Goal: Task Accomplishment & Management: Complete application form

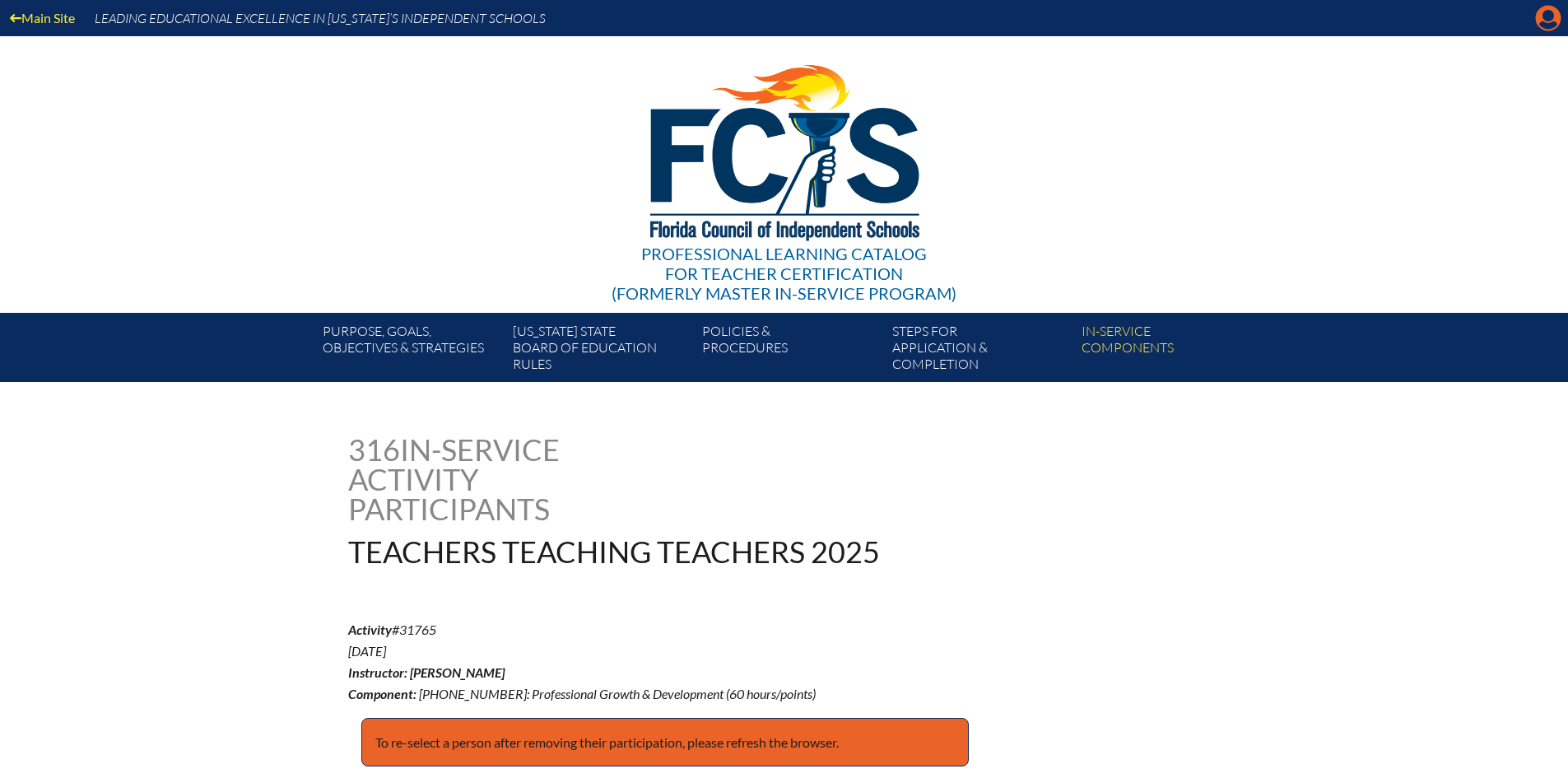
click at [1553, 12] on icon at bounding box center [1549, 18] width 25 height 26
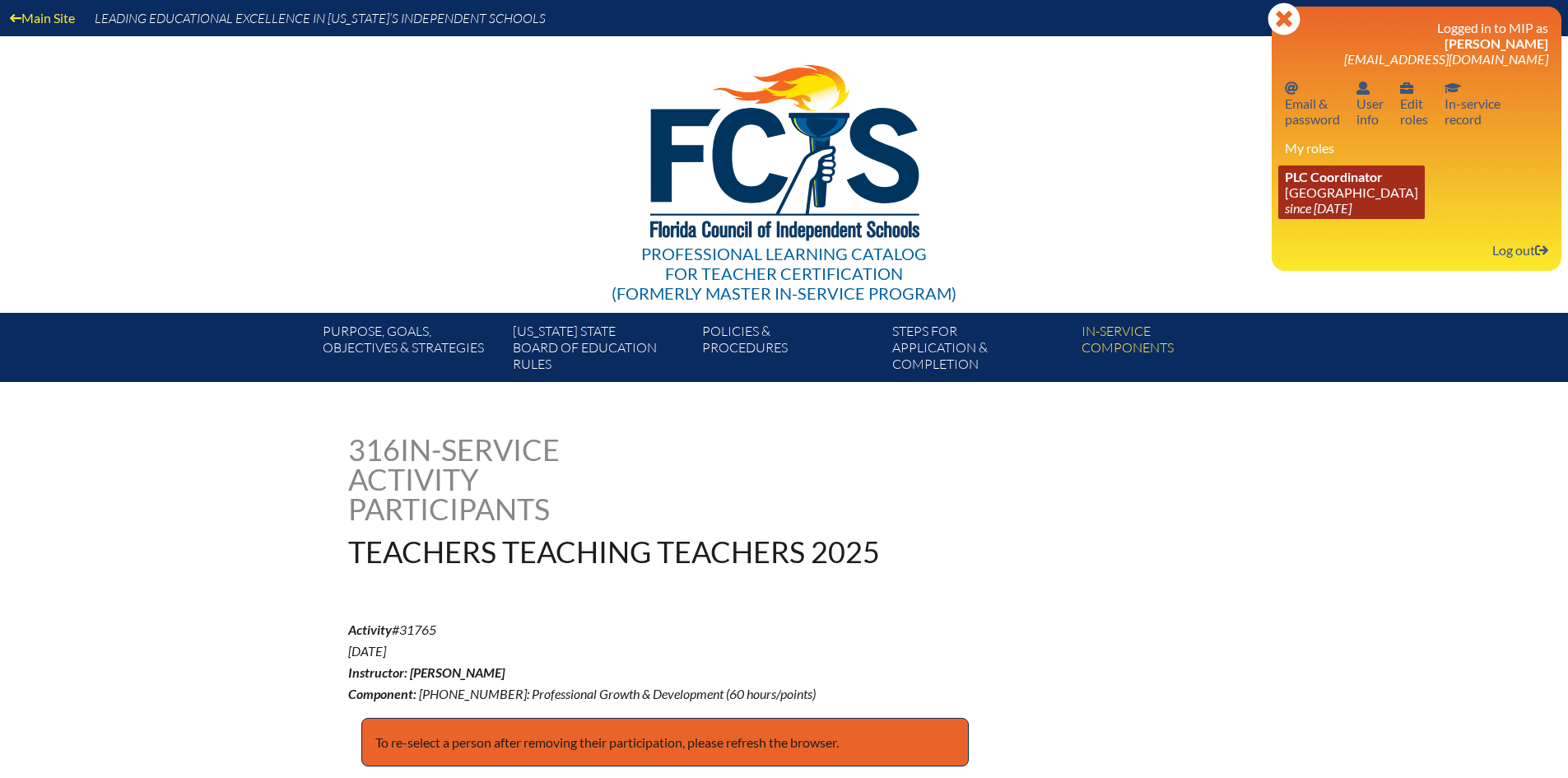
click at [1348, 179] on span "PLC Coordinator" at bounding box center [1334, 176] width 98 height 15
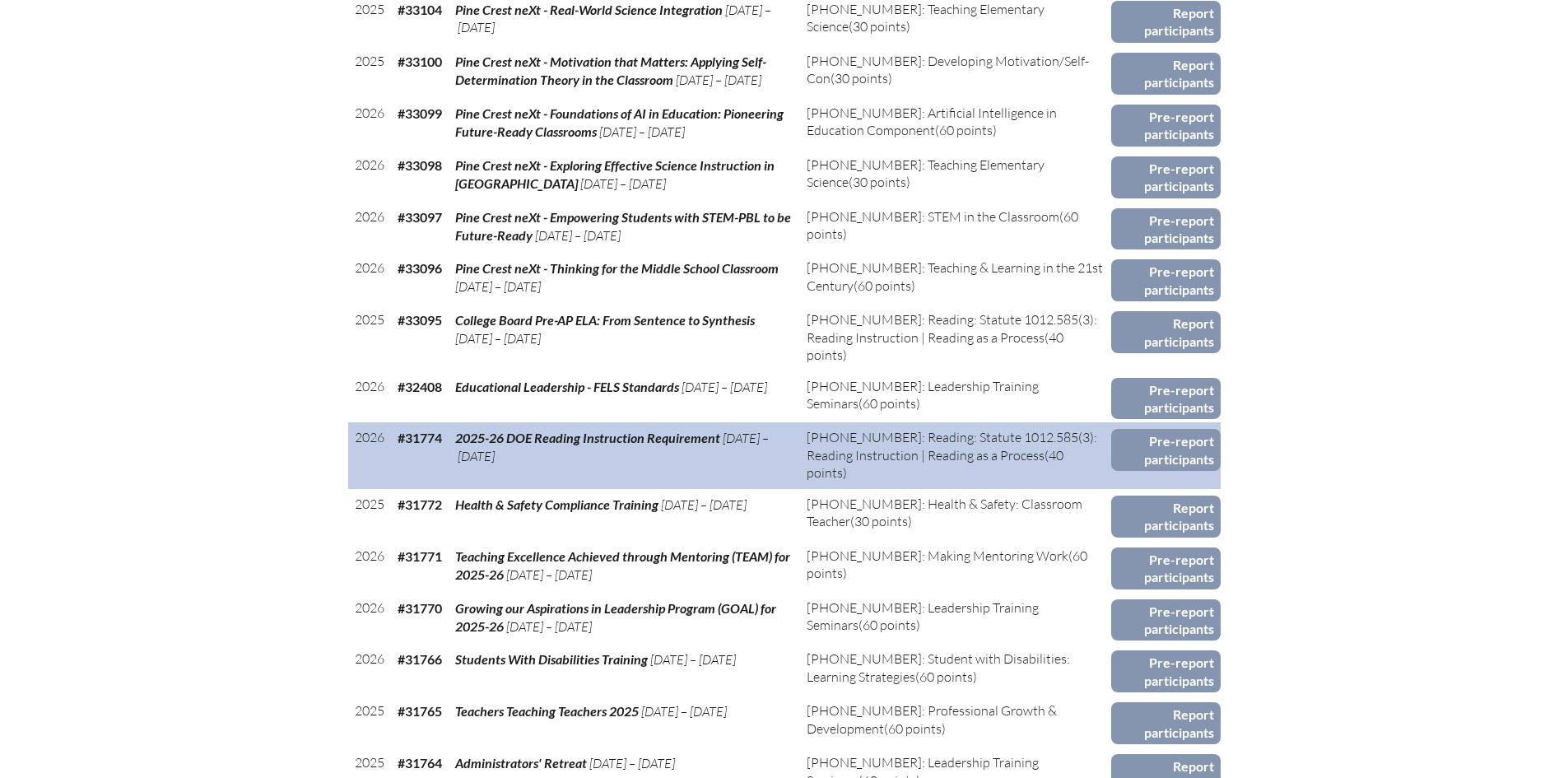
scroll to position [1070, 0]
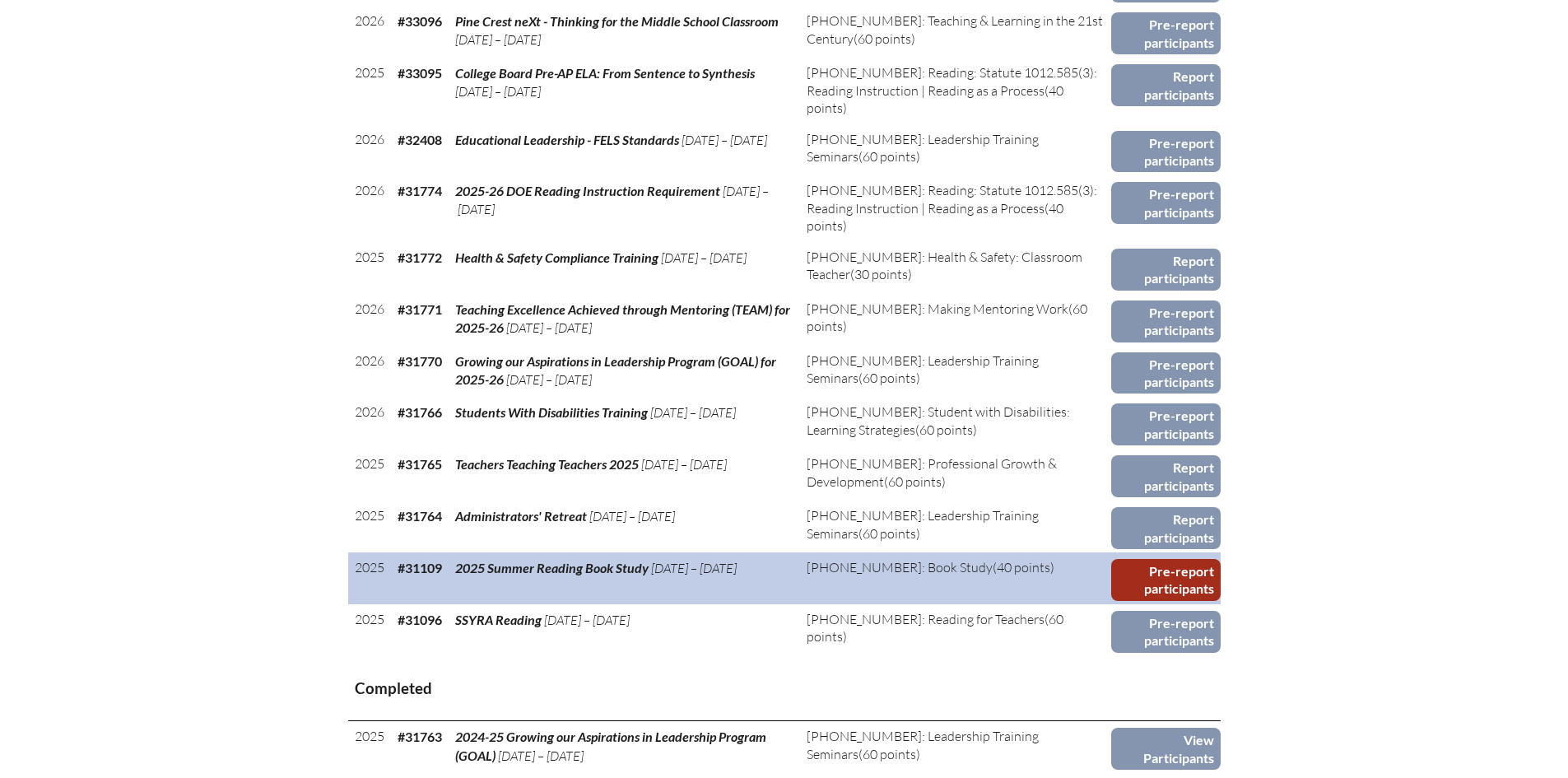
click at [1202, 579] on link "Pre-report participants" at bounding box center [1166, 580] width 109 height 42
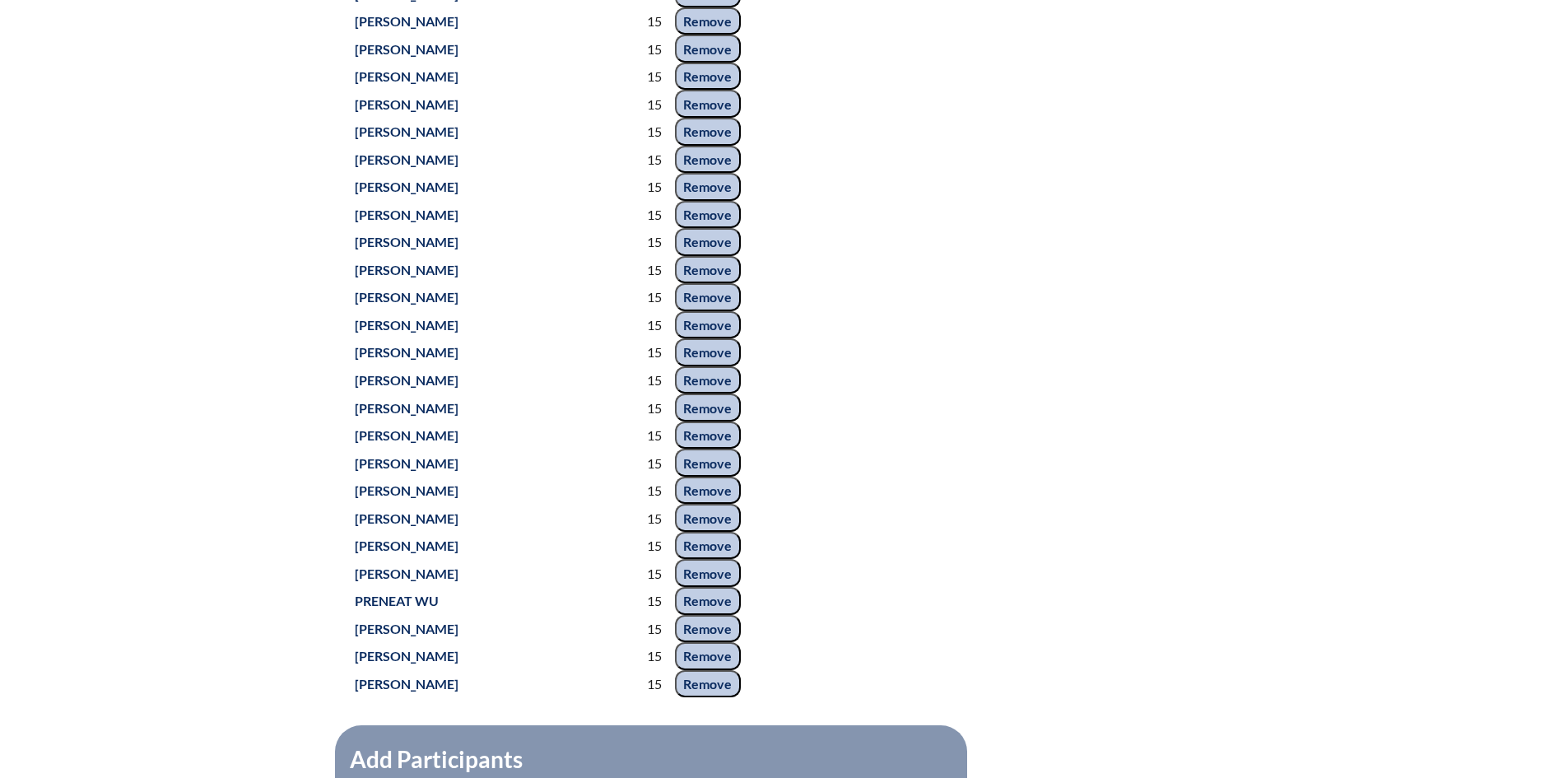
scroll to position [4117, 0]
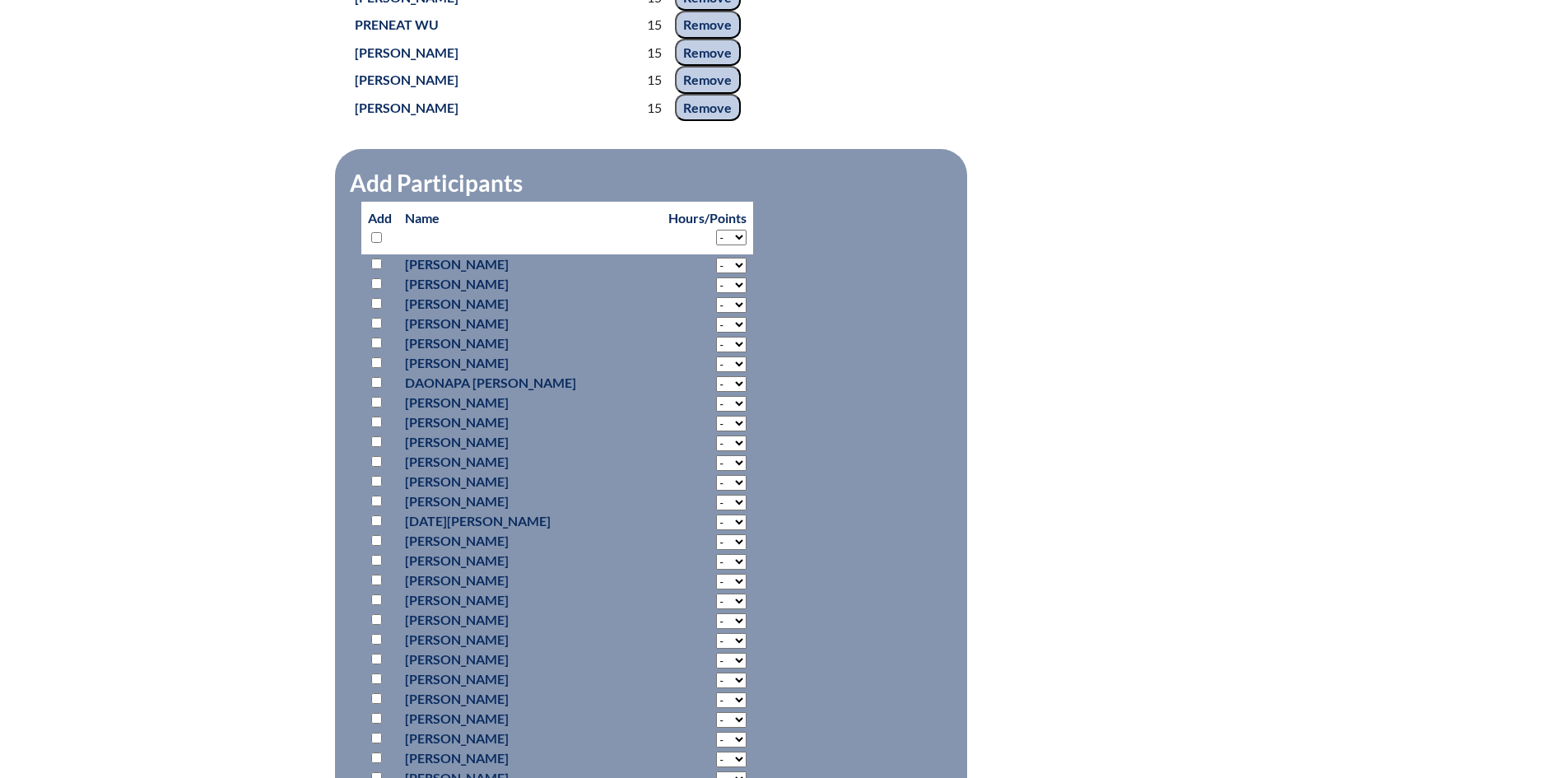
click at [716, 236] on select "- 2 3 4 5 6 7 8 9 10 11 12 13 14 15 16 17 18" at bounding box center [730, 237] width 30 height 15
select select "15"
click at [716, 230] on select "- 2 3 4 5 6 7 8 9 10 11 12 13 14 15 16 17 18" at bounding box center [730, 237] width 30 height 15
select select "15"
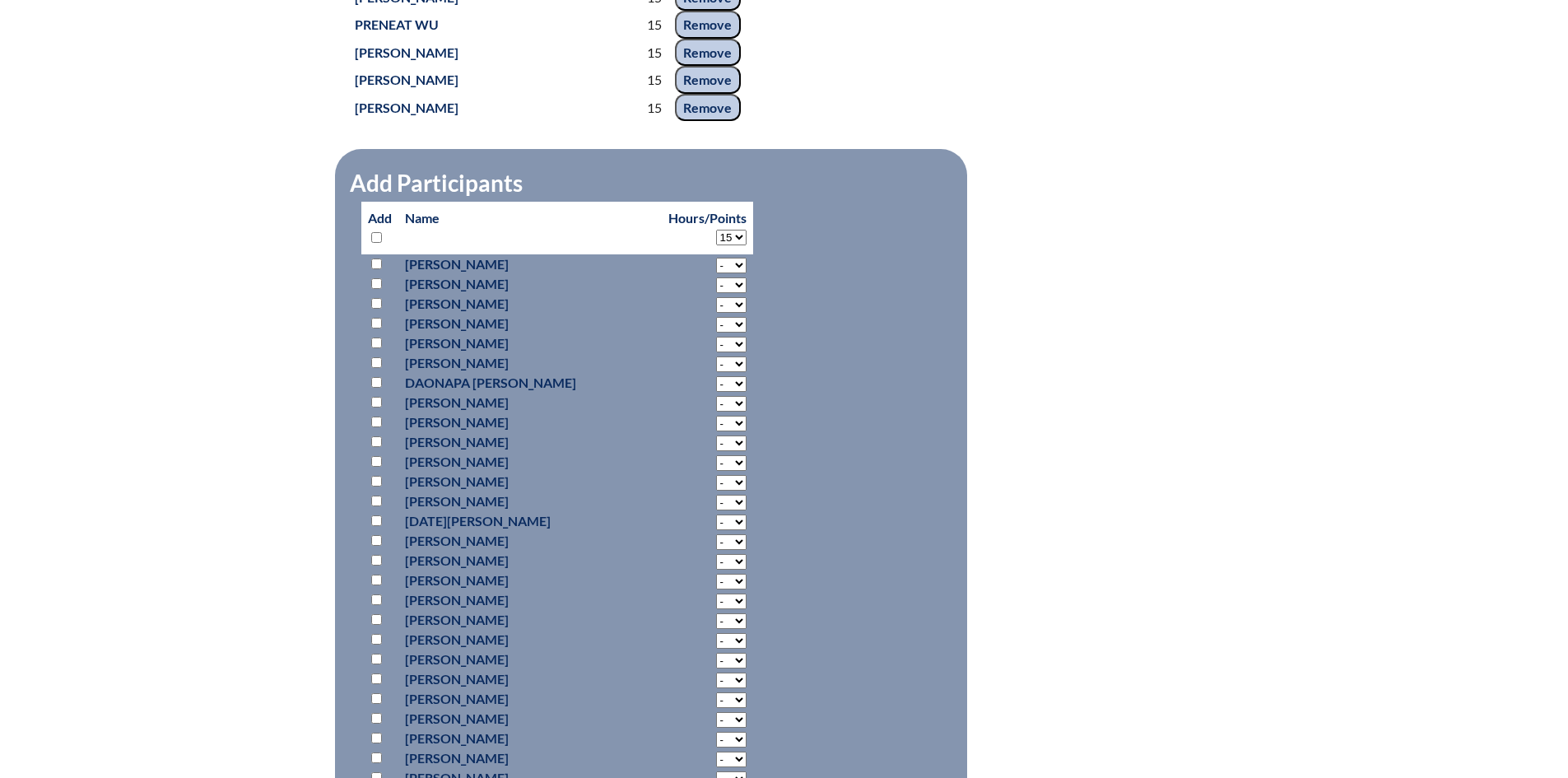
select select "15"
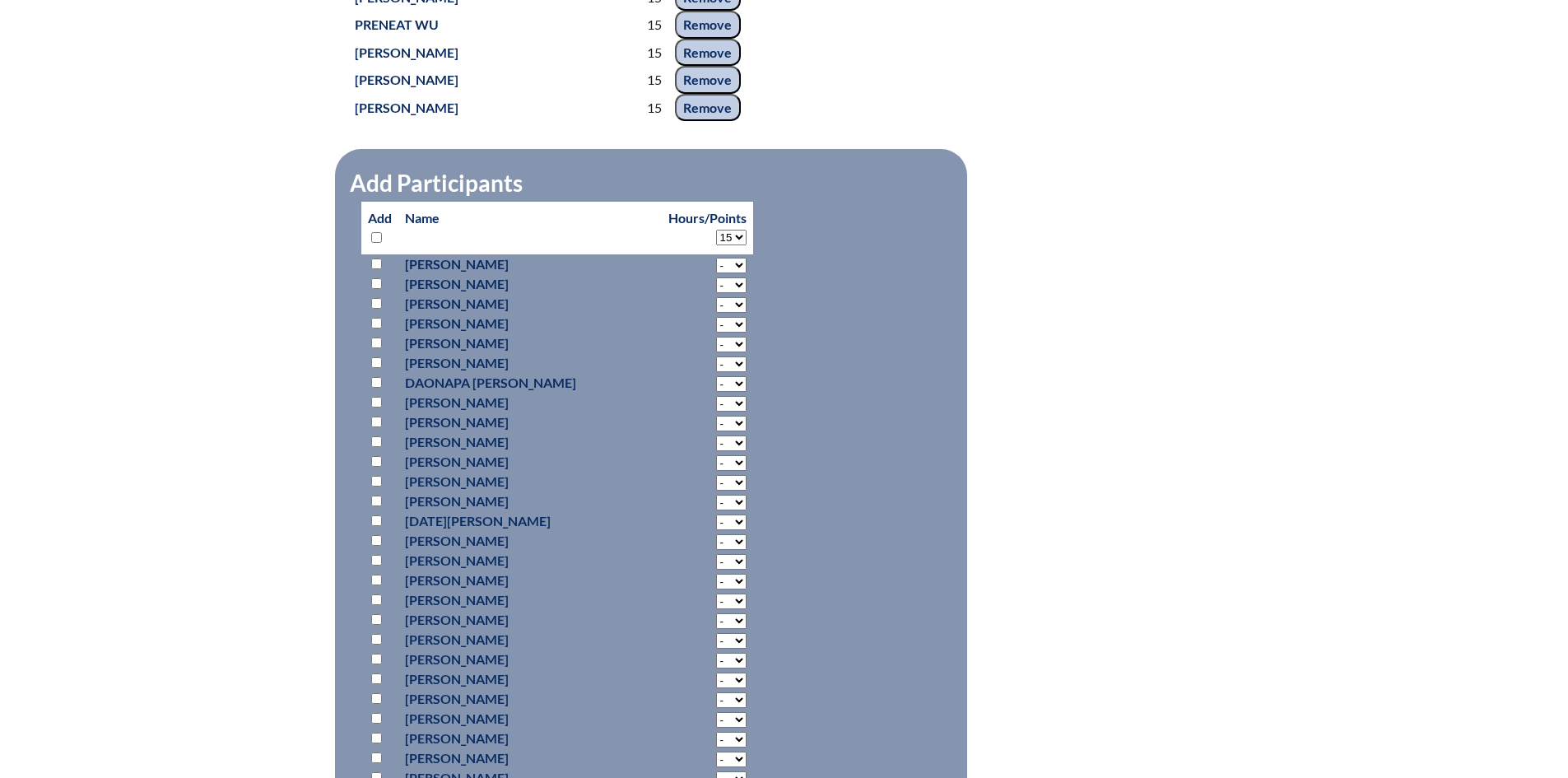
select select "15"
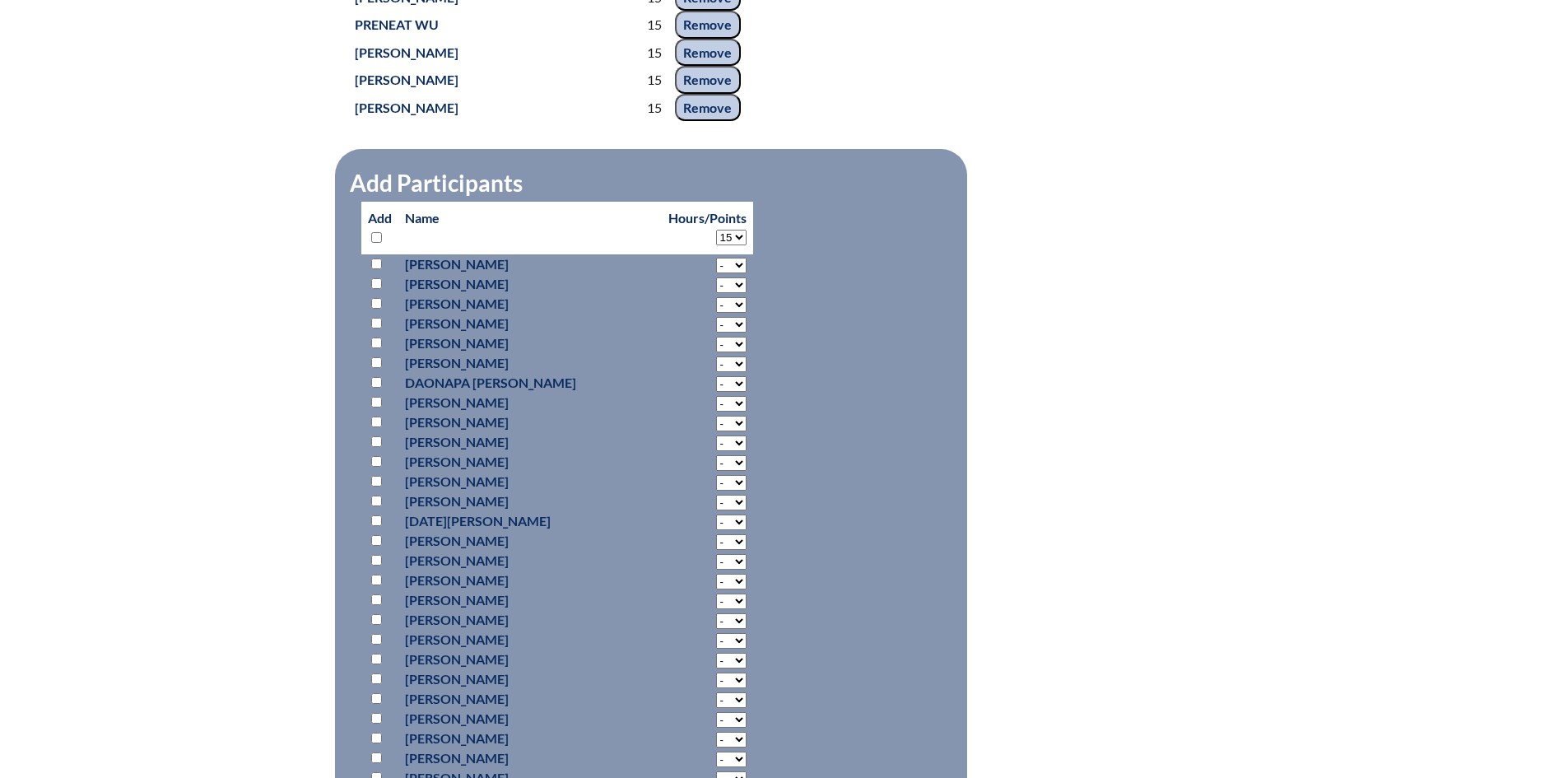
select select "15"
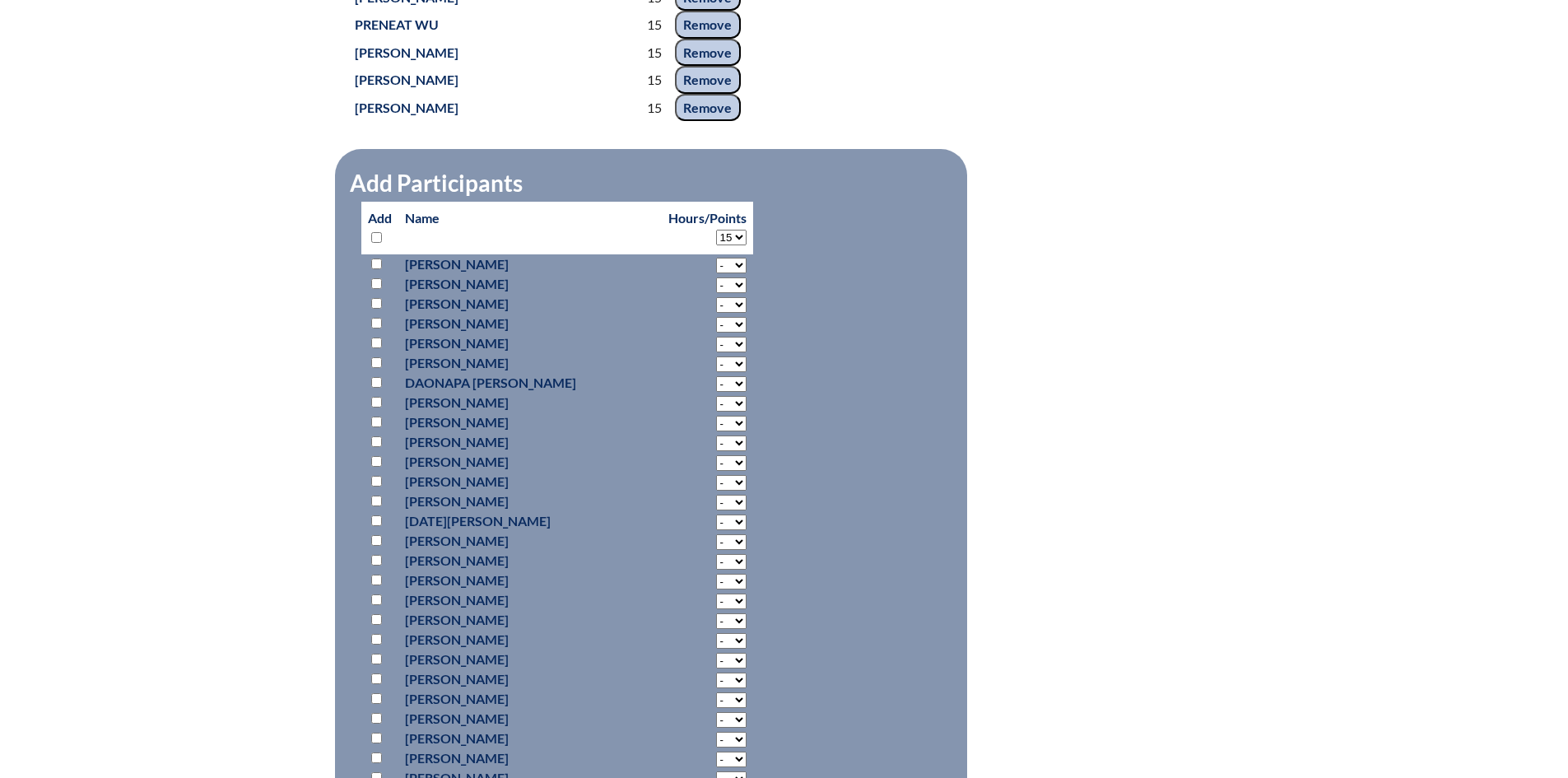
select select "15"
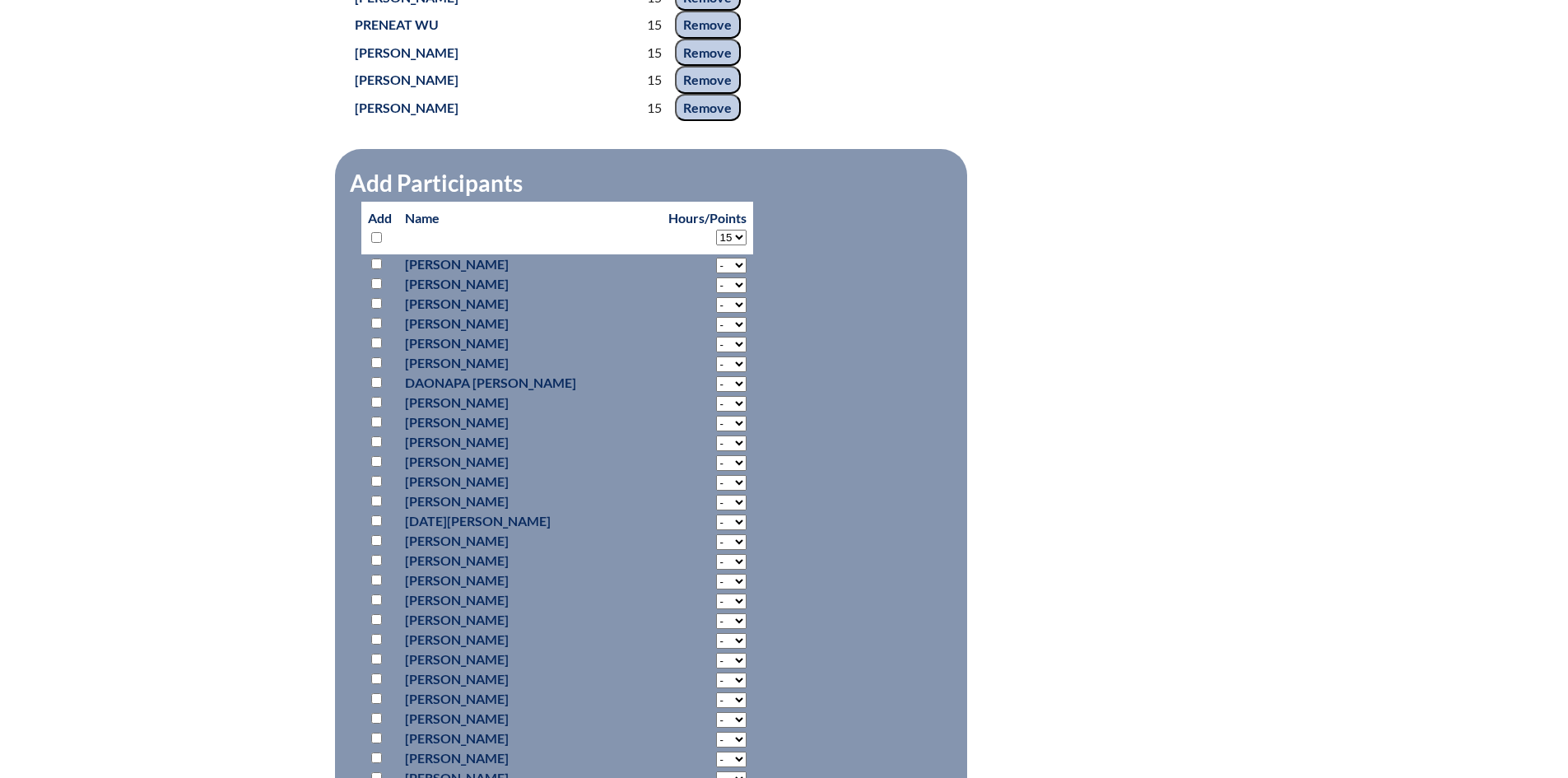
select select "15"
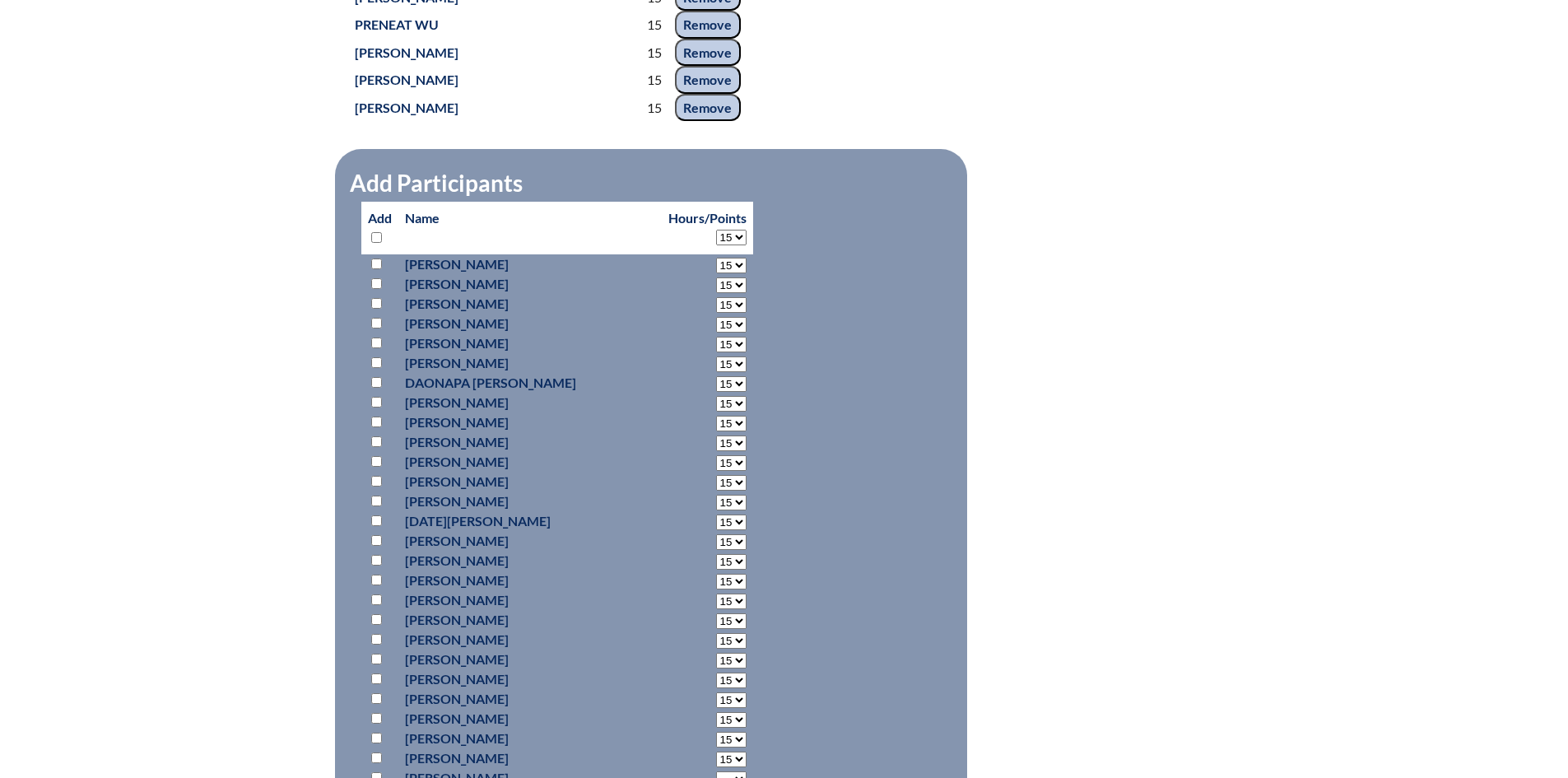
select select "15"
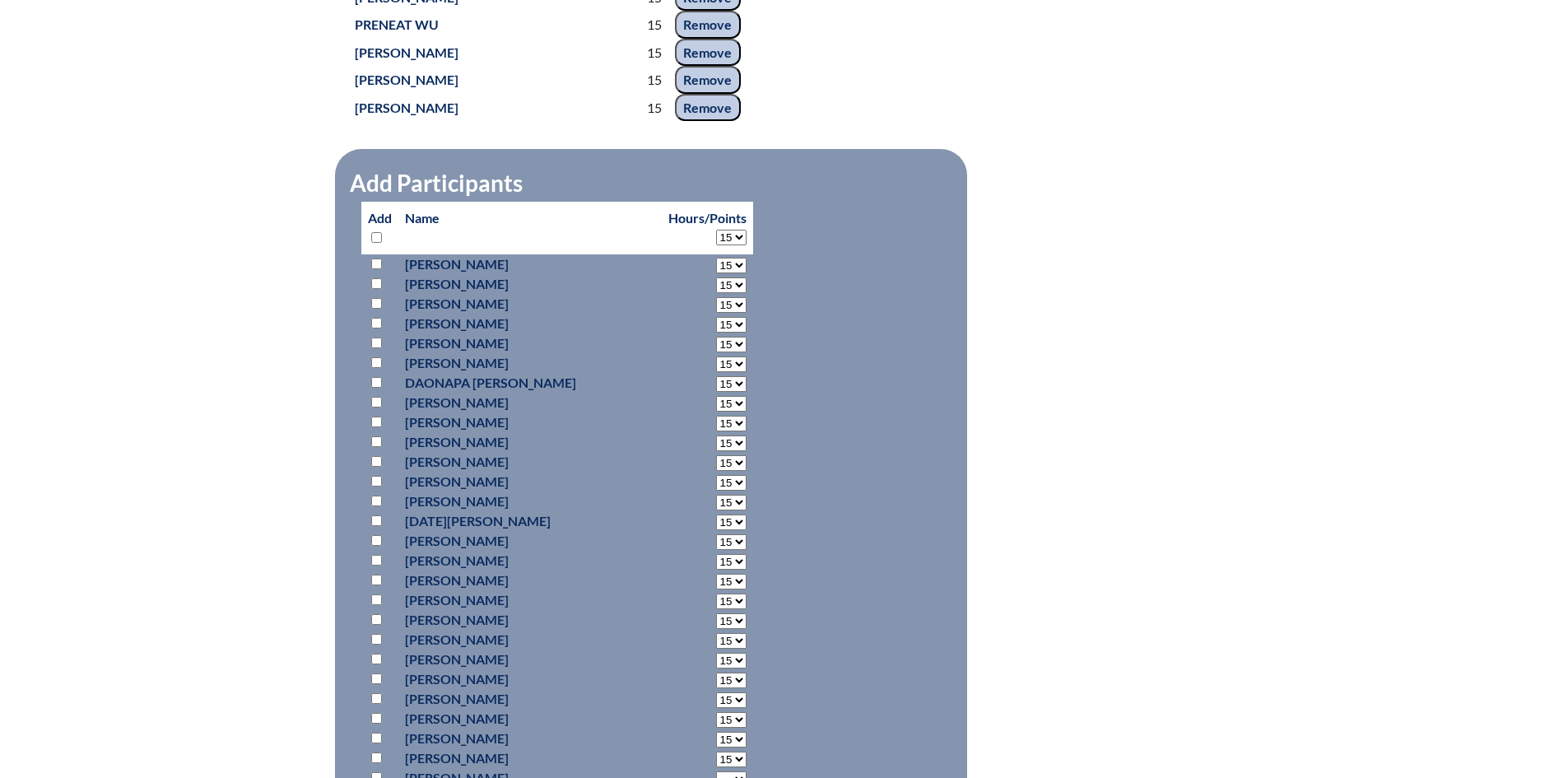
select select "15"
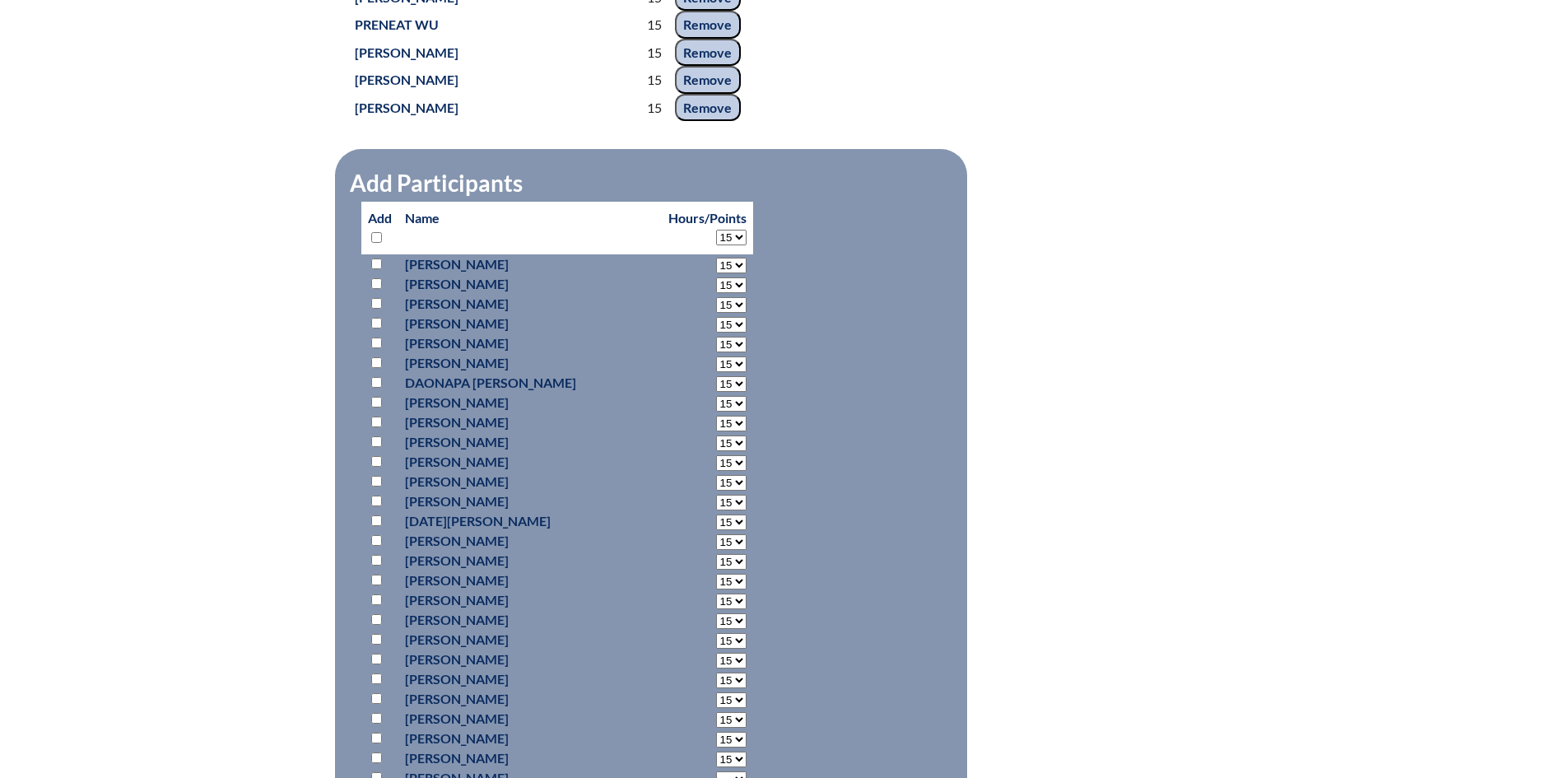
select select "15"
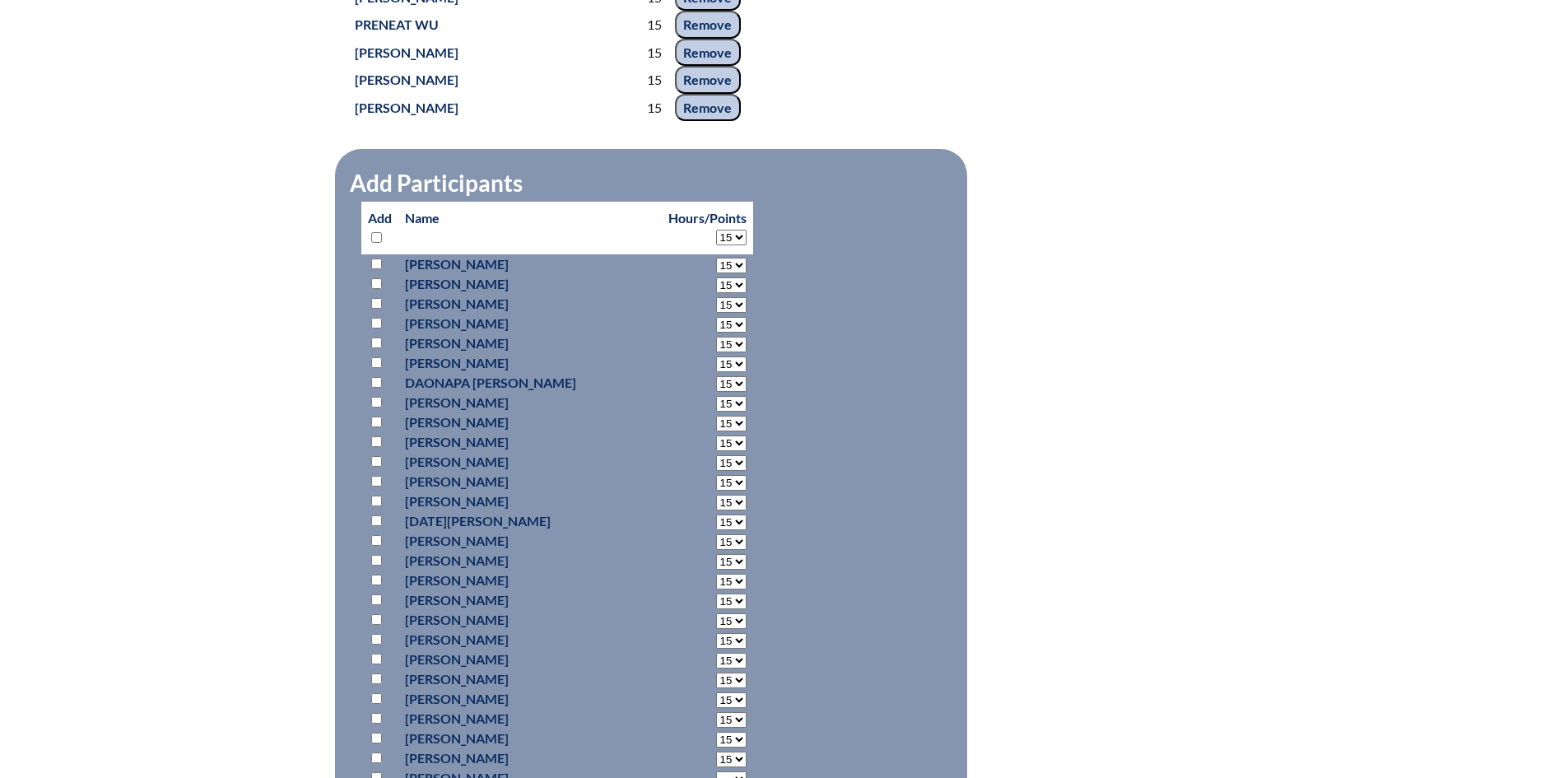
select select "15"
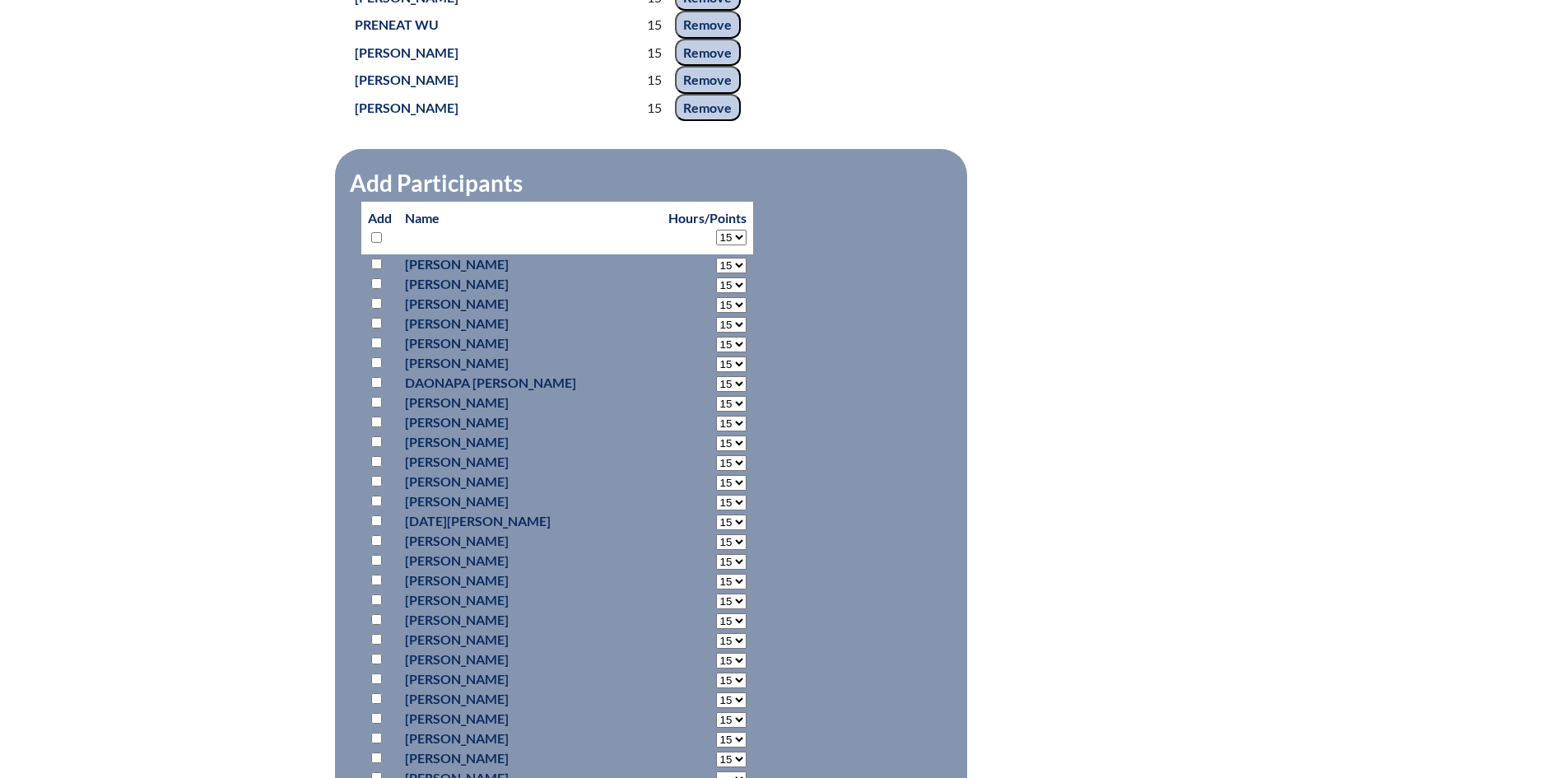
select select "15"
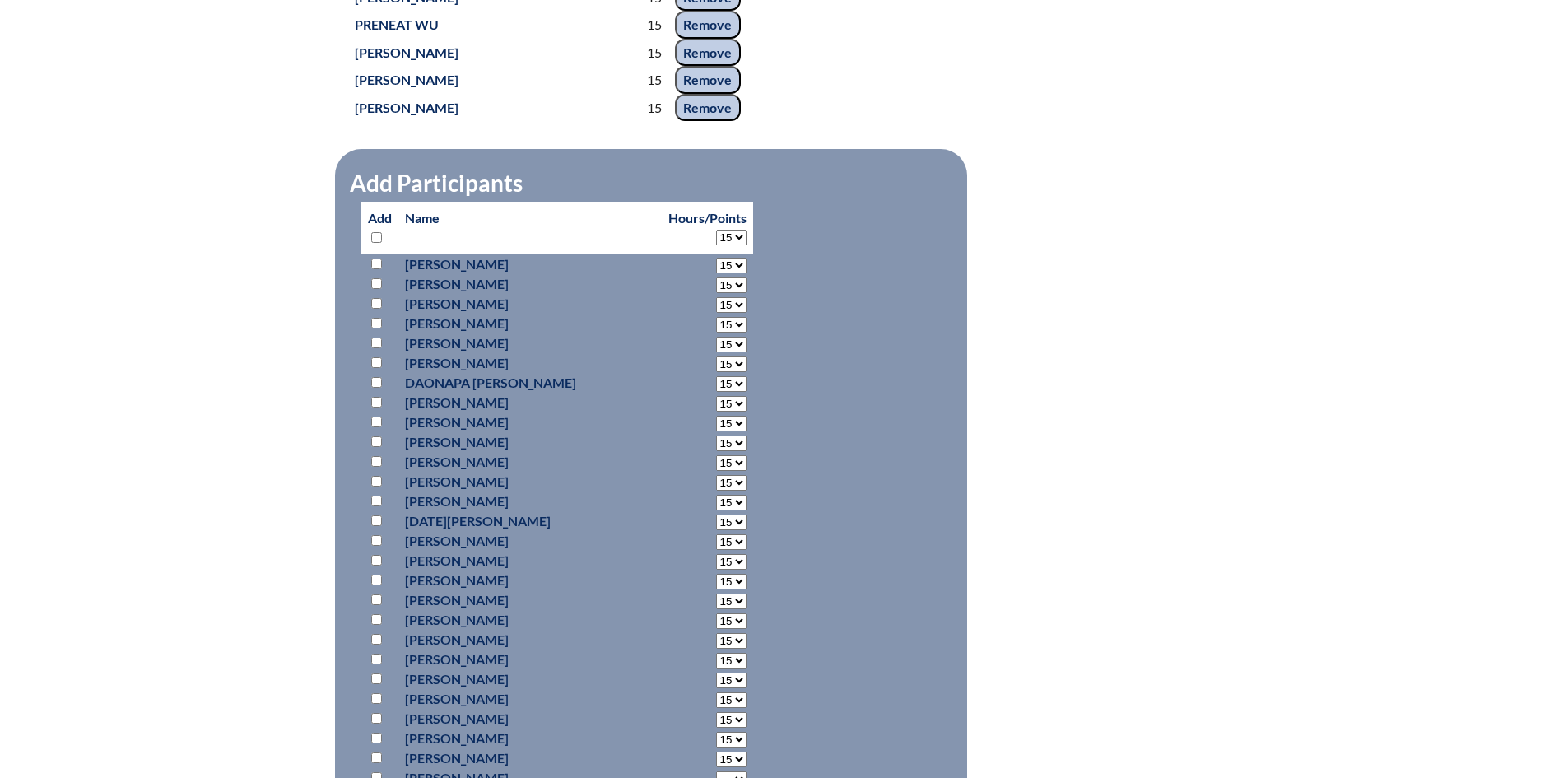
select select "15"
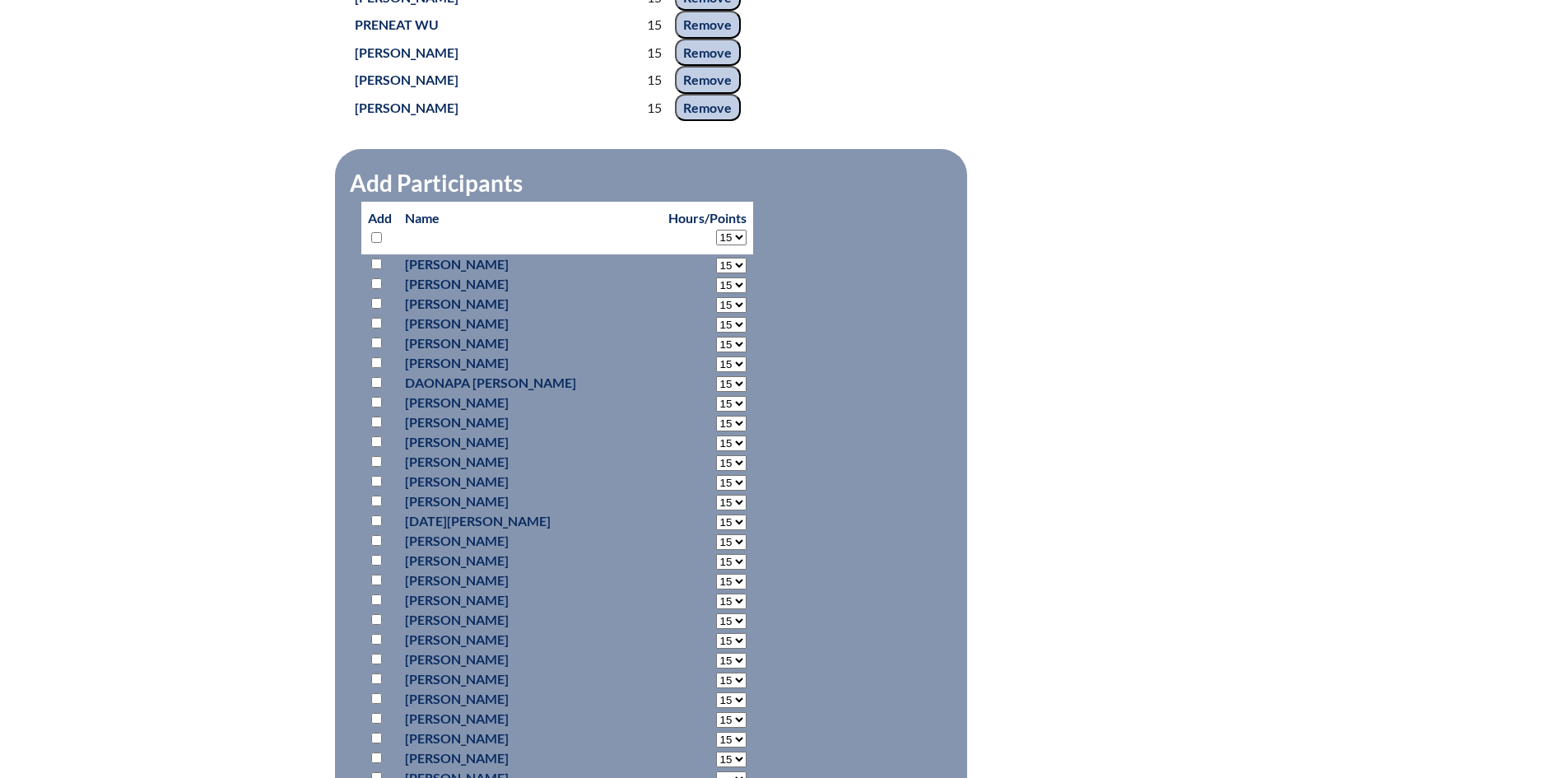
select select "15"
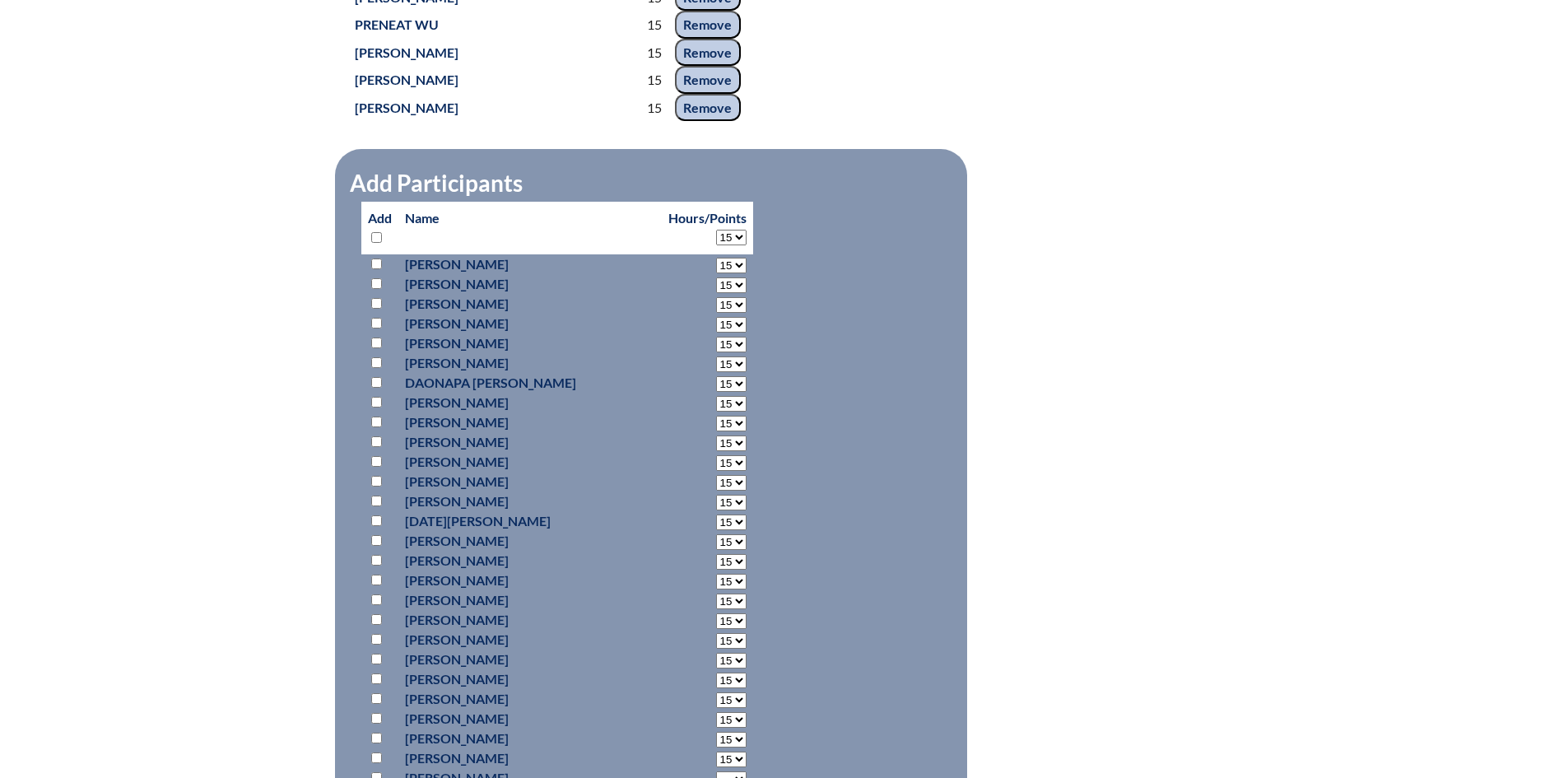
select select "15"
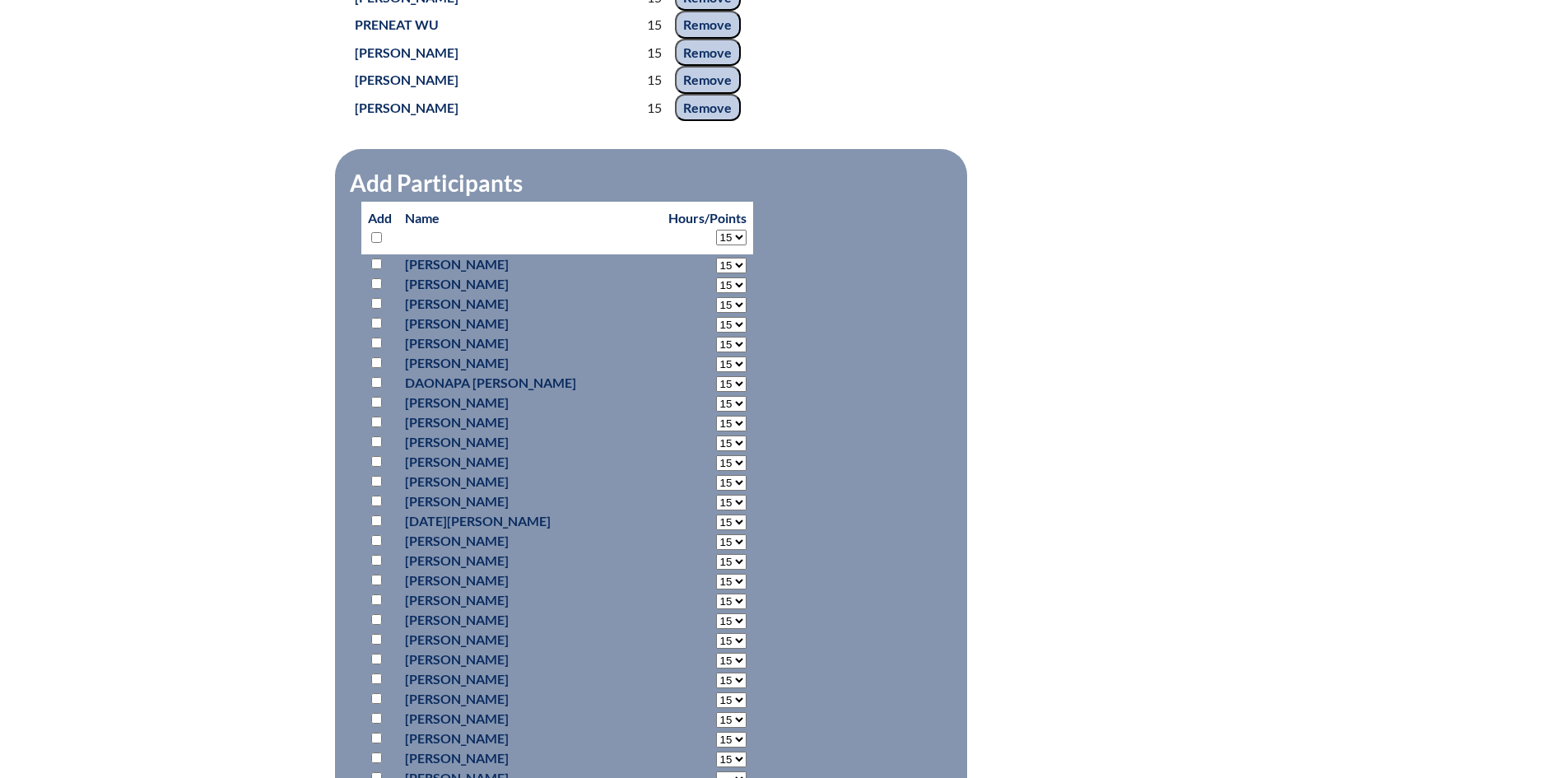
select select "15"
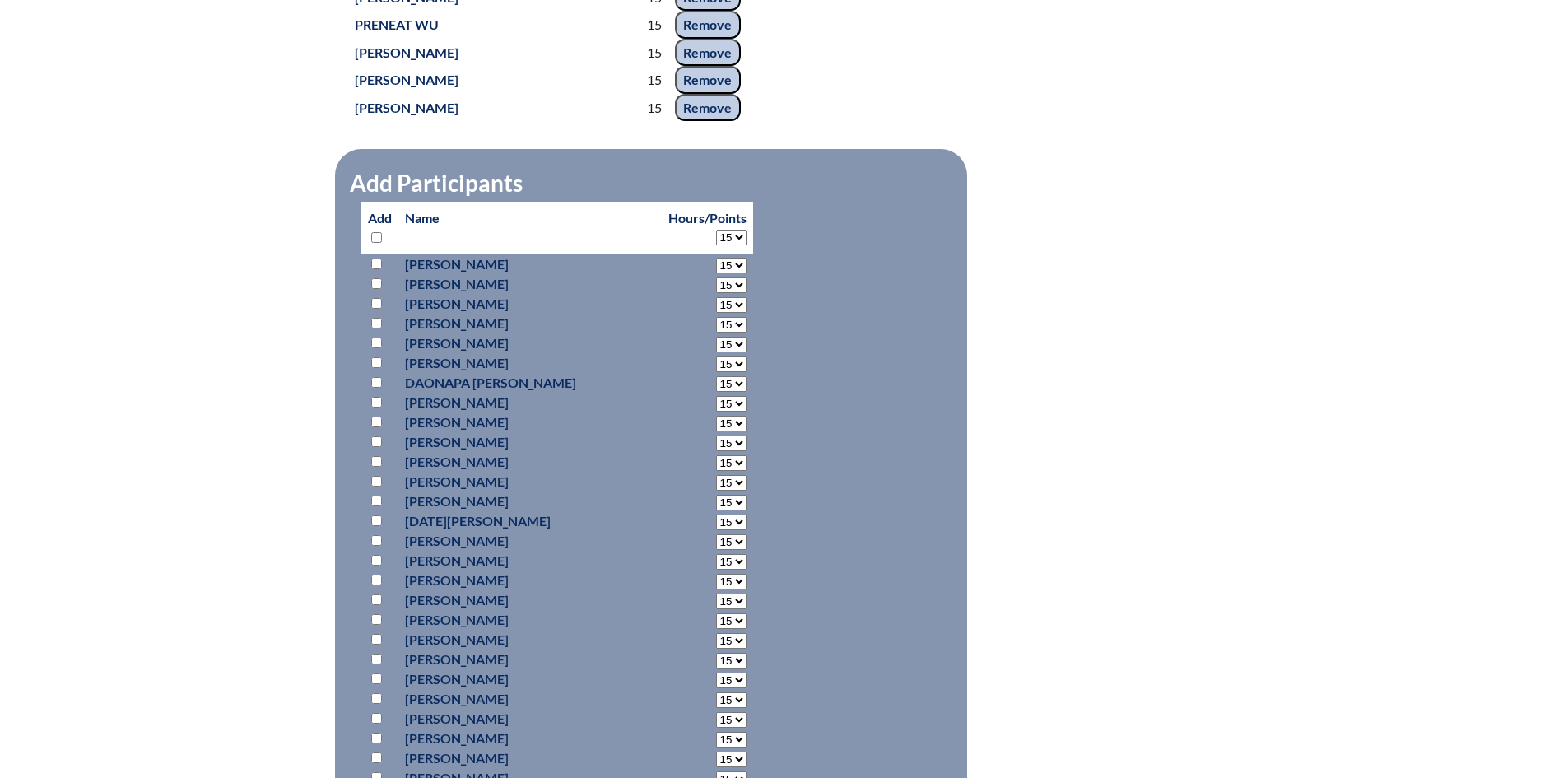
select select "15"
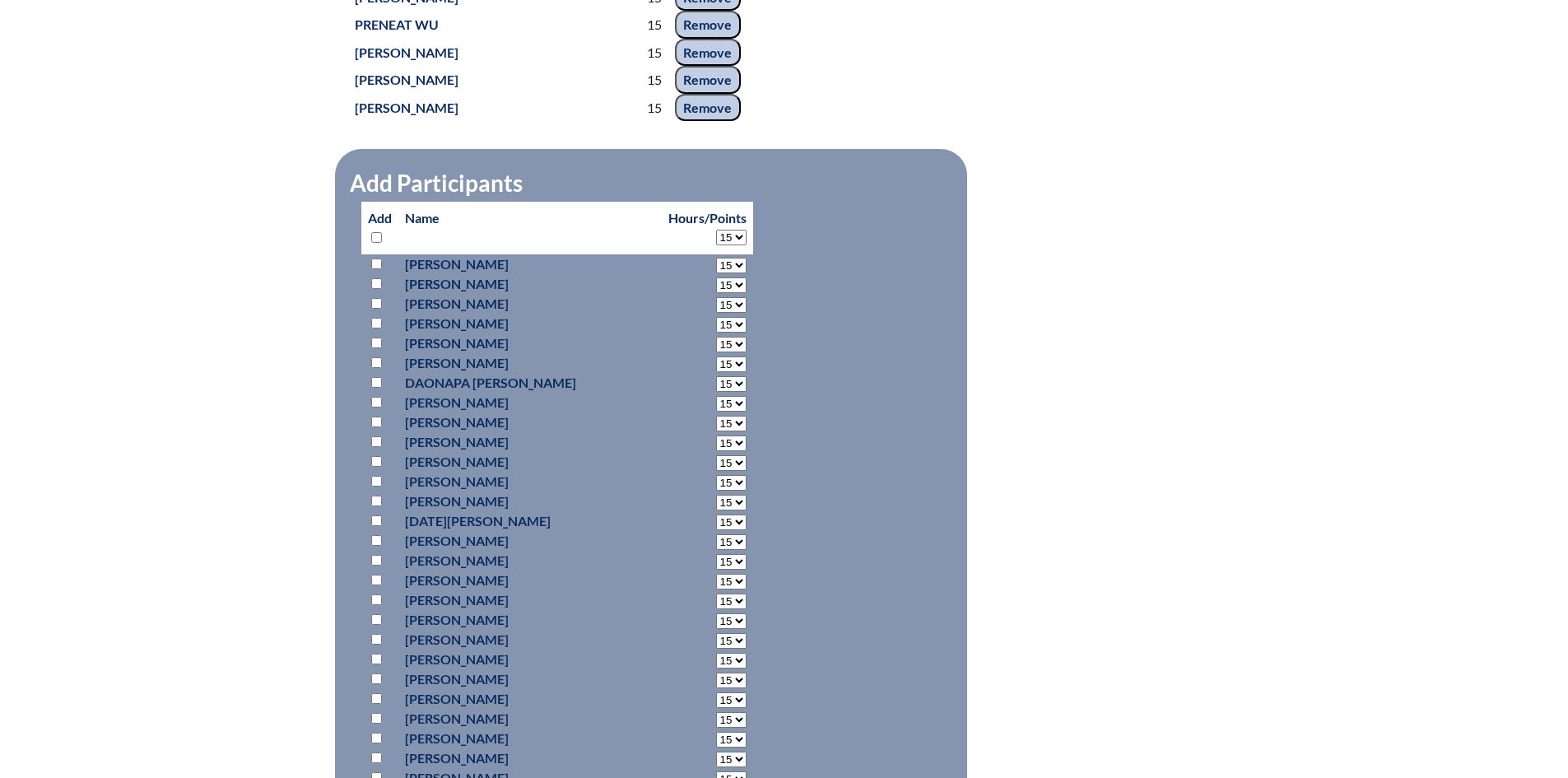
select select "15"
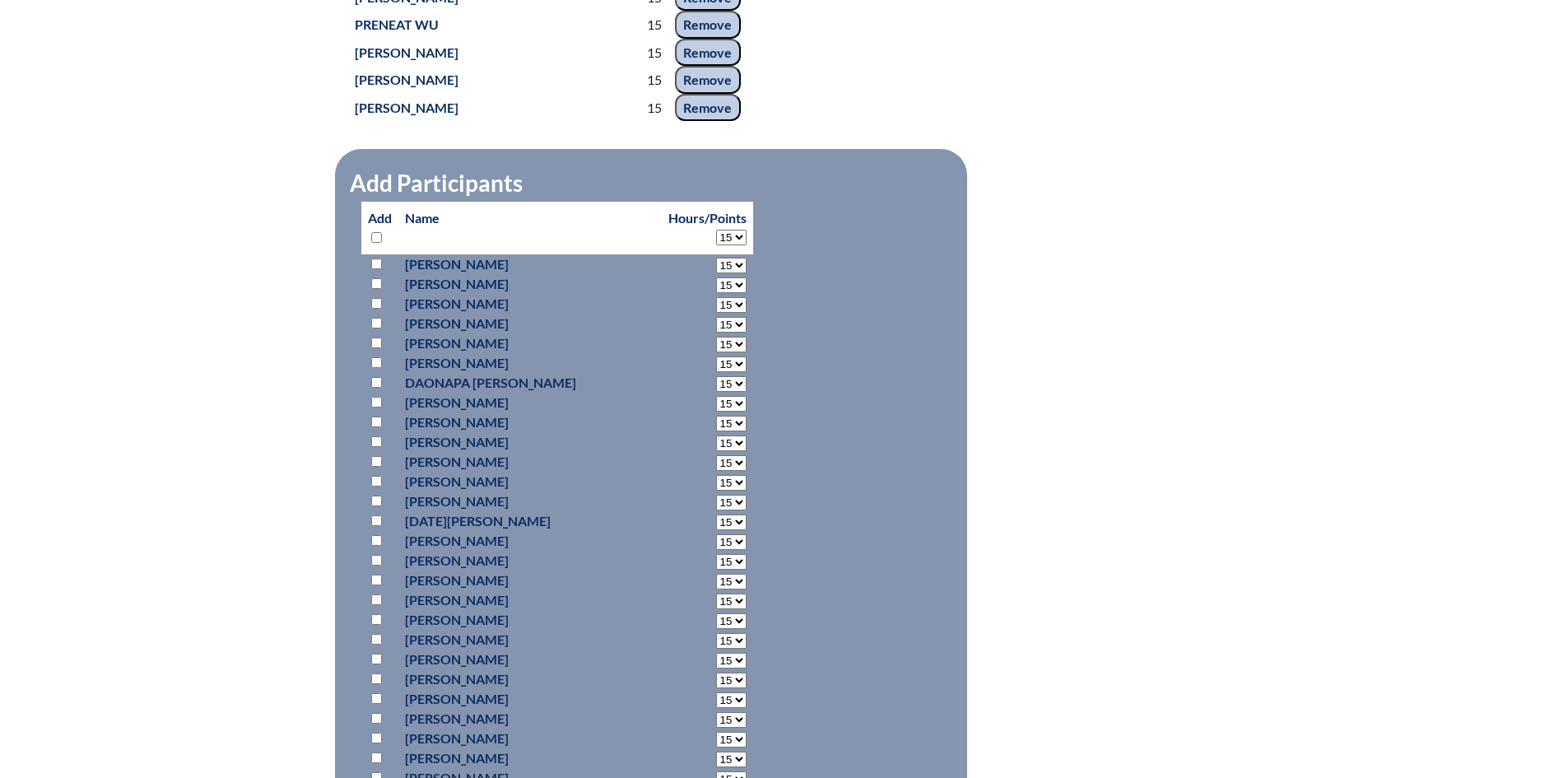
select select "15"
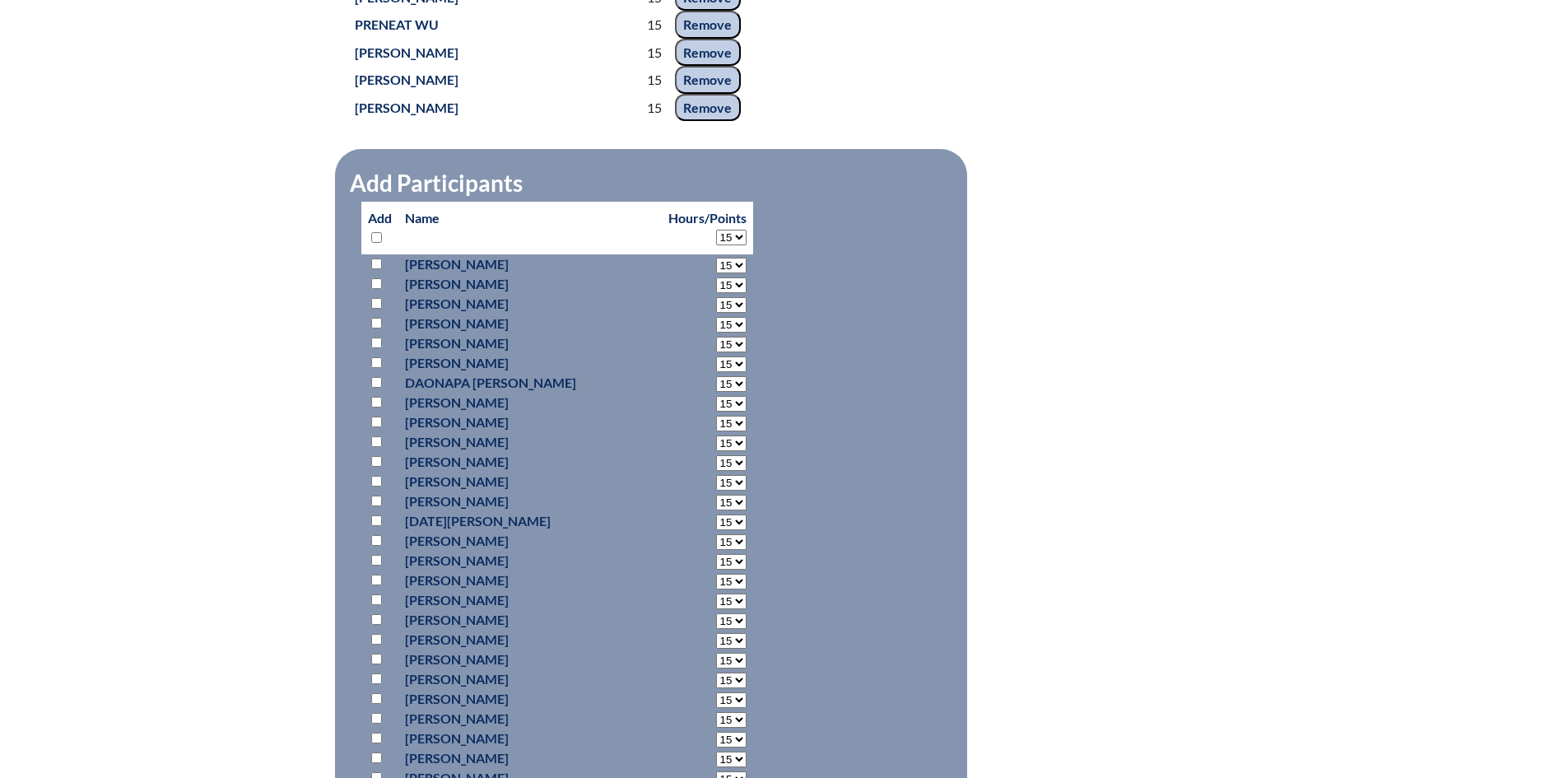
select select "15"
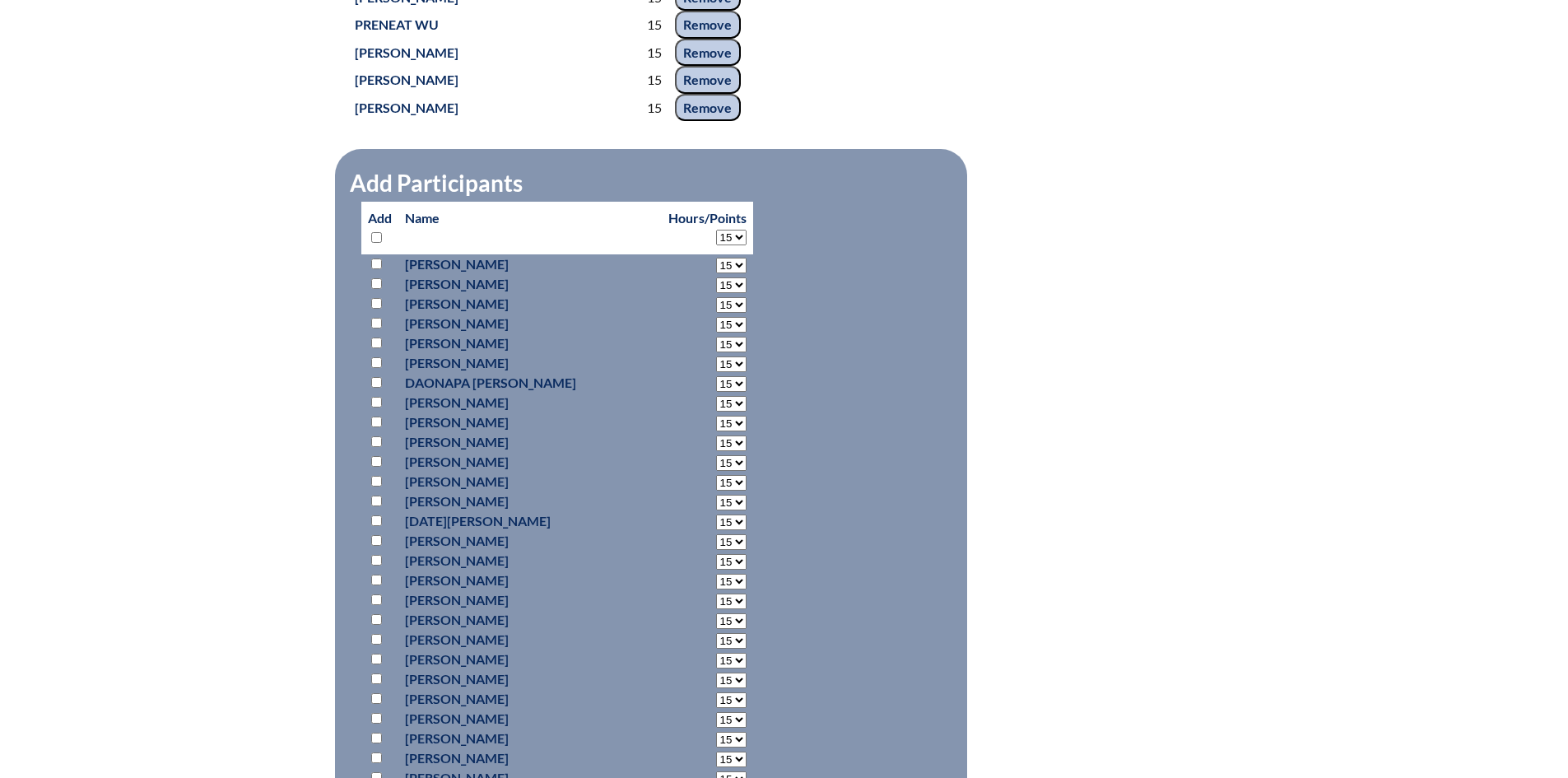
select select "15"
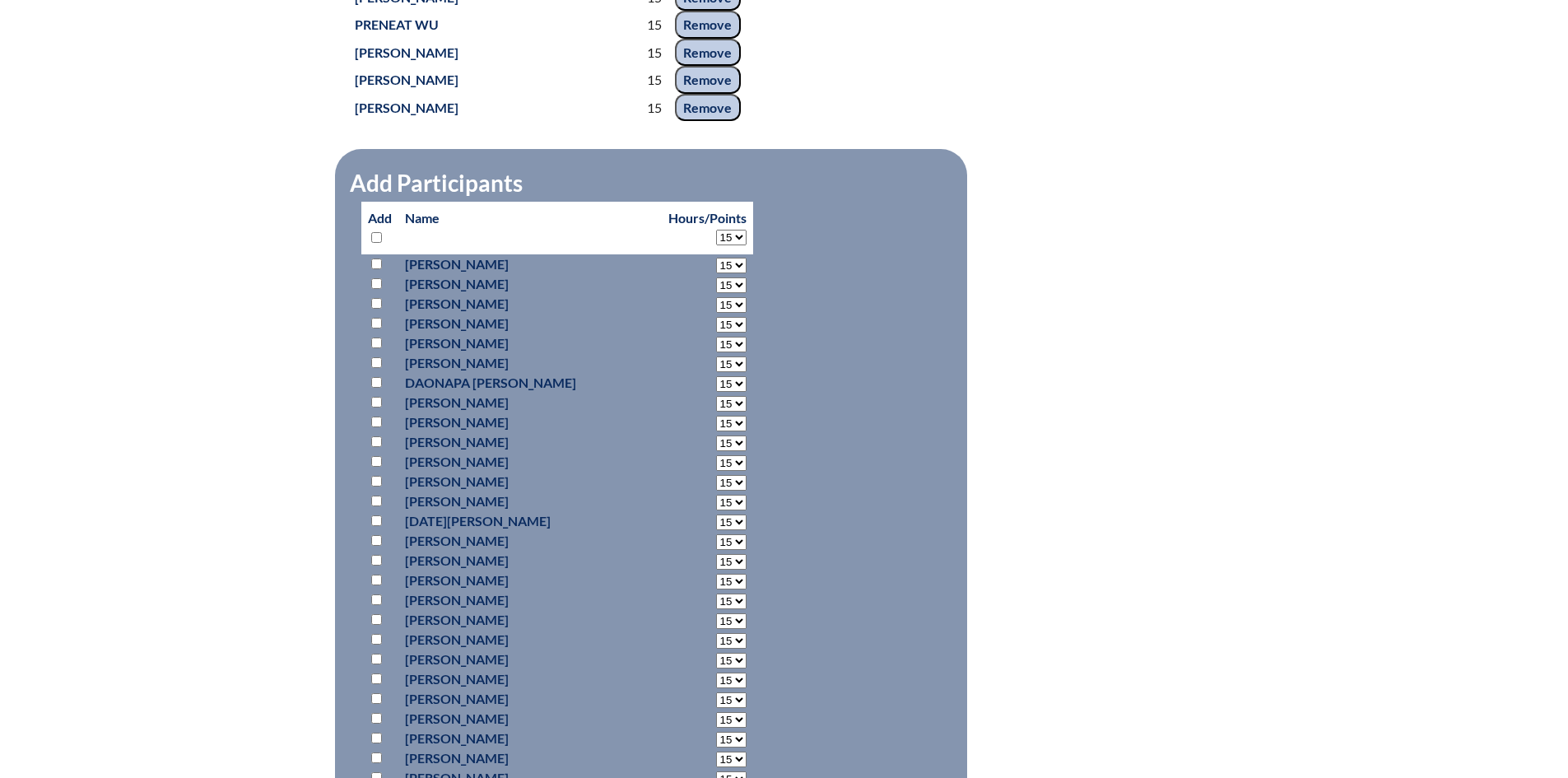
select select "15"
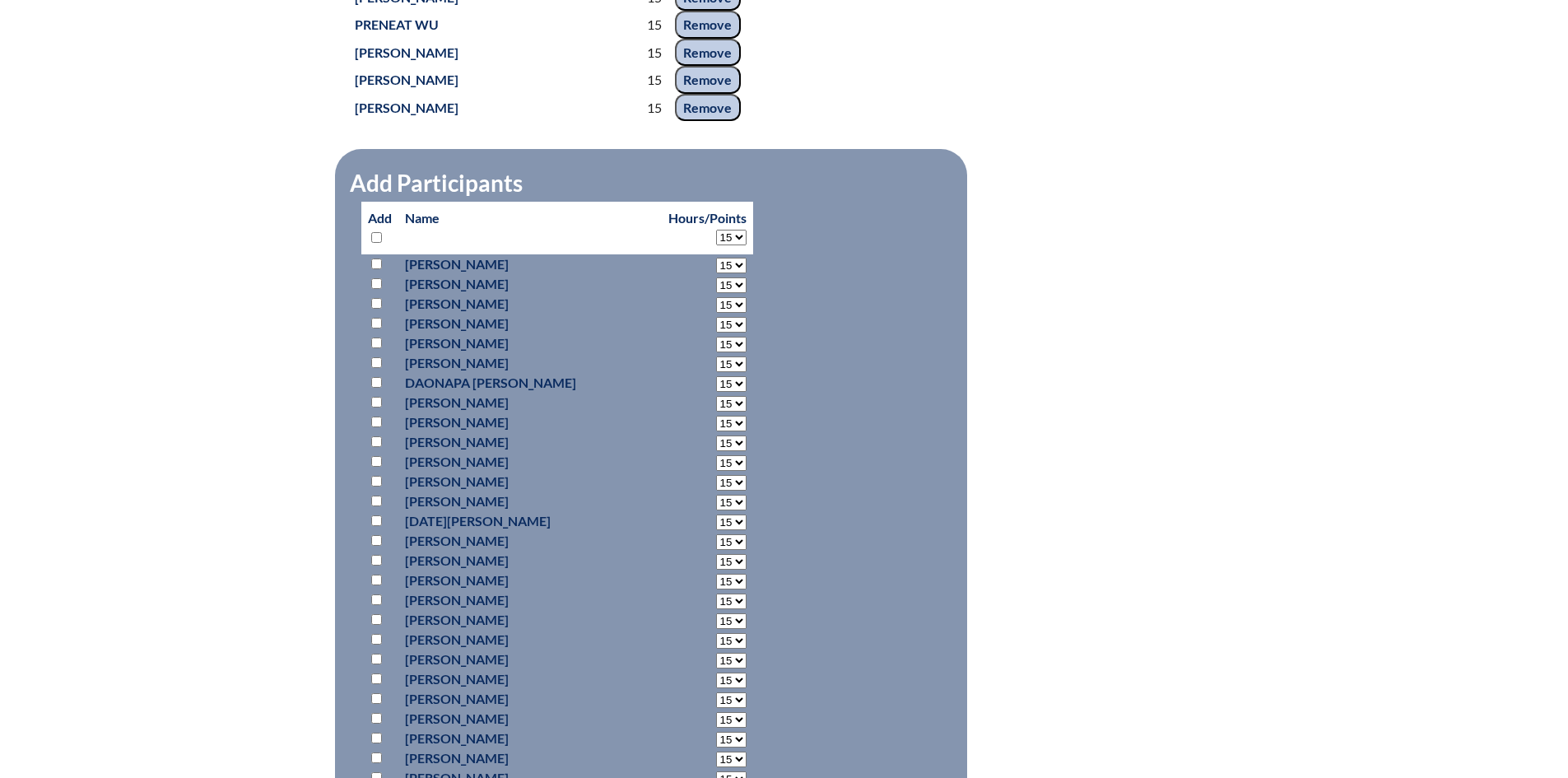
select select "15"
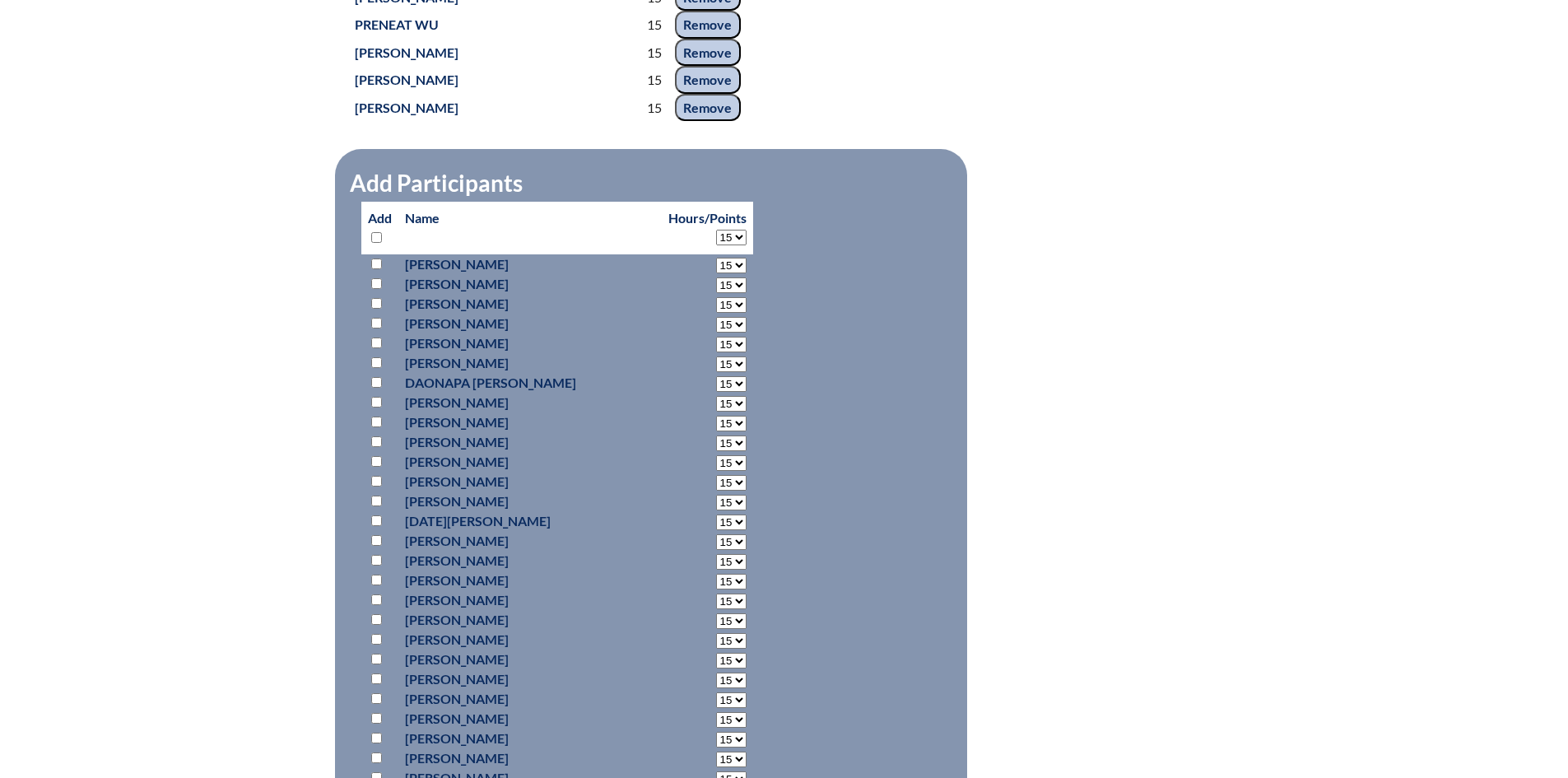
select select "15"
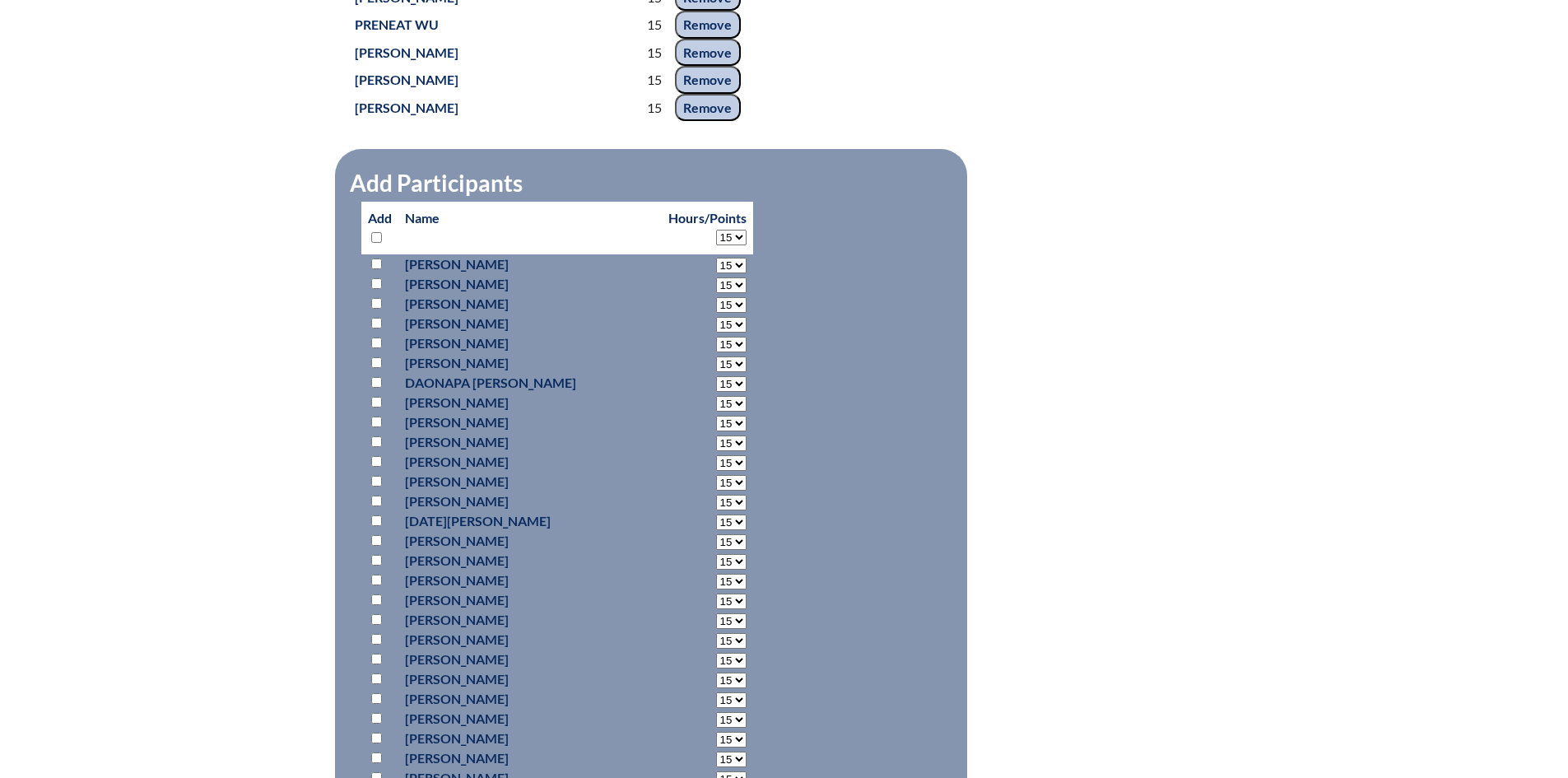
select select "15"
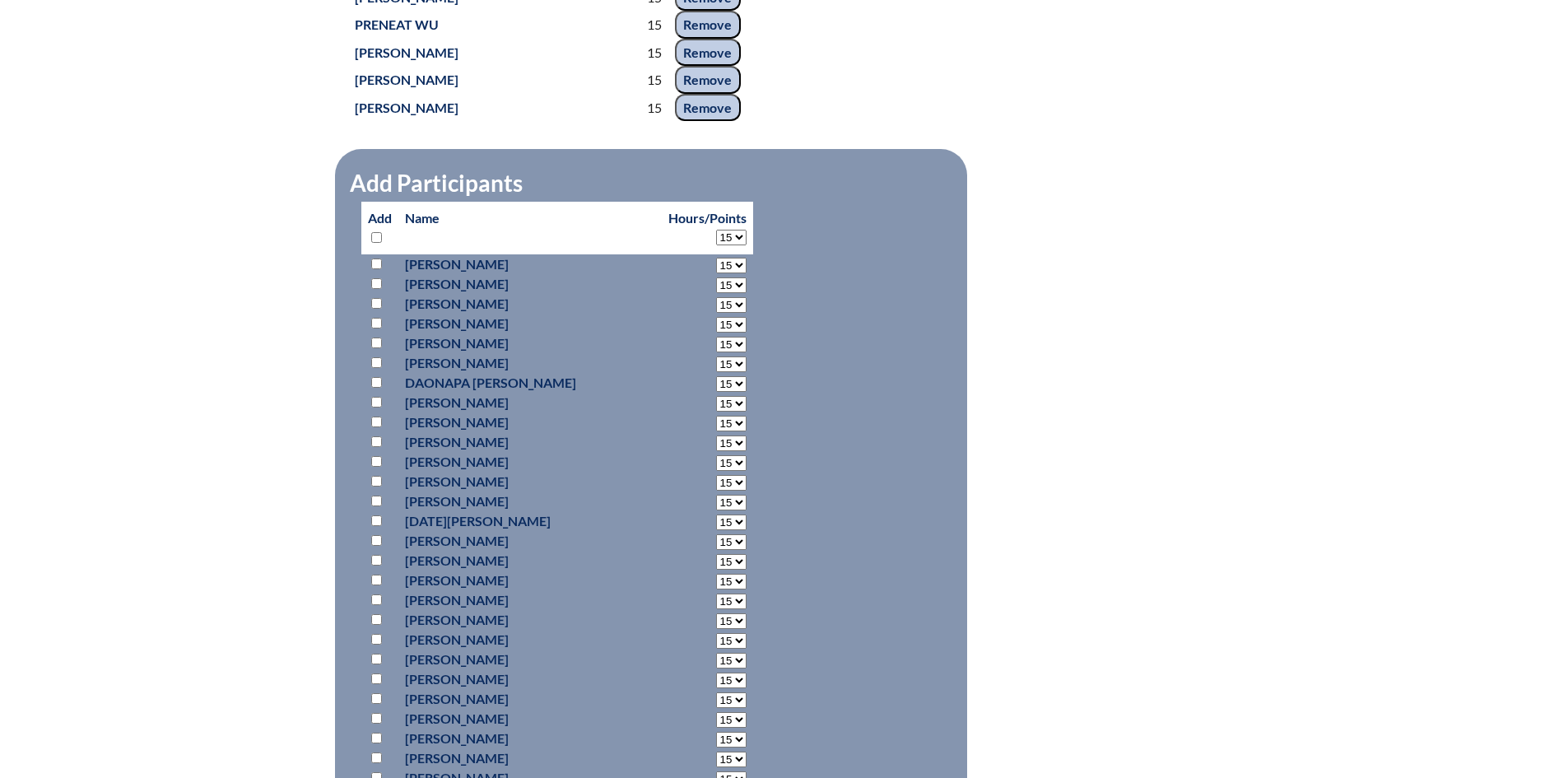
select select "15"
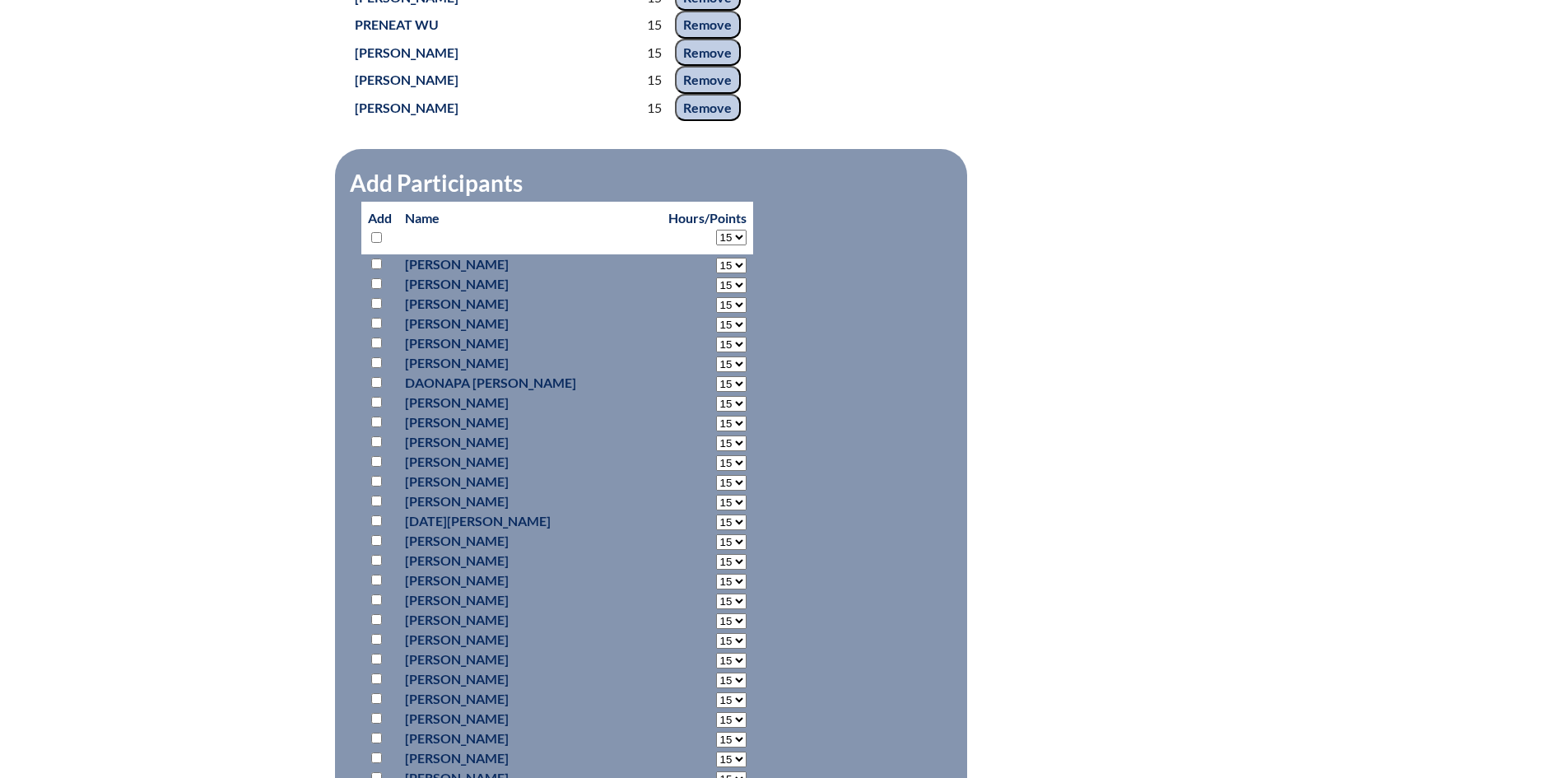
select select "15"
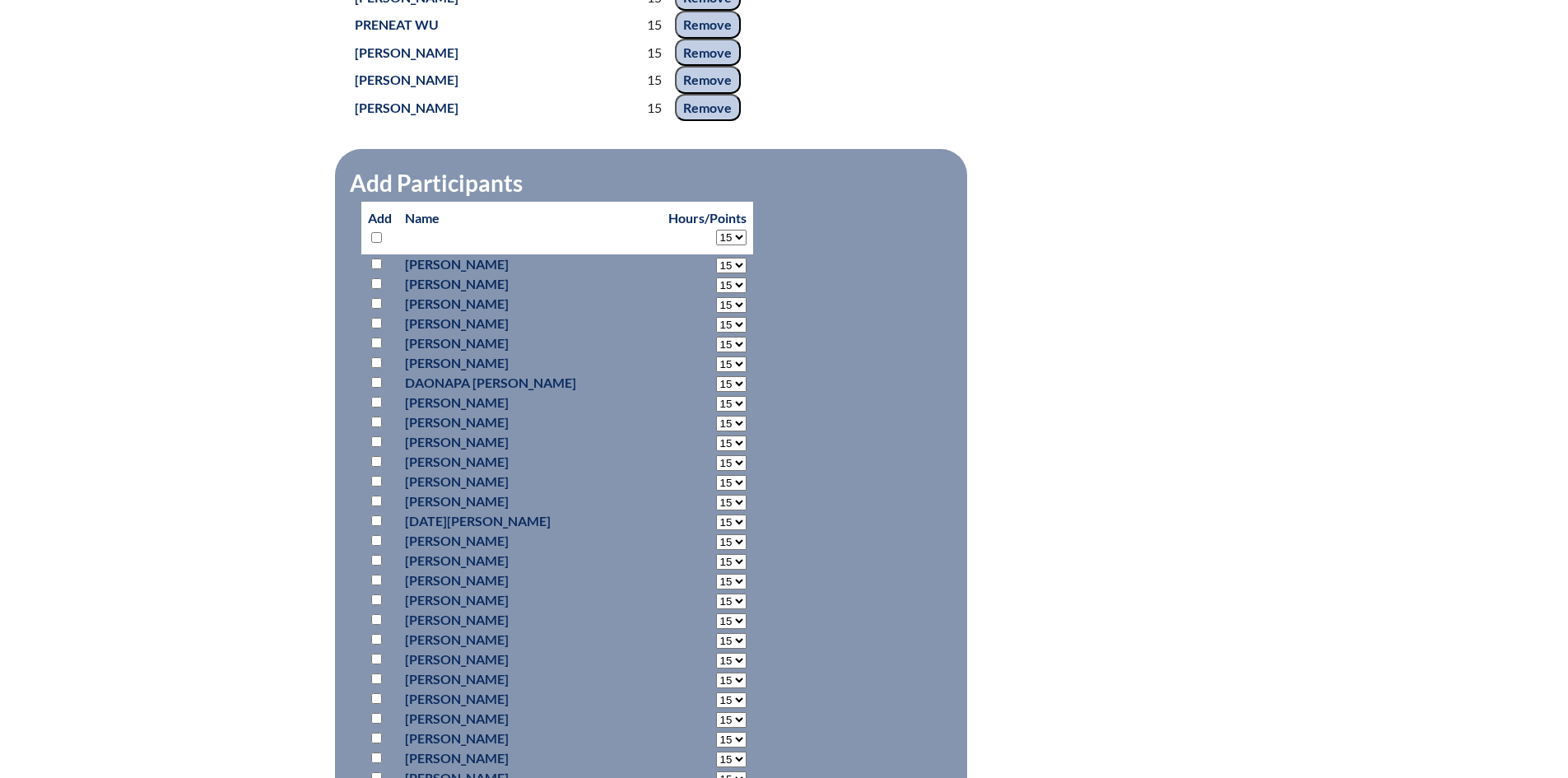
select select "15"
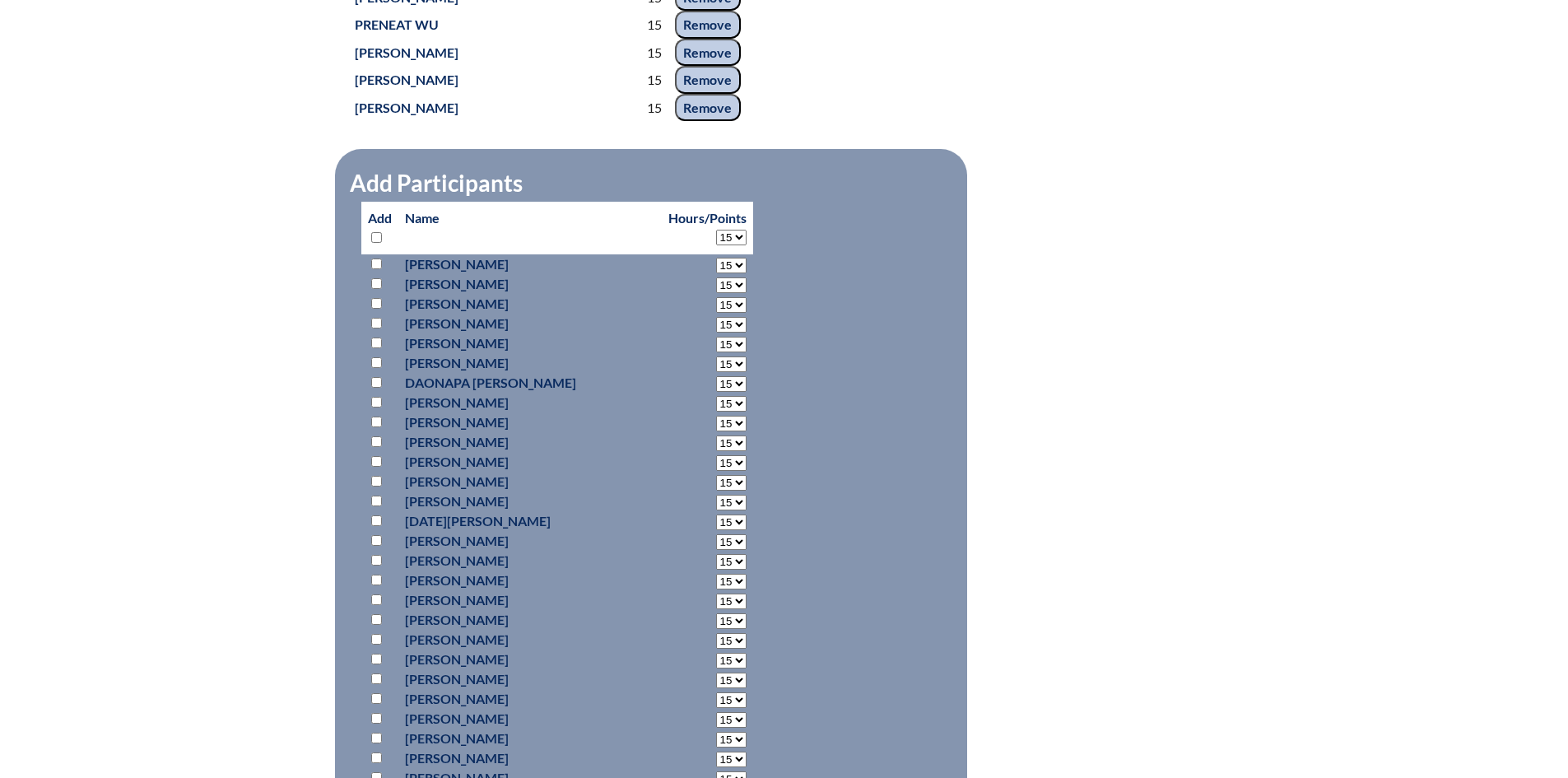
select select "15"
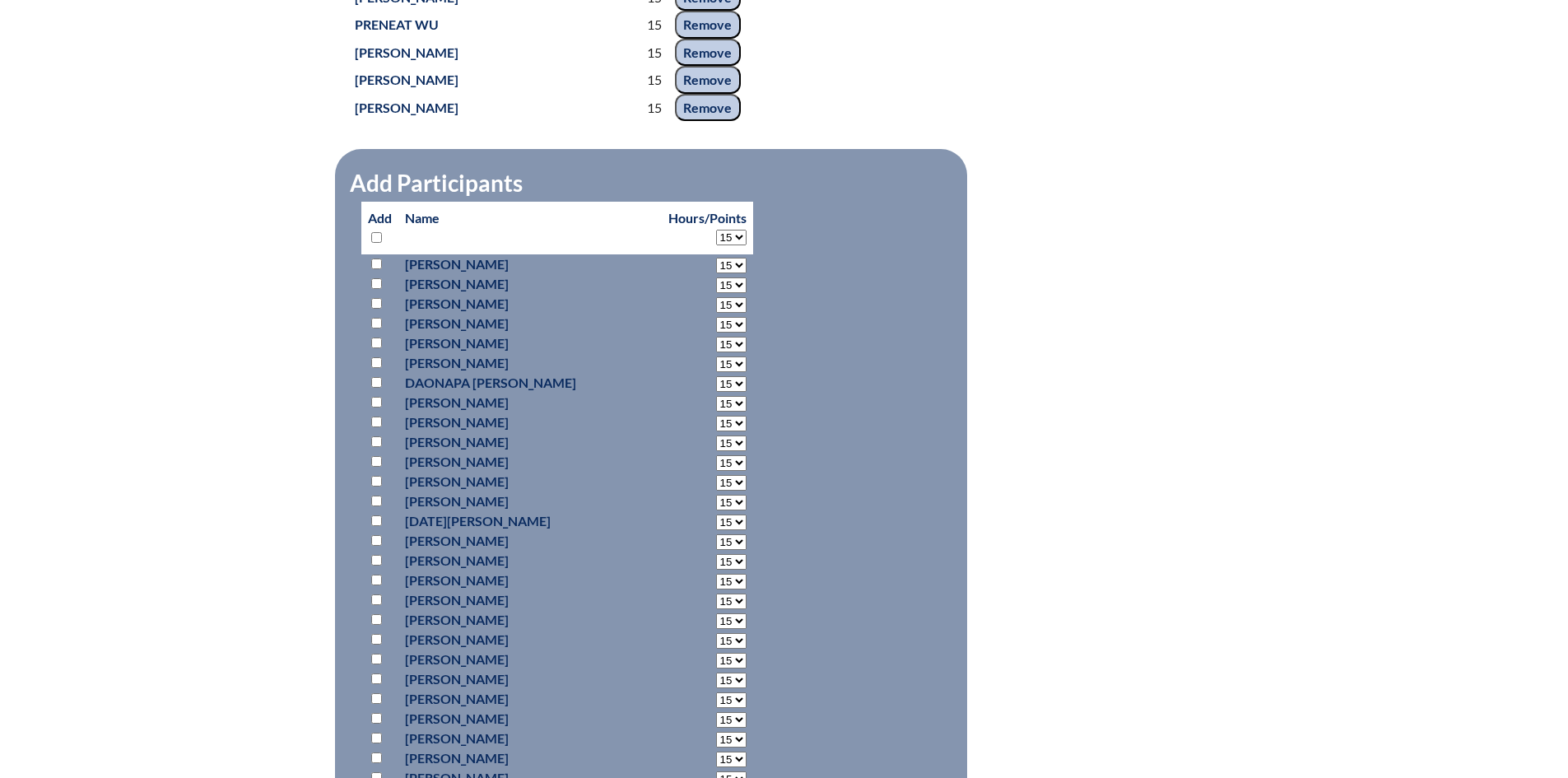
select select "15"
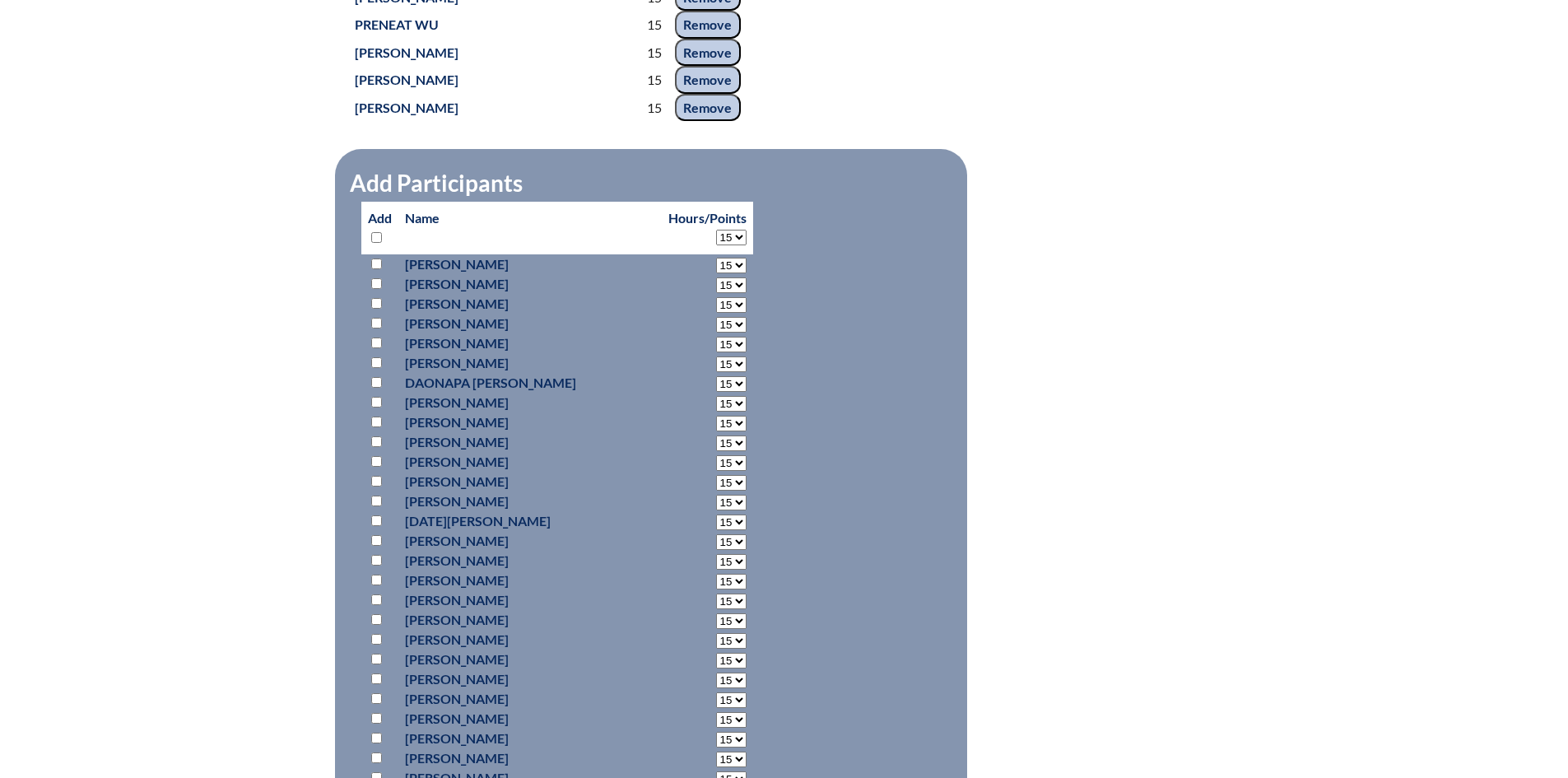
select select "15"
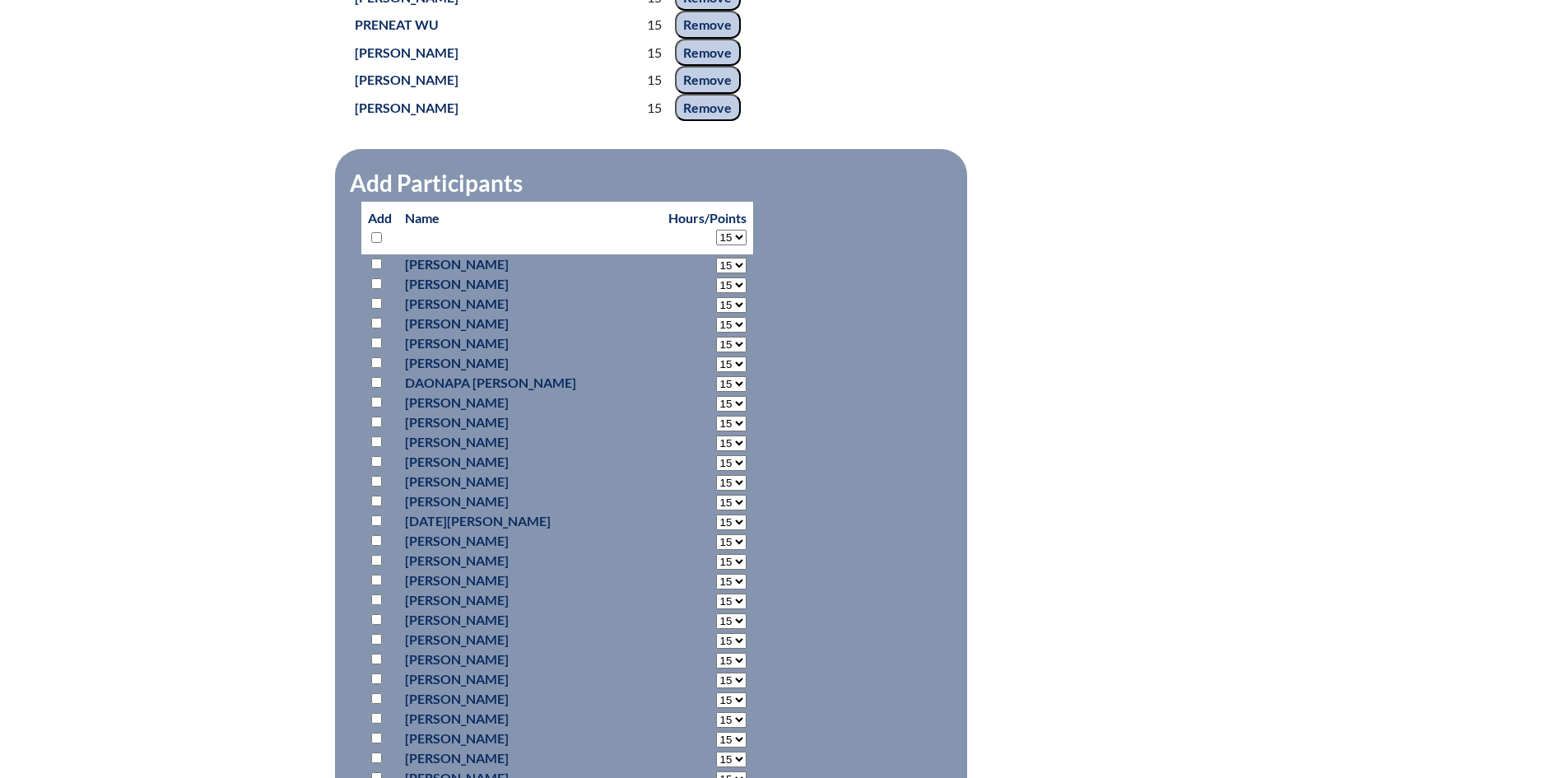
select select "15"
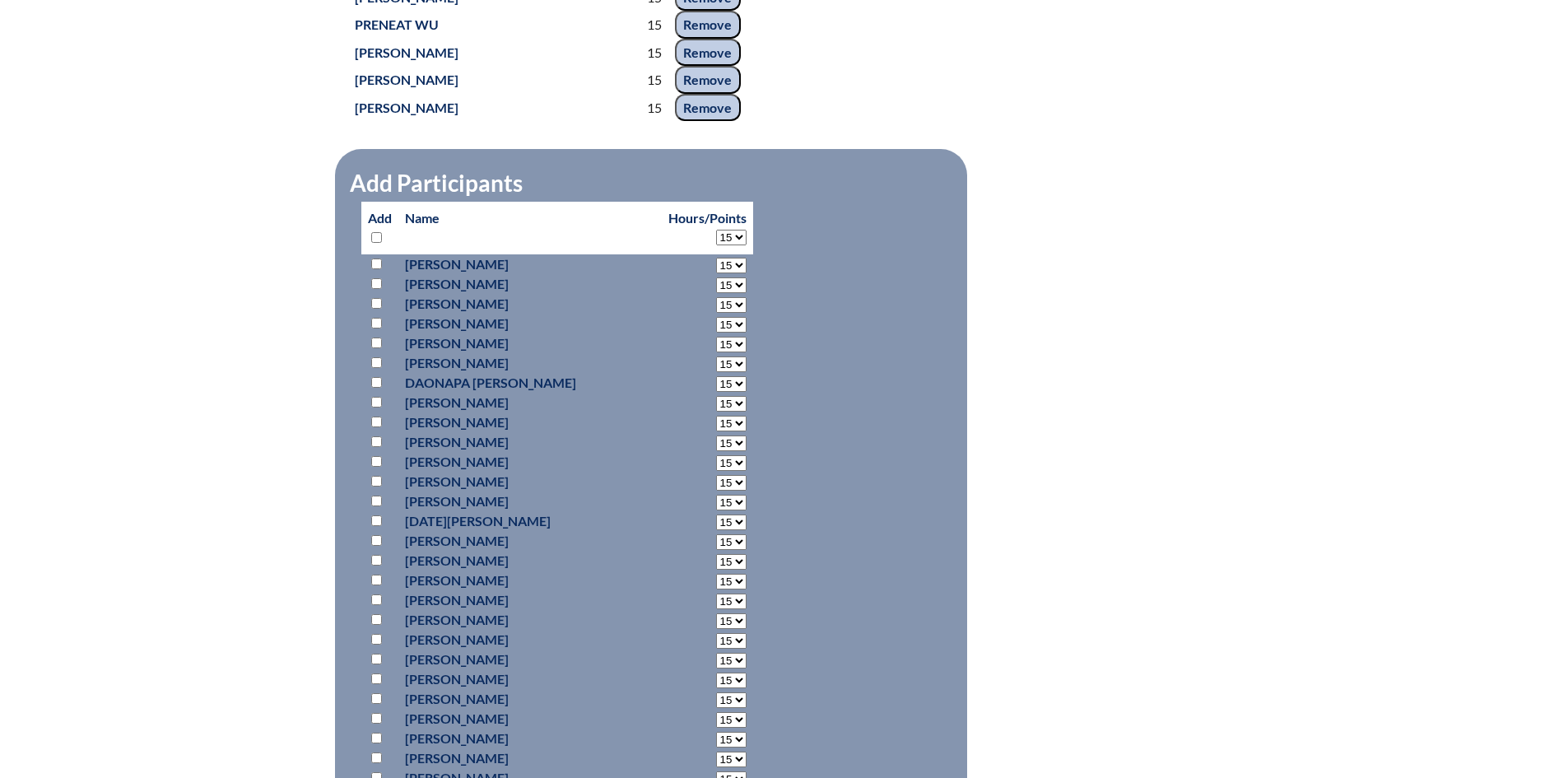
select select "15"
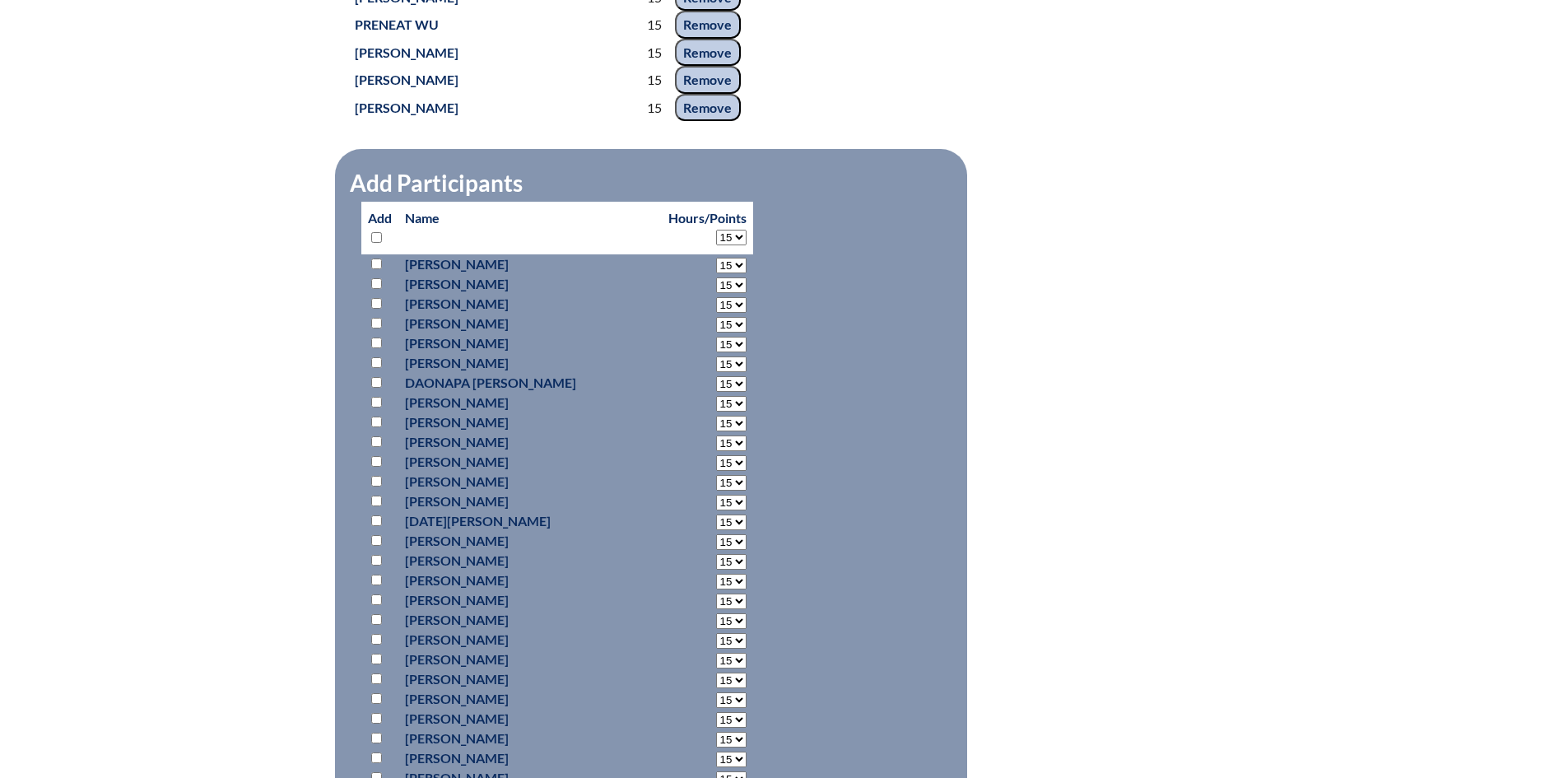
select select "15"
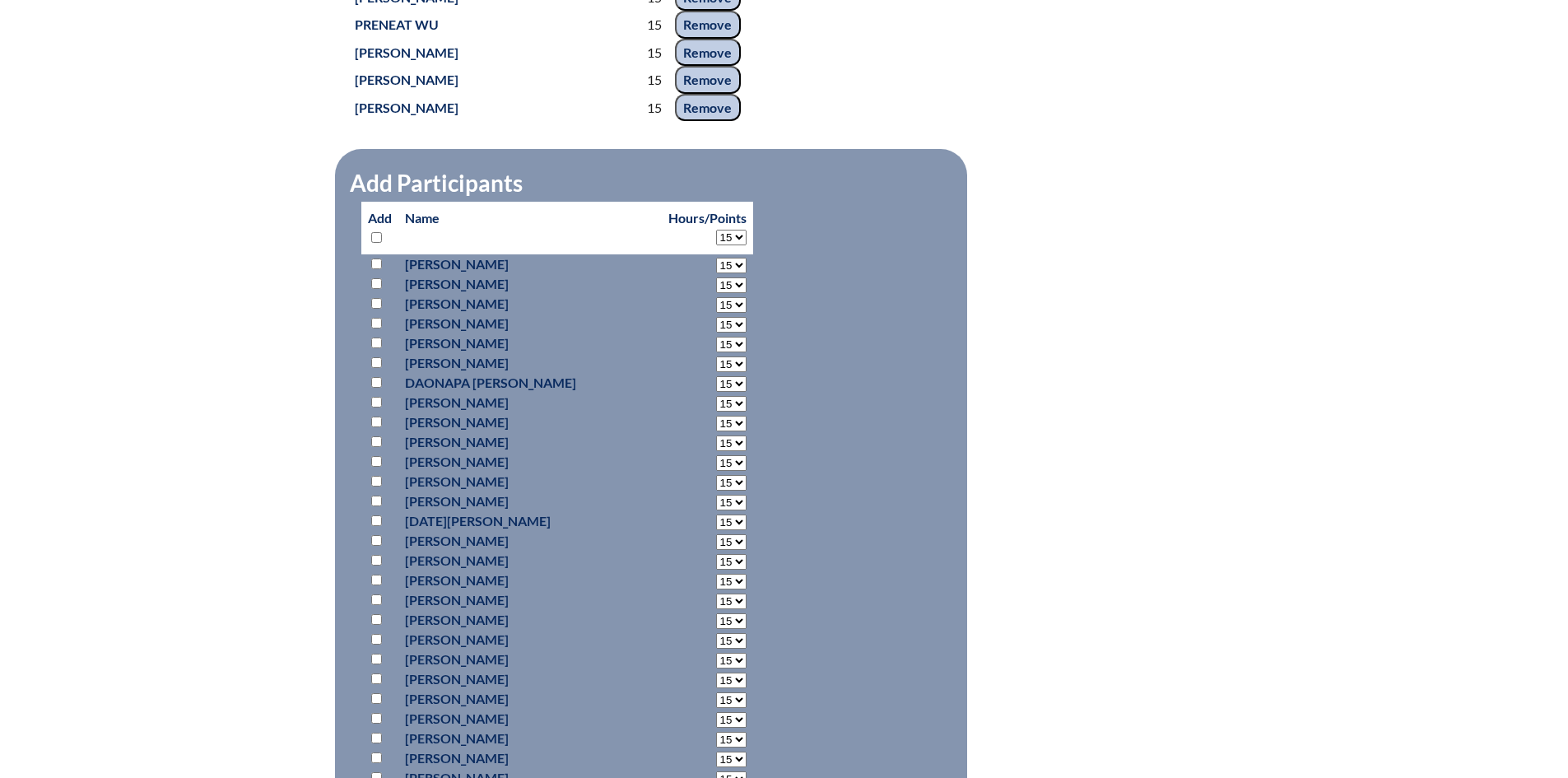
select select "15"
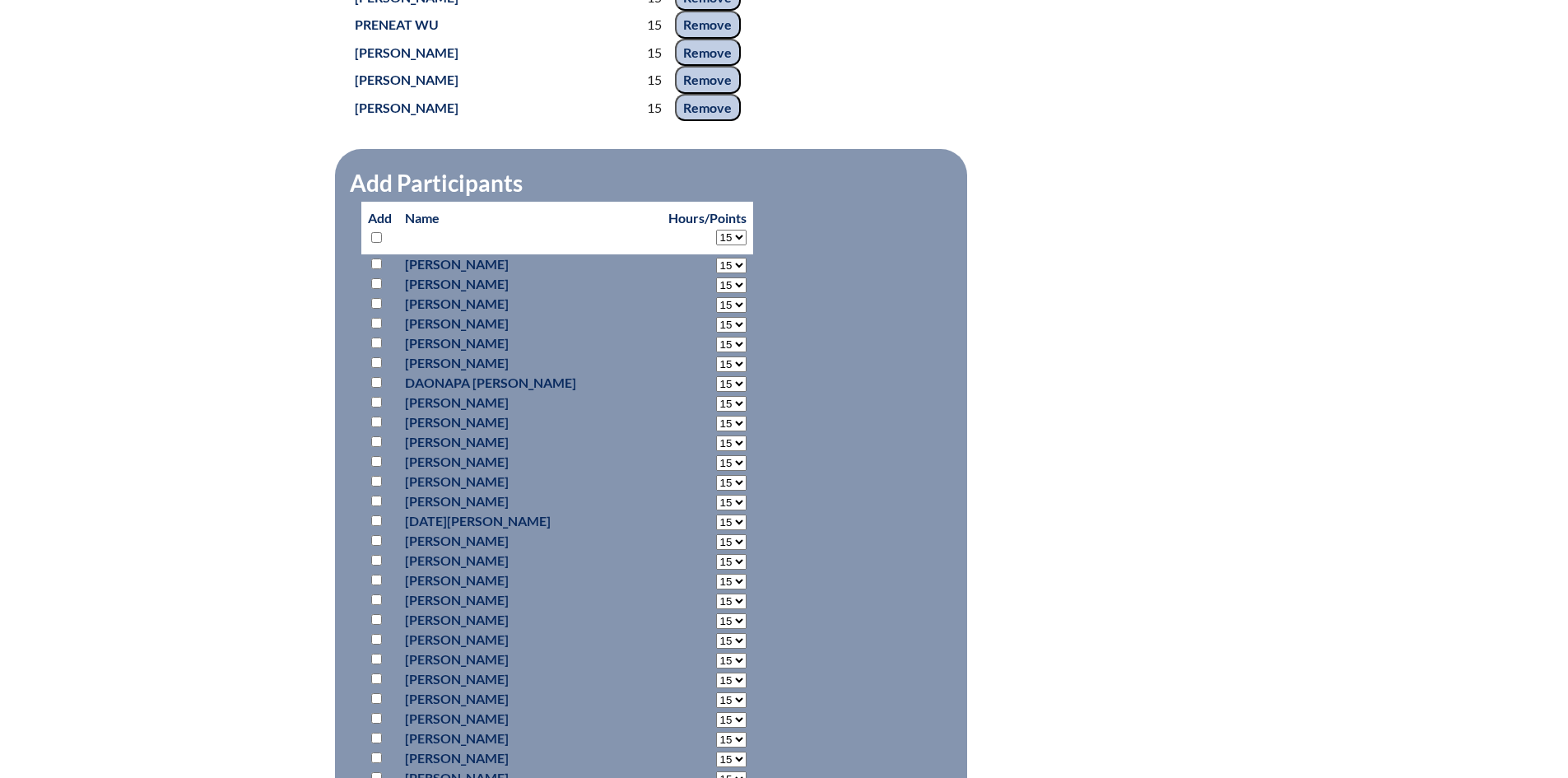
select select "15"
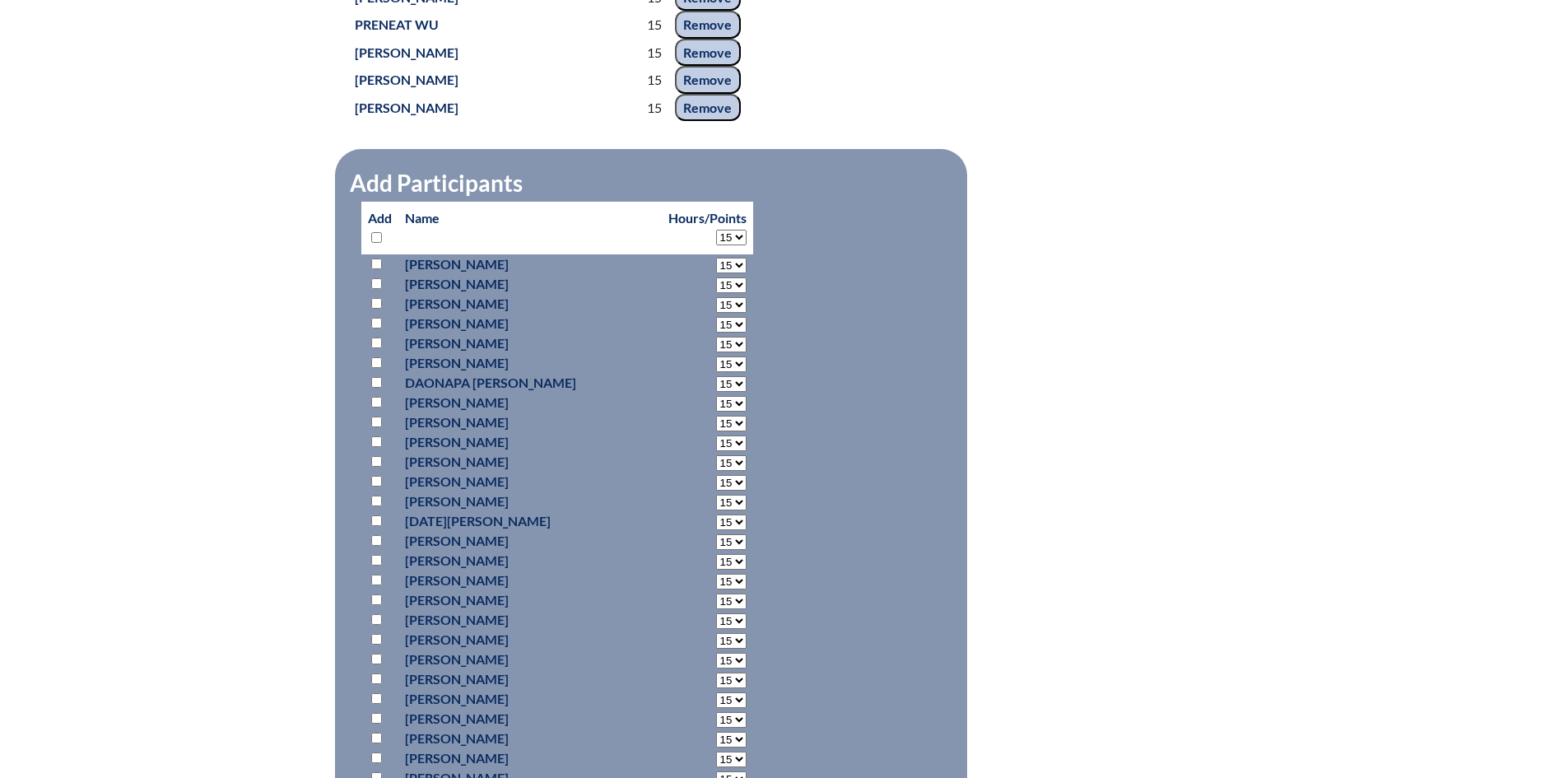
select select "15"
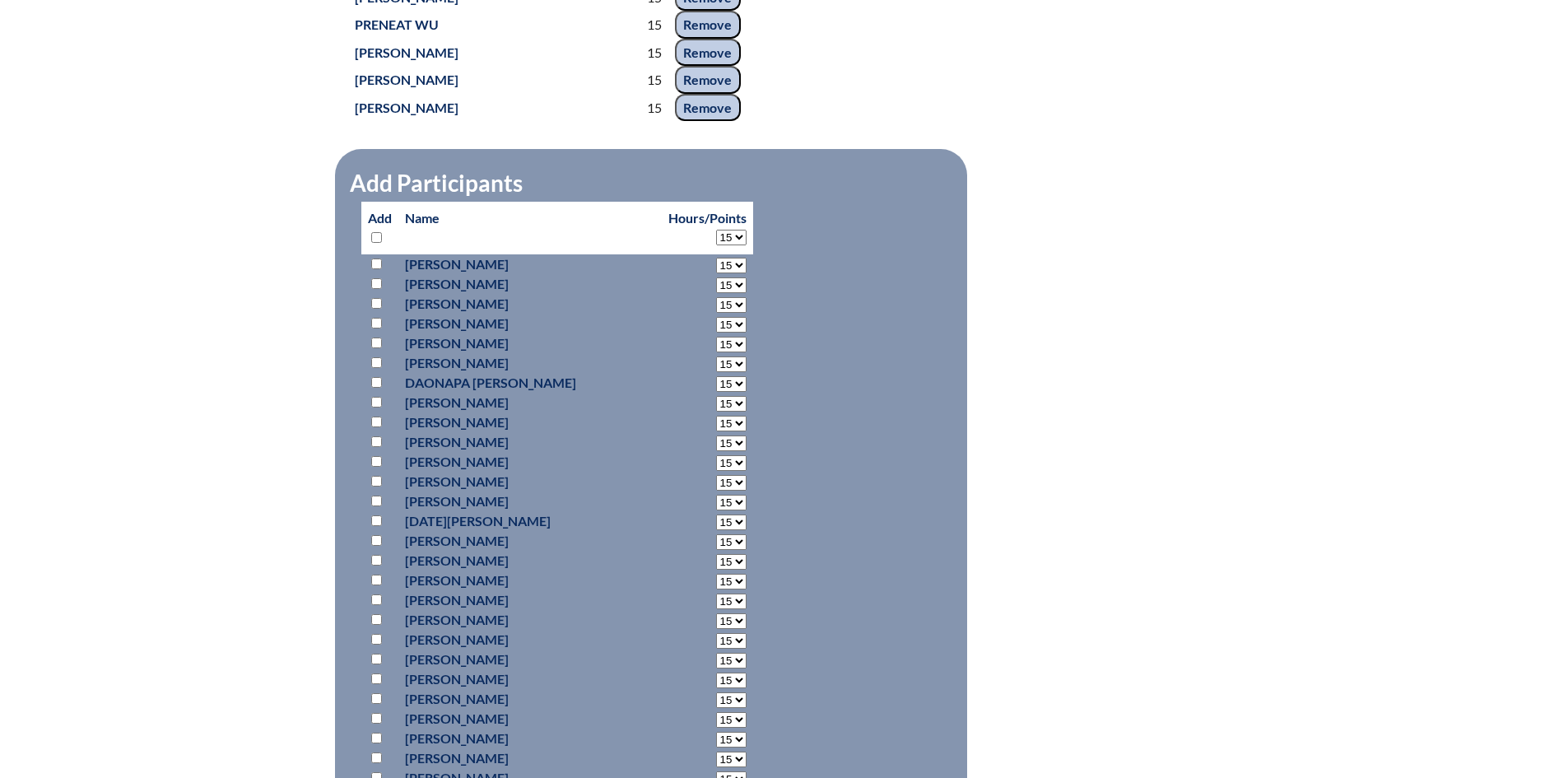
select select "15"
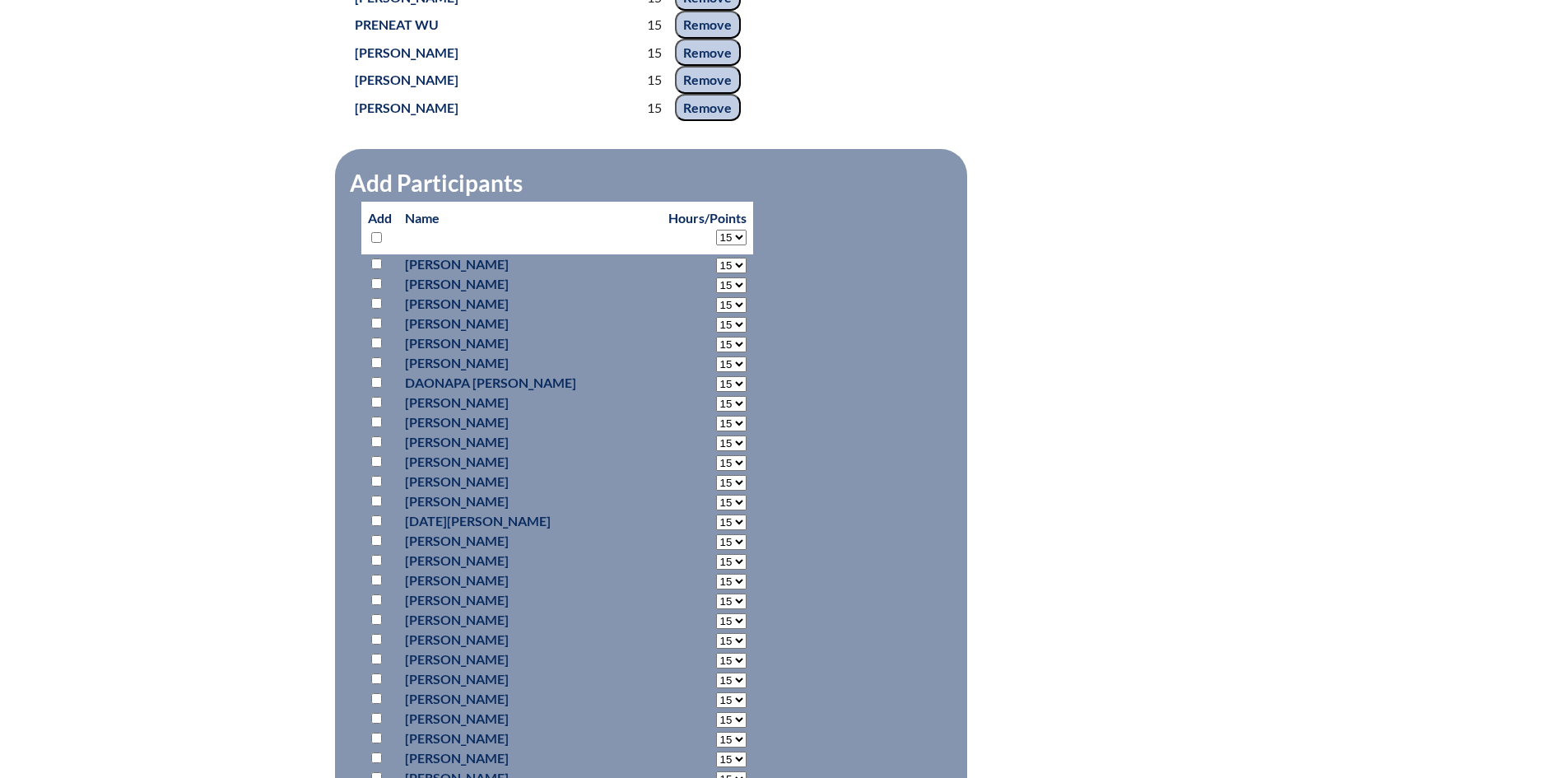
select select "15"
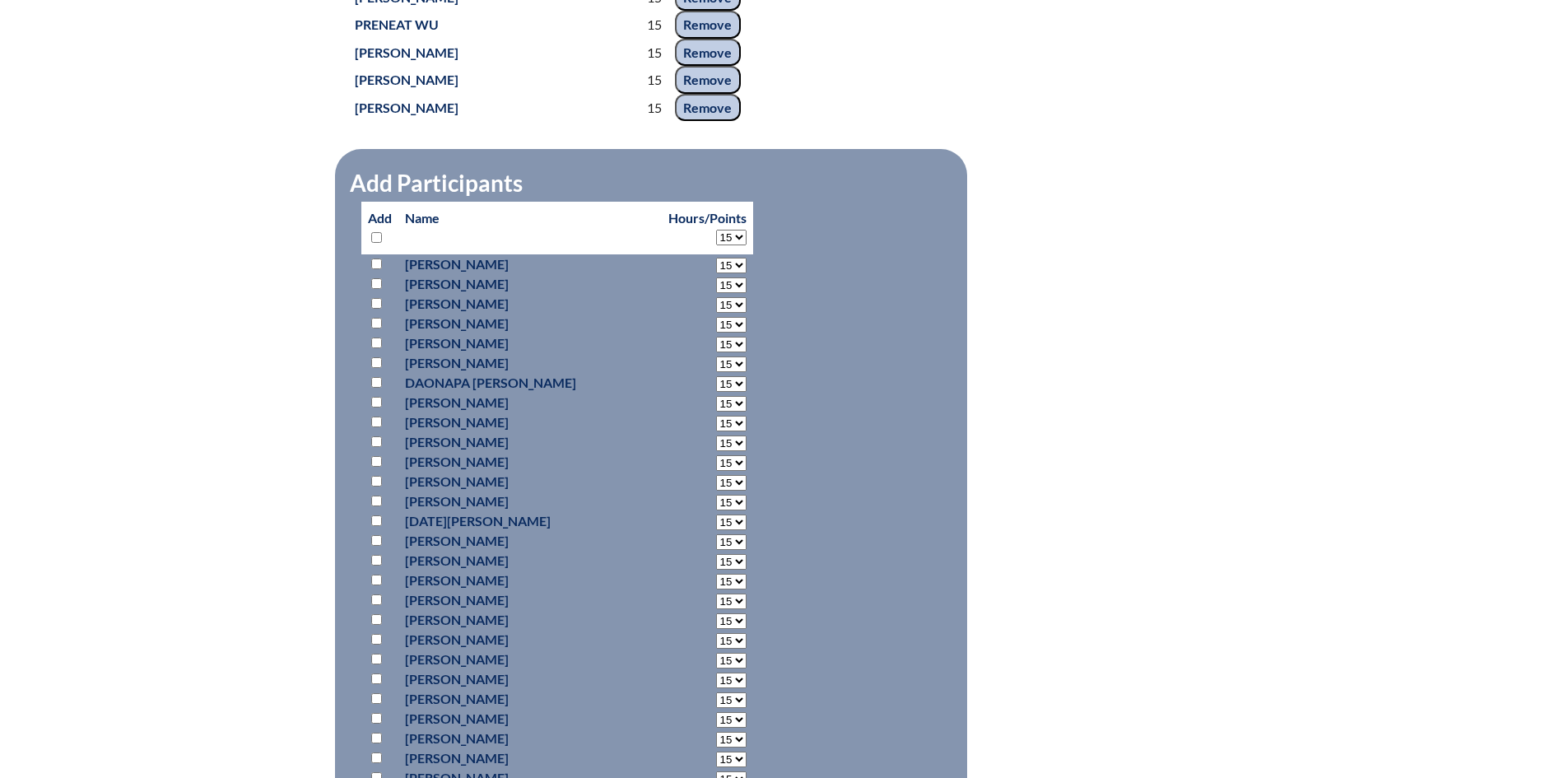
select select "15"
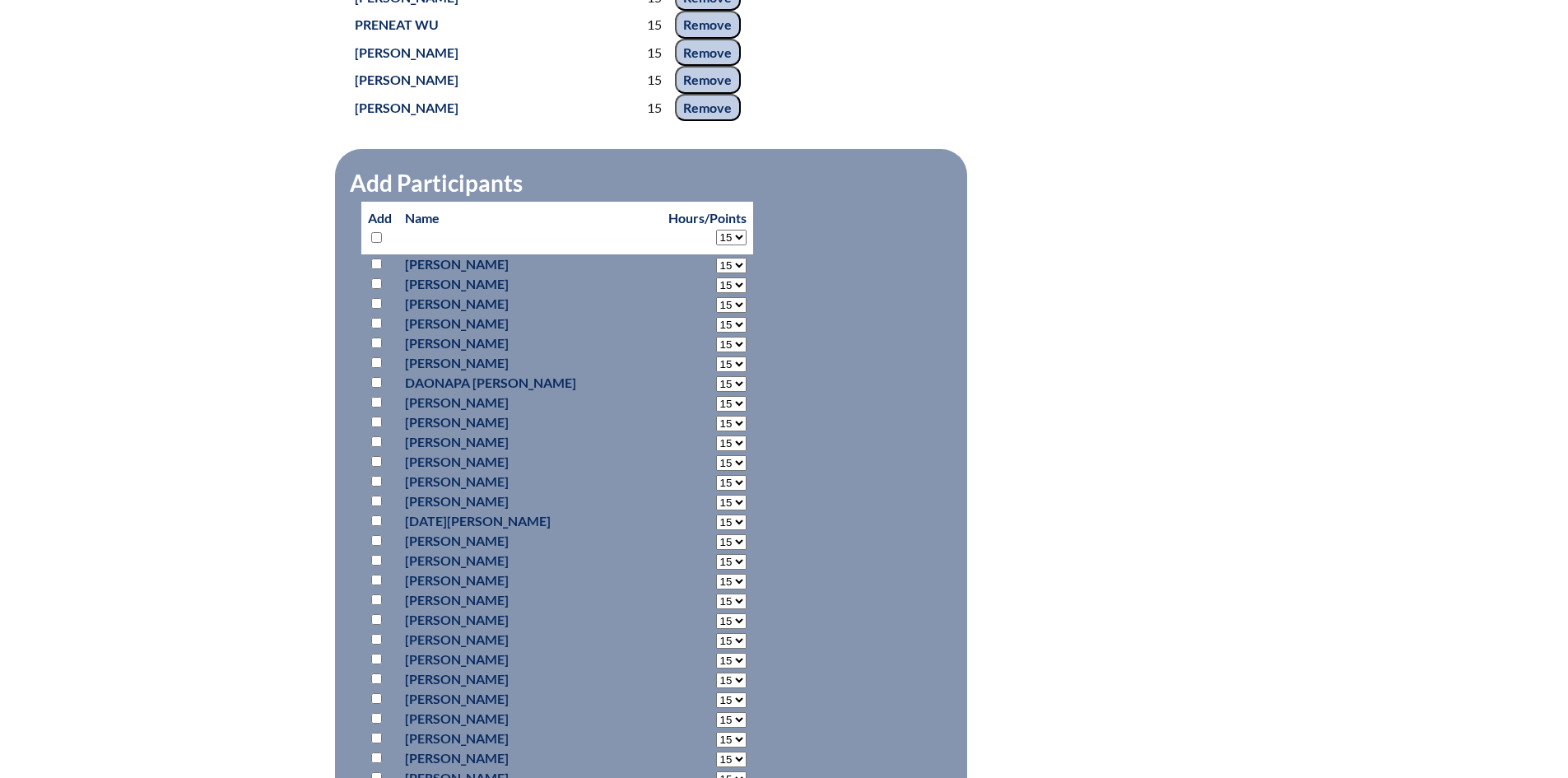
select select "15"
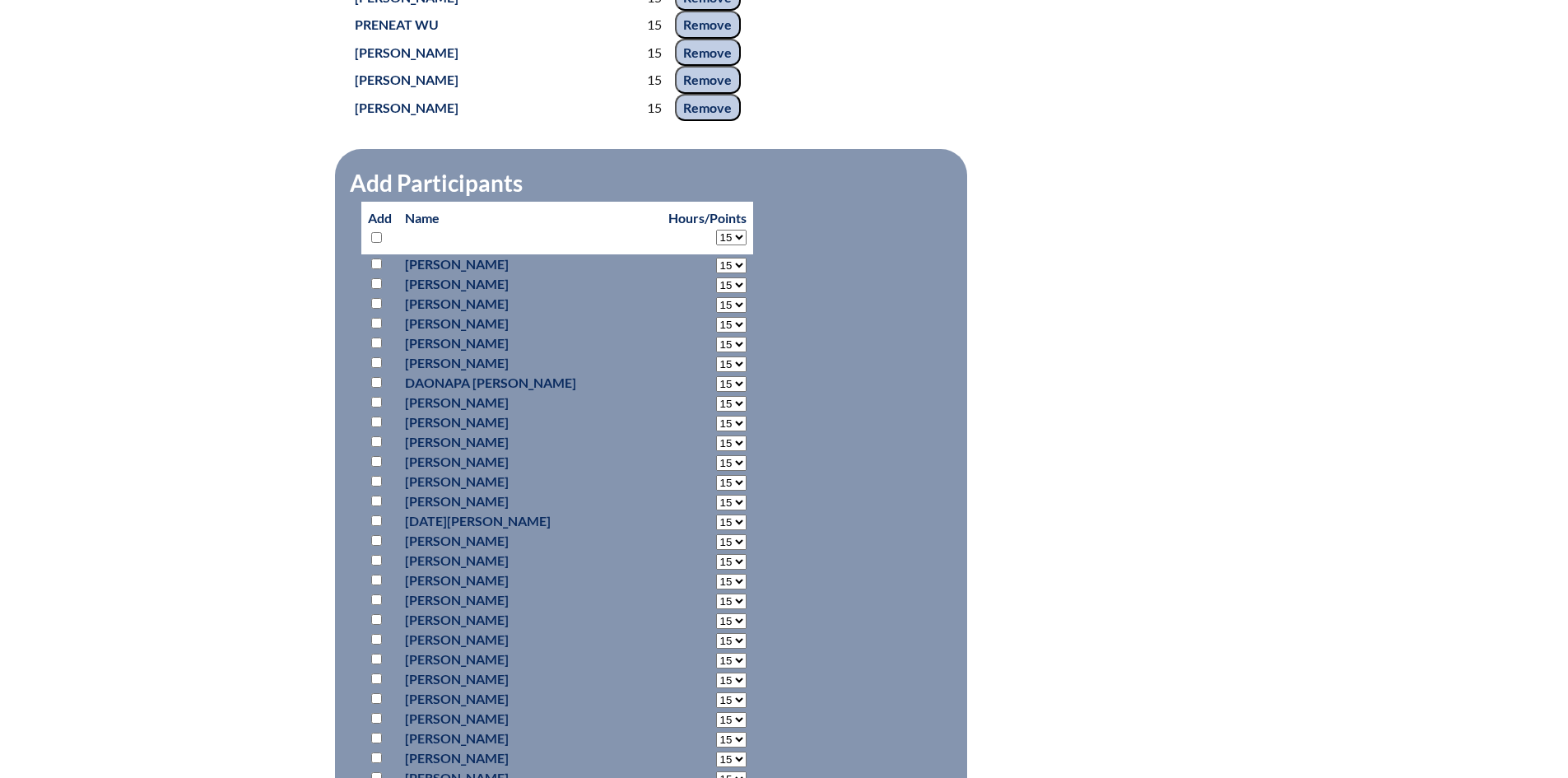
select select "15"
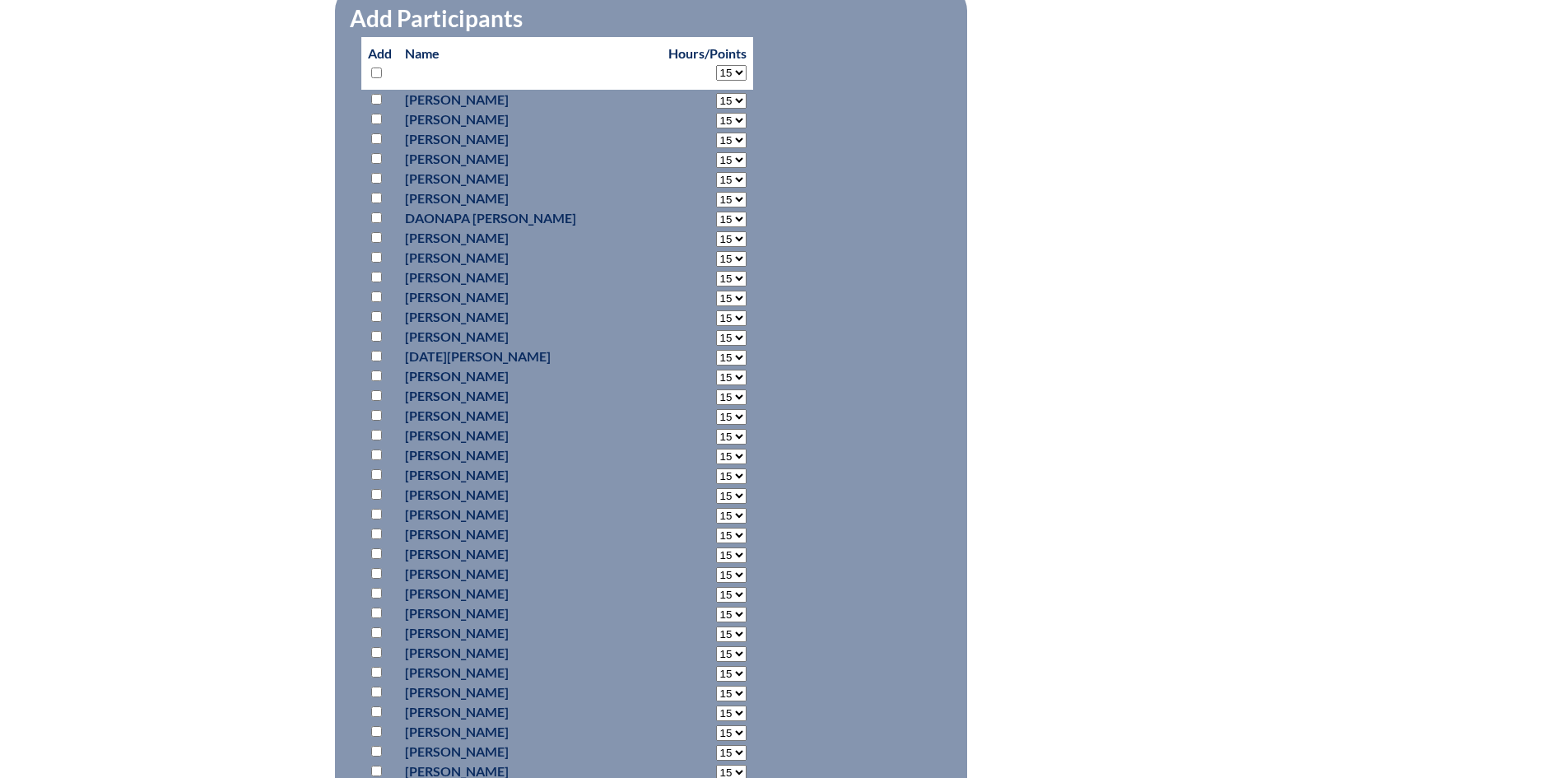
scroll to position [4364, 0]
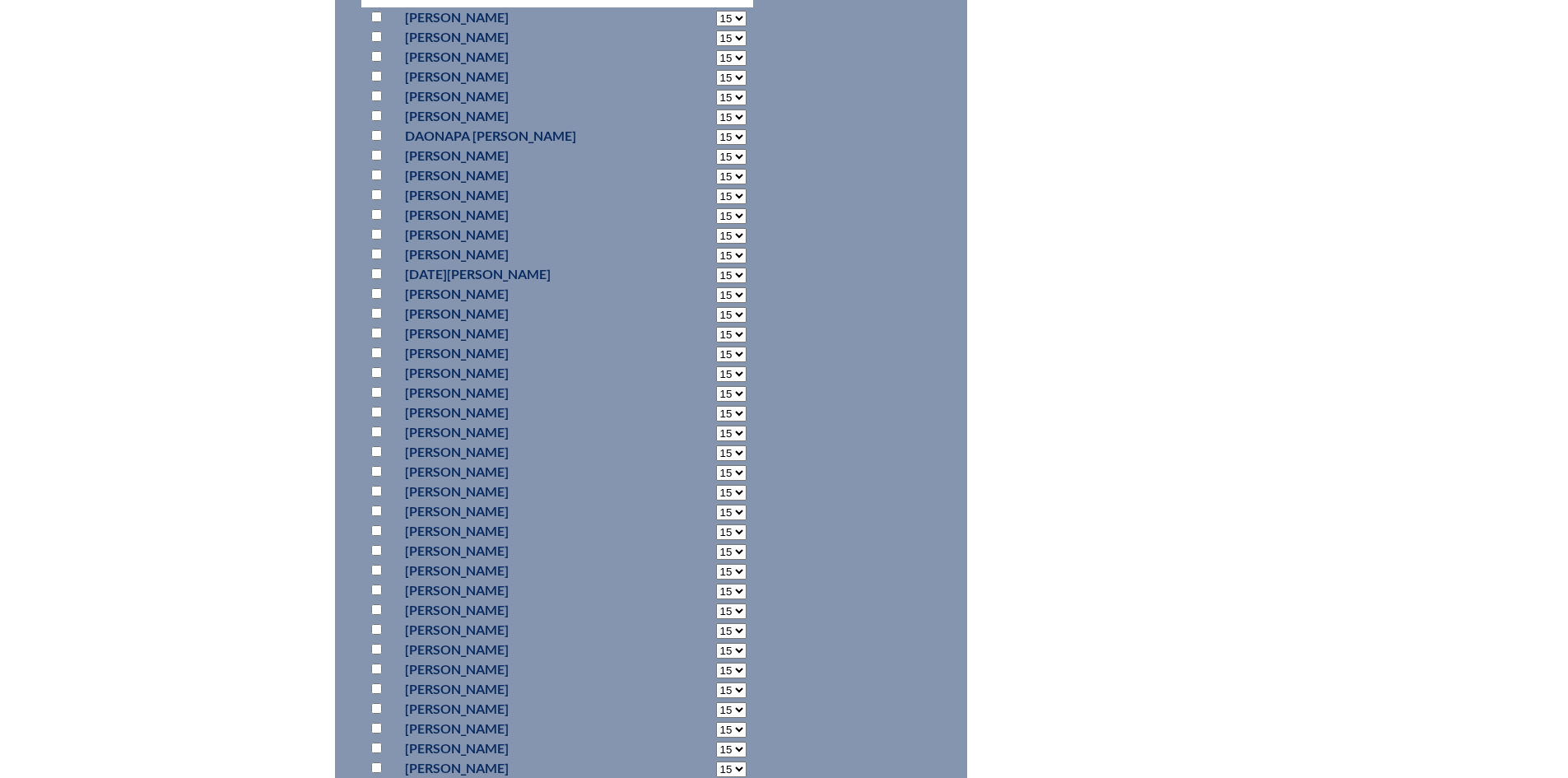
click at [378, 170] on input "checkbox" at bounding box center [377, 175] width 11 height 11
click at [376, 400] on input "checkbox" at bounding box center [377, 405] width 11 height 11
click at [372, 446] on input "checkbox" at bounding box center [377, 452] width 11 height 11
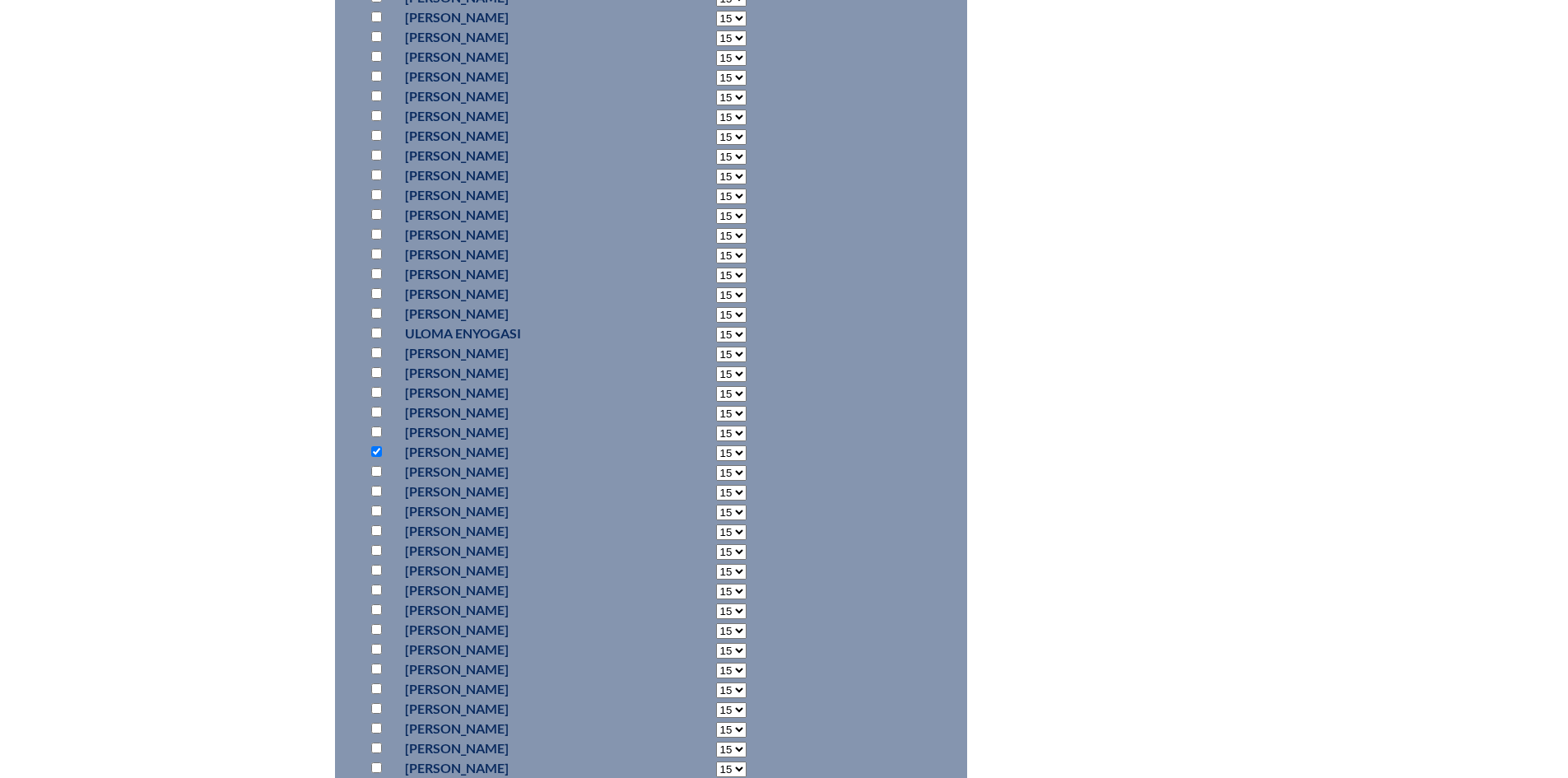
scroll to position [6258, 0]
click at [374, 628] on input "checkbox" at bounding box center [377, 633] width 11 height 11
click at [375, 633] on input "checkbox" at bounding box center [377, 636] width 11 height 11
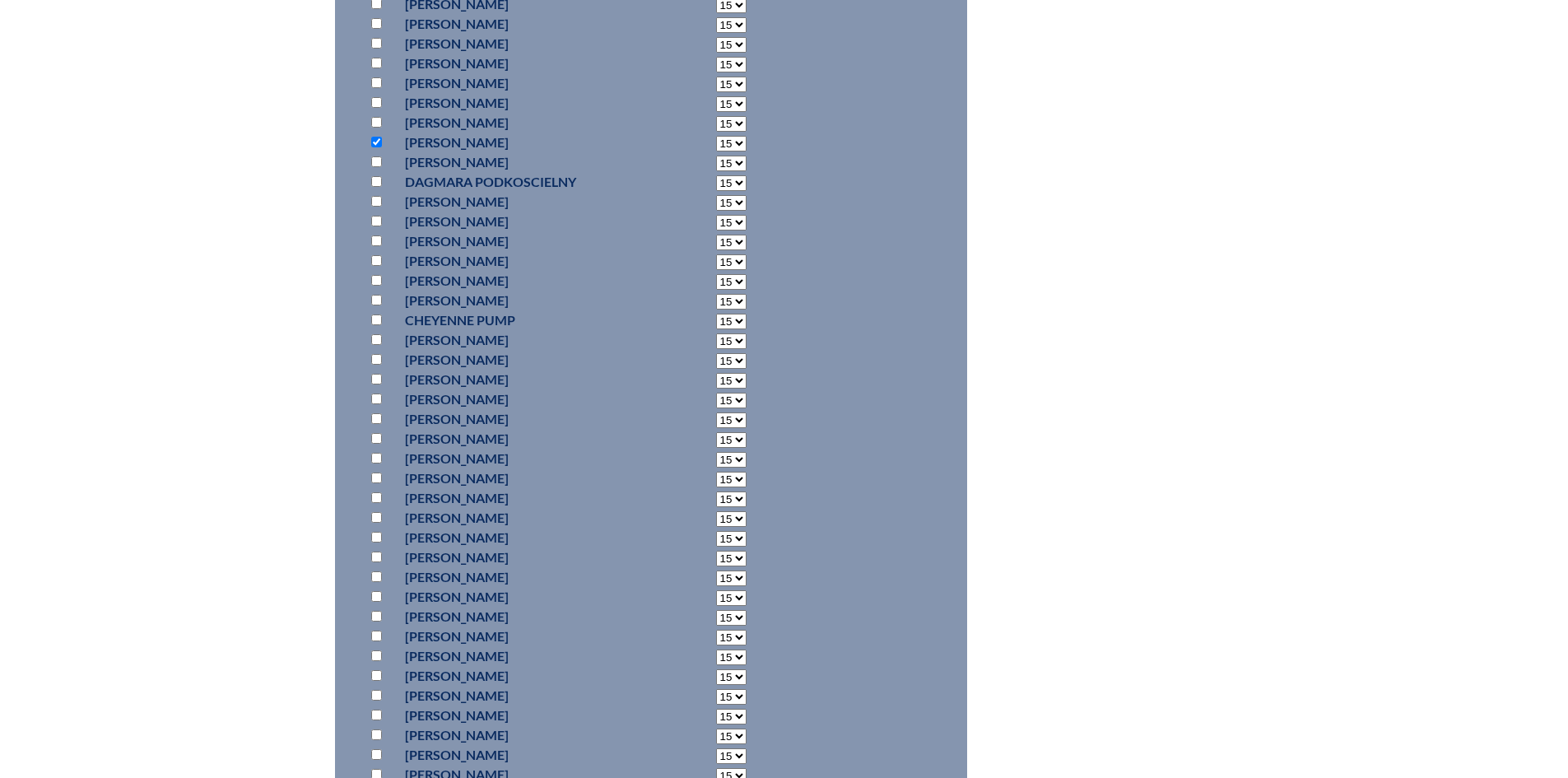
click at [380, 453] on input "checkbox" at bounding box center [377, 458] width 11 height 11
click at [372, 597] on input "checkbox" at bounding box center [377, 597] width 11 height 11
click at [379, 529] on input "checkbox" at bounding box center [377, 534] width 11 height 11
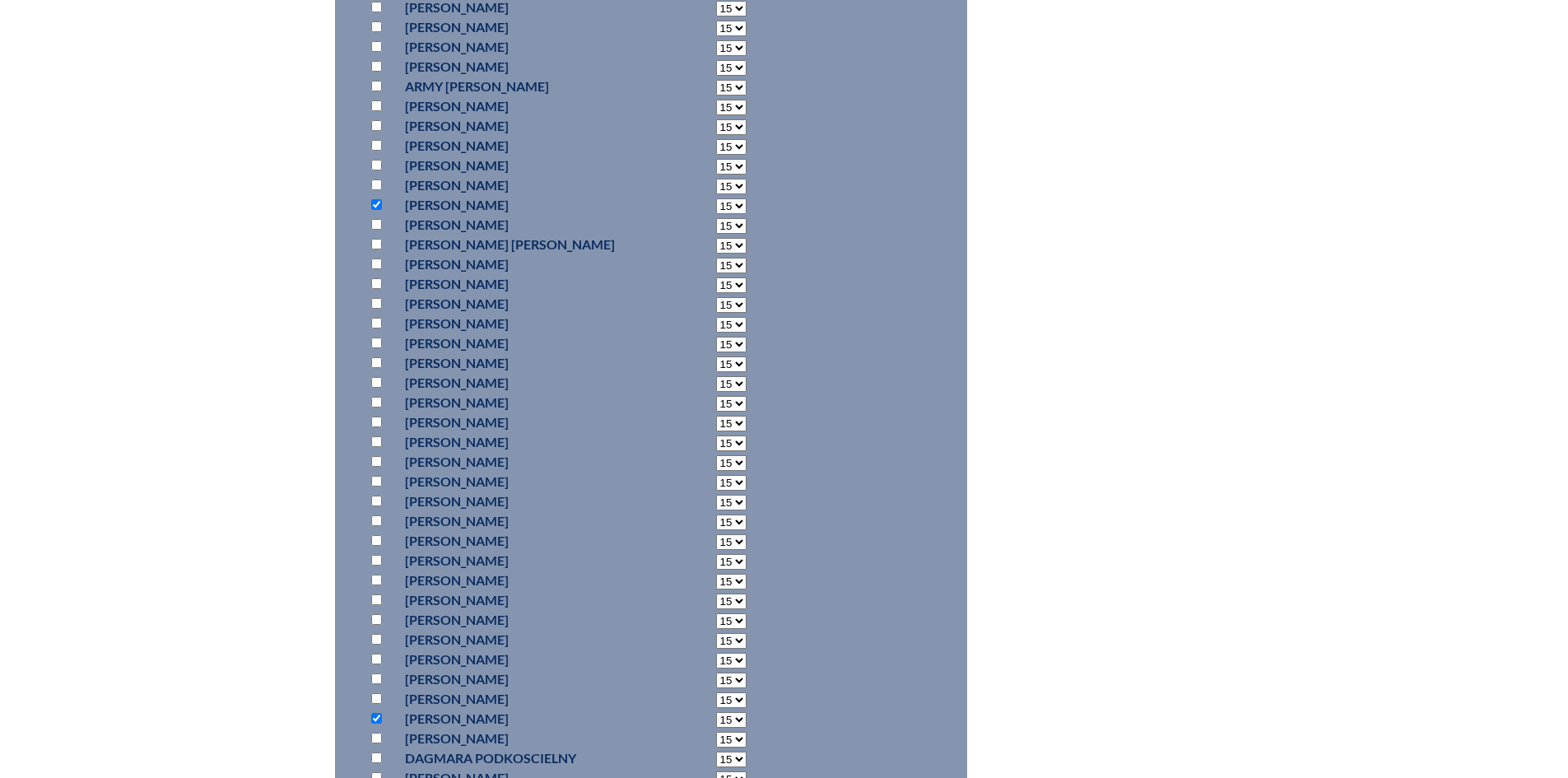
click at [380, 338] on input "checkbox" at bounding box center [377, 343] width 11 height 11
click at [377, 275] on input "checkbox" at bounding box center [377, 281] width 11 height 11
click at [376, 405] on input "checkbox" at bounding box center [377, 409] width 11 height 11
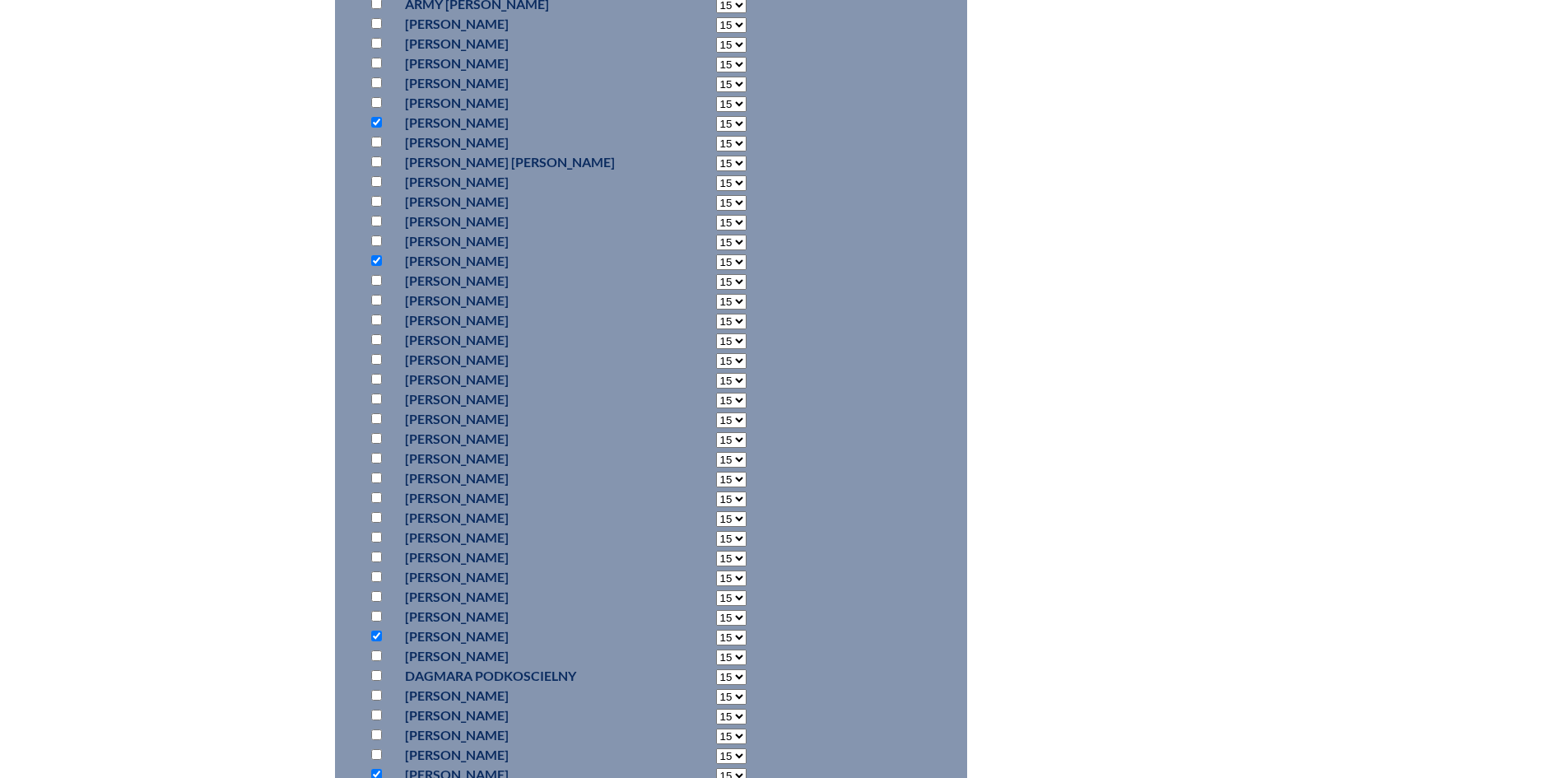
scroll to position [8810, 0]
click at [378, 112] on input "checkbox" at bounding box center [377, 116] width 11 height 11
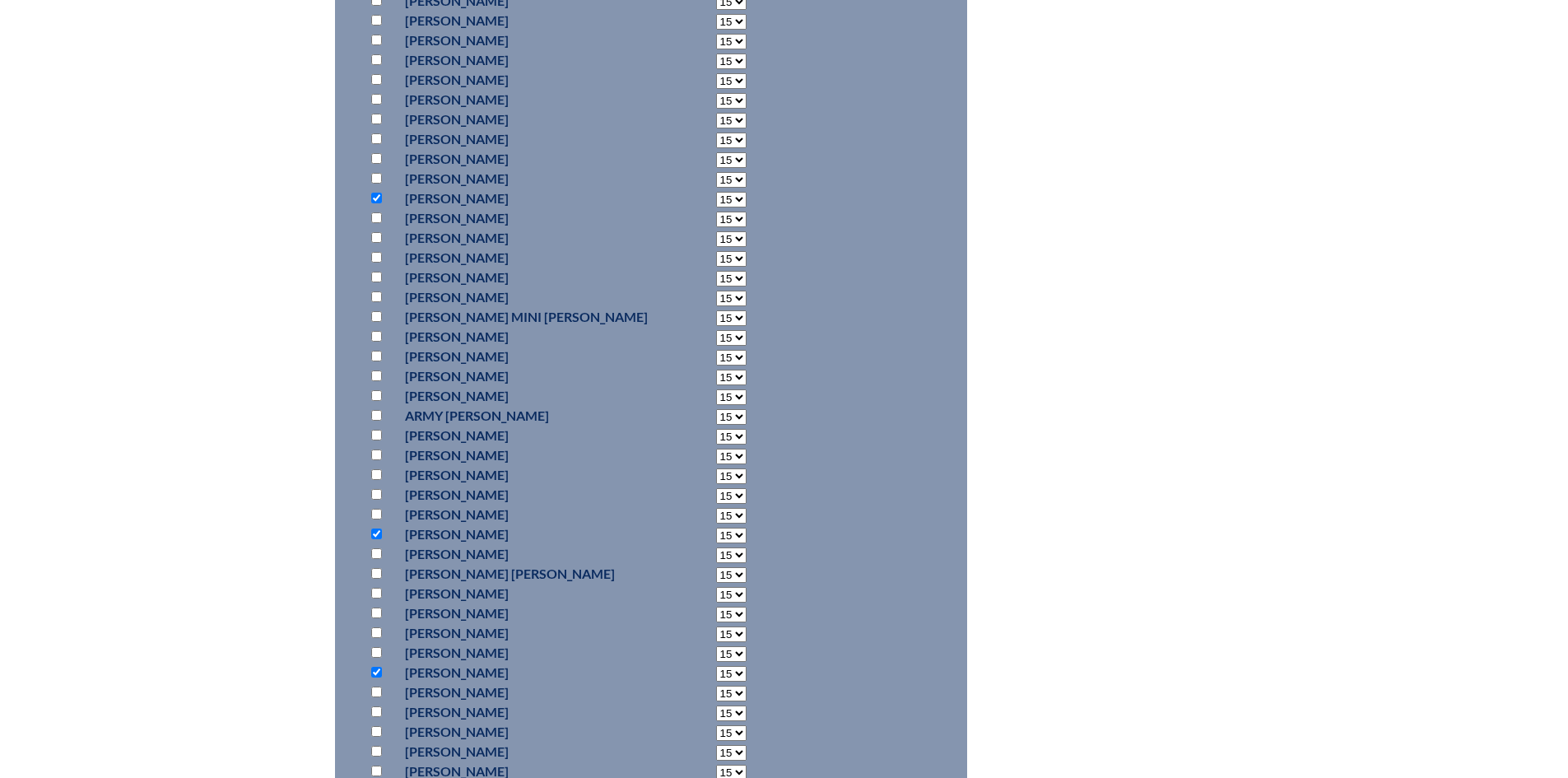
scroll to position [8645, 0]
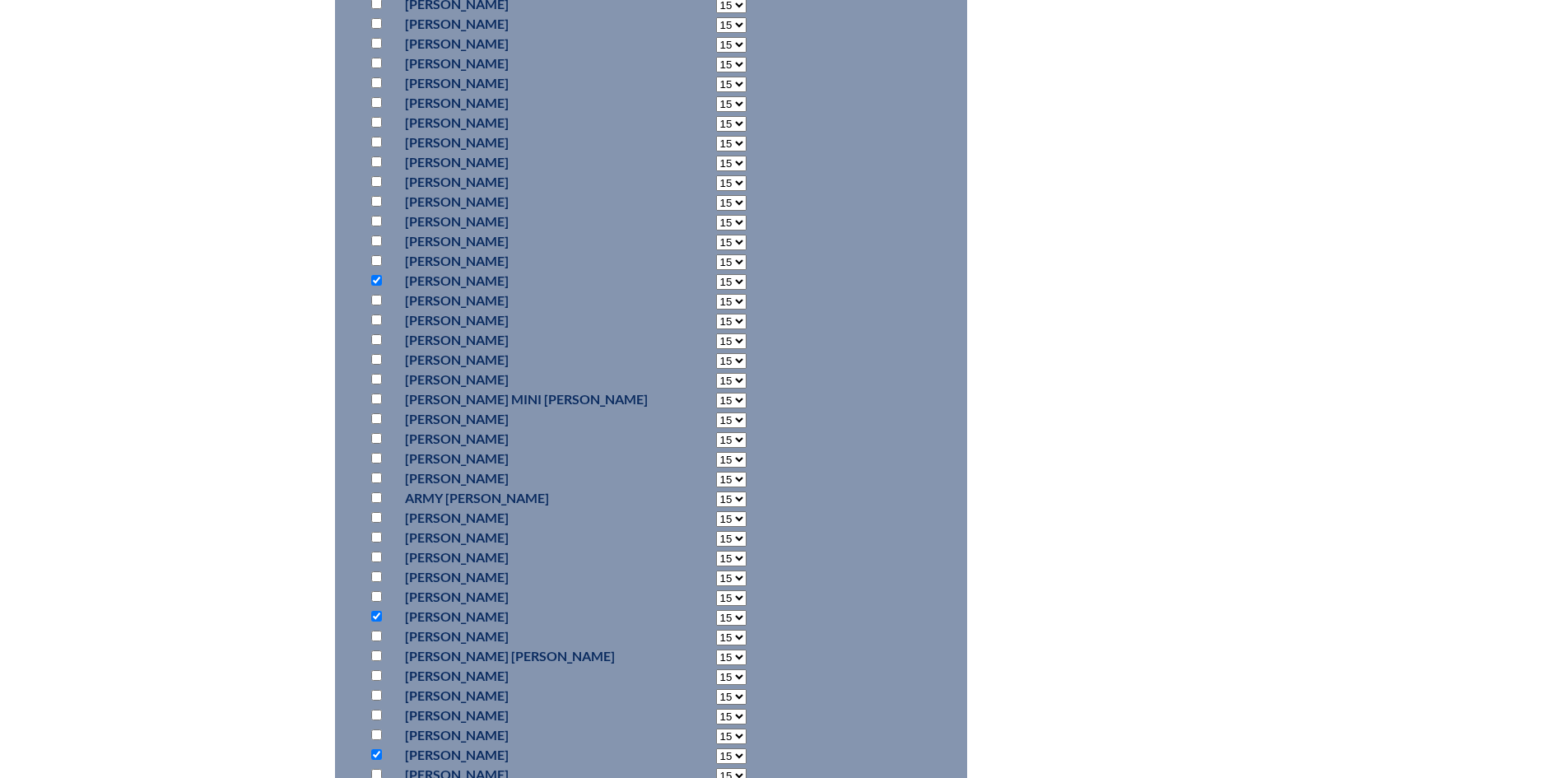
click at [380, 237] on input "checkbox" at bounding box center [377, 241] width 11 height 11
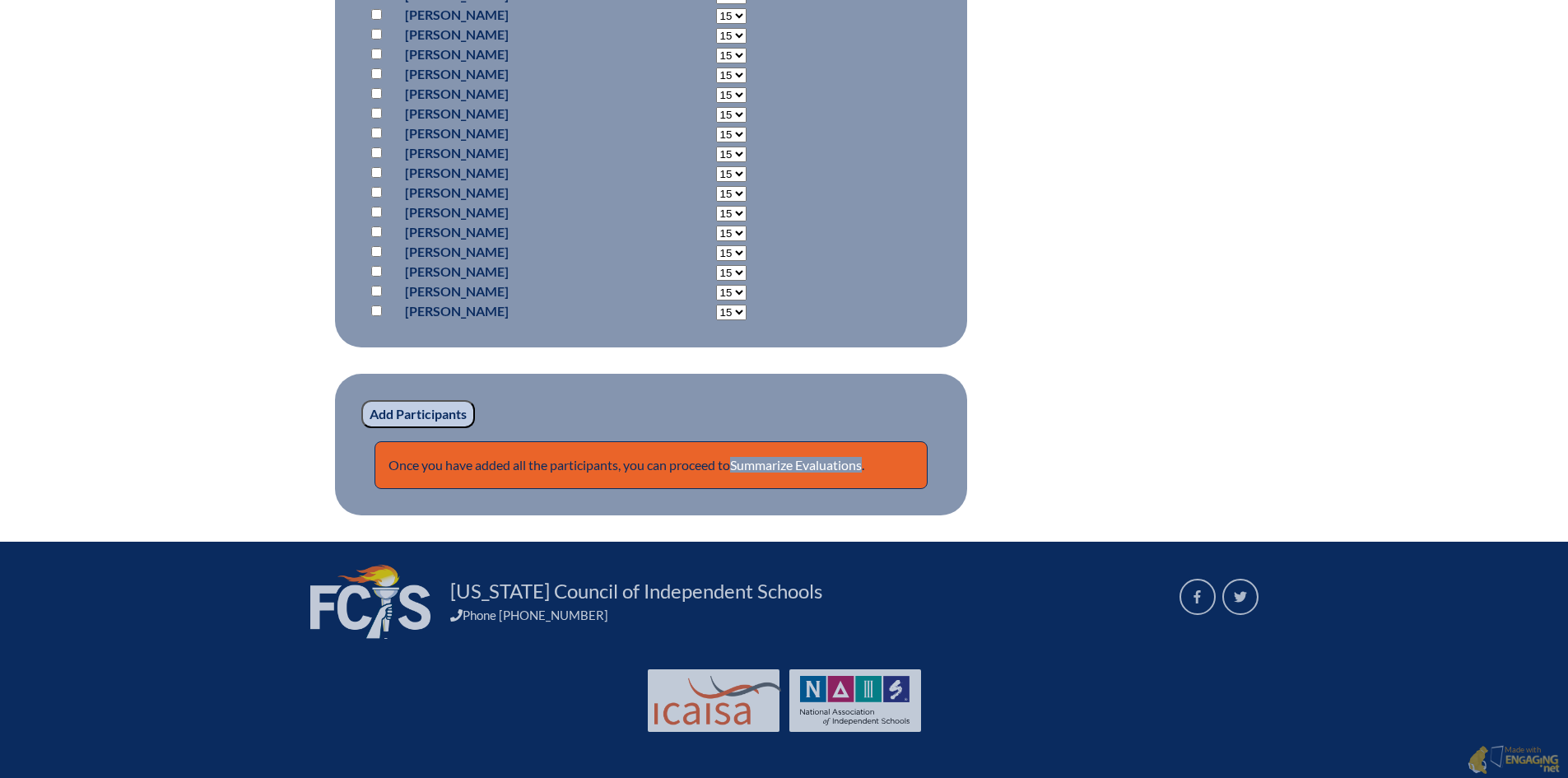
click at [440, 411] on input "Add Participants" at bounding box center [418, 414] width 114 height 28
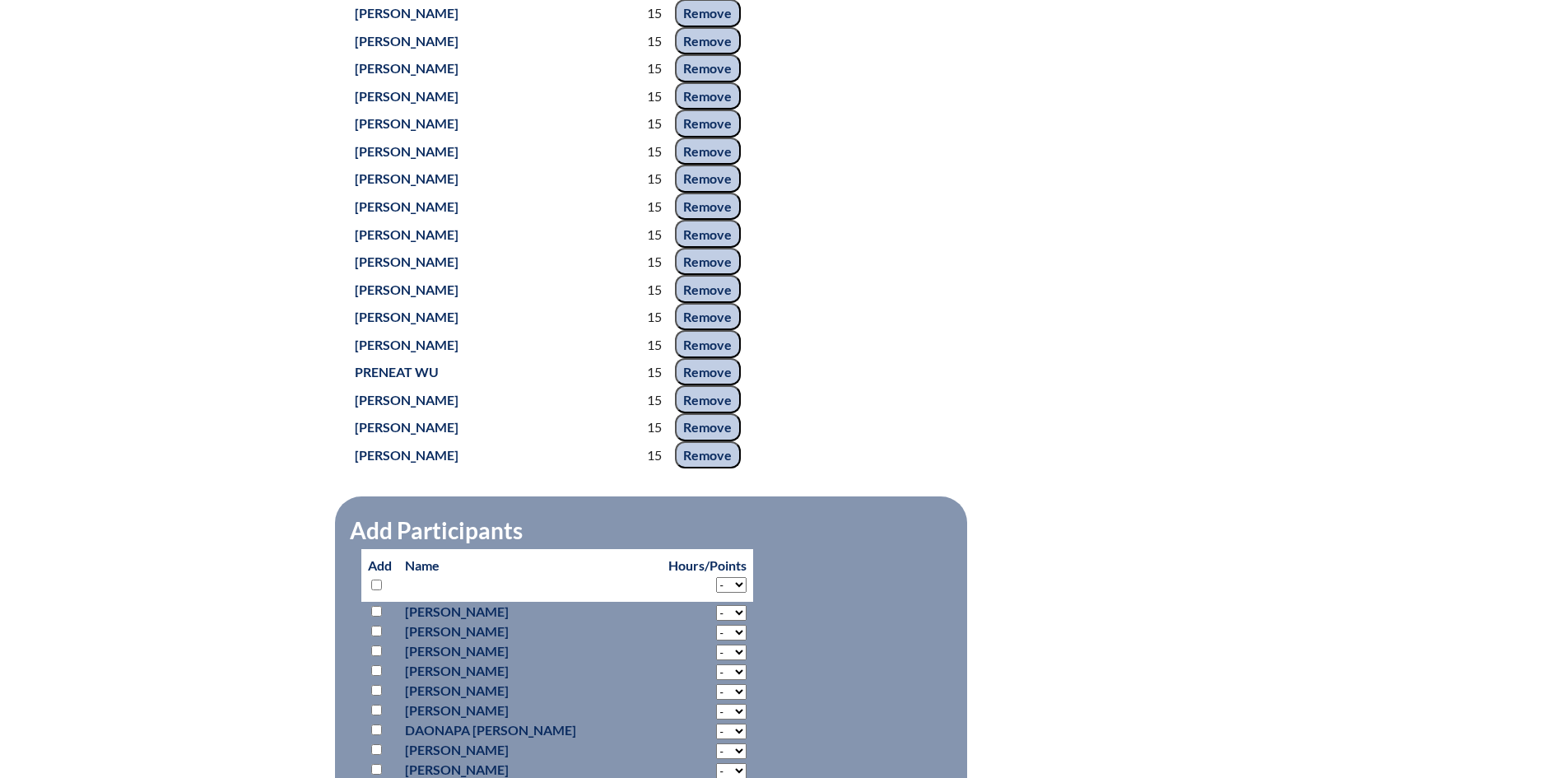
scroll to position [4458, 0]
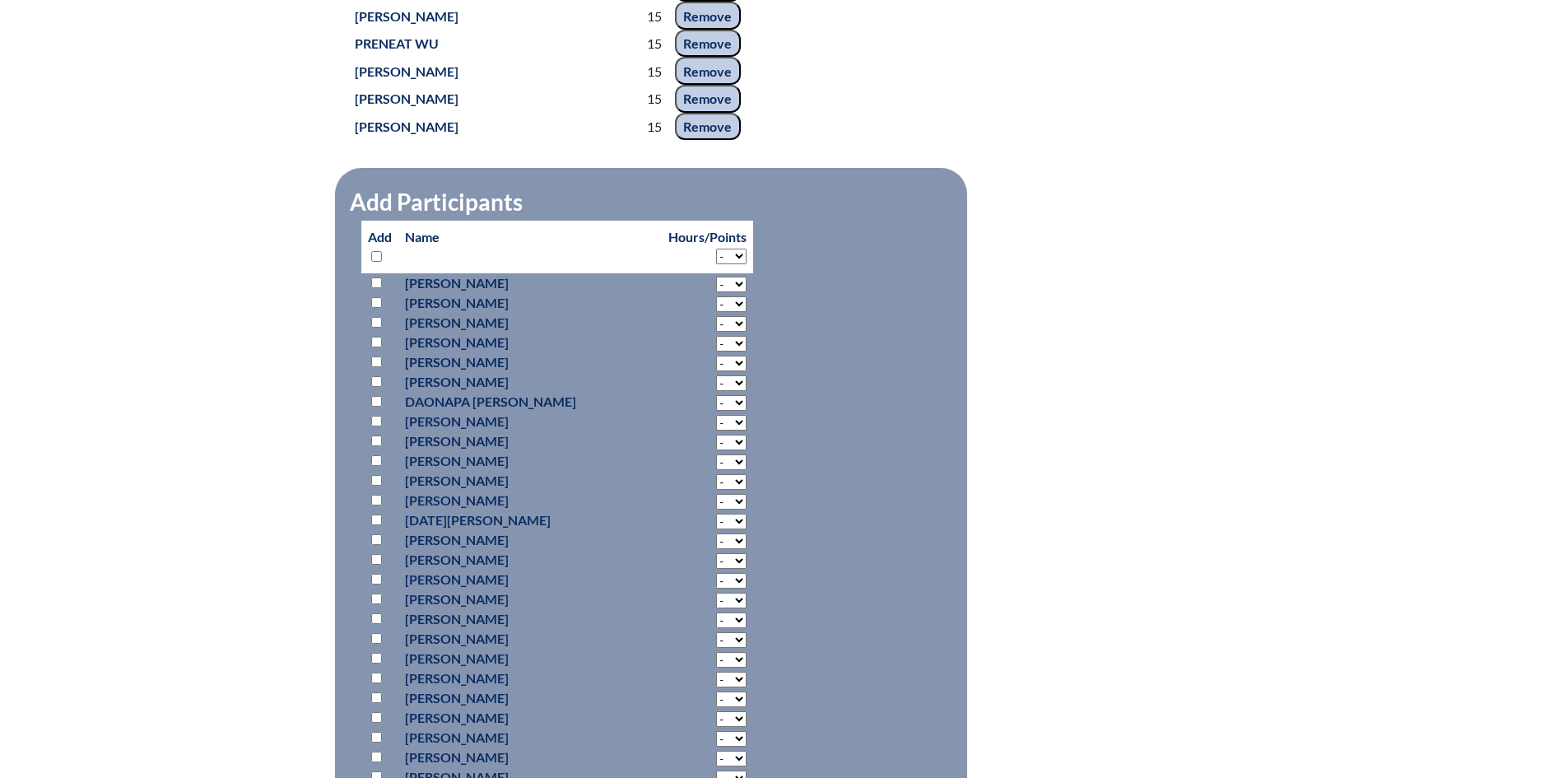
click at [716, 254] on select "- 2 3 4 5 6 7 8 9 10 11 12 13 14 15 16 17 18" at bounding box center [730, 256] width 30 height 15
select select "15"
click at [716, 249] on select "- 2 3 4 5 6 7 8 9 10 11 12 13 14 15 16 17 18" at bounding box center [730, 256] width 30 height 15
select select "15"
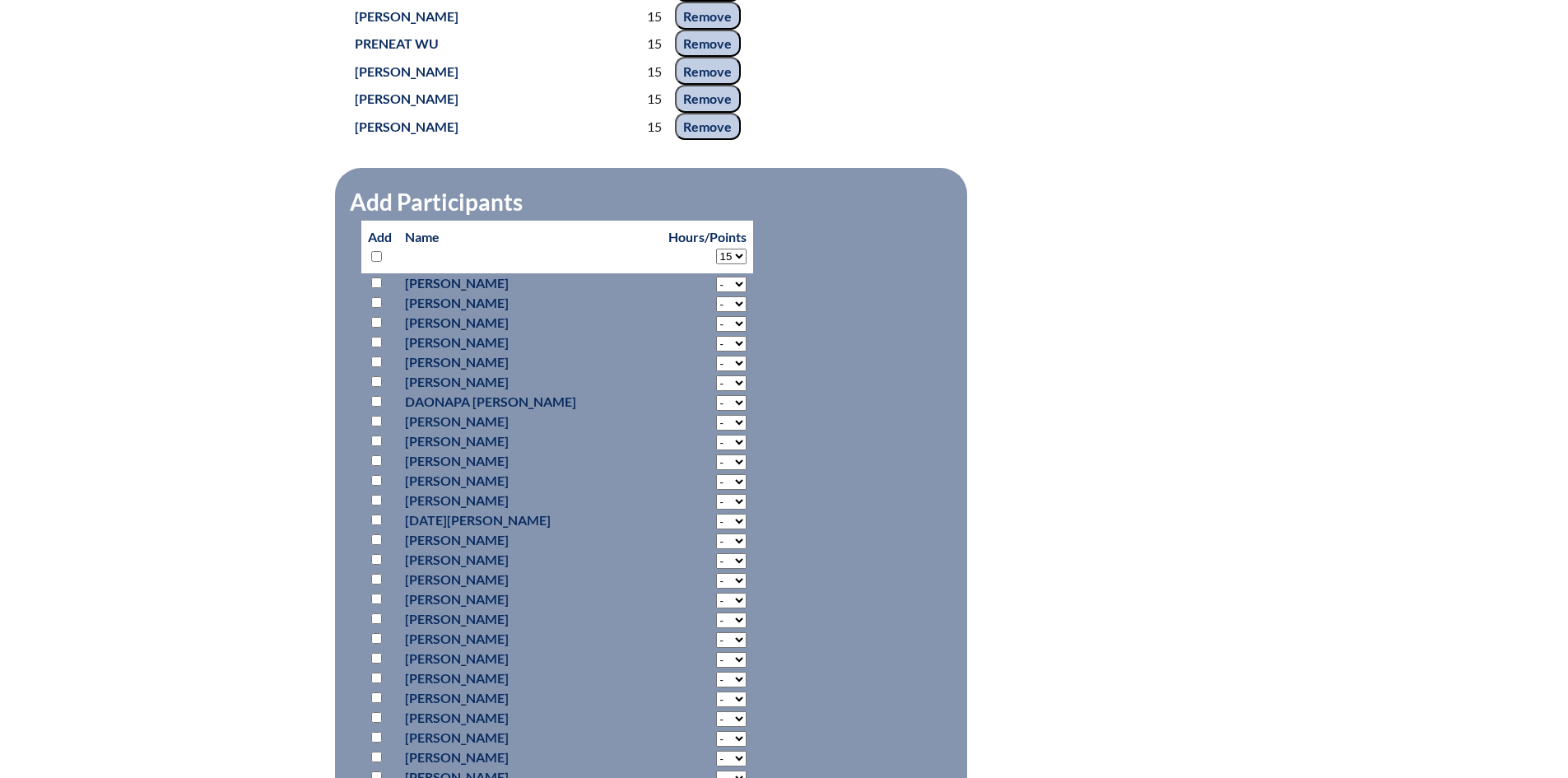
select select "15"
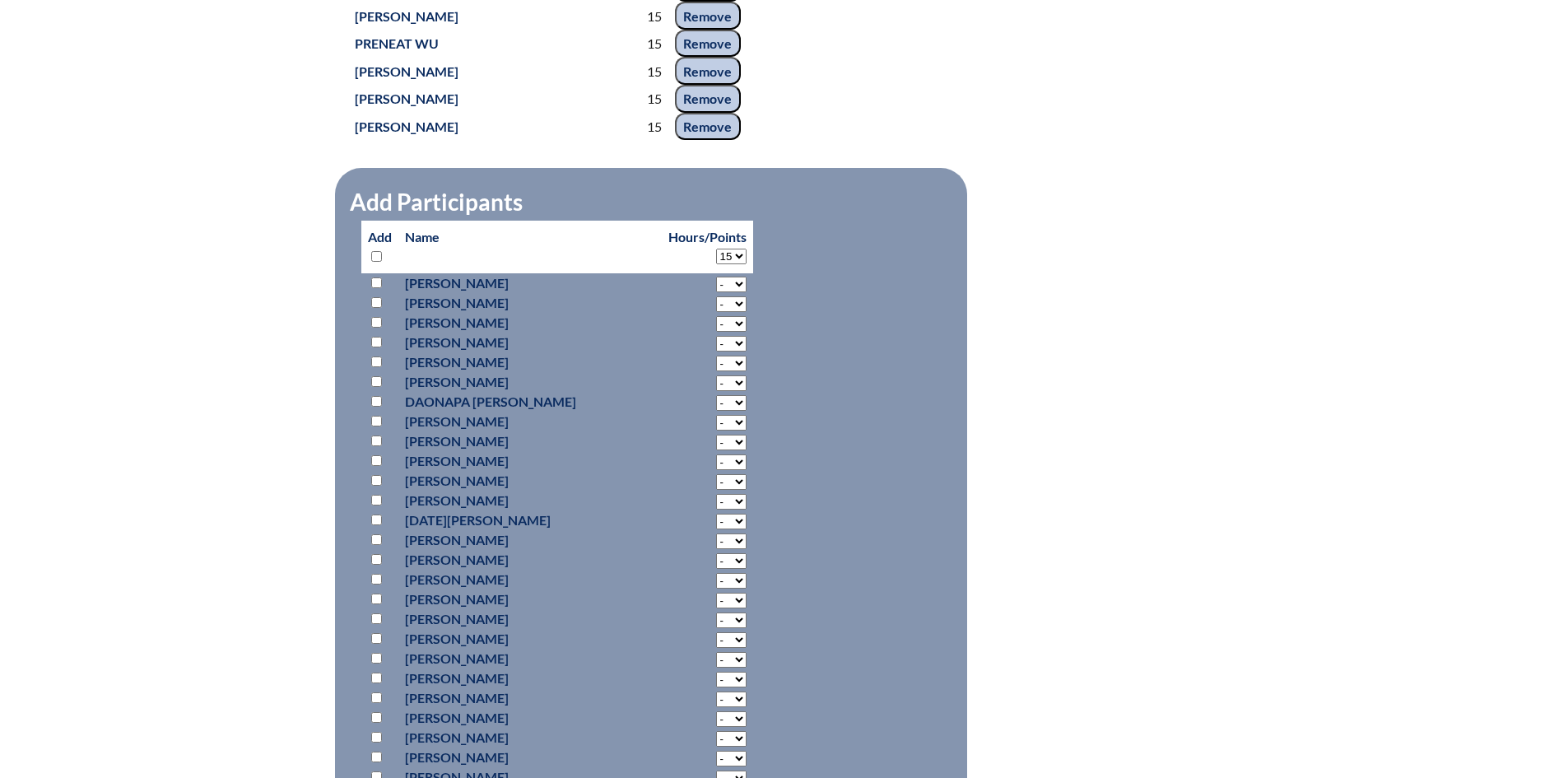
select select "15"
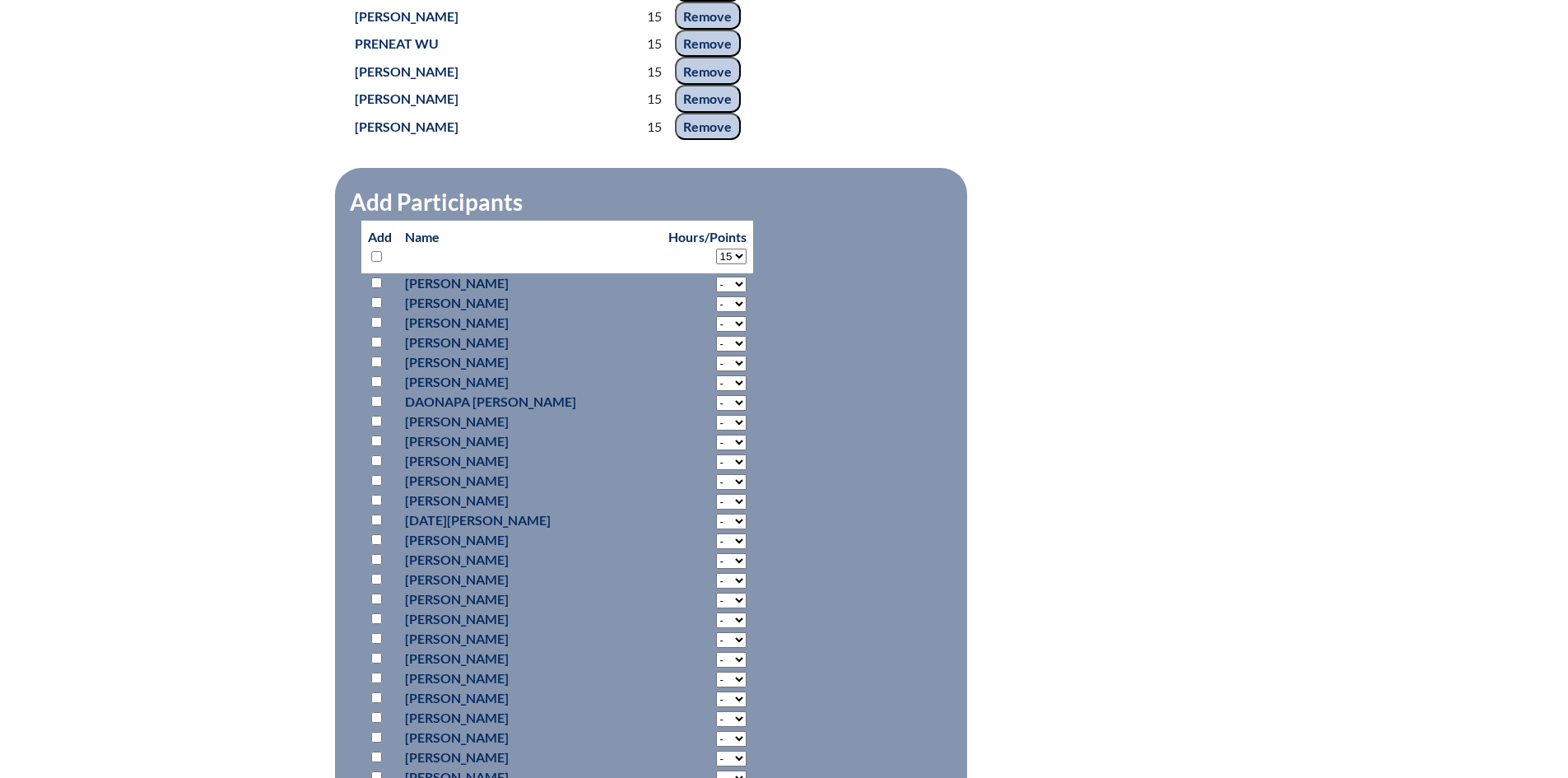
select select "15"
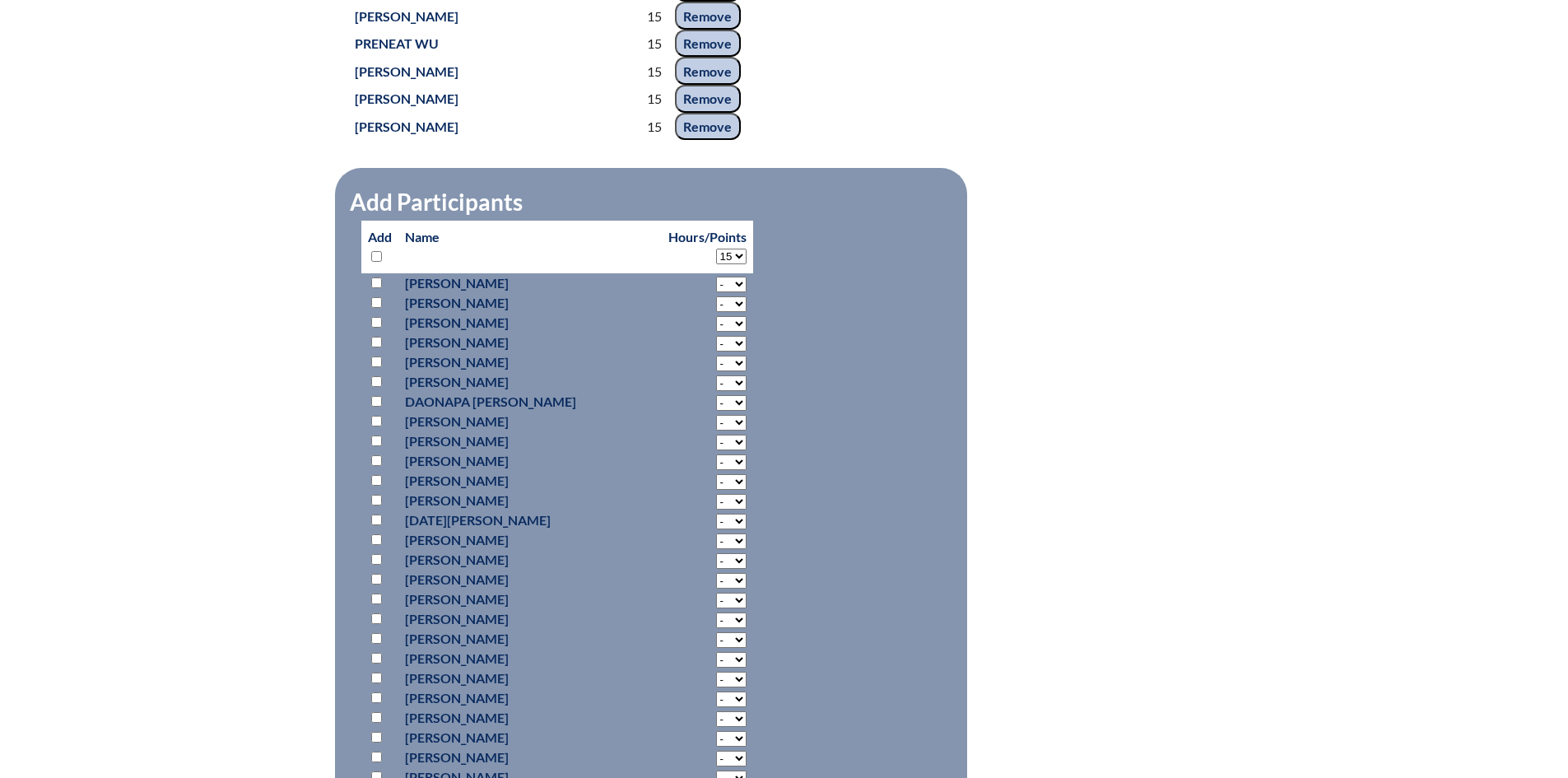
select select "15"
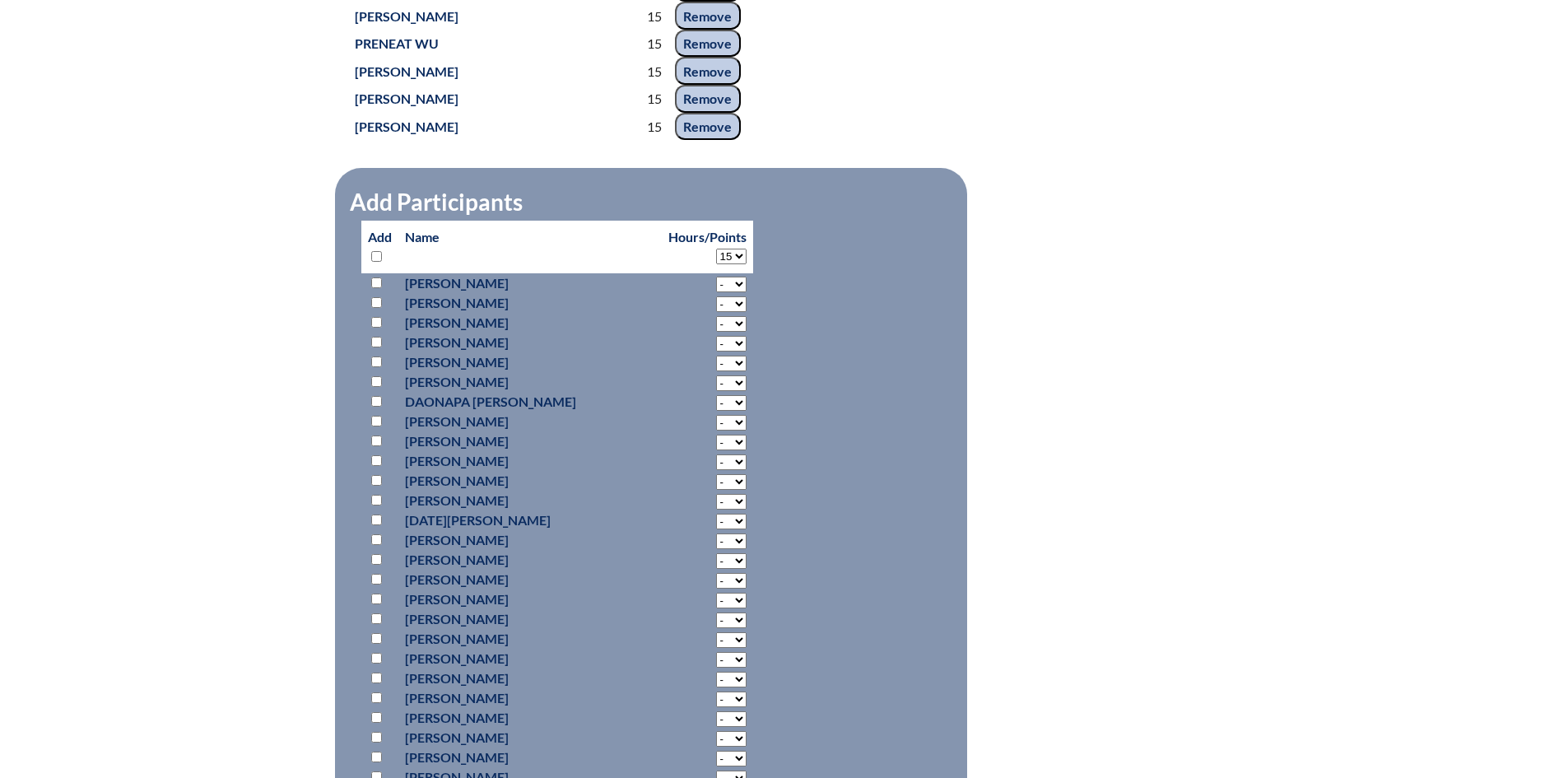
select select "15"
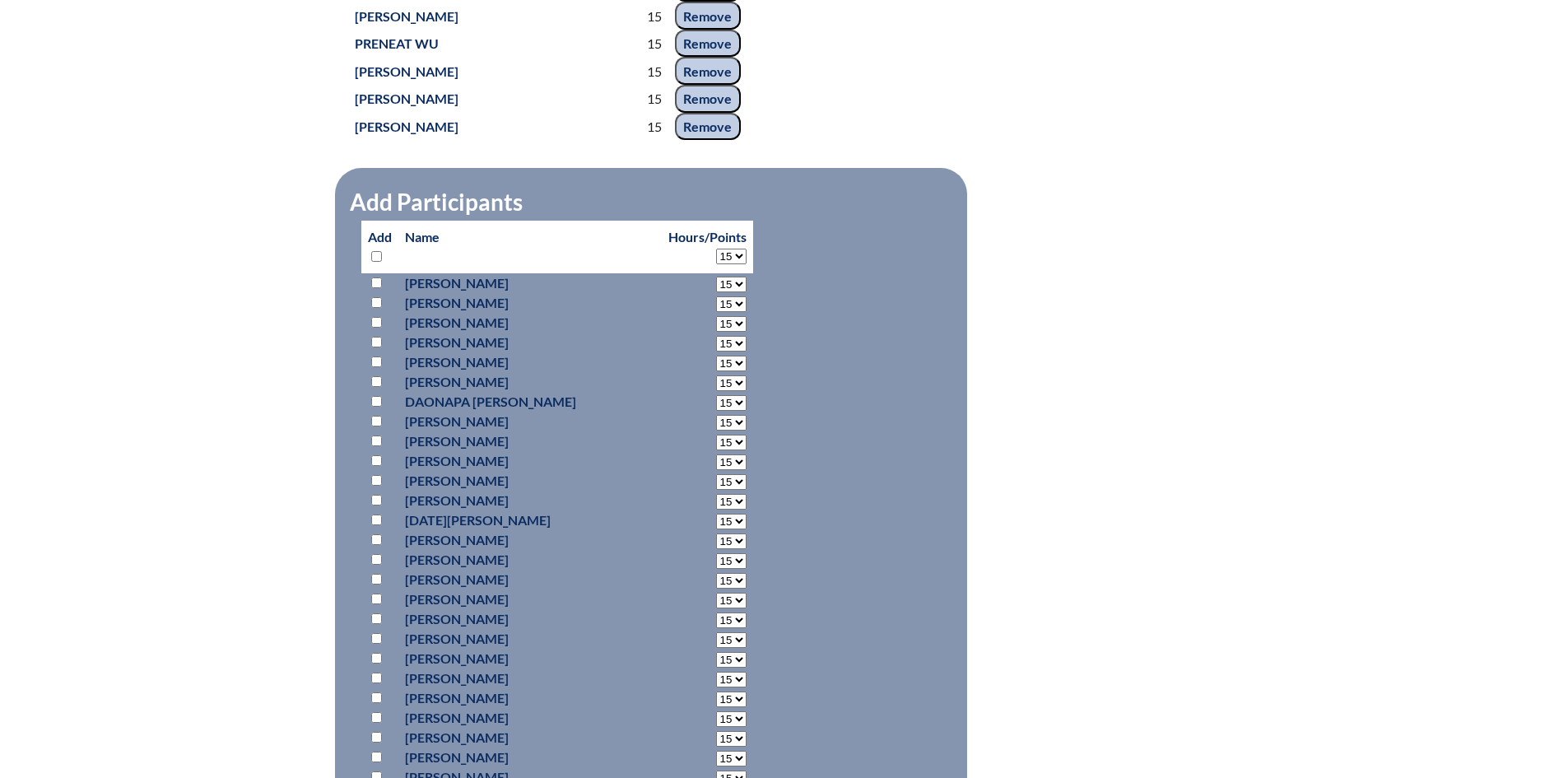
select select "15"
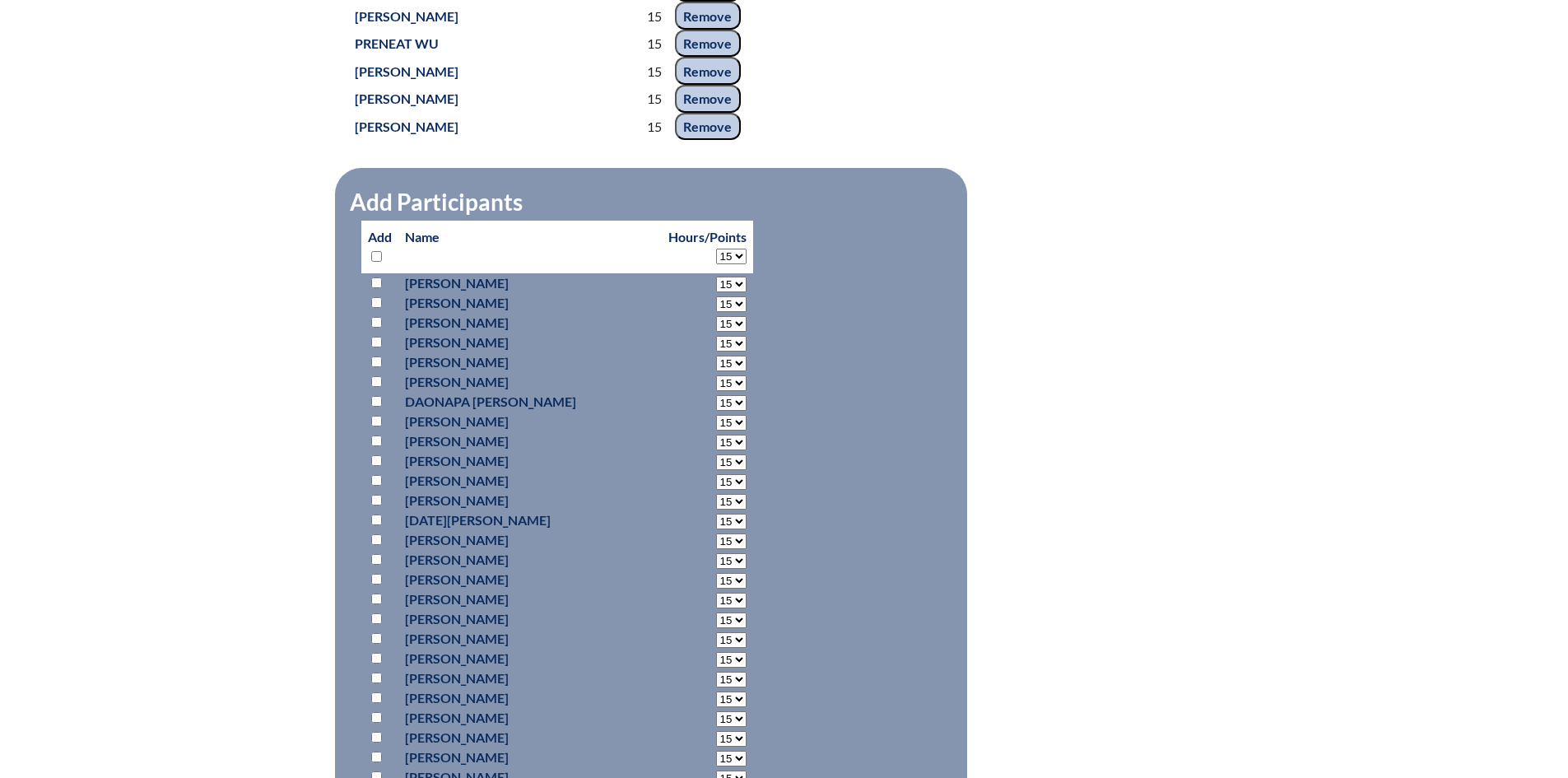
select select "15"
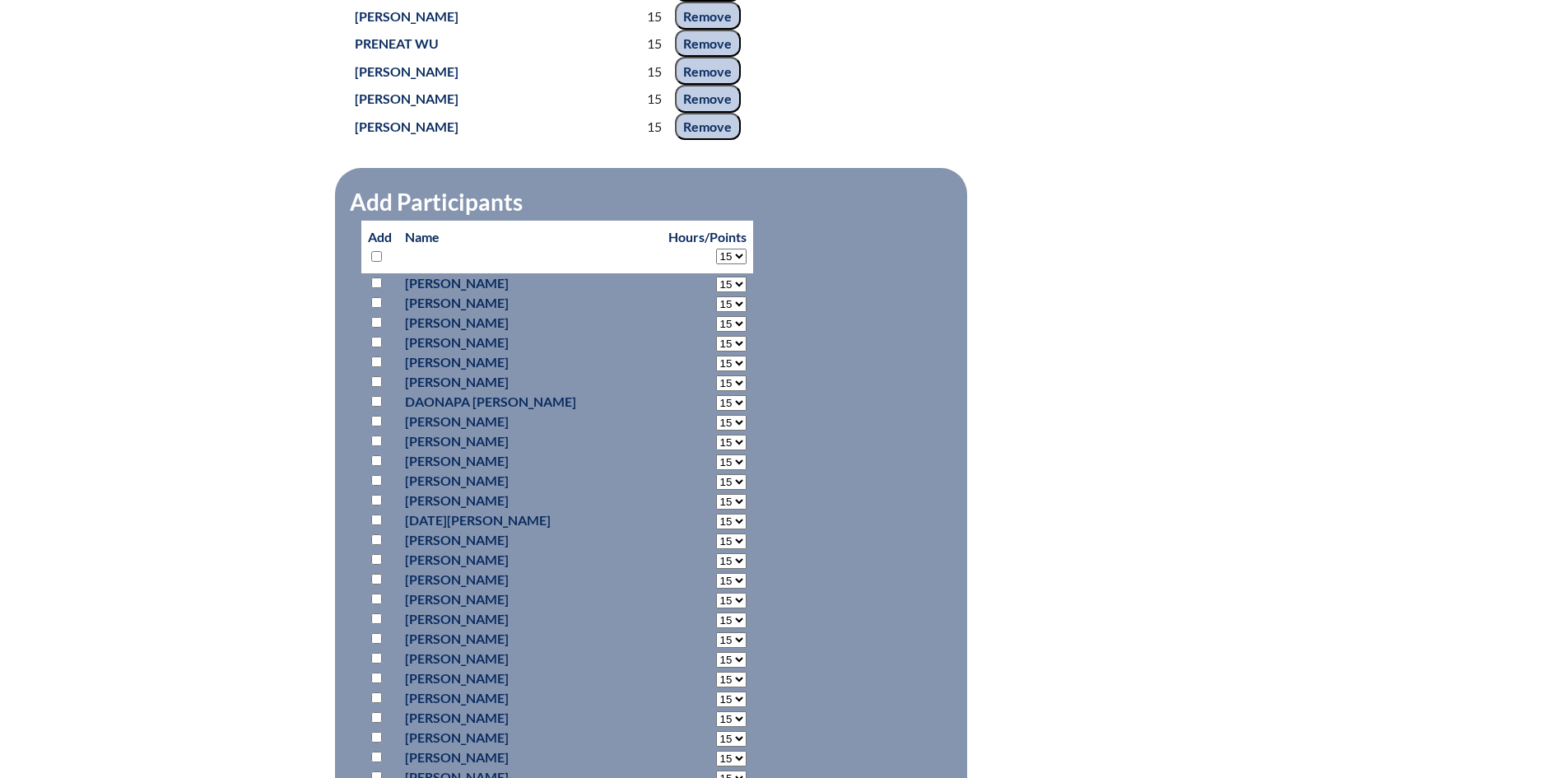
select select "15"
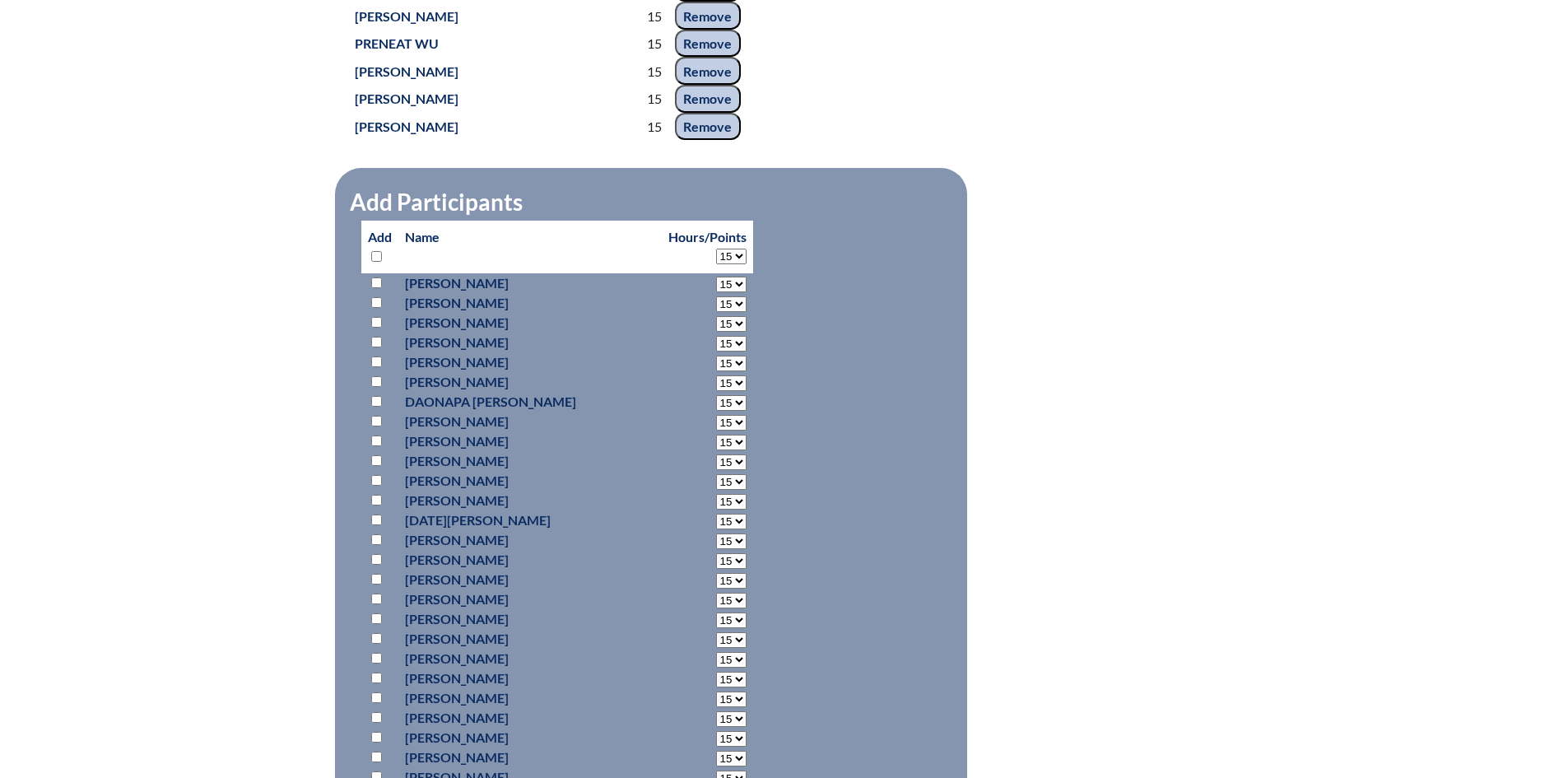
select select "15"
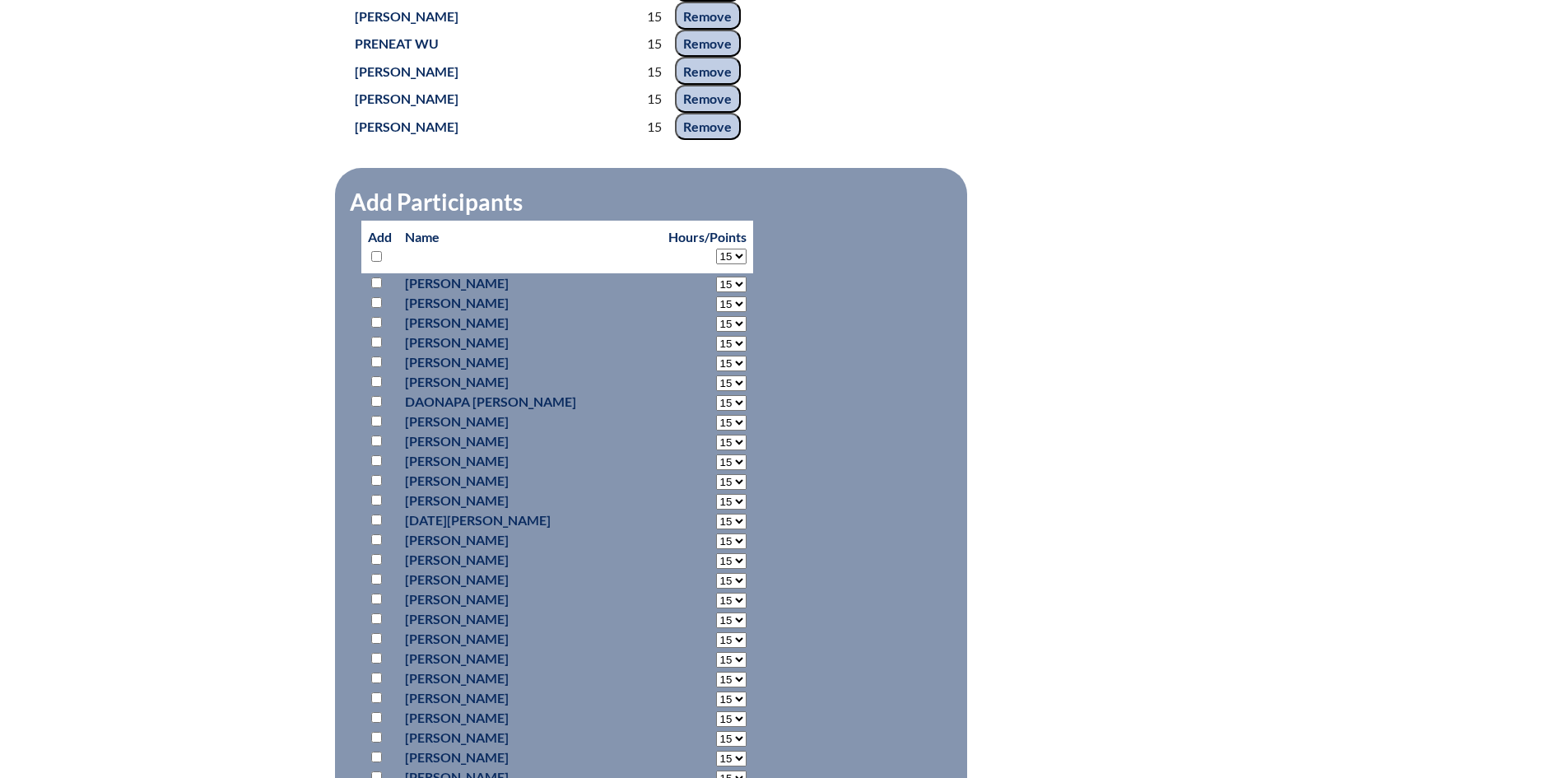
select select "15"
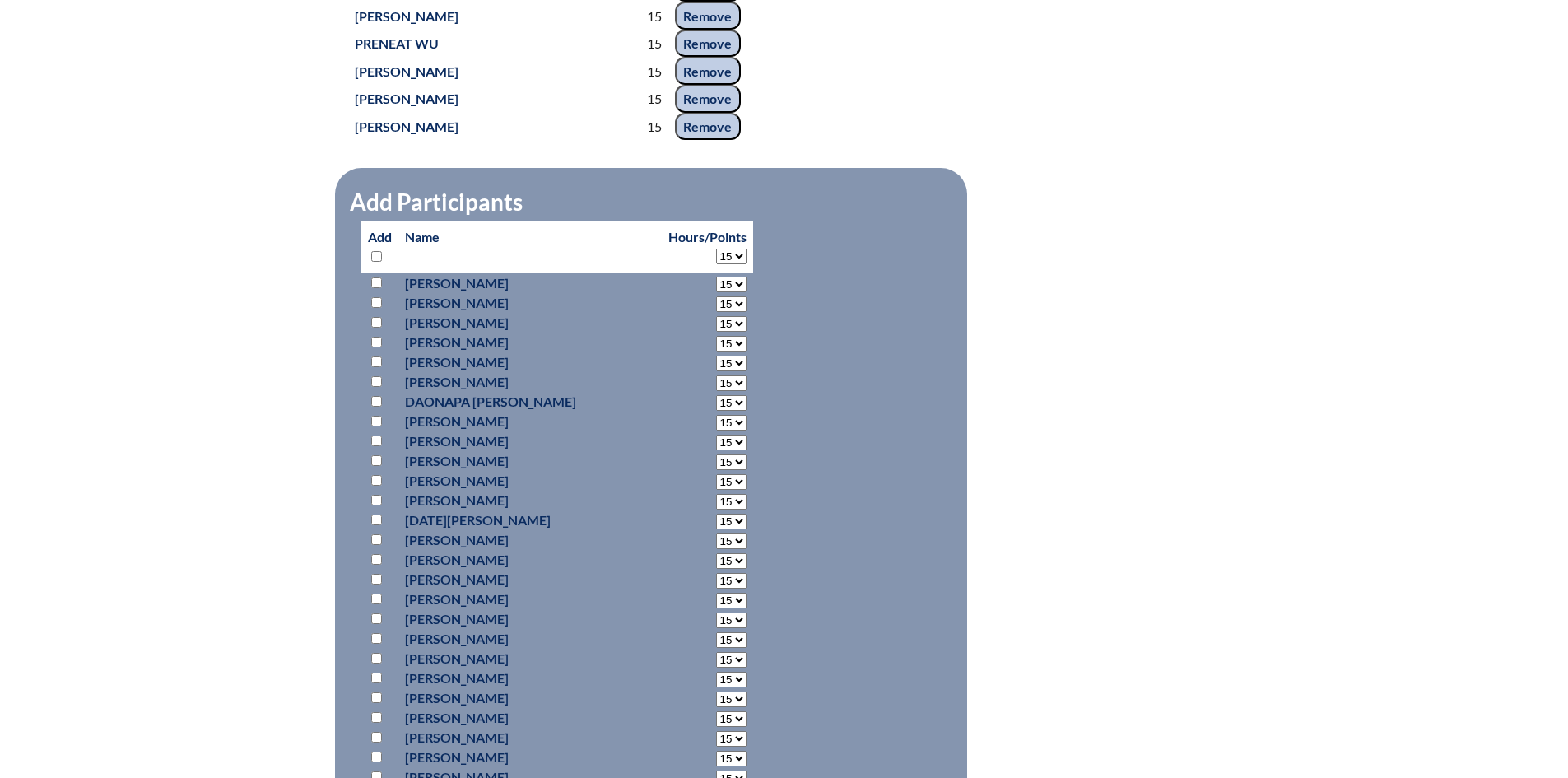
select select "15"
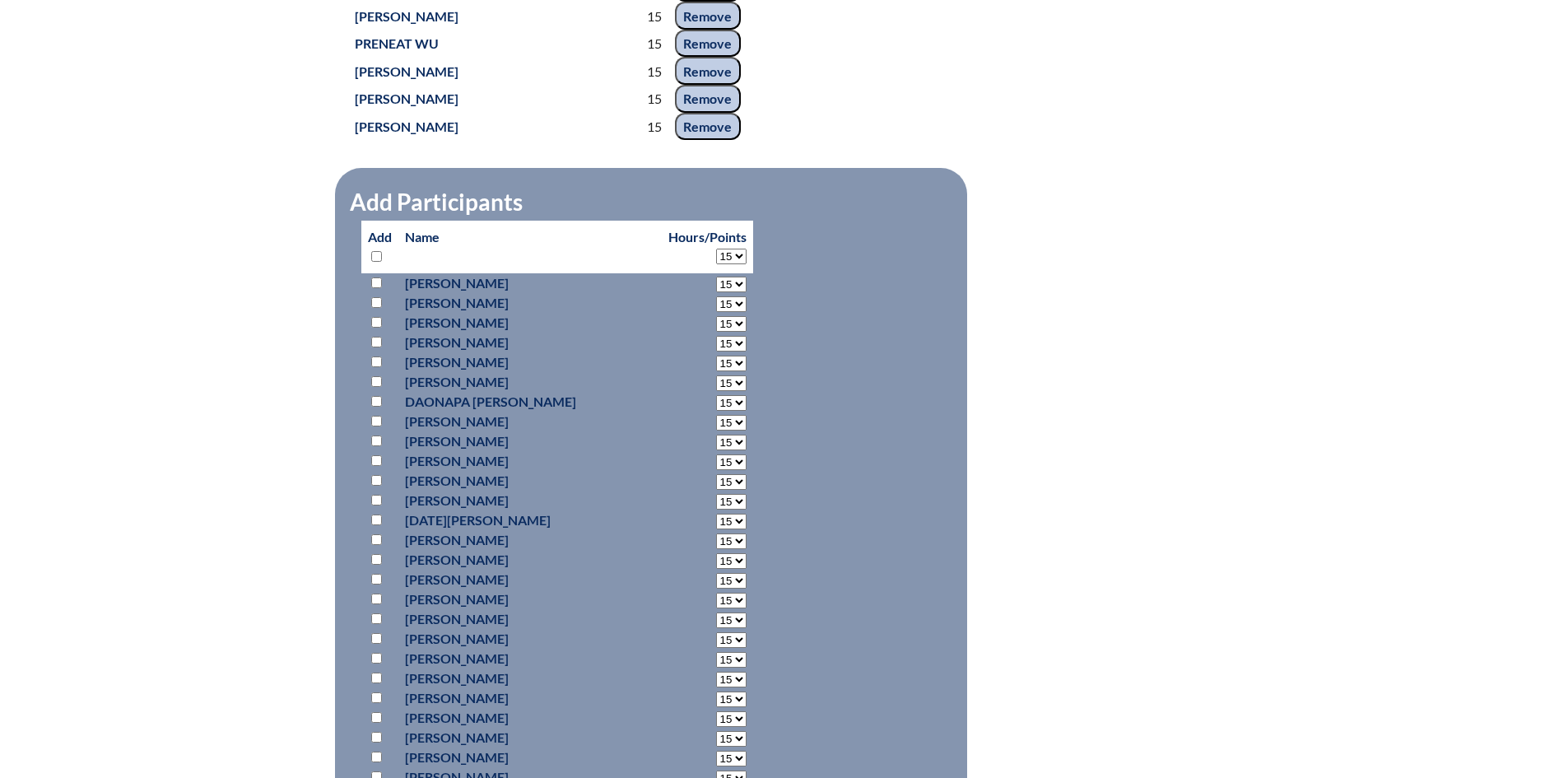
select select "15"
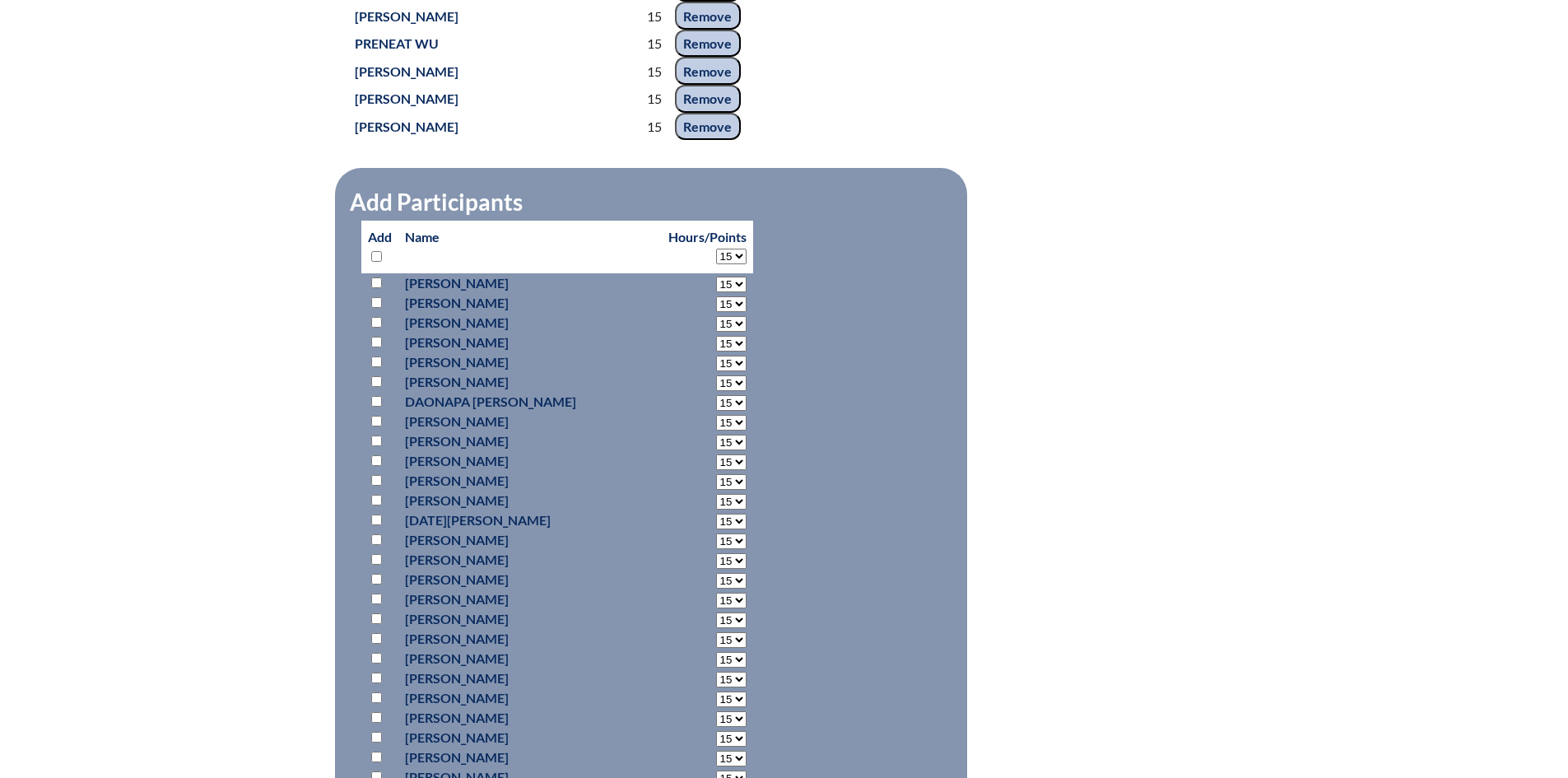
select select "15"
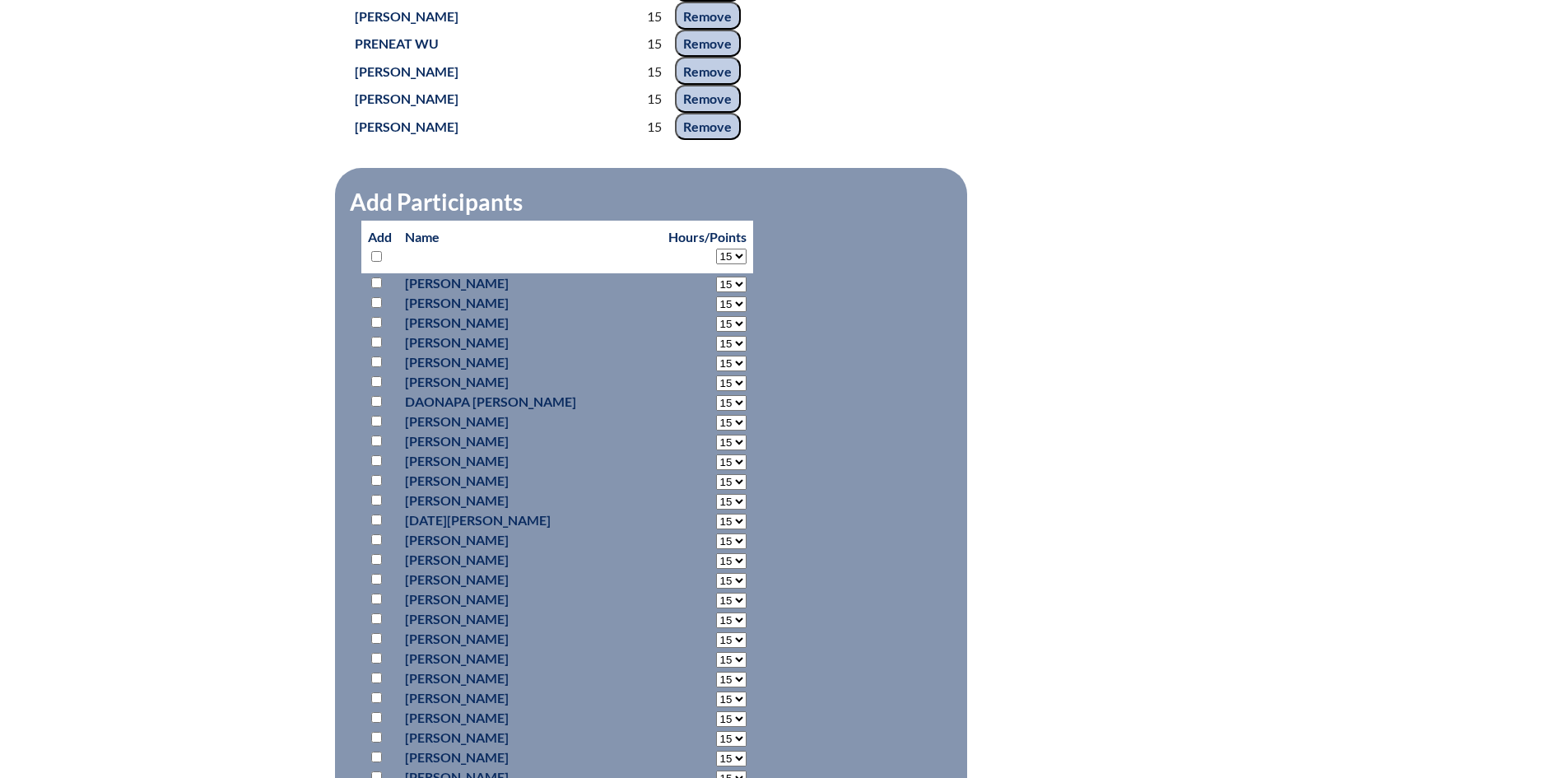
select select "15"
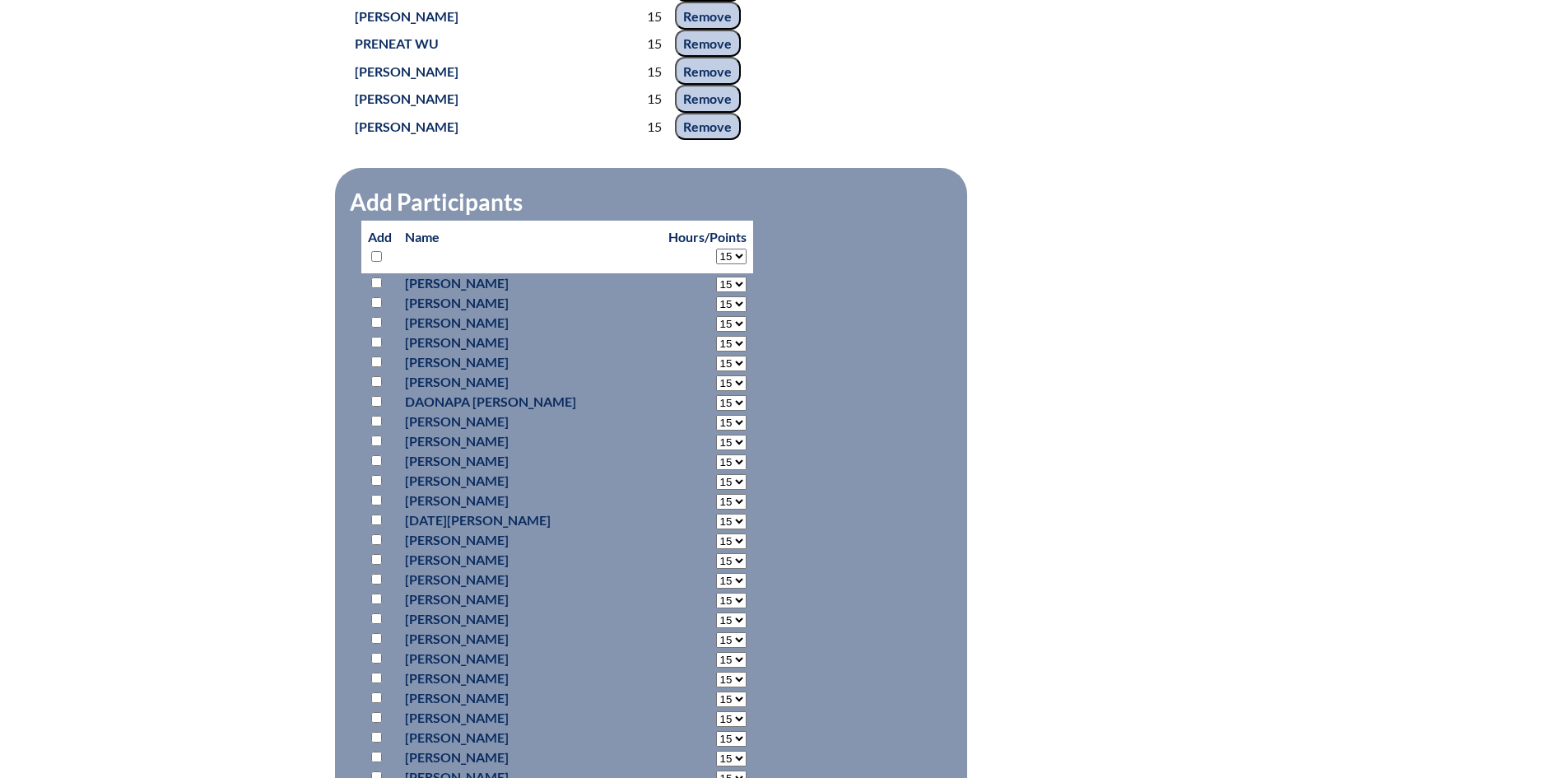
select select "15"
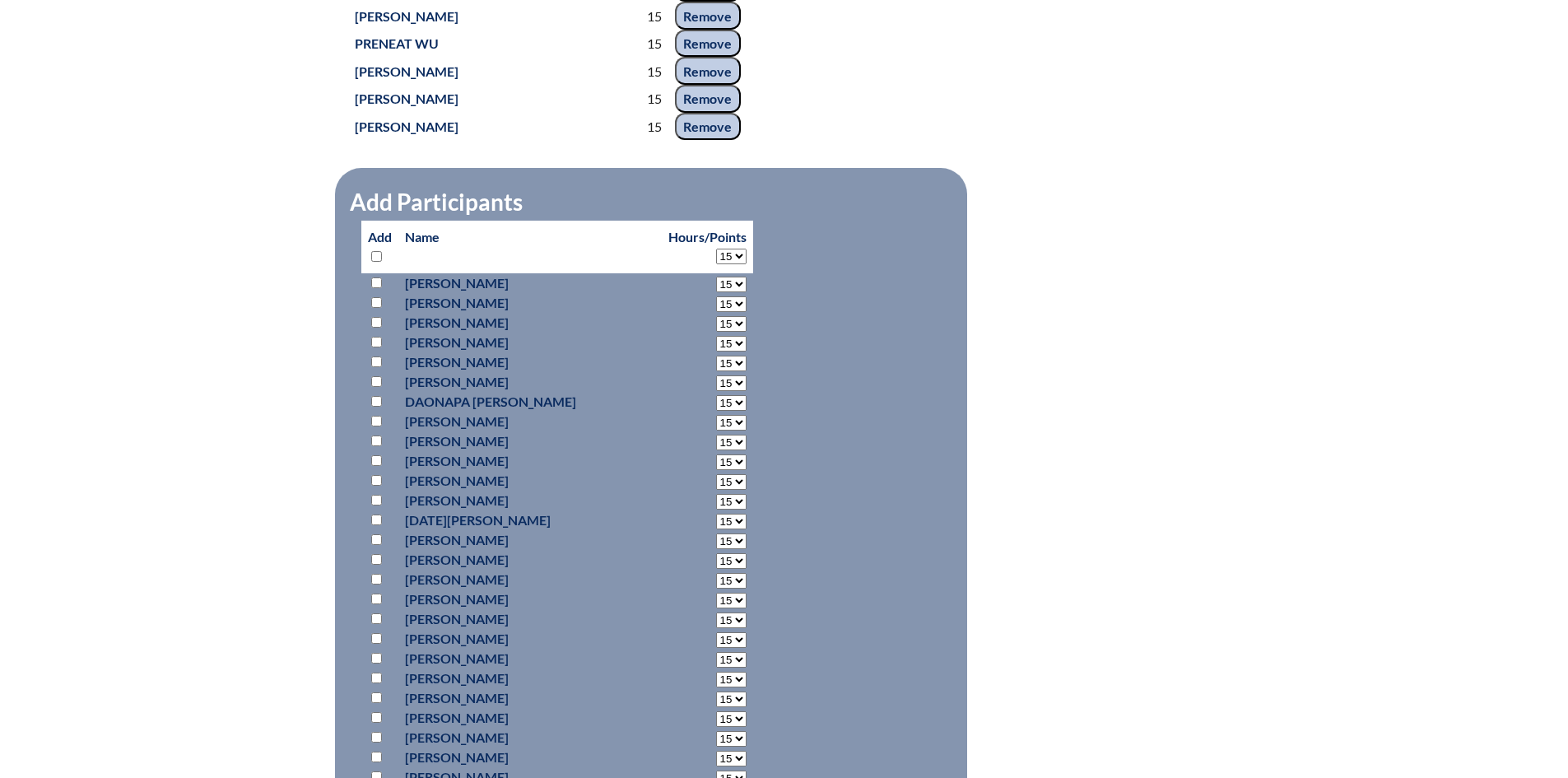
select select "15"
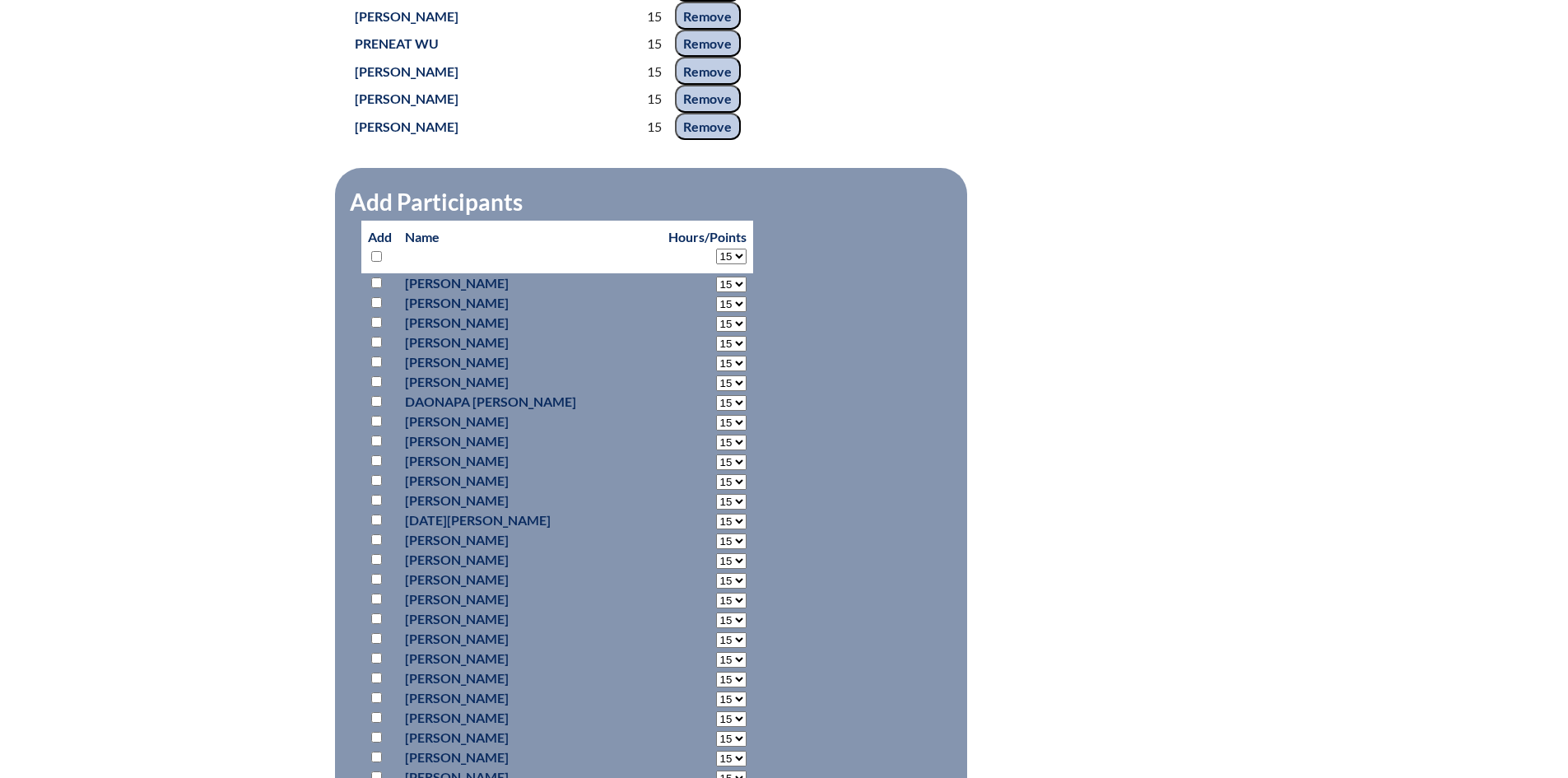
select select "15"
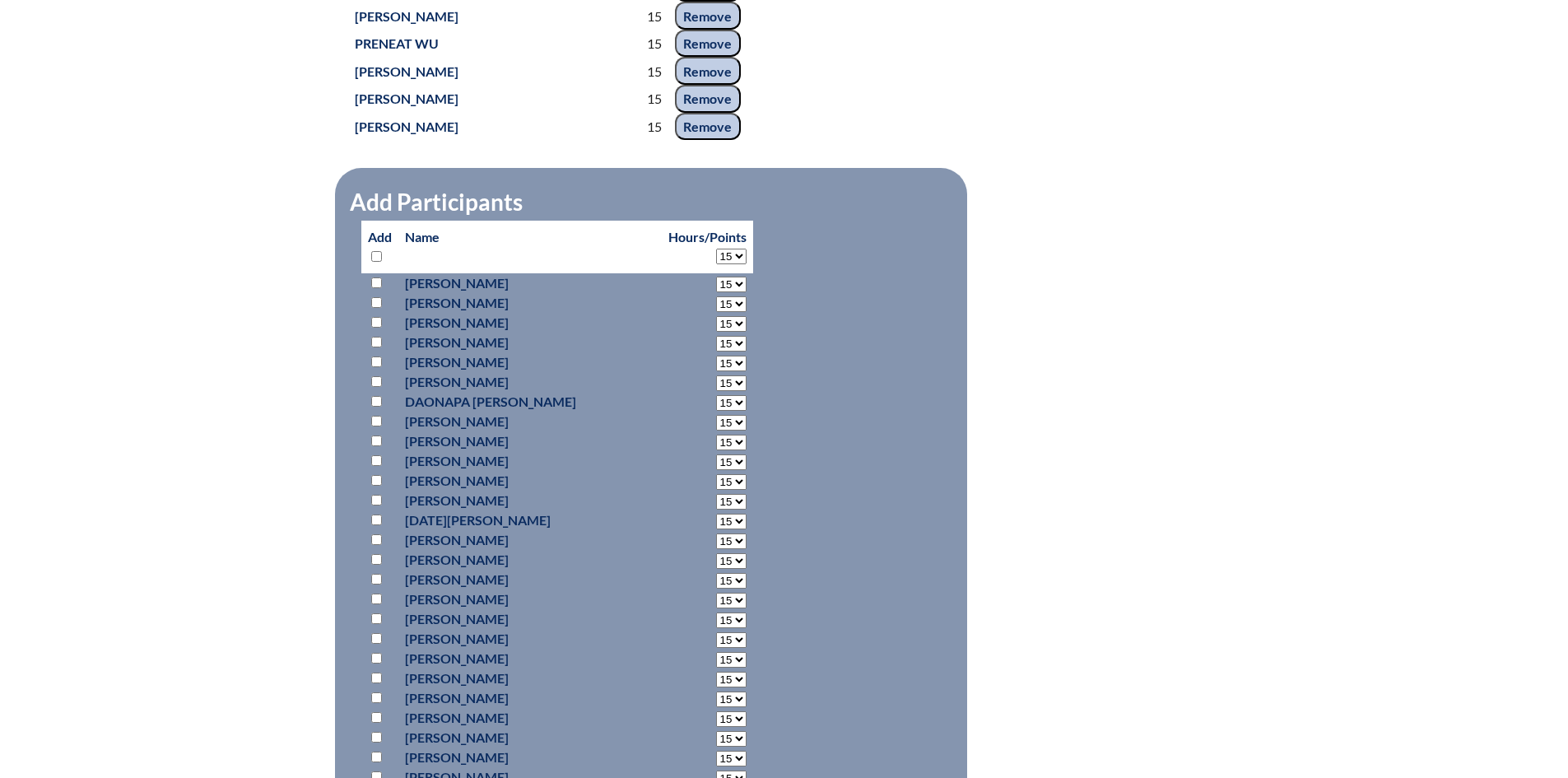
select select "15"
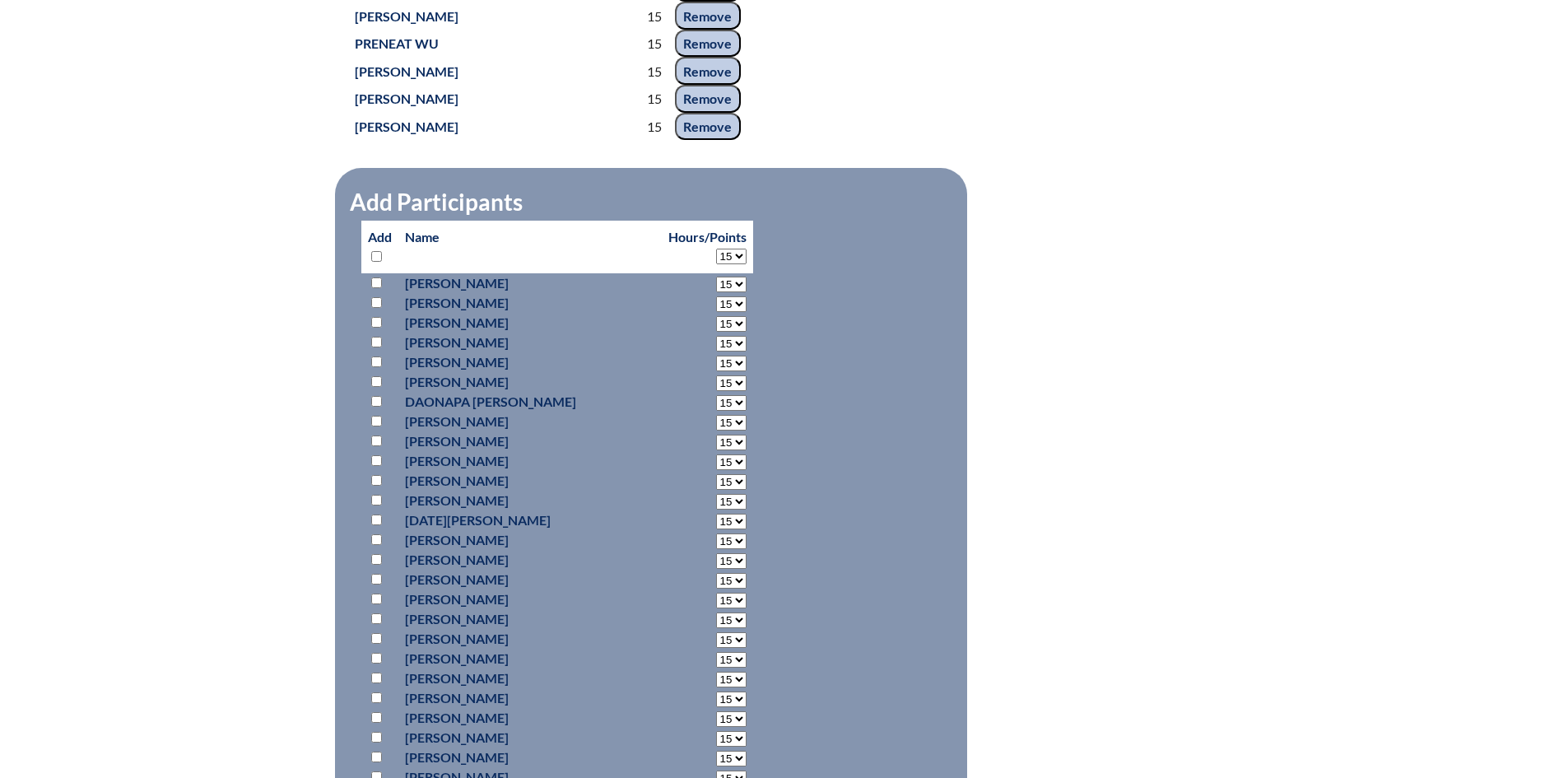
select select "15"
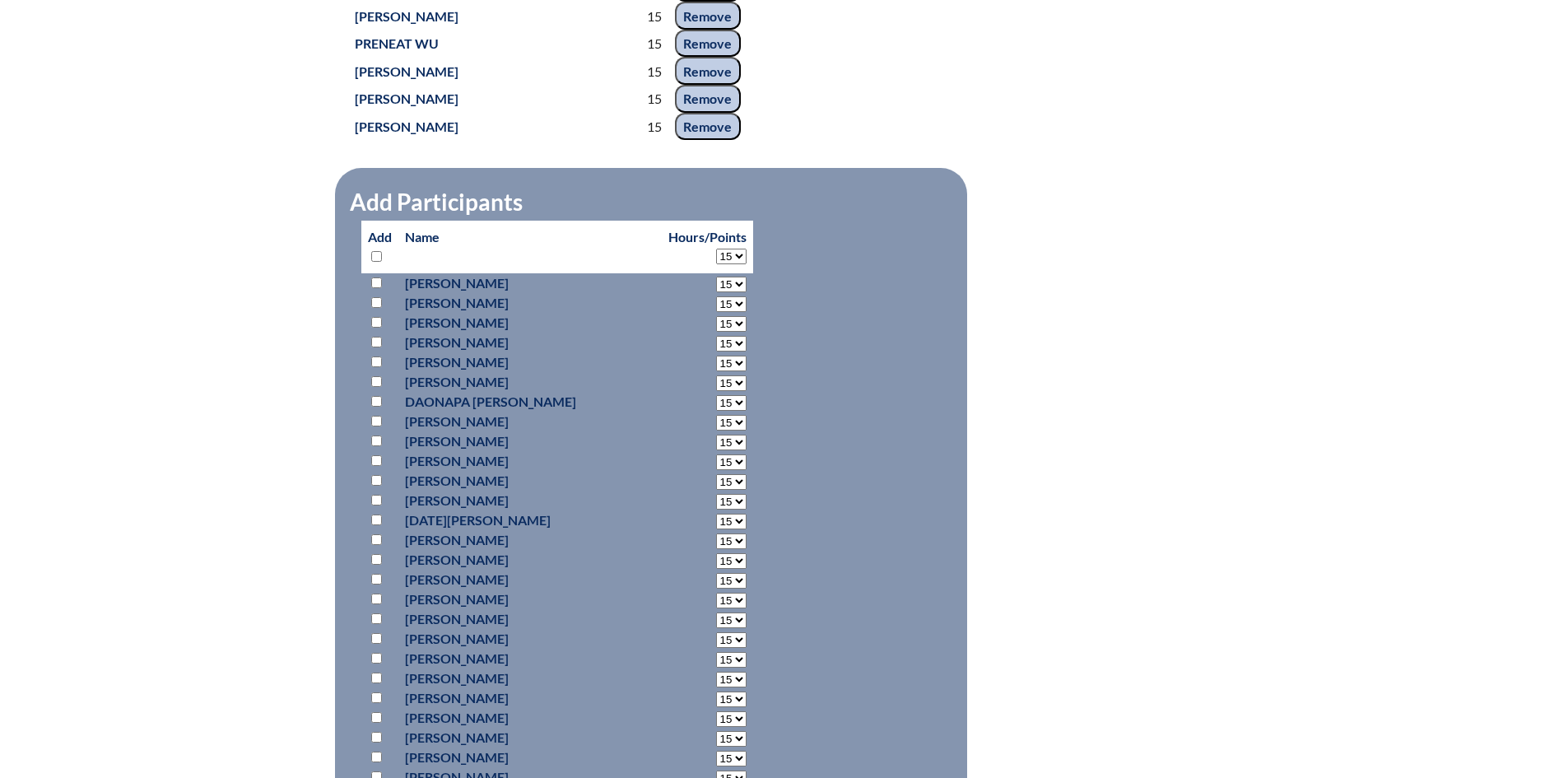
select select "15"
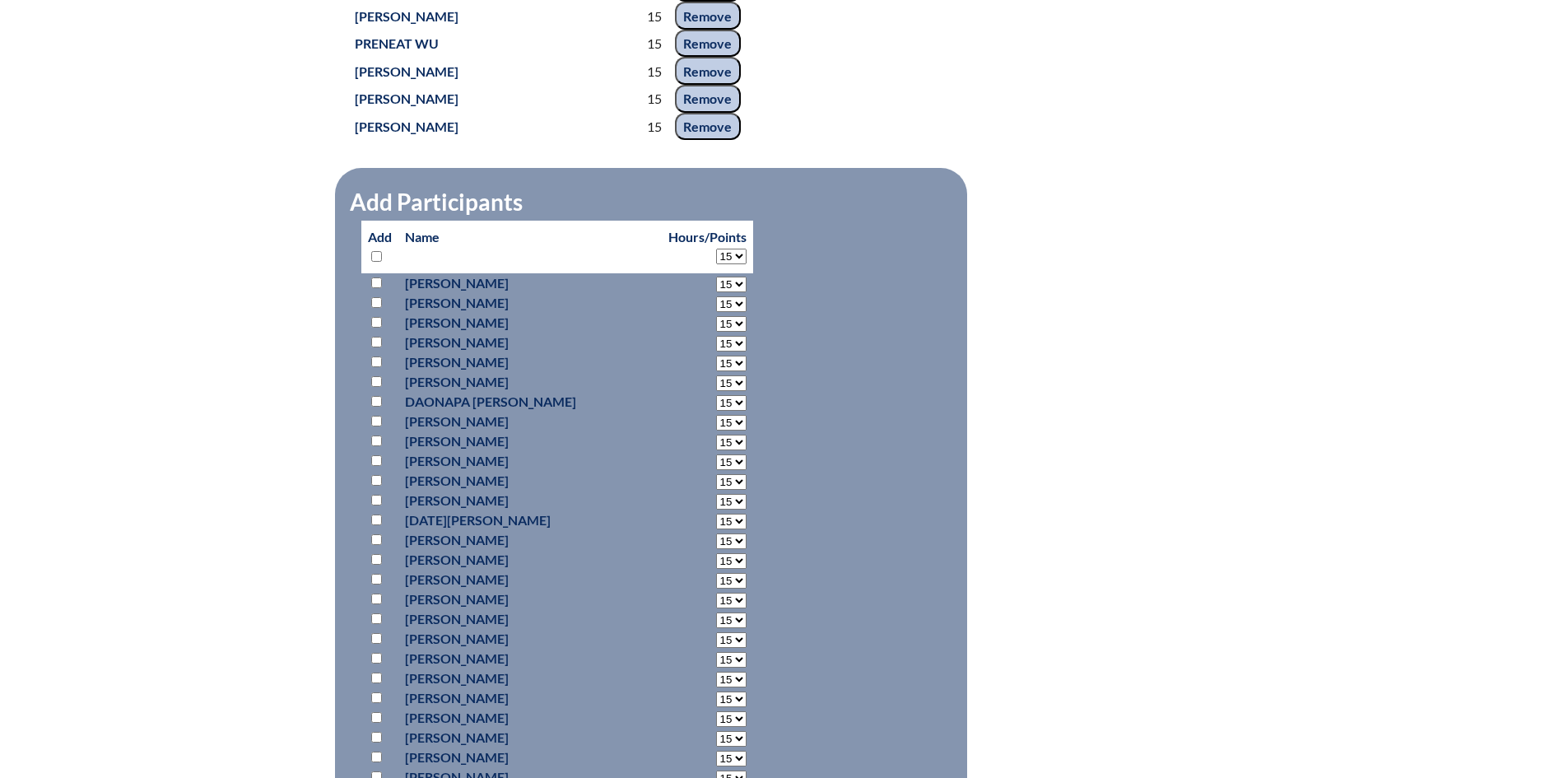
select select "15"
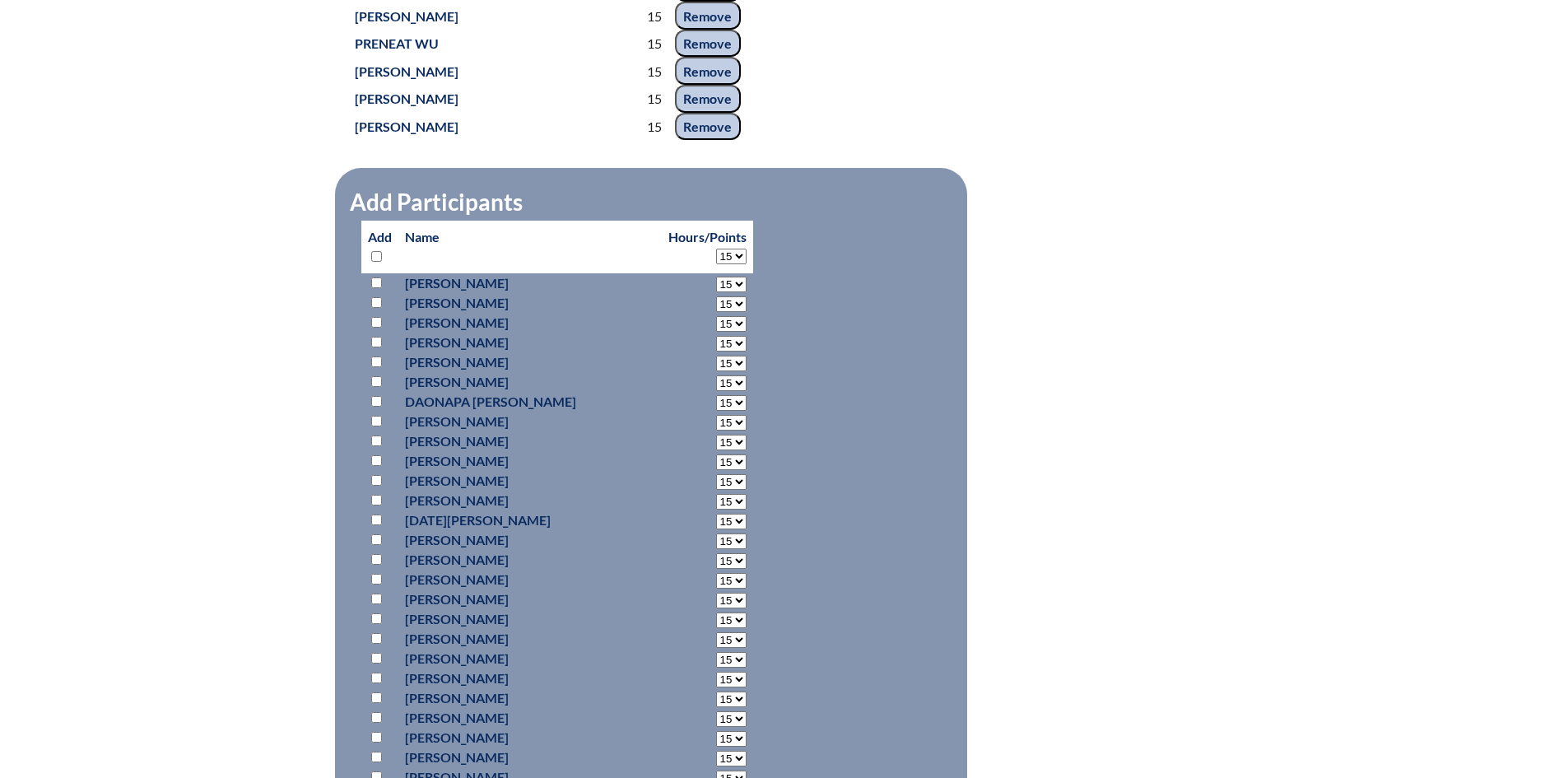
select select "15"
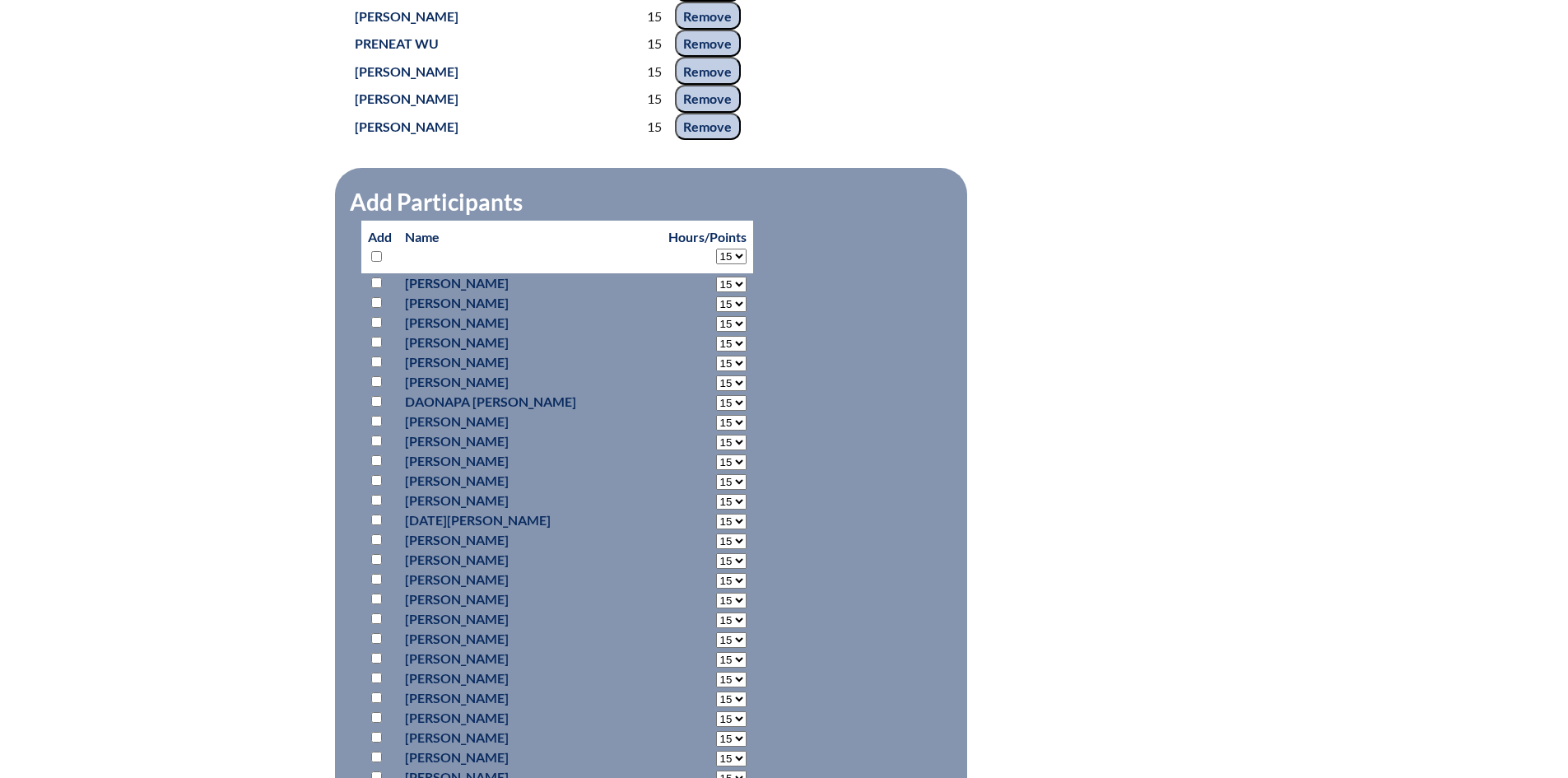
select select "15"
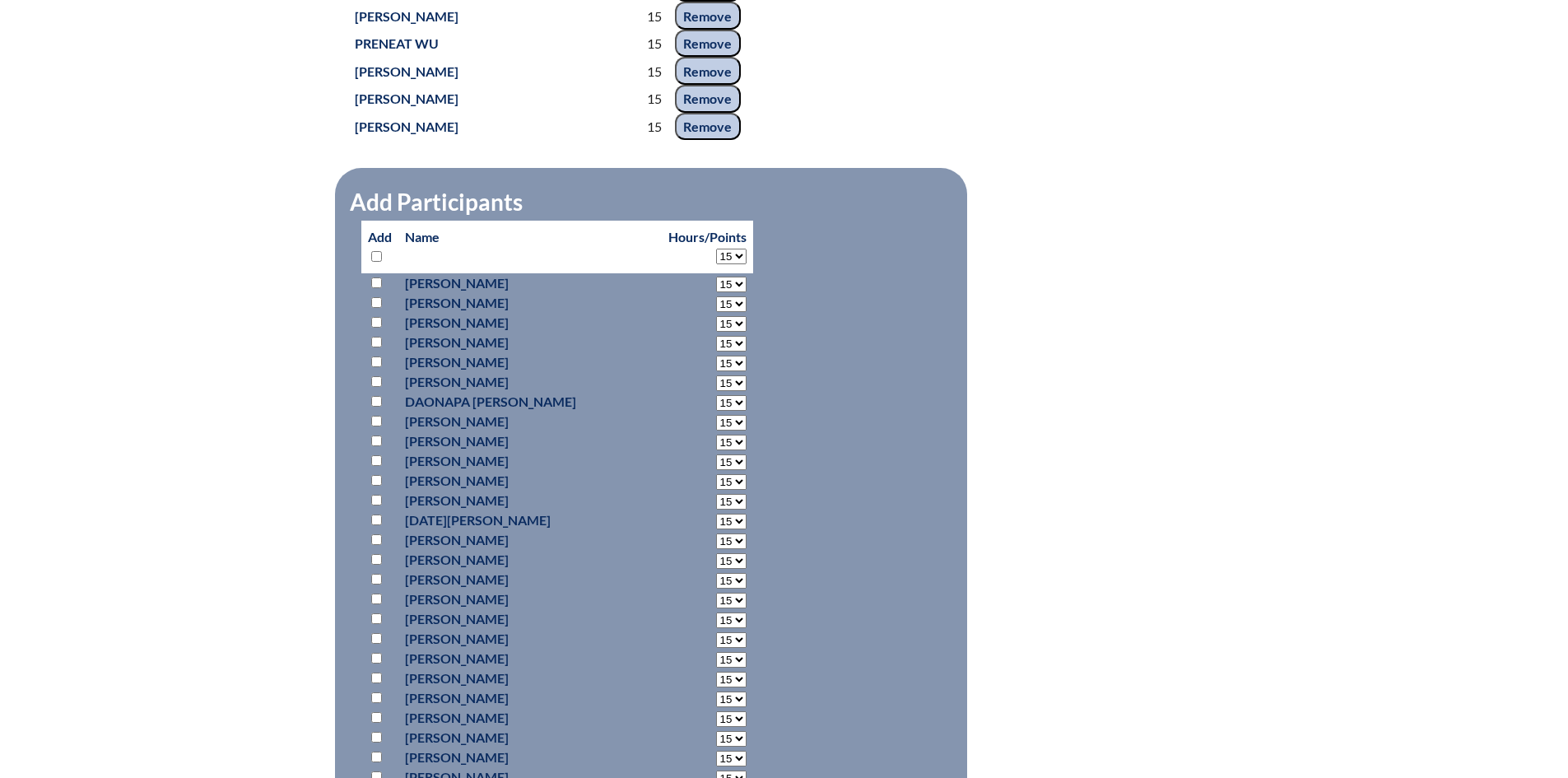
select select "15"
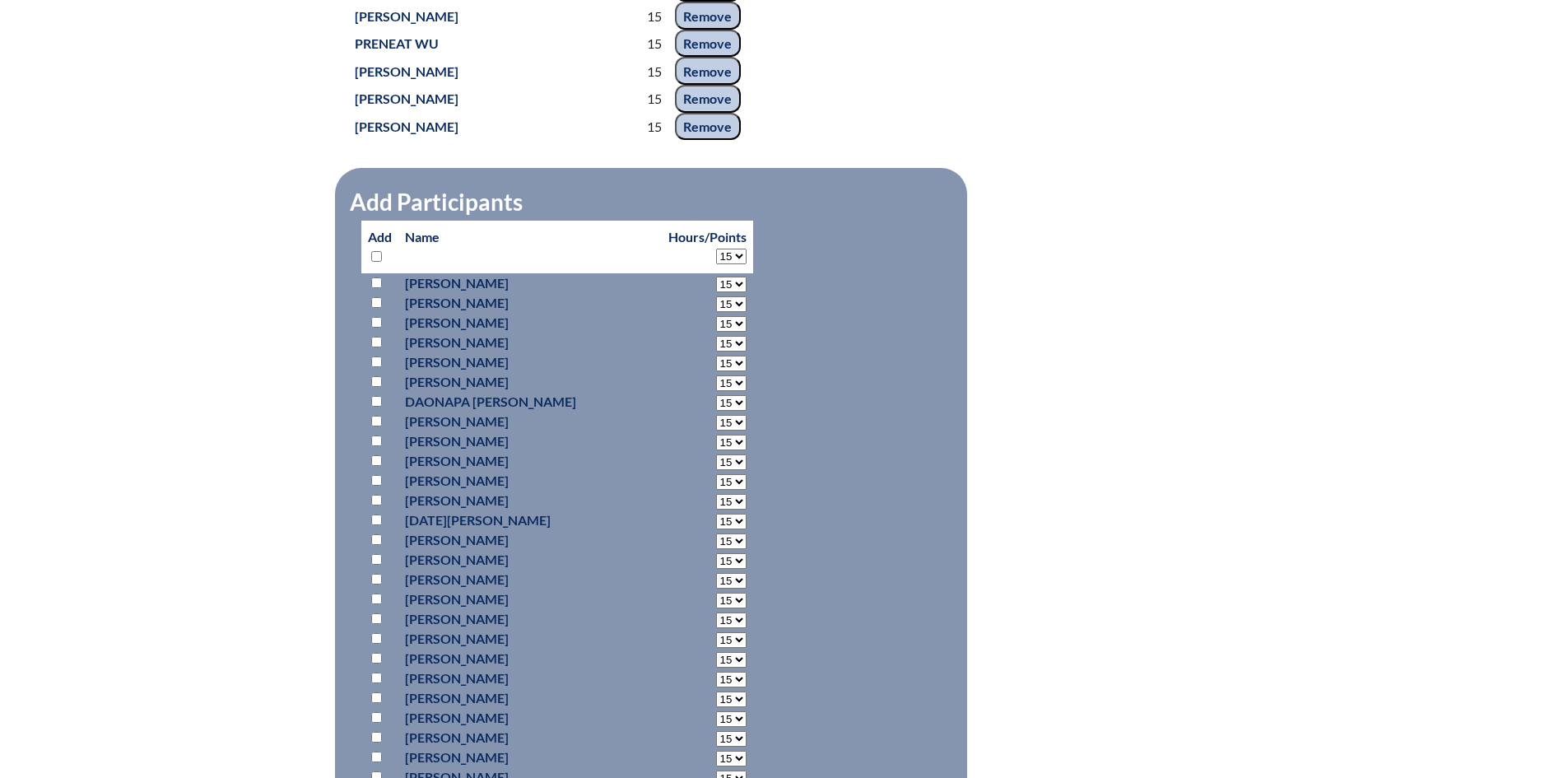
select select "15"
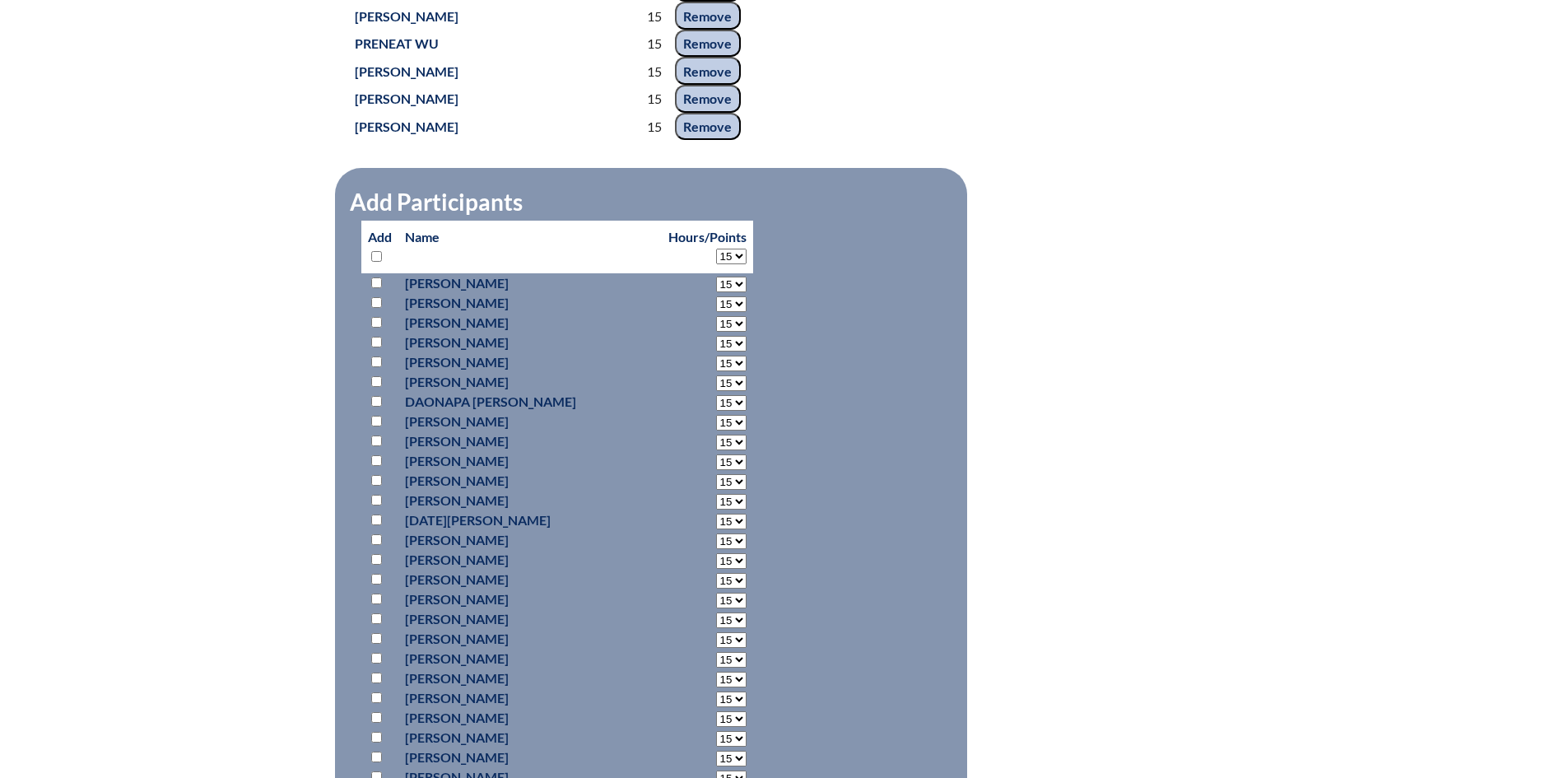
select select "15"
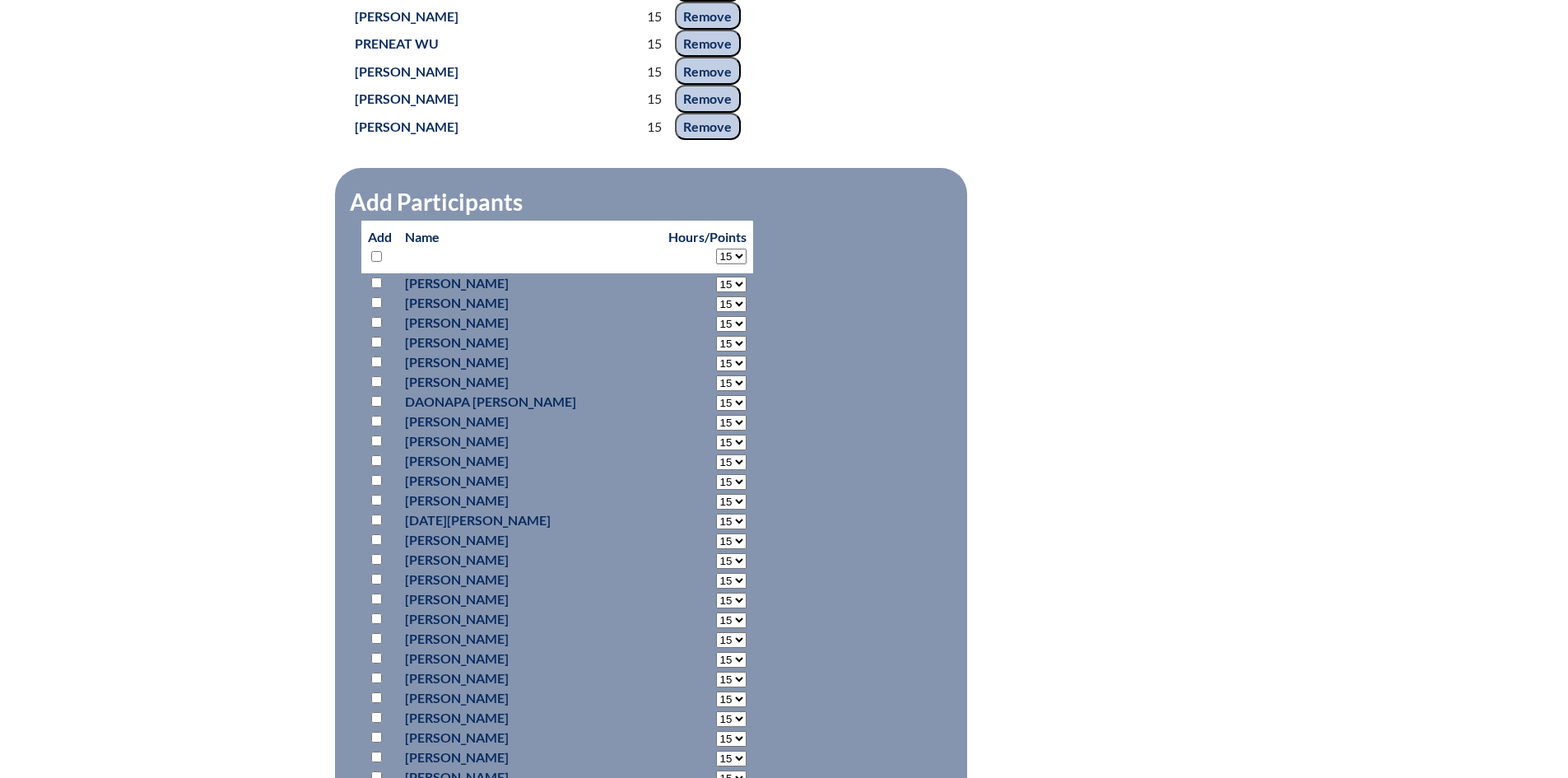
select select "15"
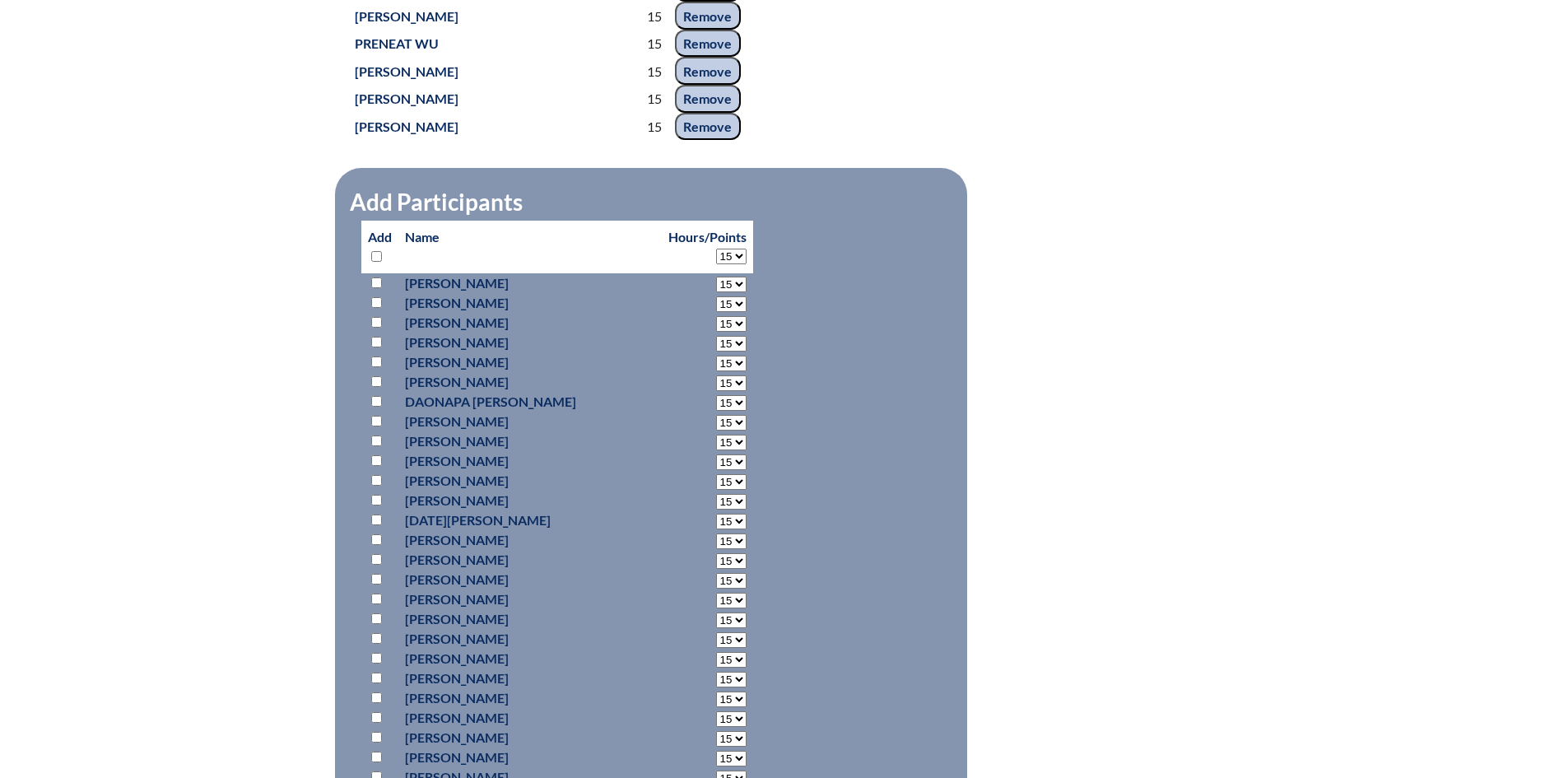
select select "15"
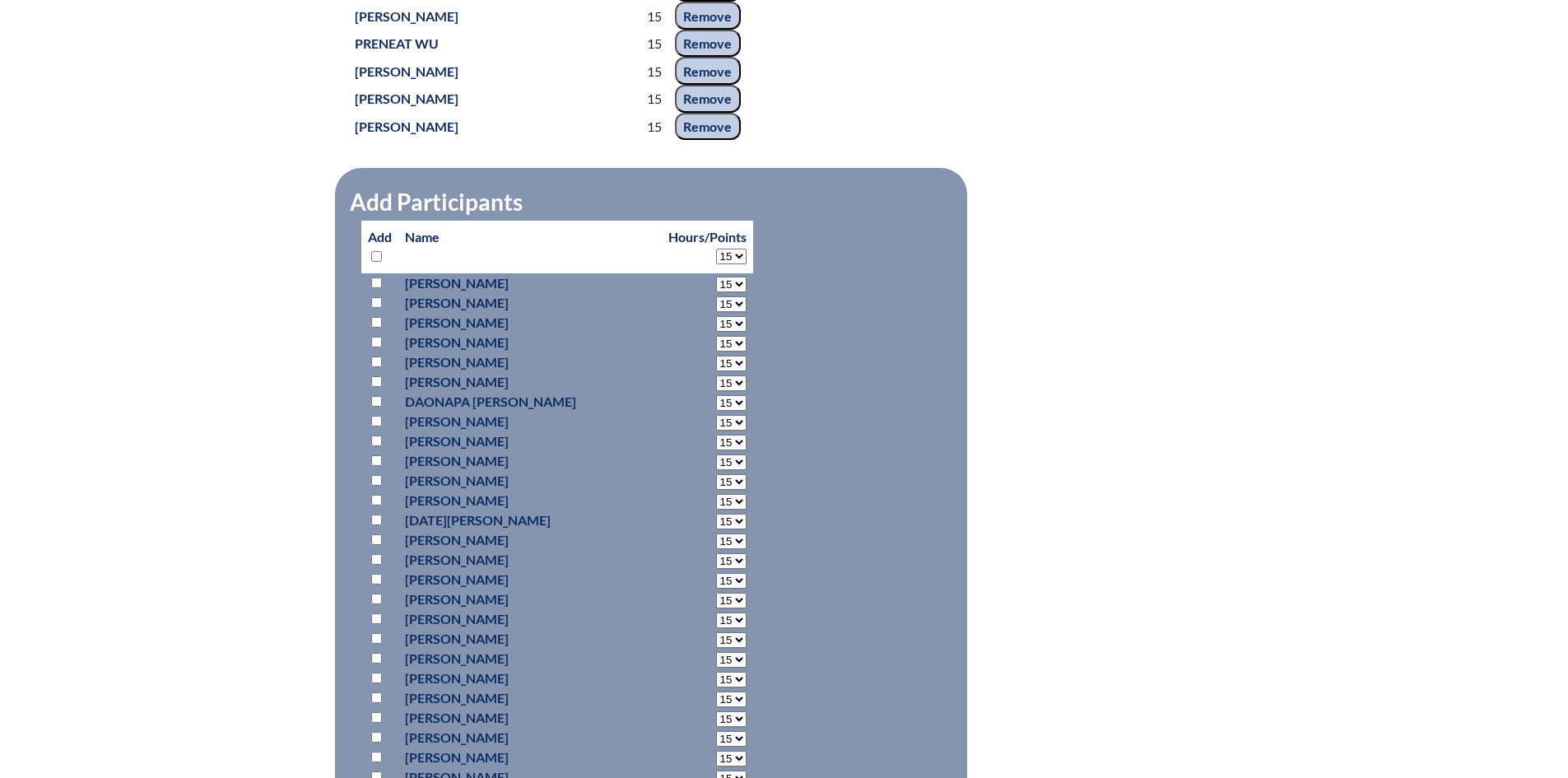
select select "15"
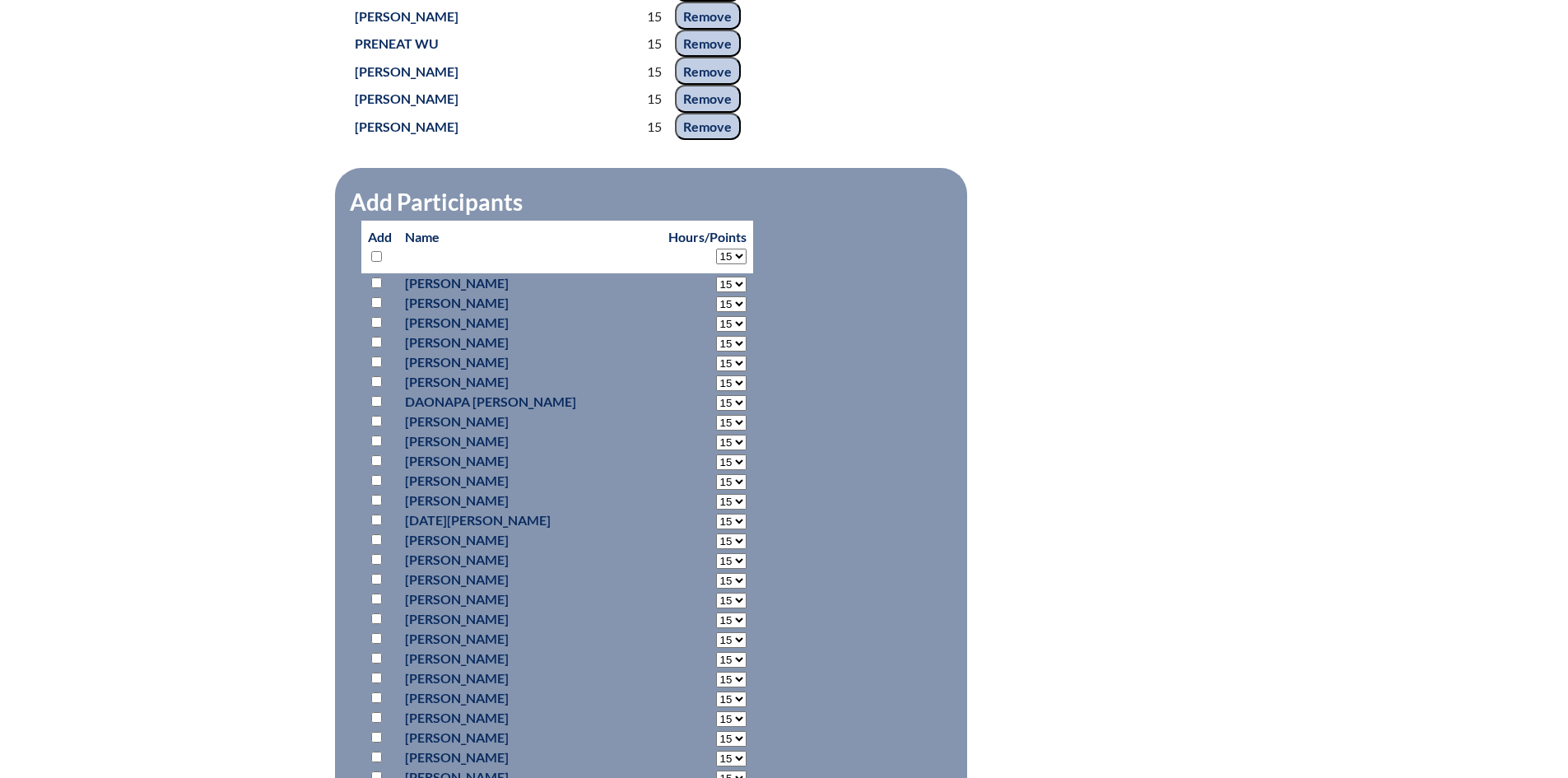
select select "15"
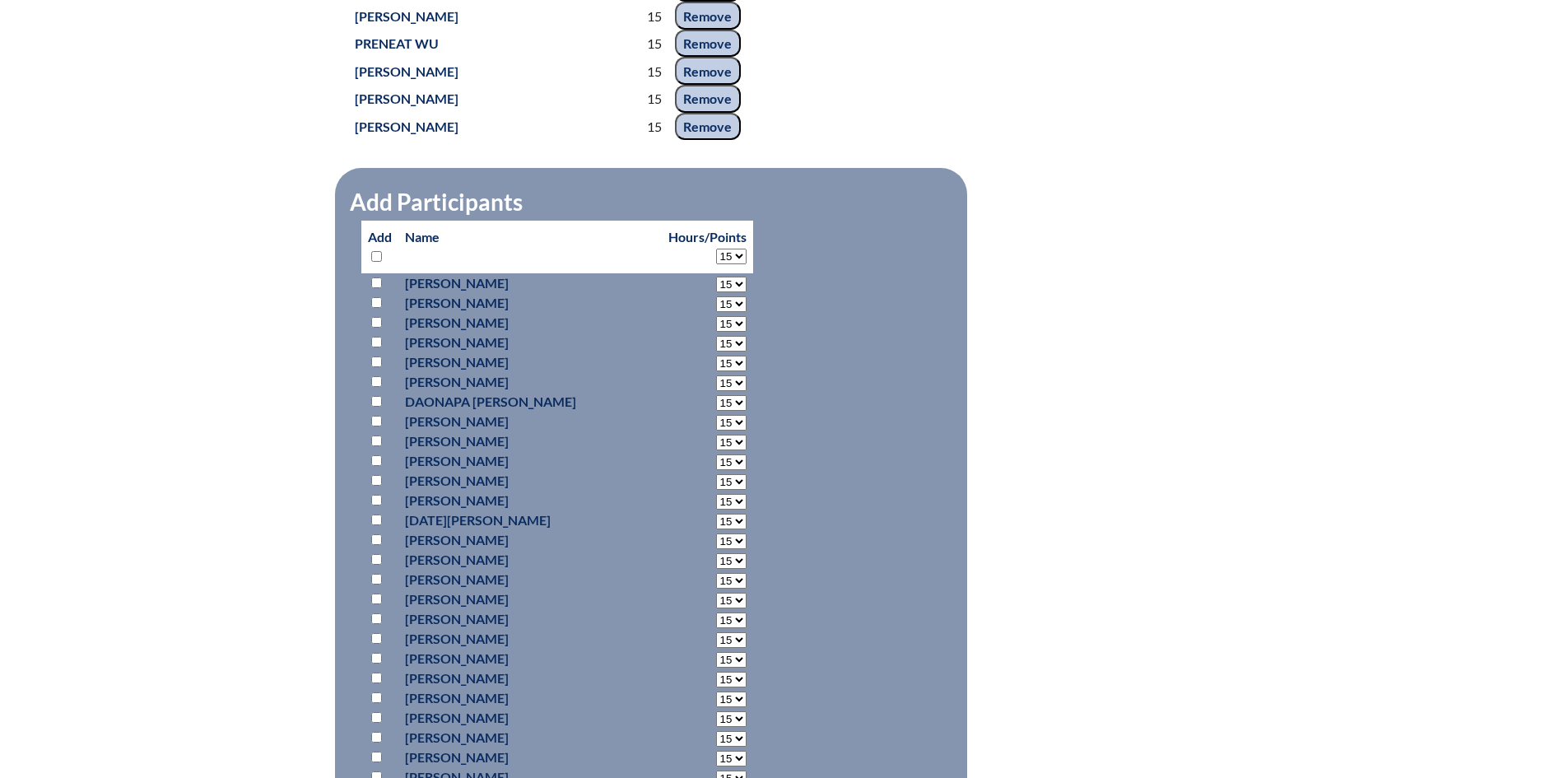
select select "15"
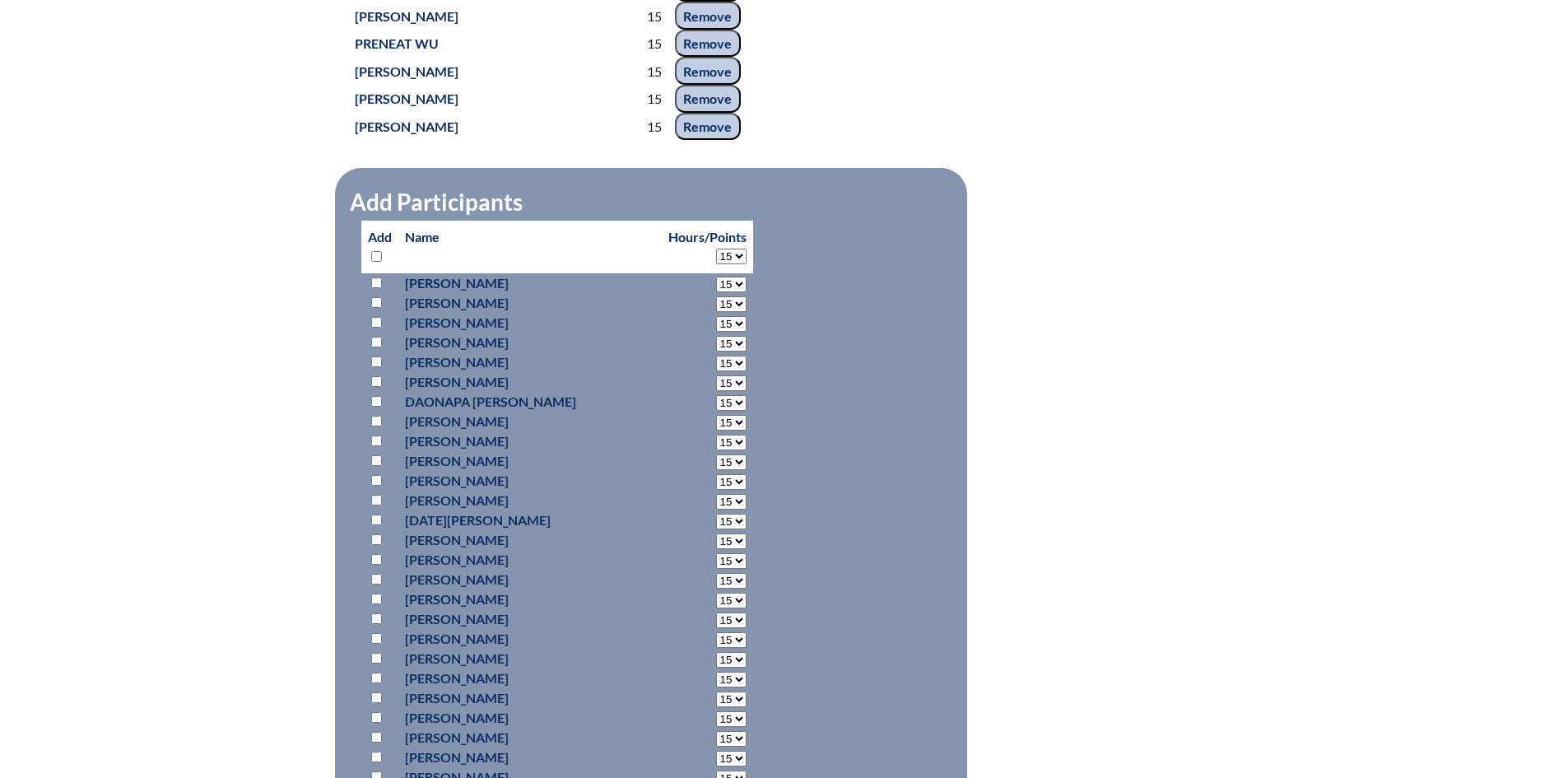
select select "15"
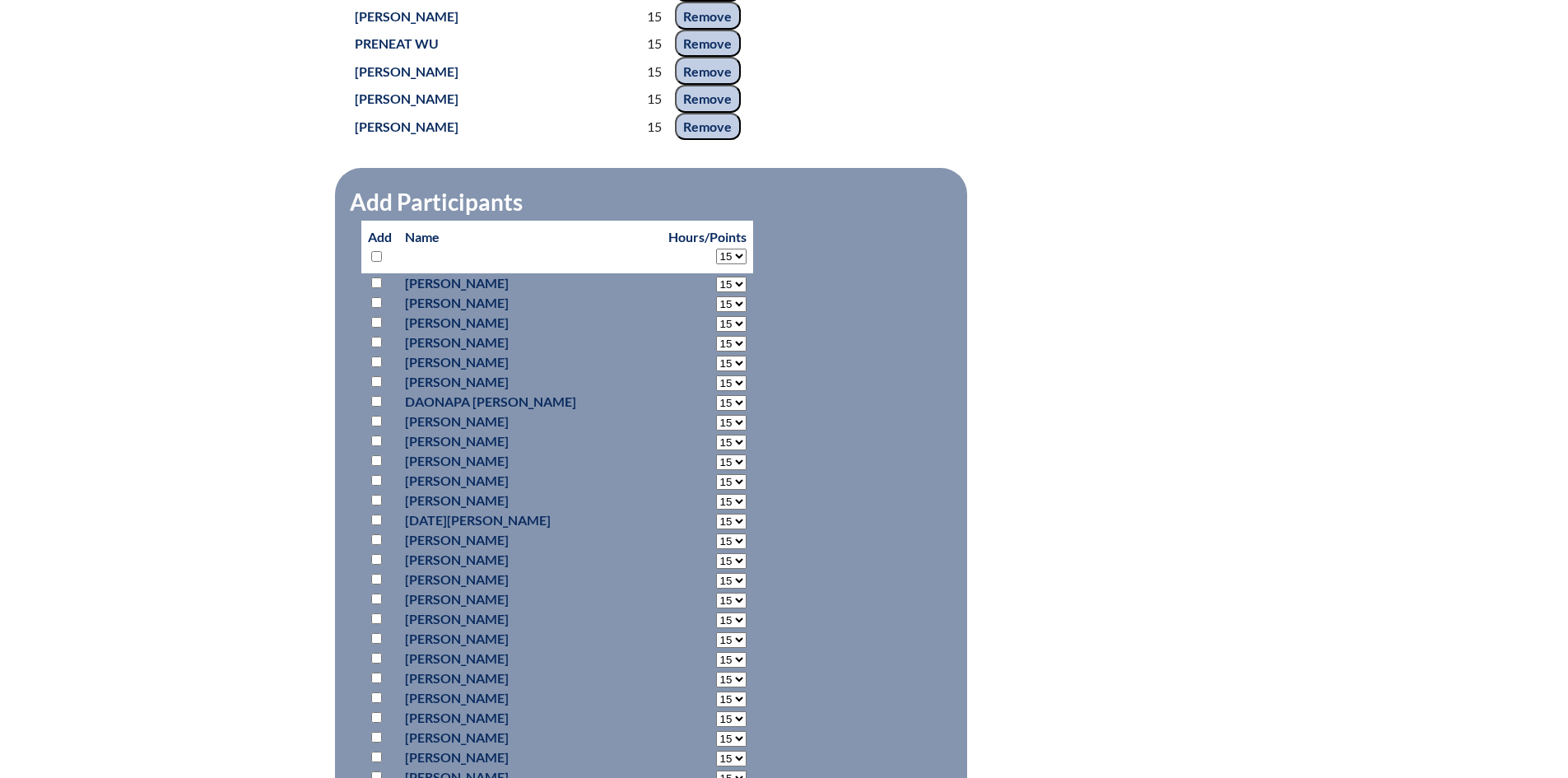
select select "15"
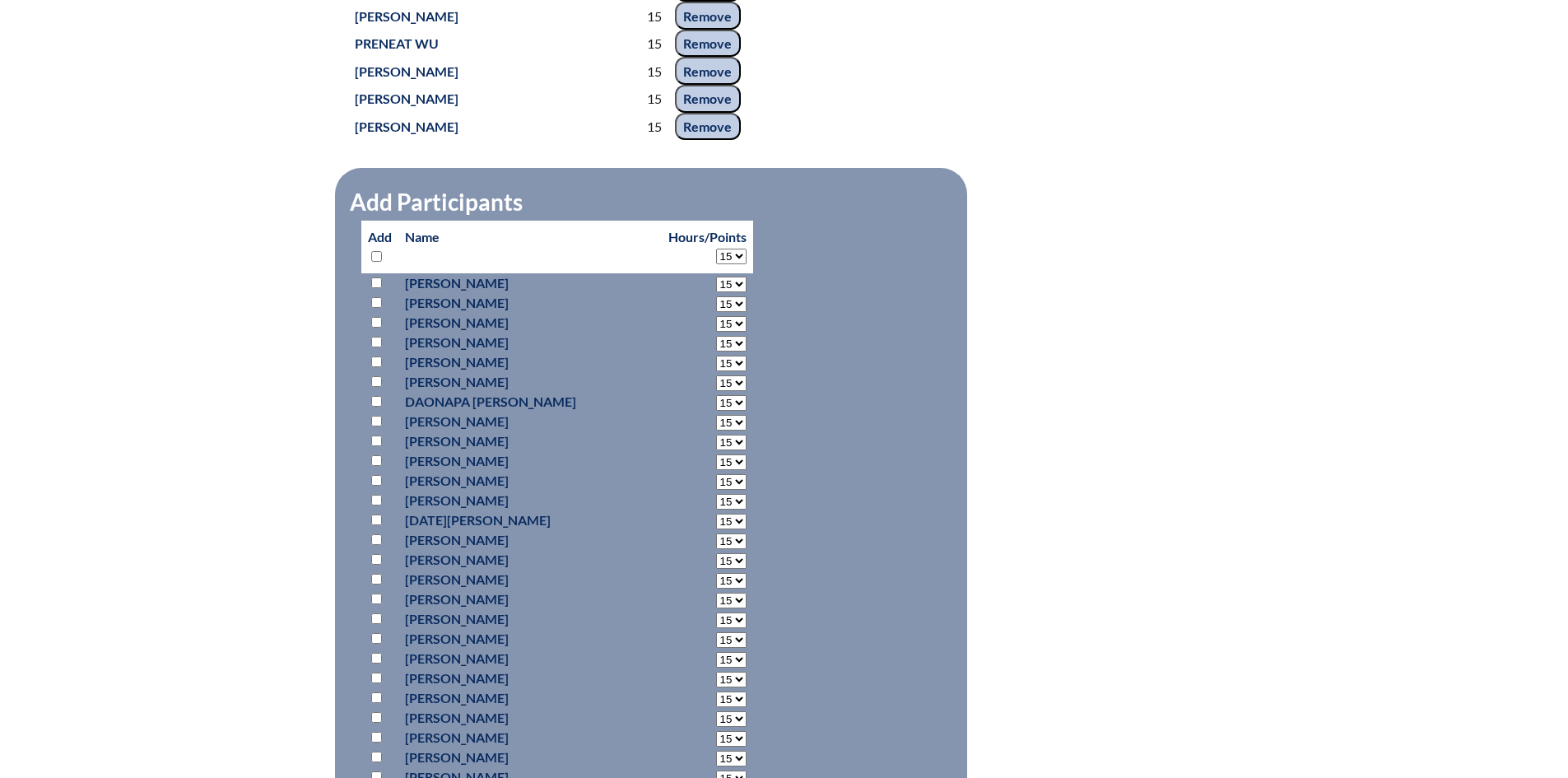
select select "15"
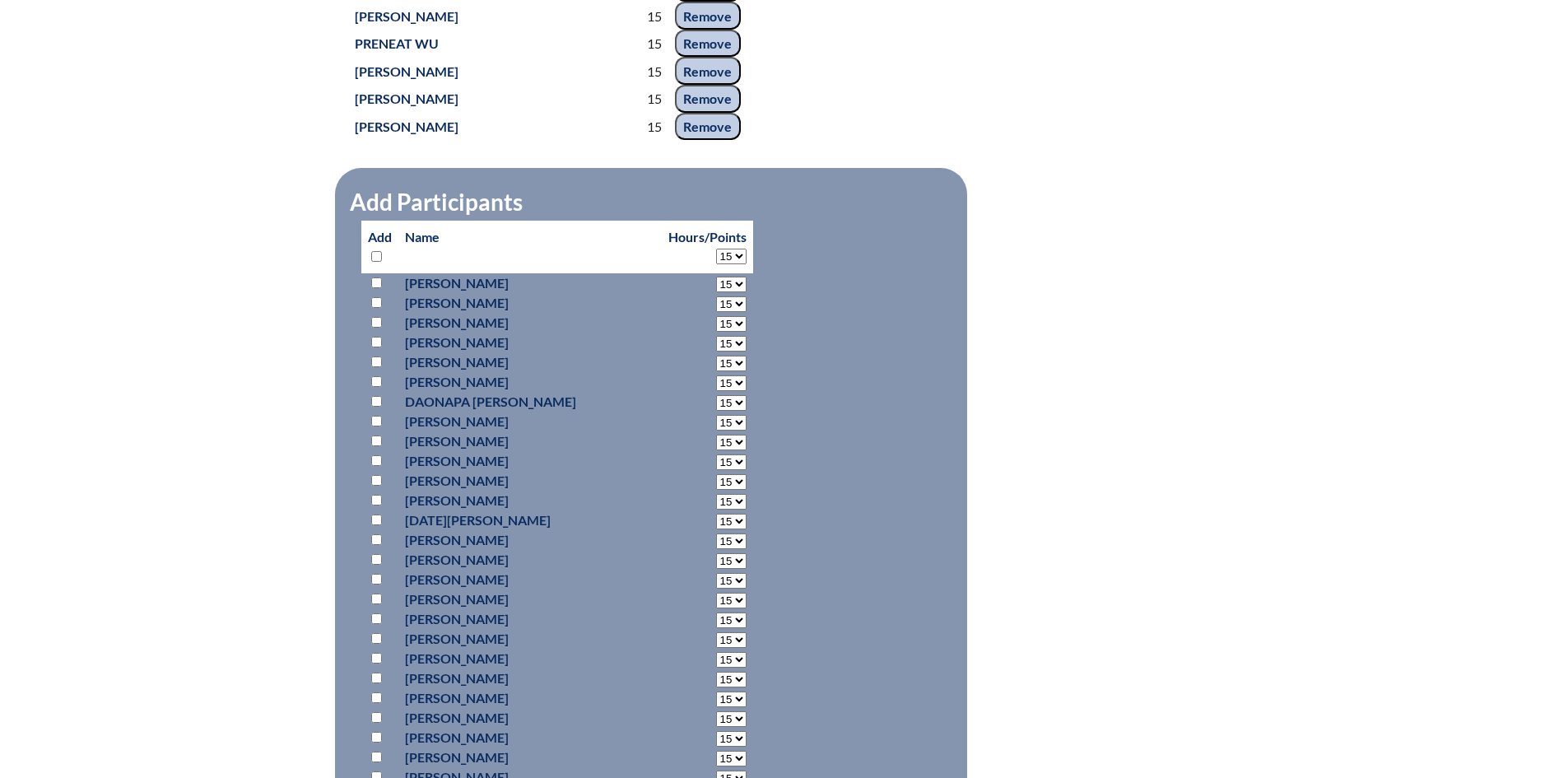
select select "15"
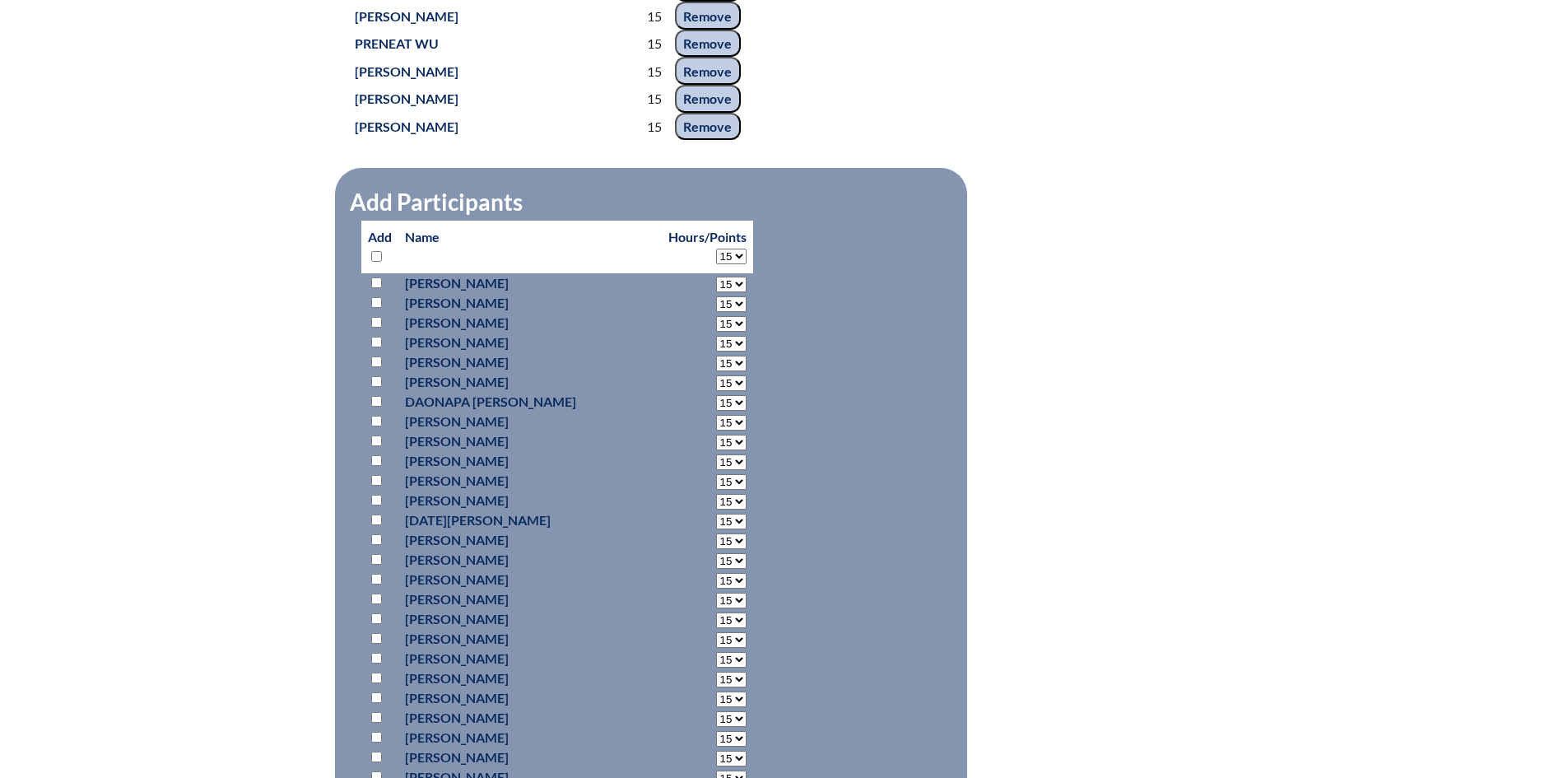
select select "15"
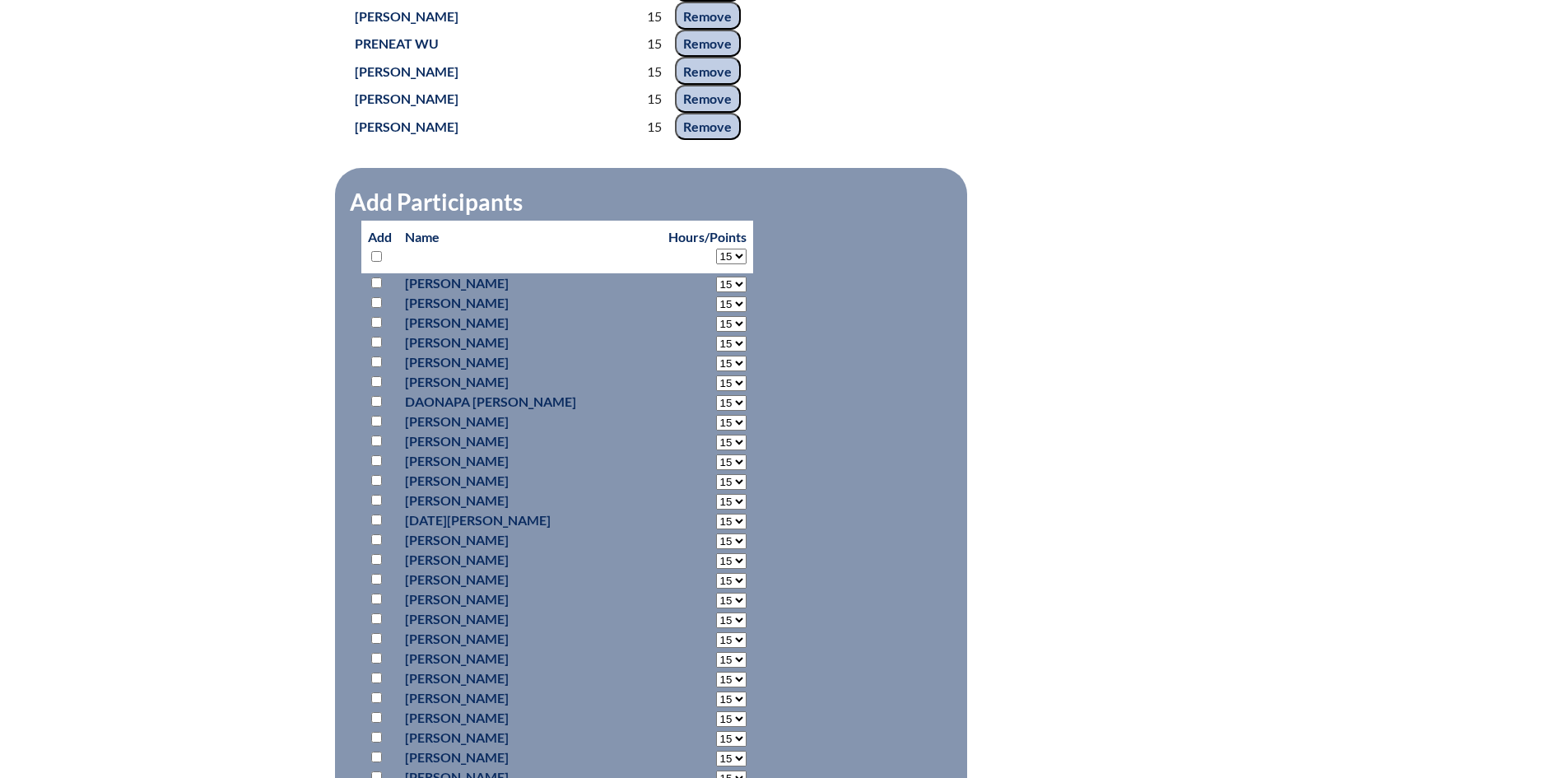
select select "15"
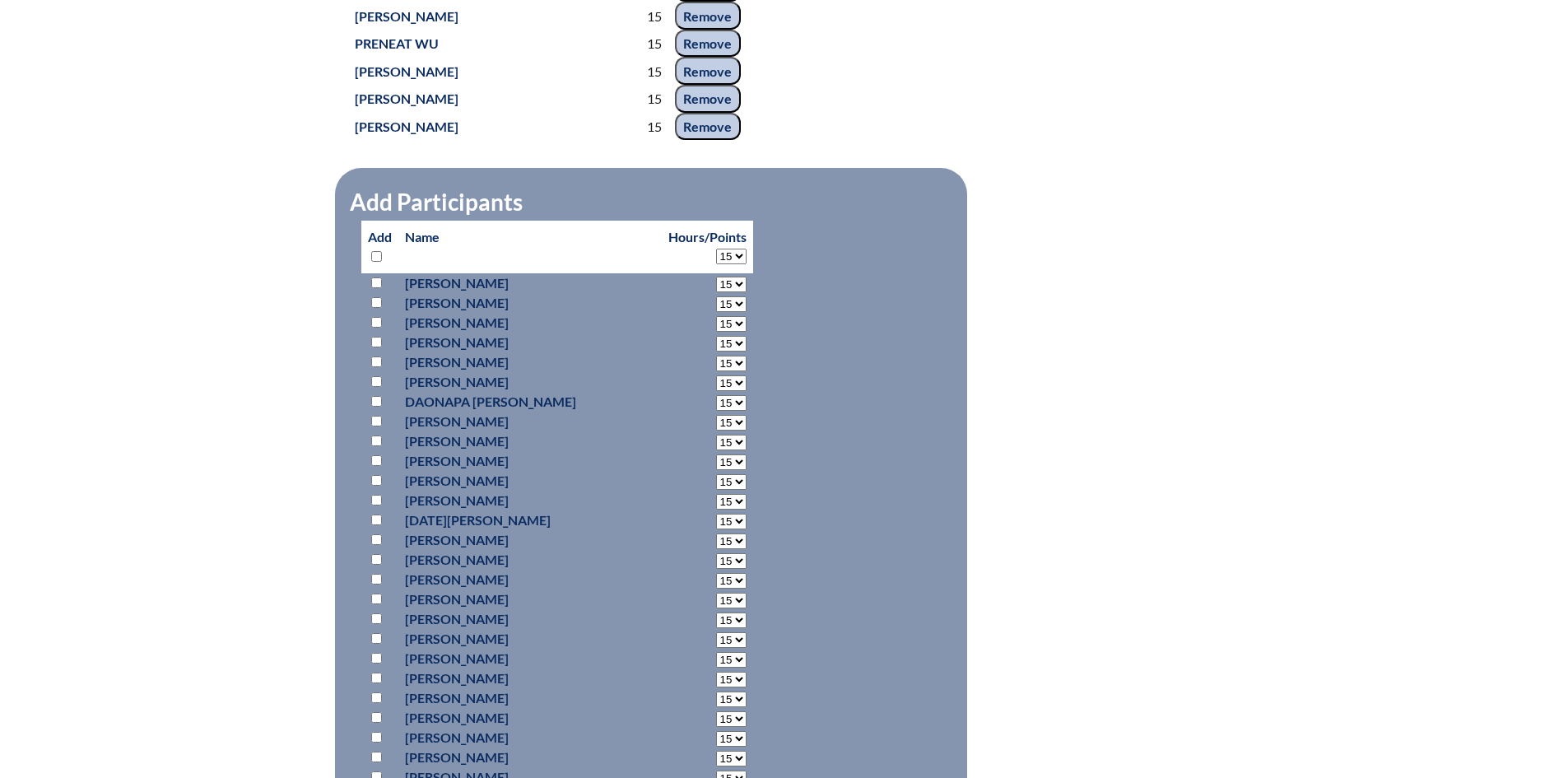
select select "15"
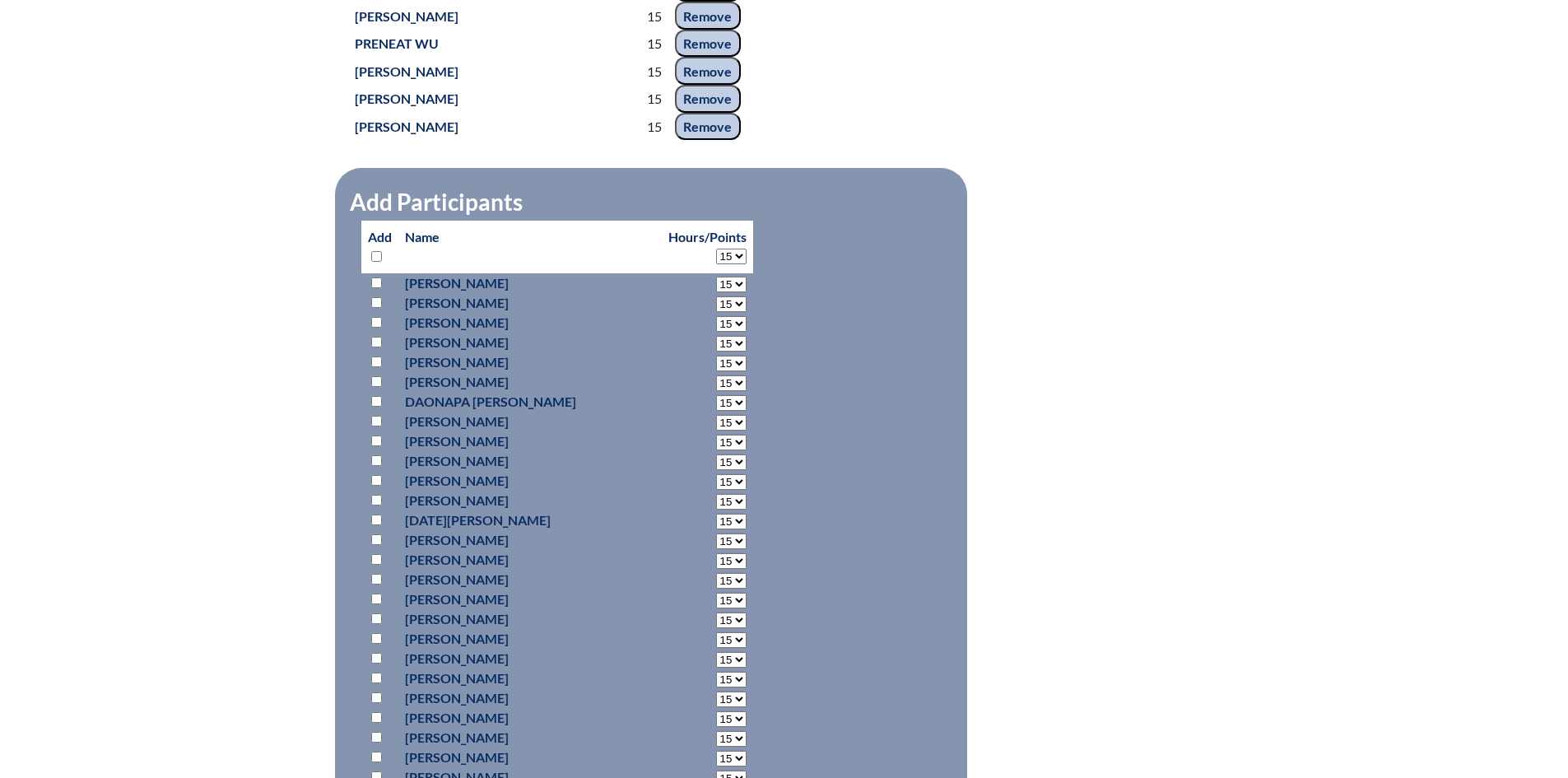
select select "15"
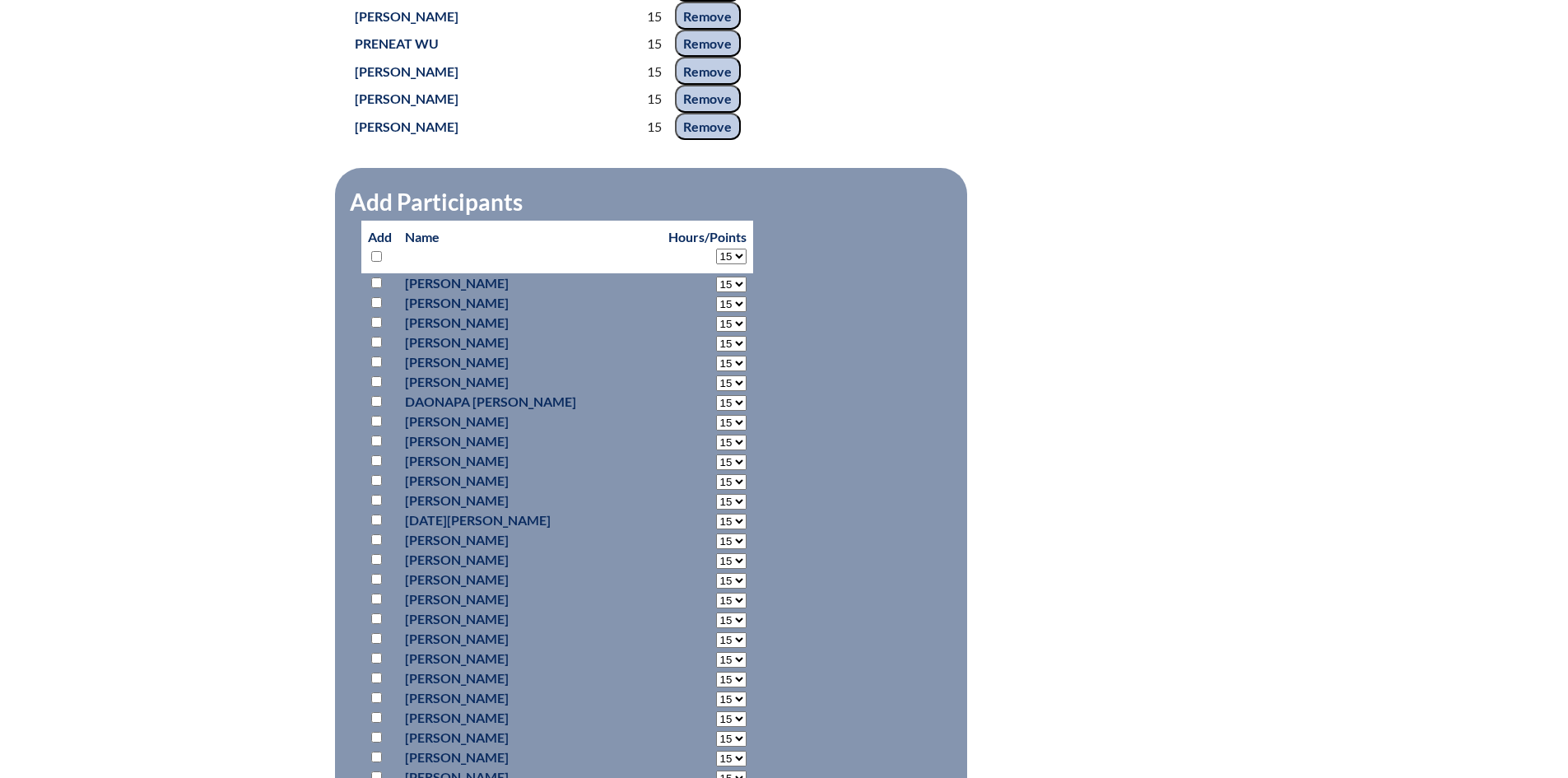
select select "15"
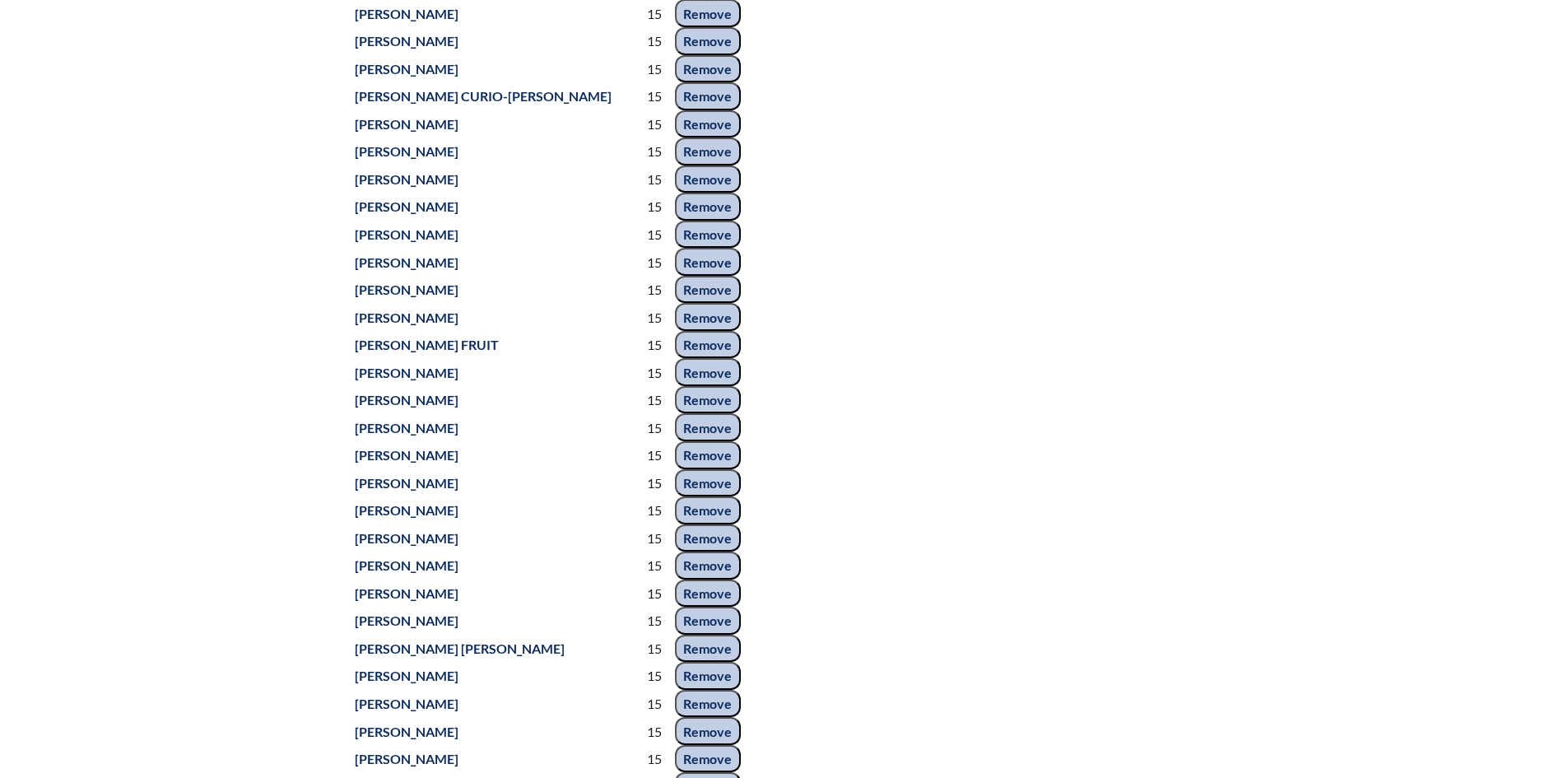
scroll to position [0, 0]
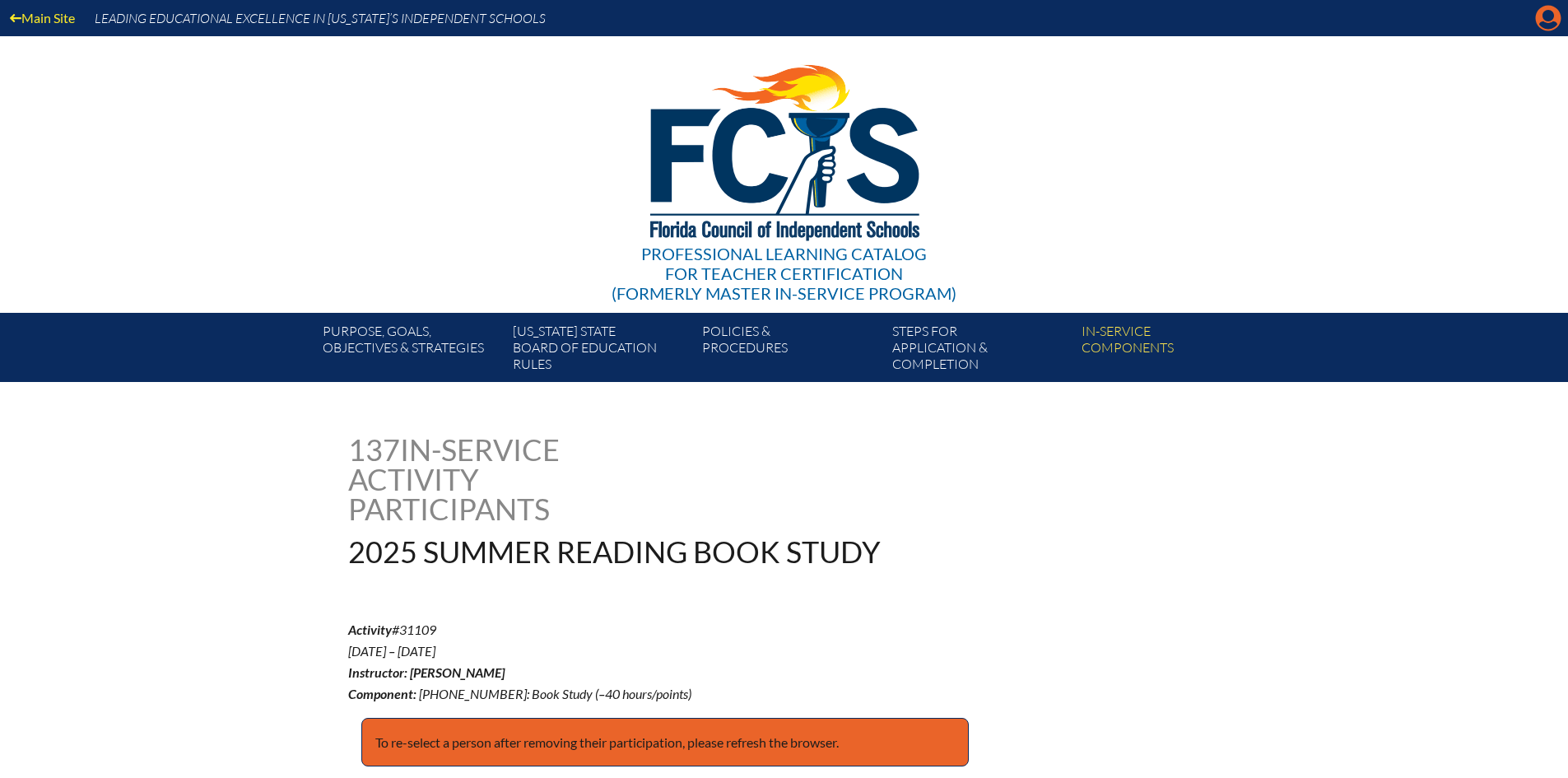
click at [1550, 26] on icon "Manage account" at bounding box center [1548, 17] width 26 height 26
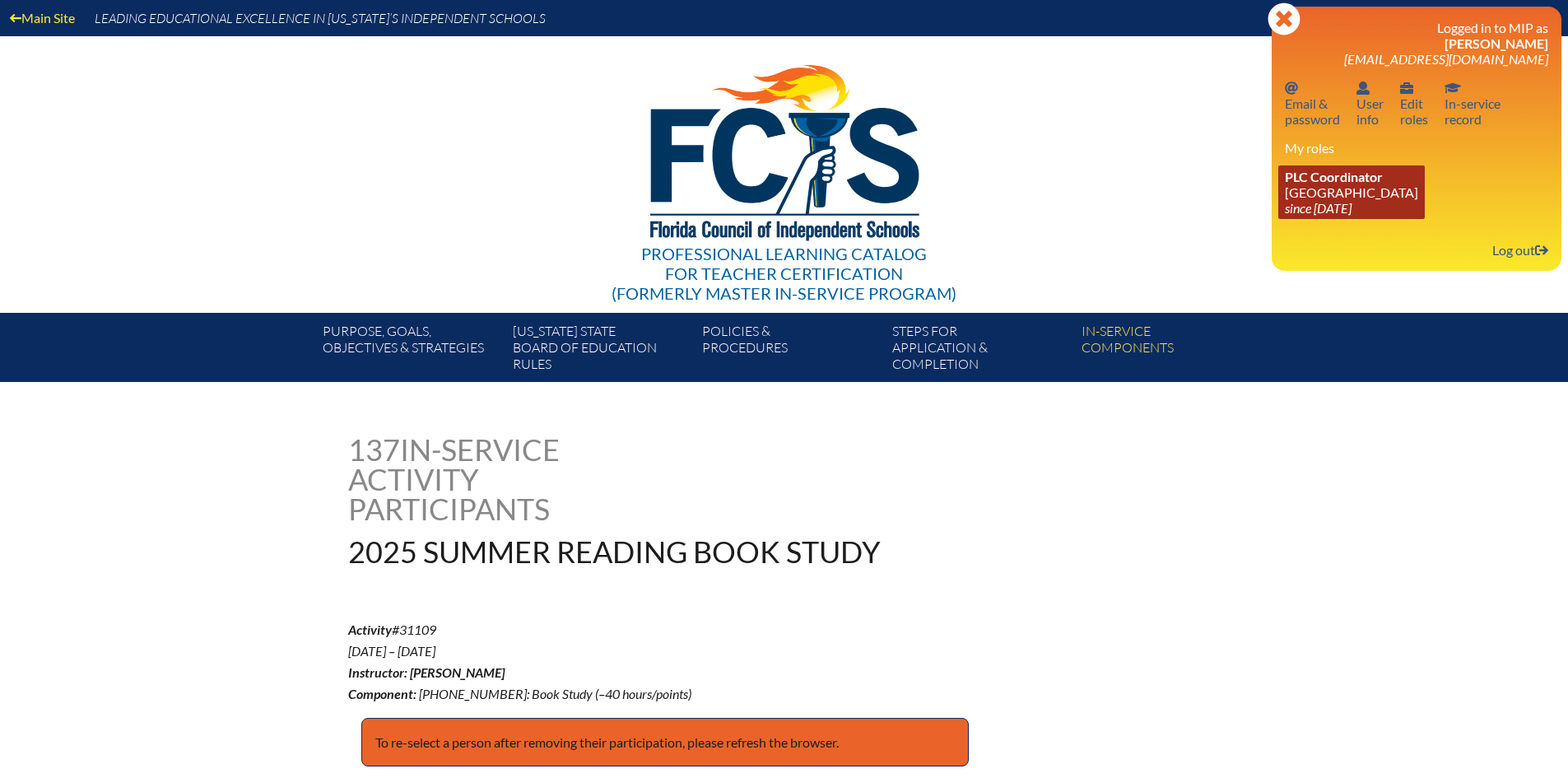
click at [1346, 184] on span "PLC Coordinator" at bounding box center [1334, 176] width 98 height 15
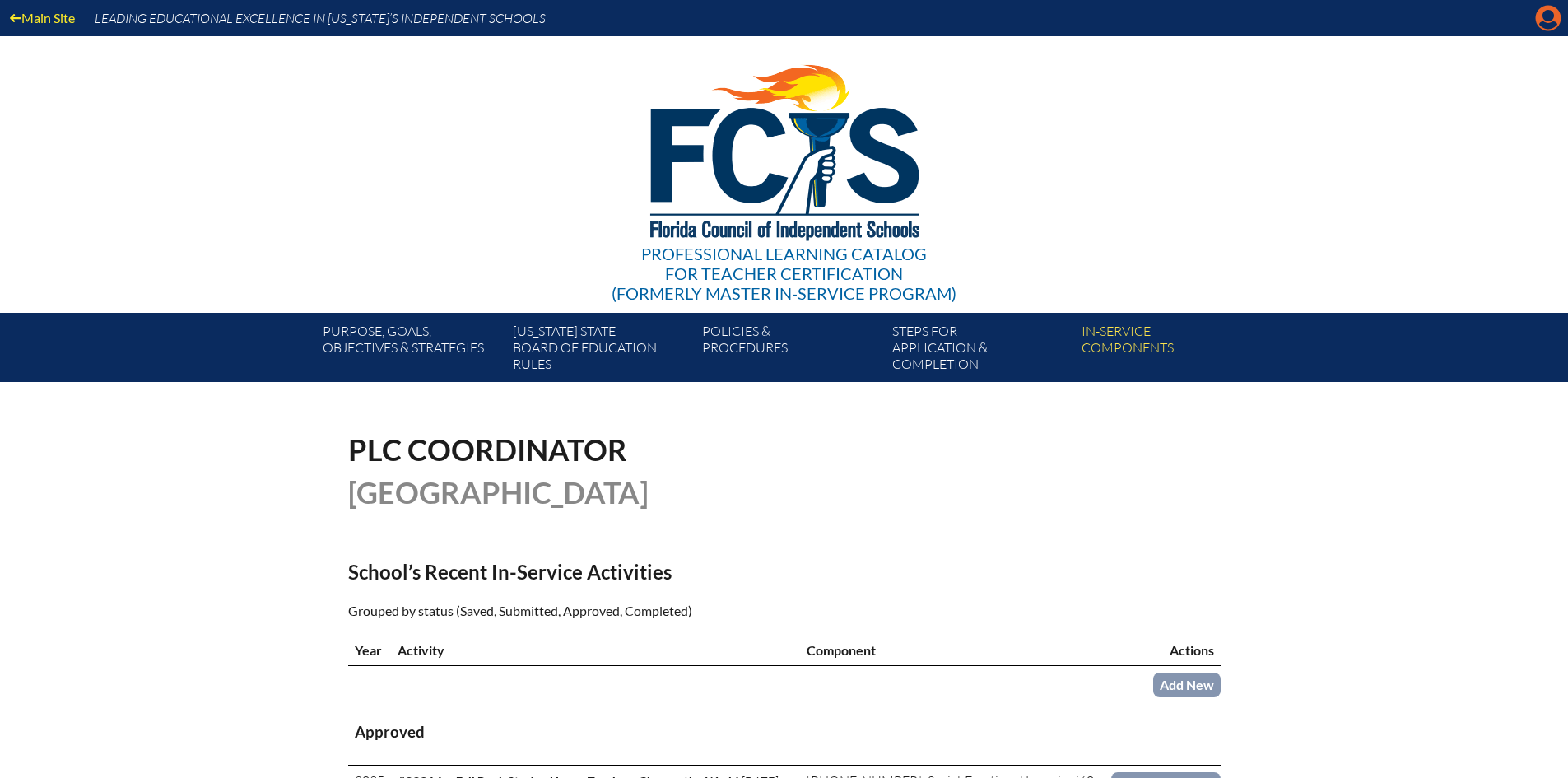
click at [1539, 6] on icon "Manage account" at bounding box center [1548, 17] width 26 height 26
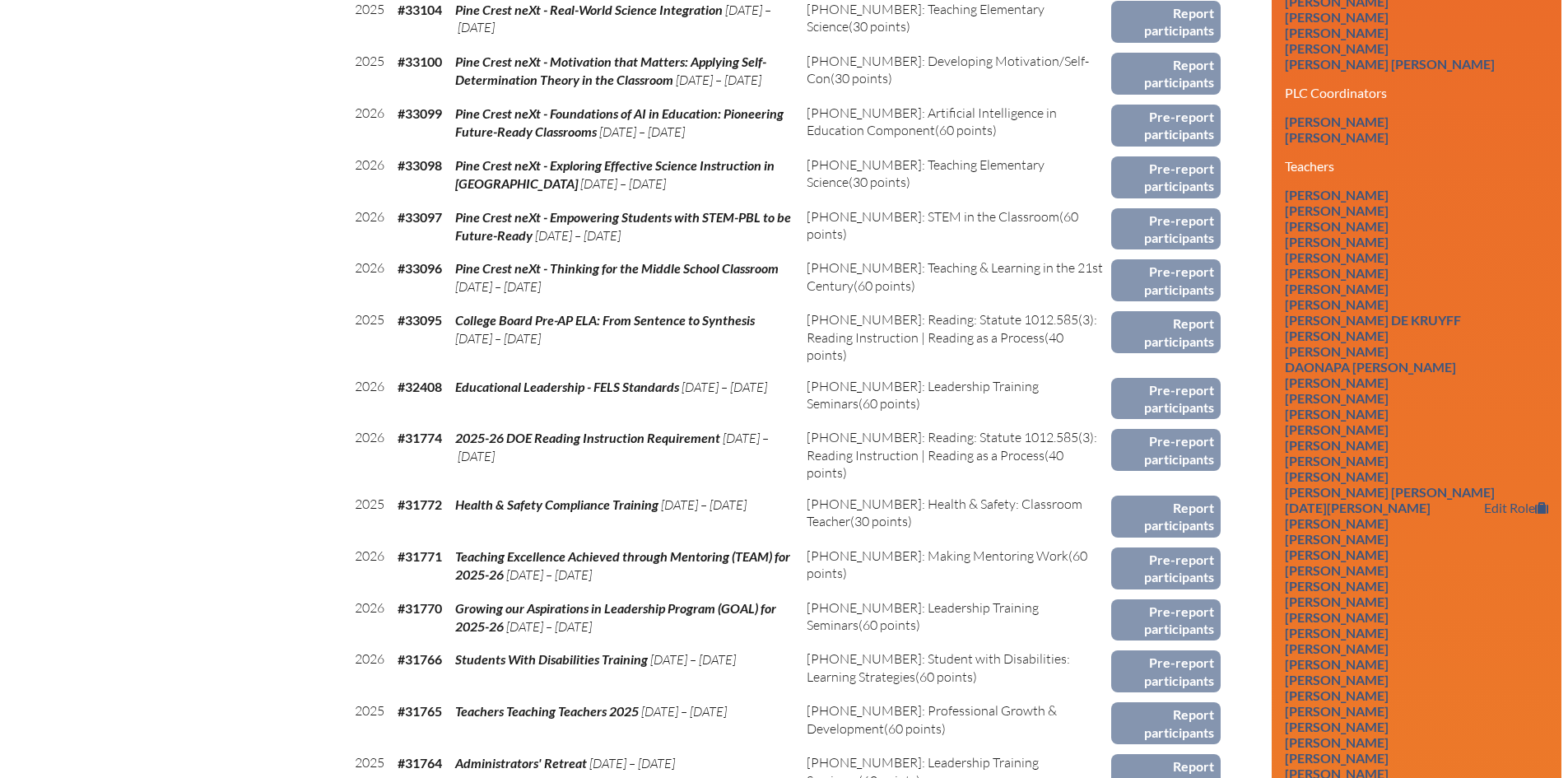
scroll to position [1317, 0]
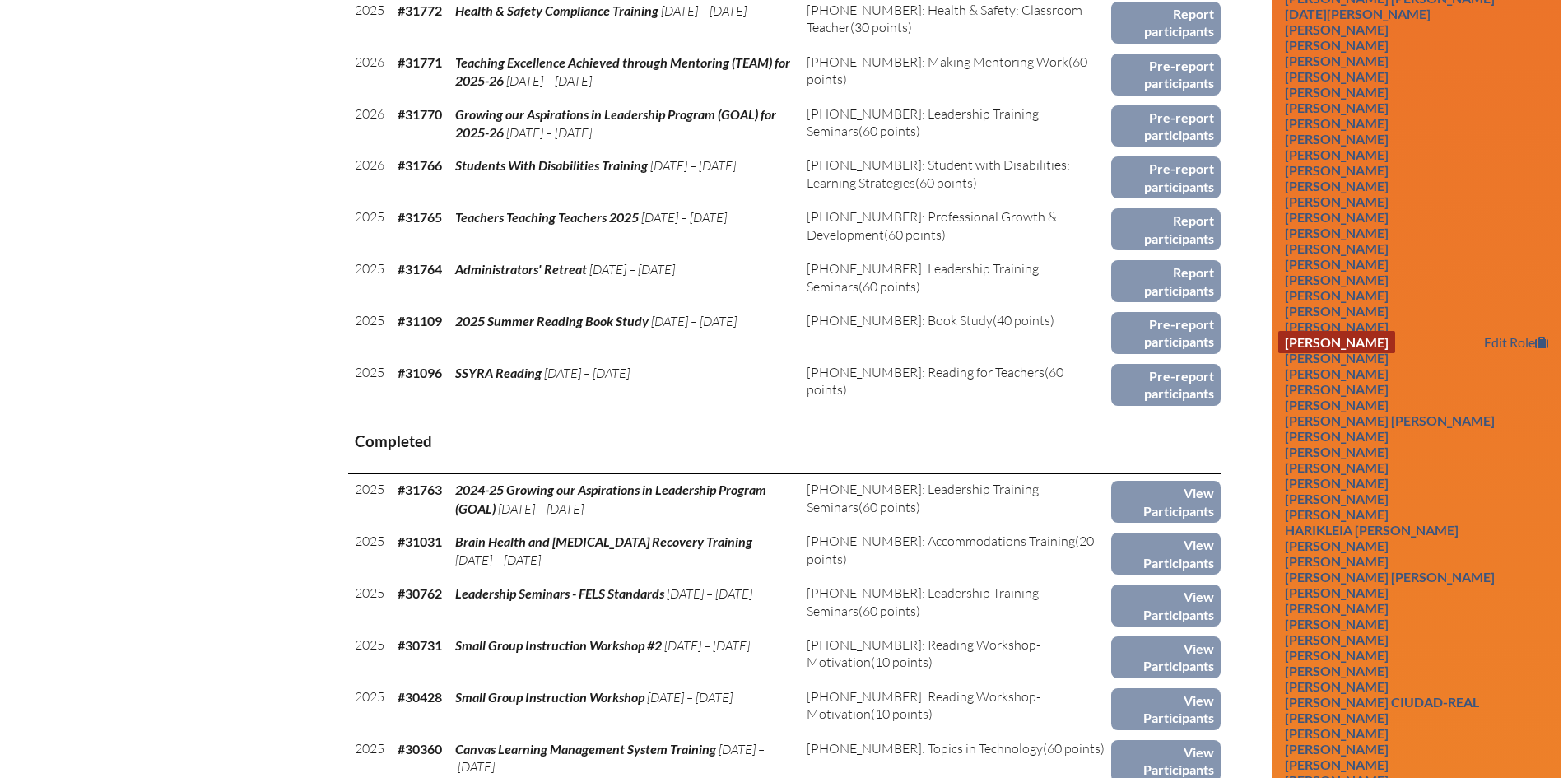
click at [1355, 351] on link "[PERSON_NAME]" at bounding box center [1337, 342] width 117 height 22
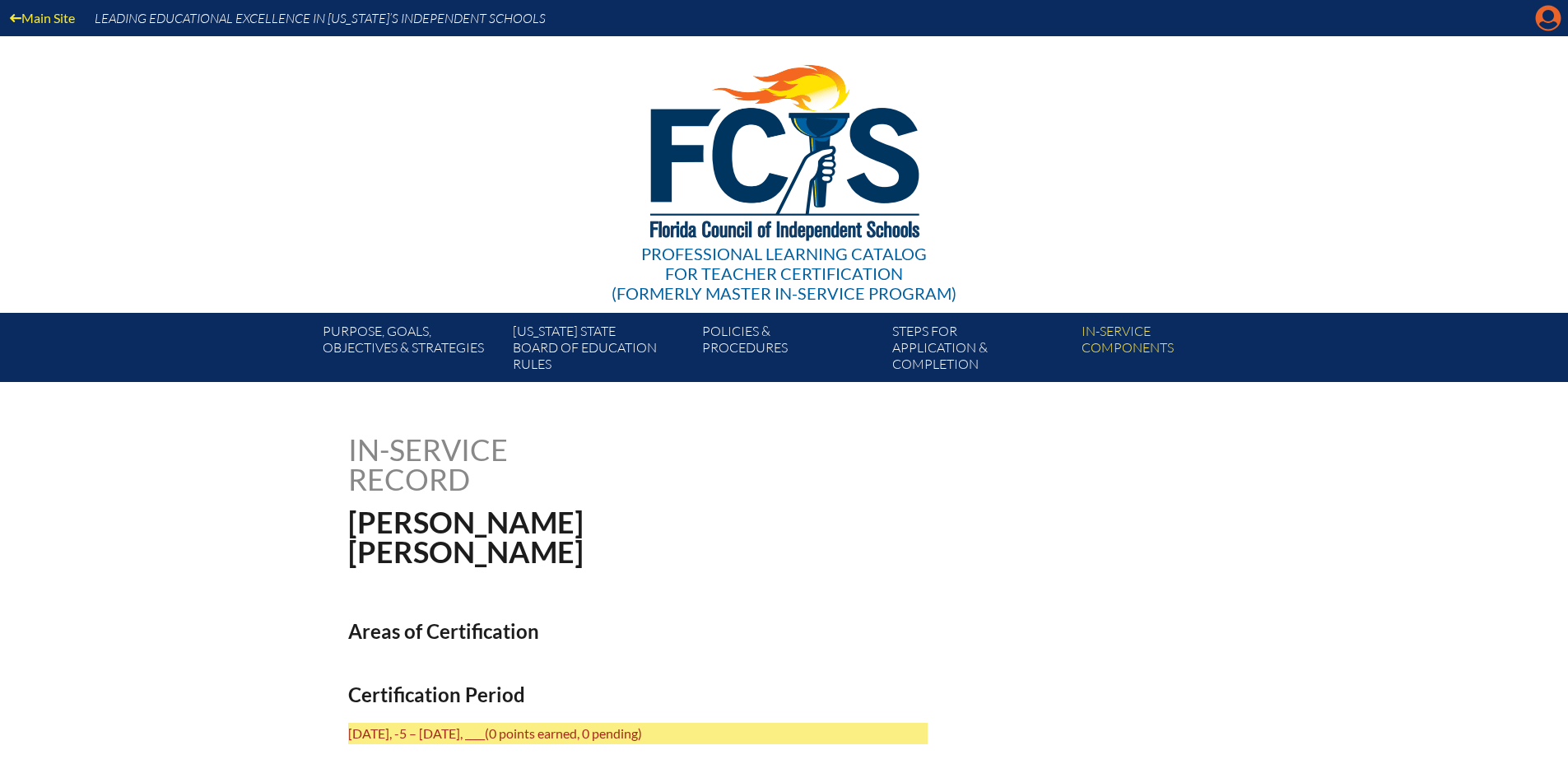
click at [1545, 25] on icon "Manage account" at bounding box center [1548, 17] width 26 height 26
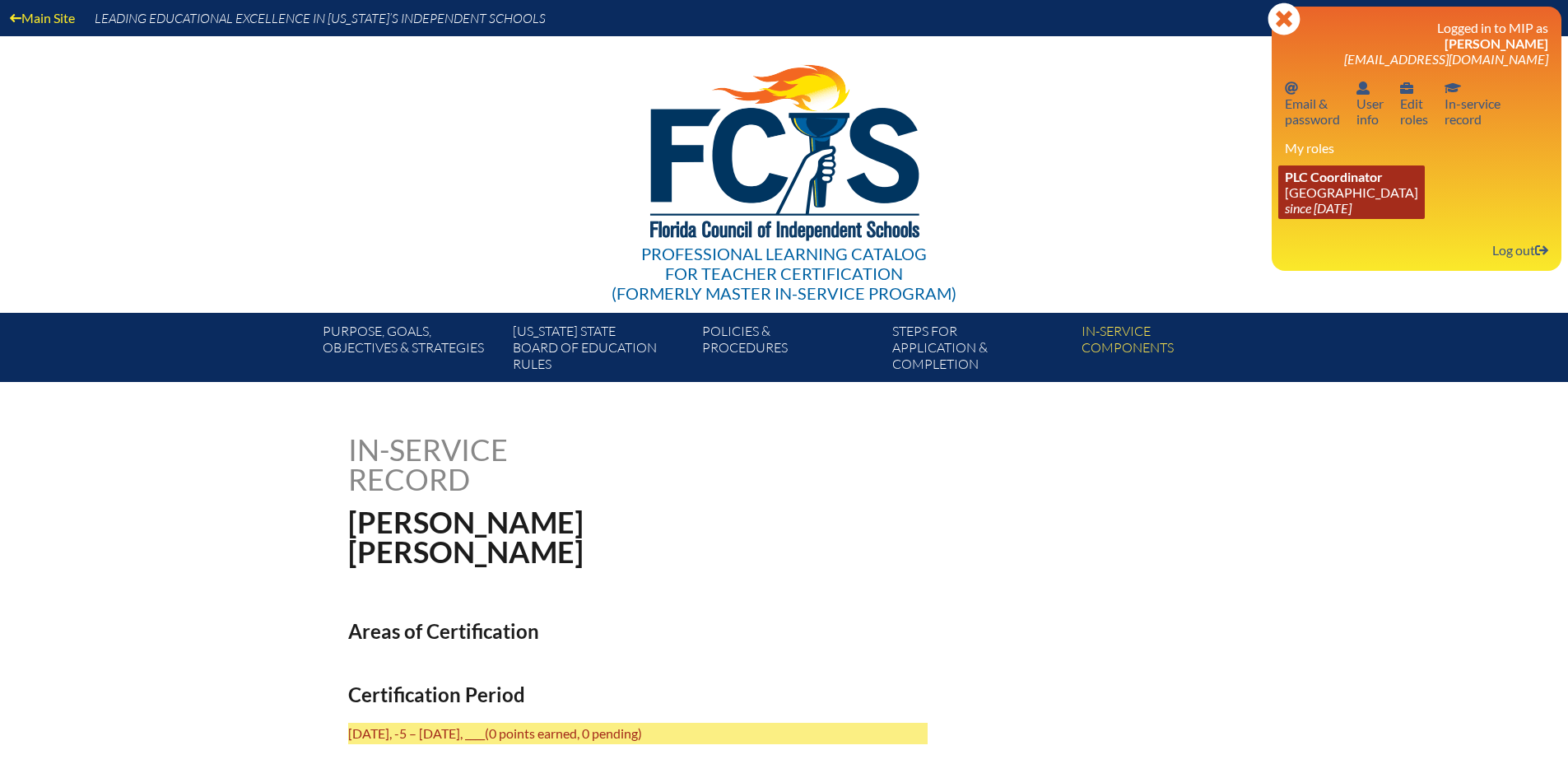
click at [1334, 197] on link "PLC Coordinator [GEOGRAPHIC_DATA] since [DATE]" at bounding box center [1351, 192] width 147 height 54
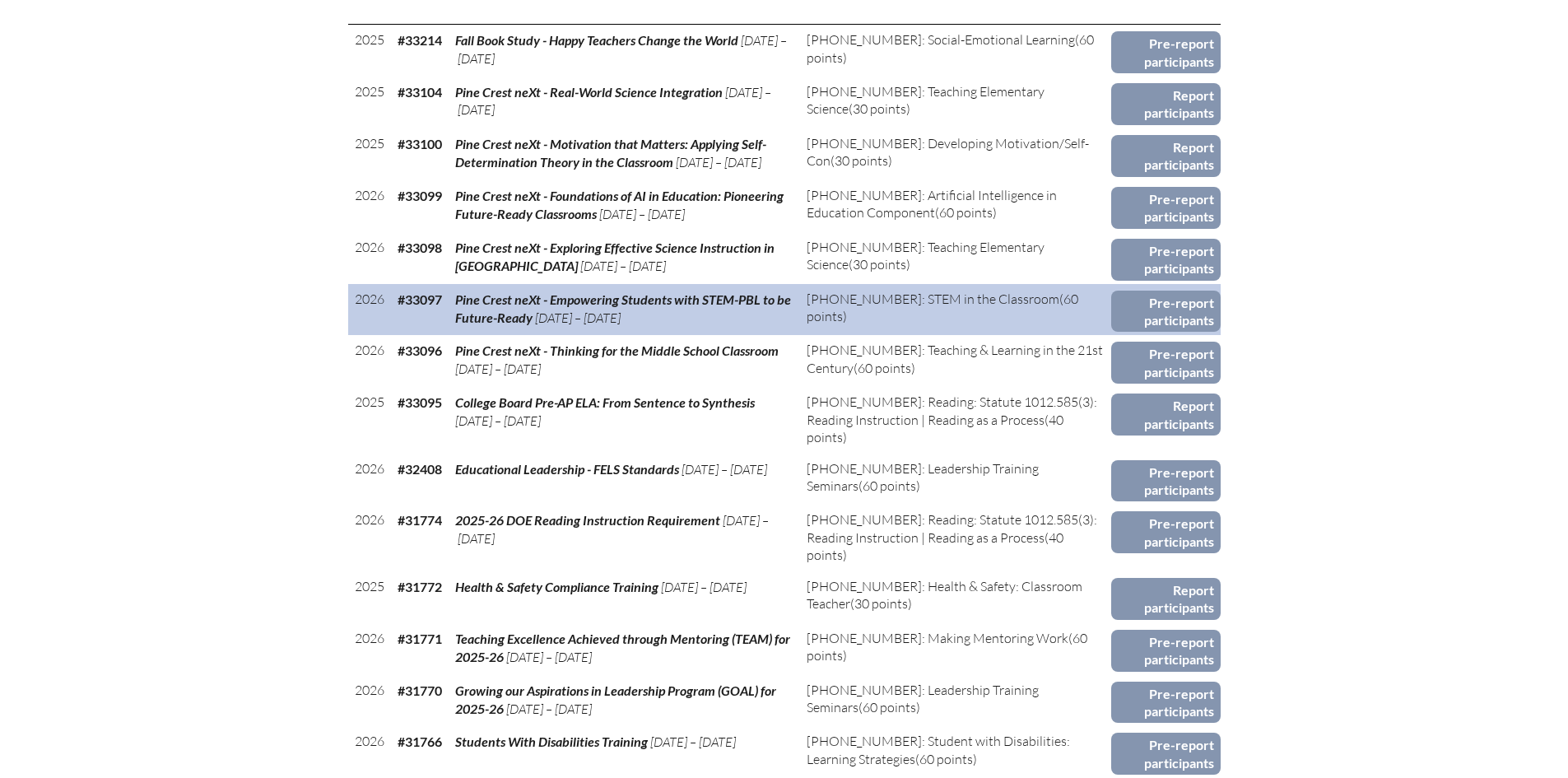
scroll to position [906, 0]
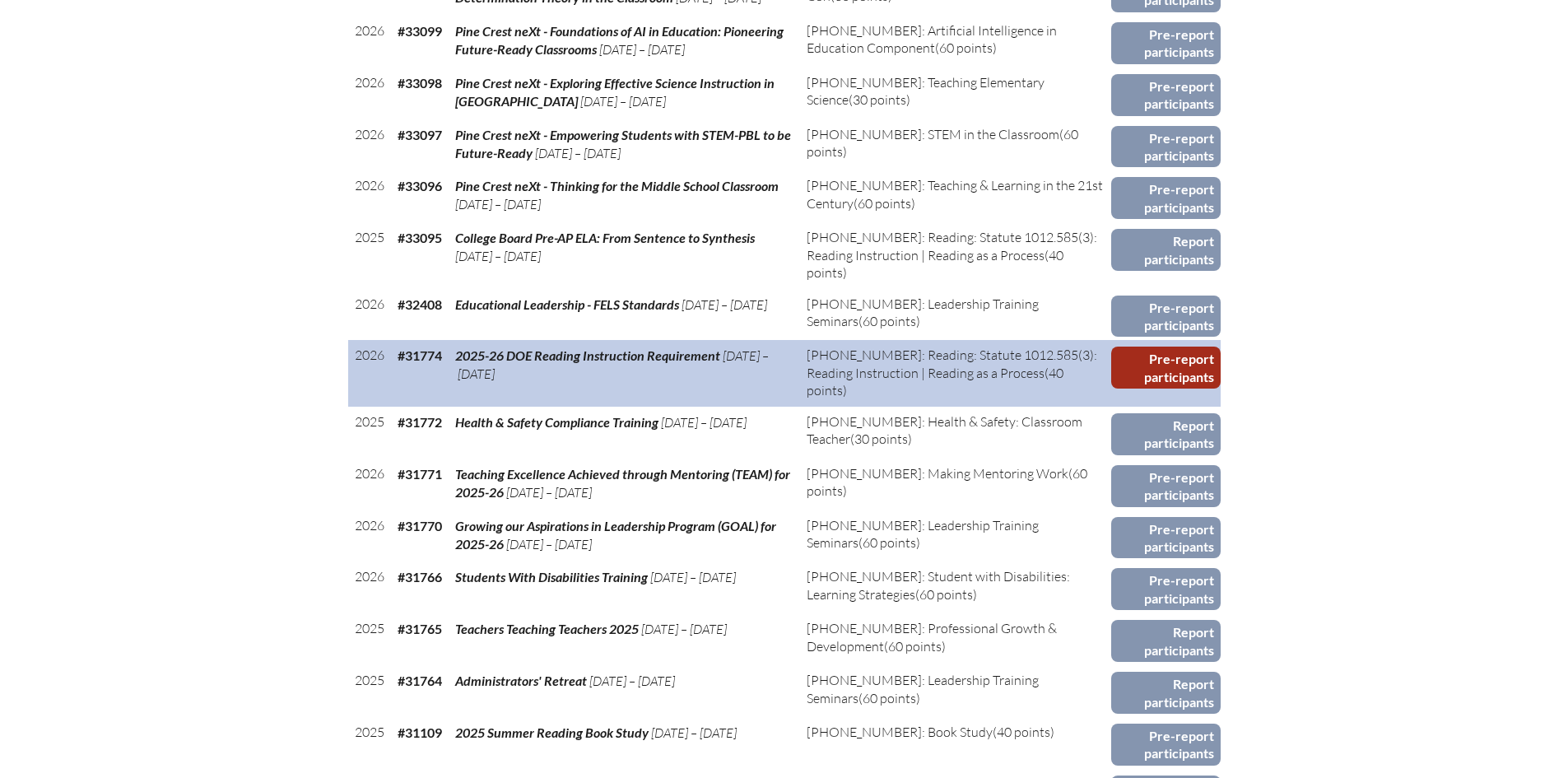
click at [1145, 362] on link "Pre-report participants" at bounding box center [1166, 368] width 109 height 42
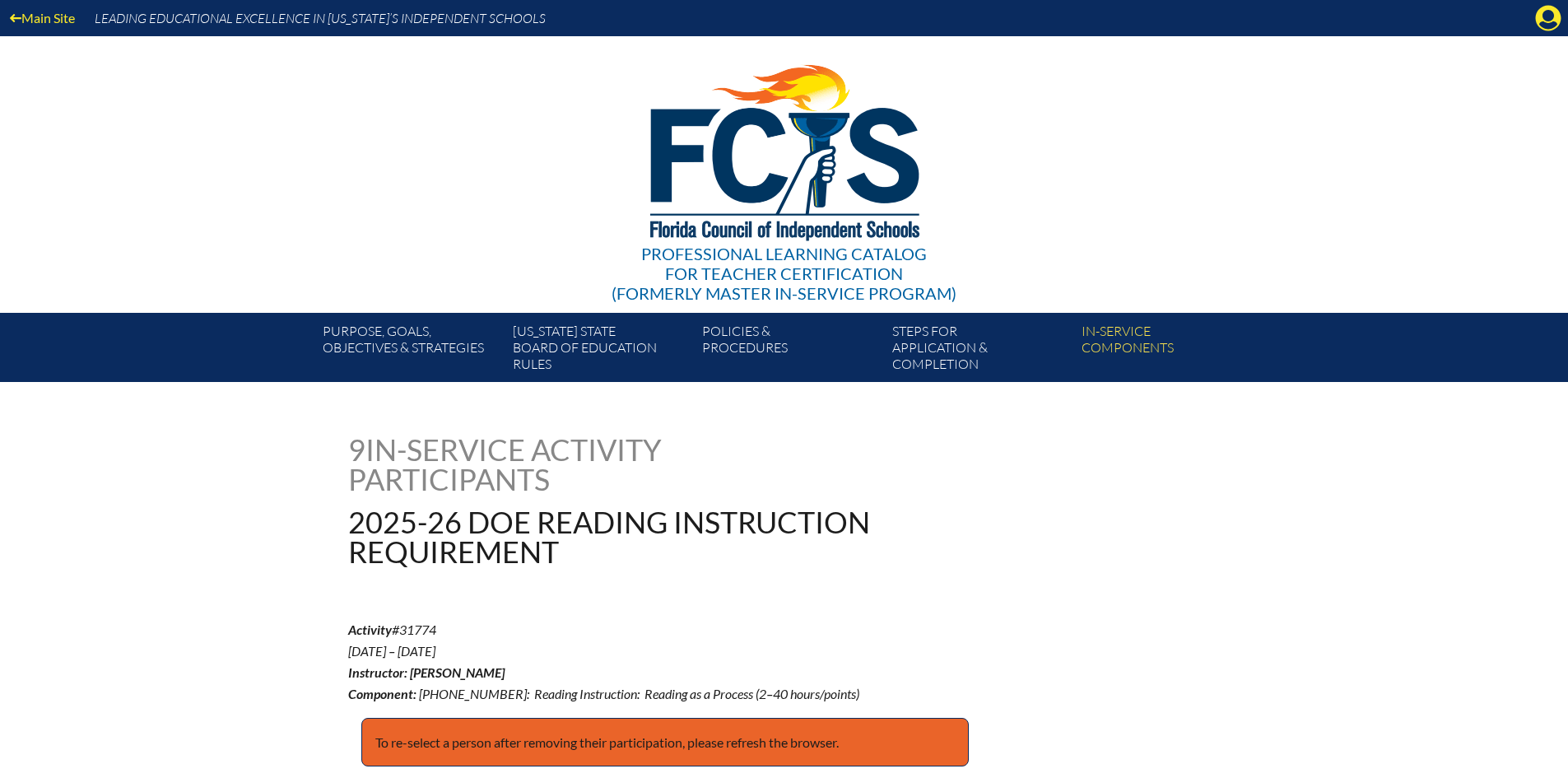
checkbox input "true"
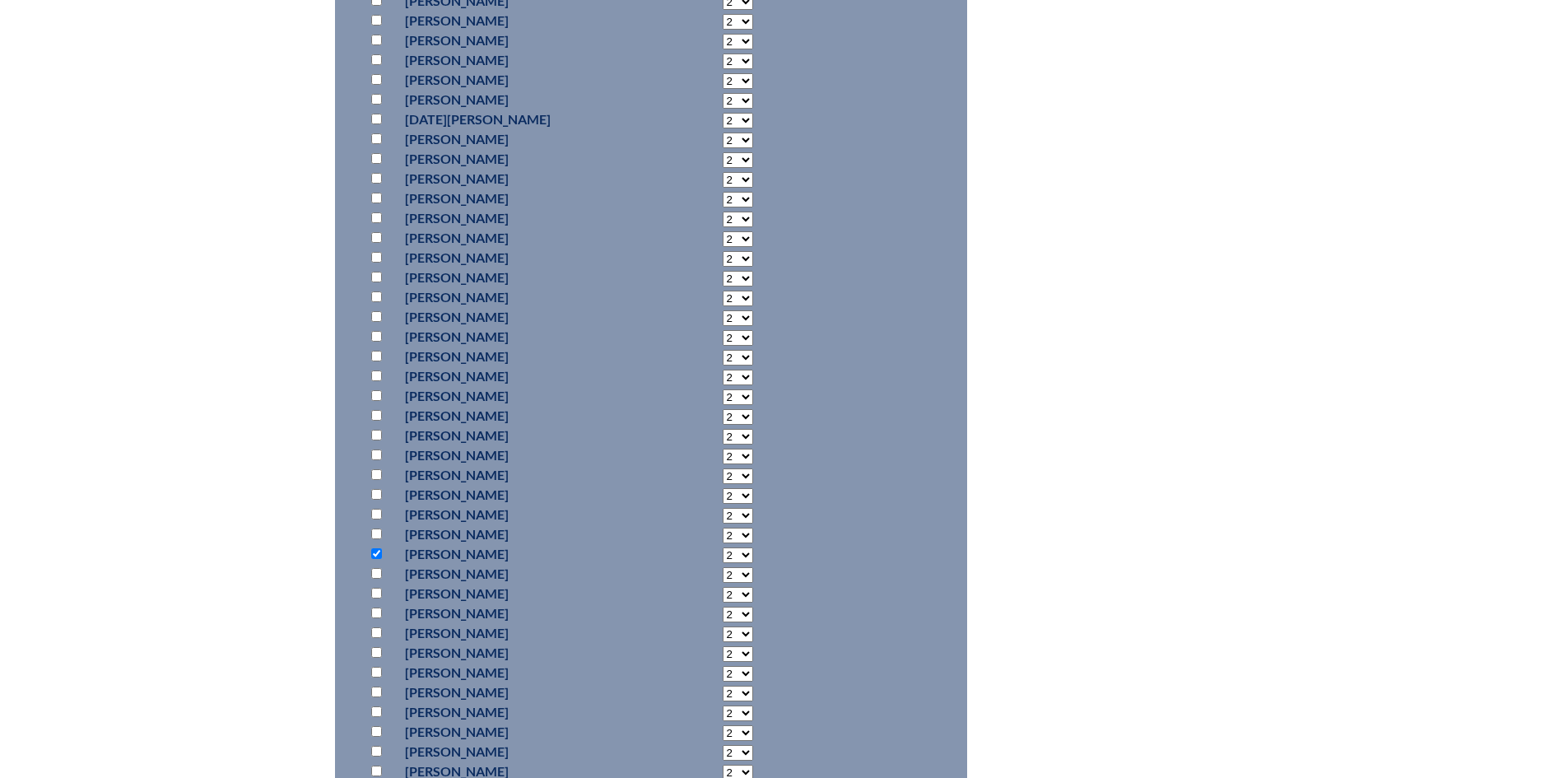
scroll to position [1482, 0]
click at [723, 549] on select "2 3 4 5 6 7 8 9 10 11 12 13 14 15 16 17 18 19 20 21 22 23" at bounding box center [738, 555] width 30 height 15
select select "40"
click at [723, 548] on select "2 3 4 5 6 7 8 9 10 11 12 13 14 15 16 17 18 19 20 21 22 23" at bounding box center [738, 555] width 30 height 15
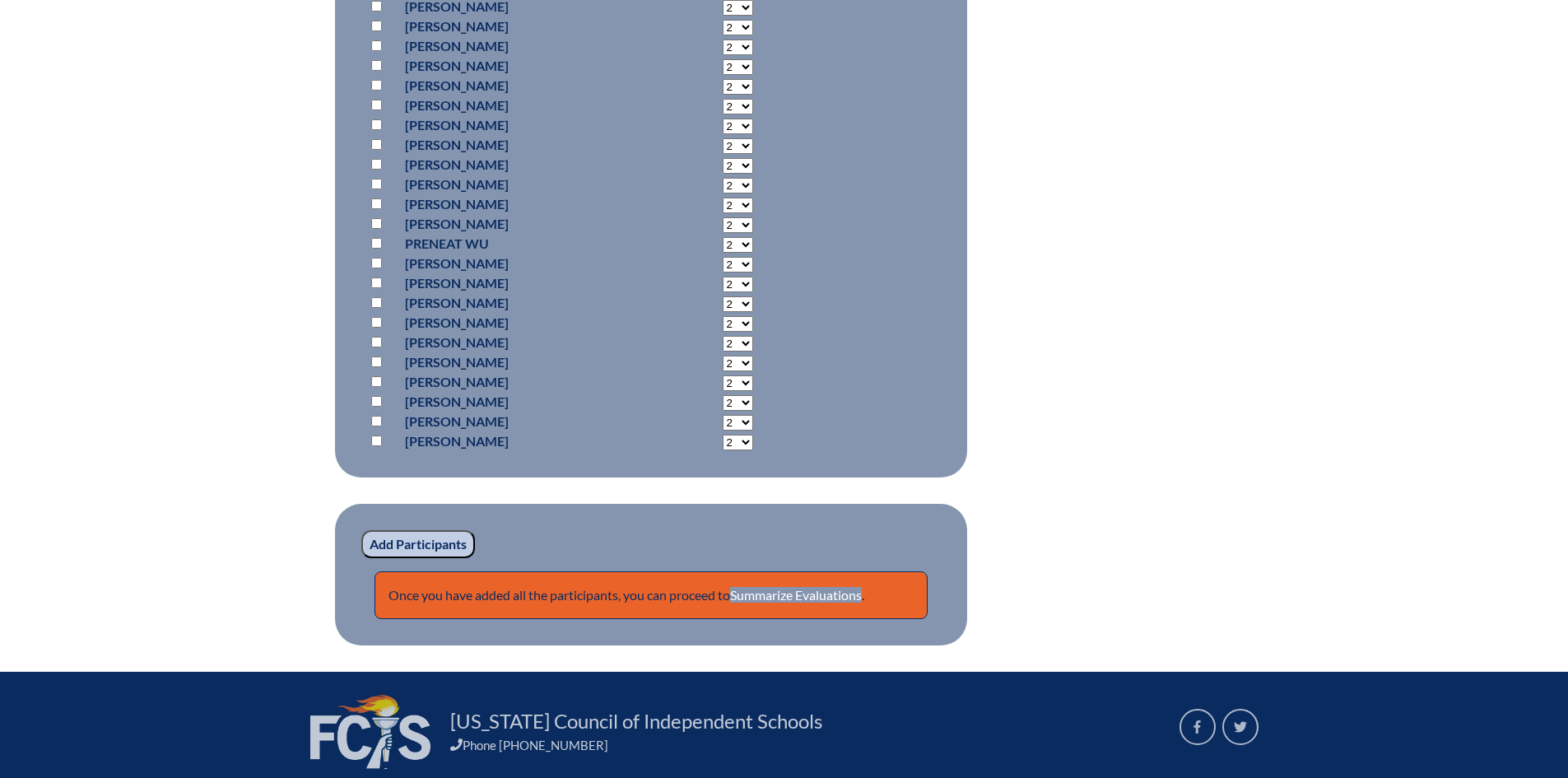
scroll to position [11127, 0]
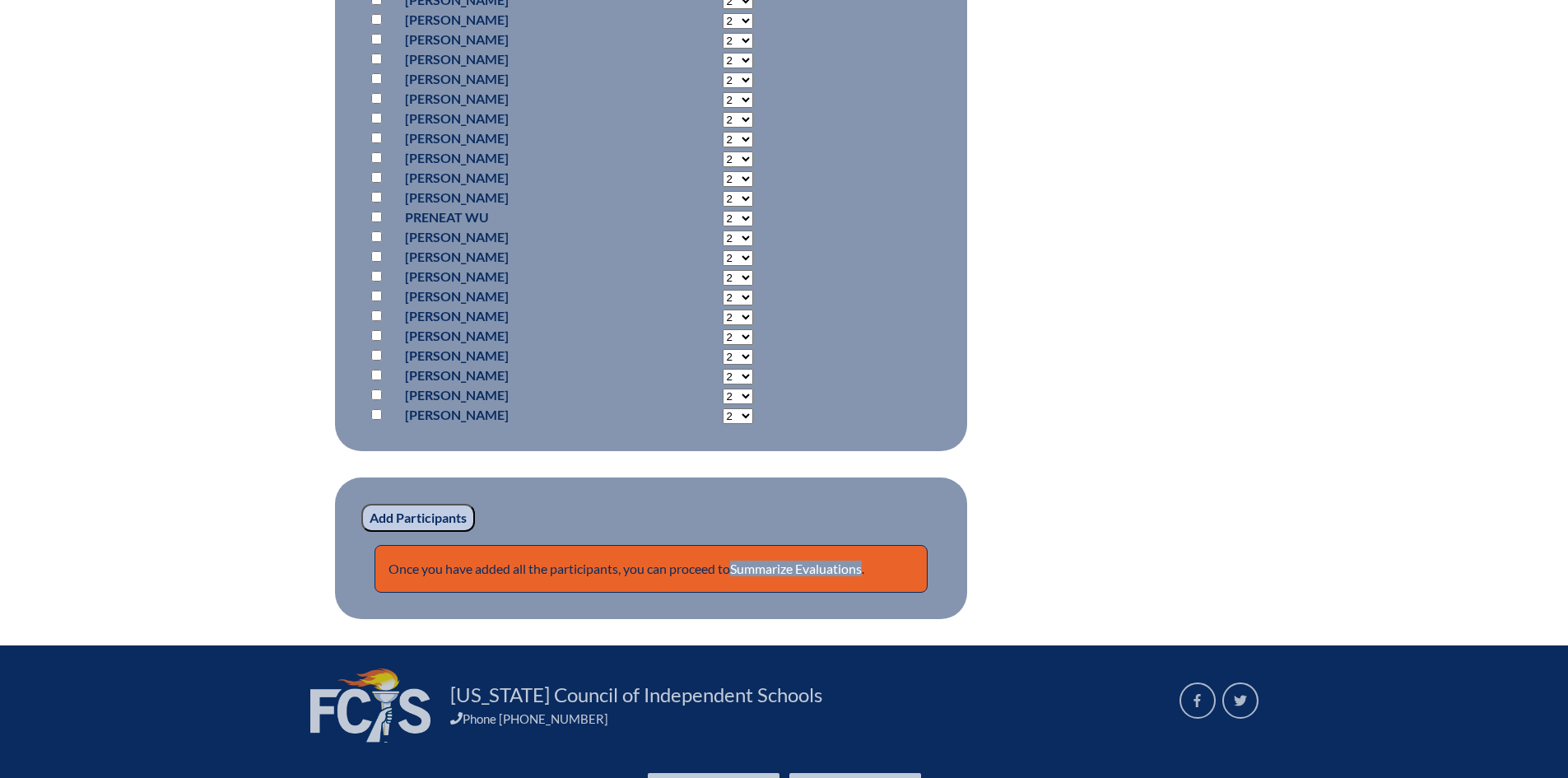
click at [406, 516] on input "Add Participants" at bounding box center [418, 517] width 114 height 28
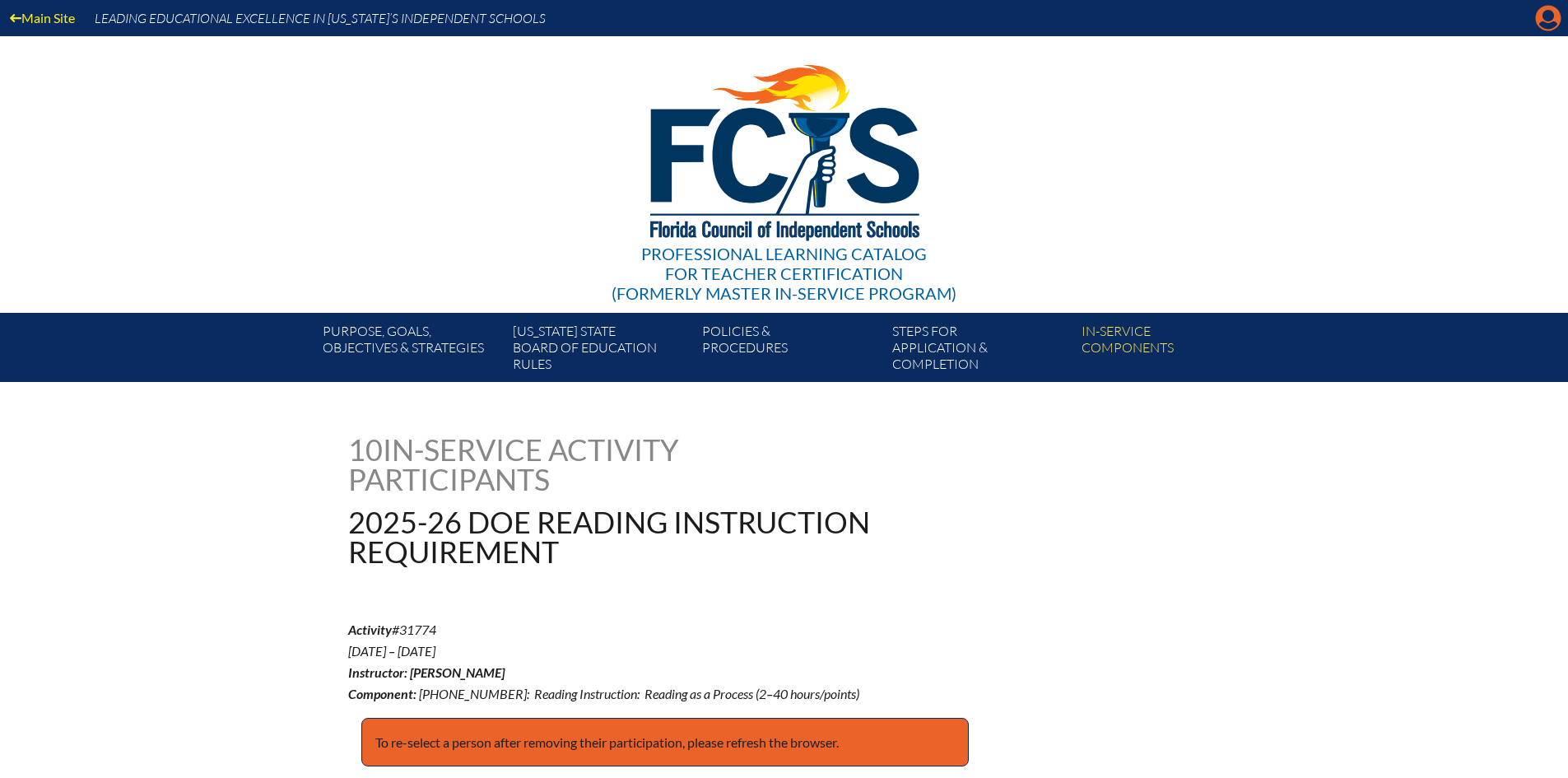
click at [1542, 25] on icon "Manage account" at bounding box center [1548, 17] width 26 height 26
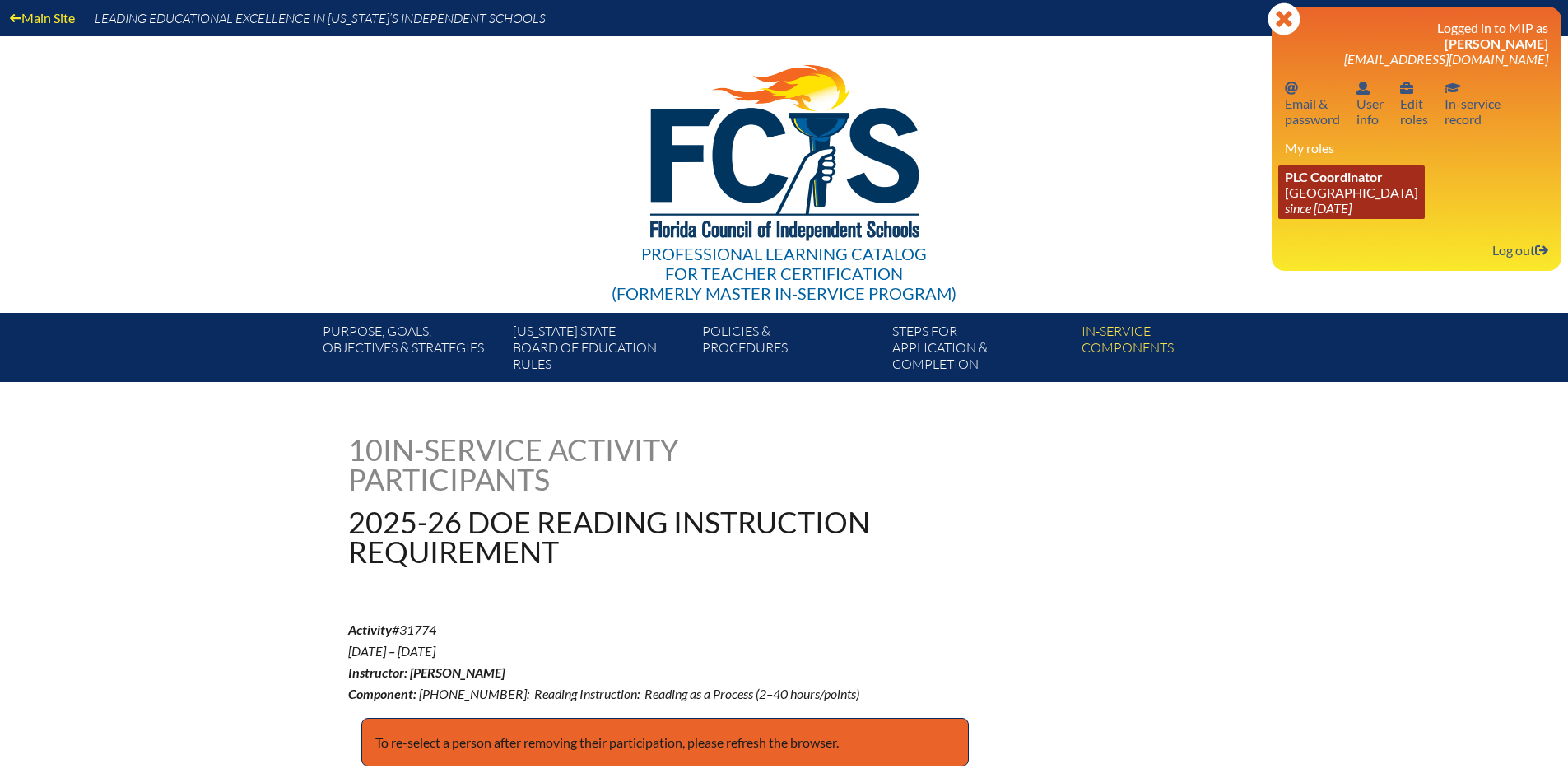
click at [1339, 202] on icon "since [DATE]" at bounding box center [1318, 208] width 66 height 15
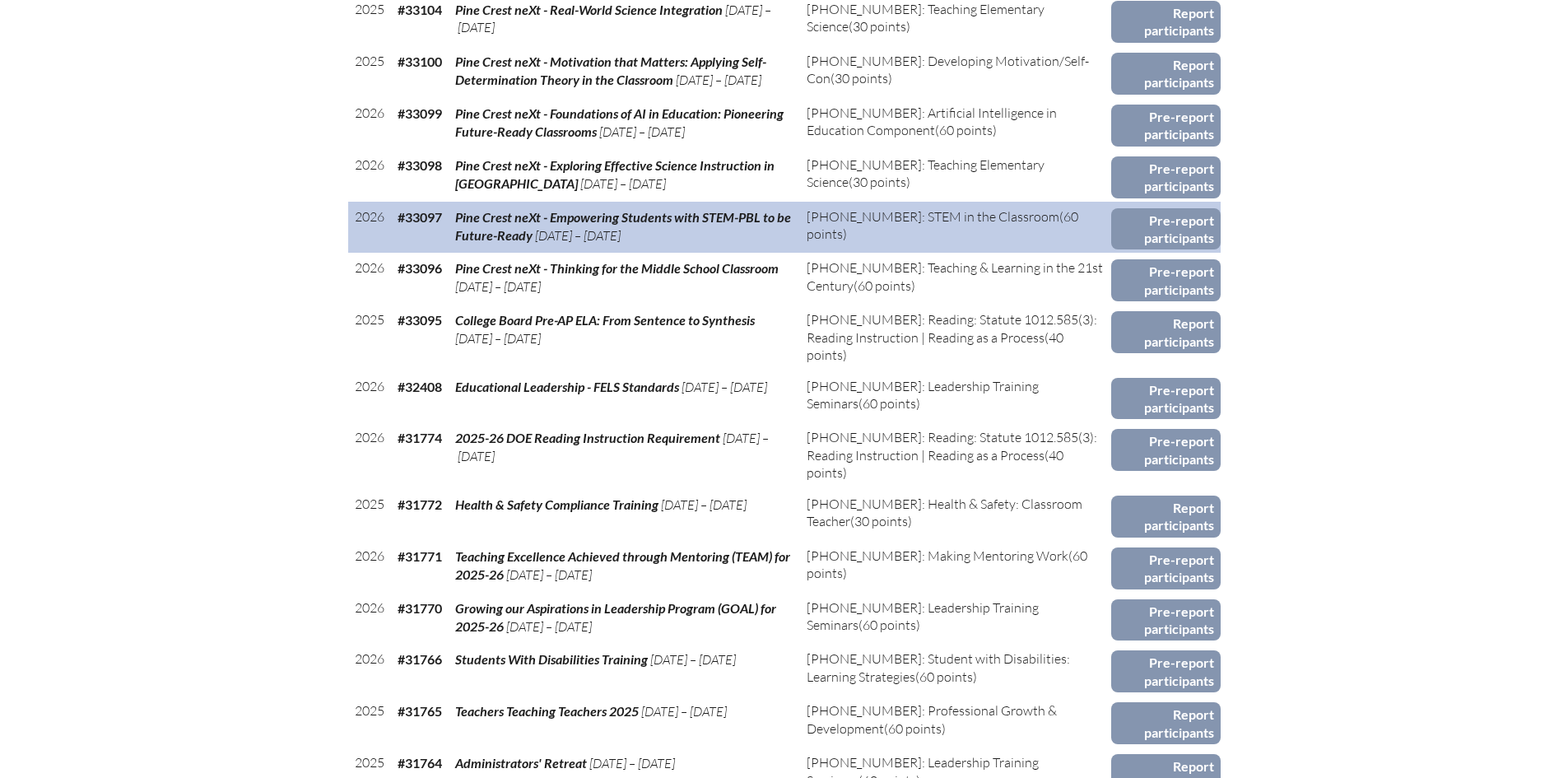
scroll to position [988, 0]
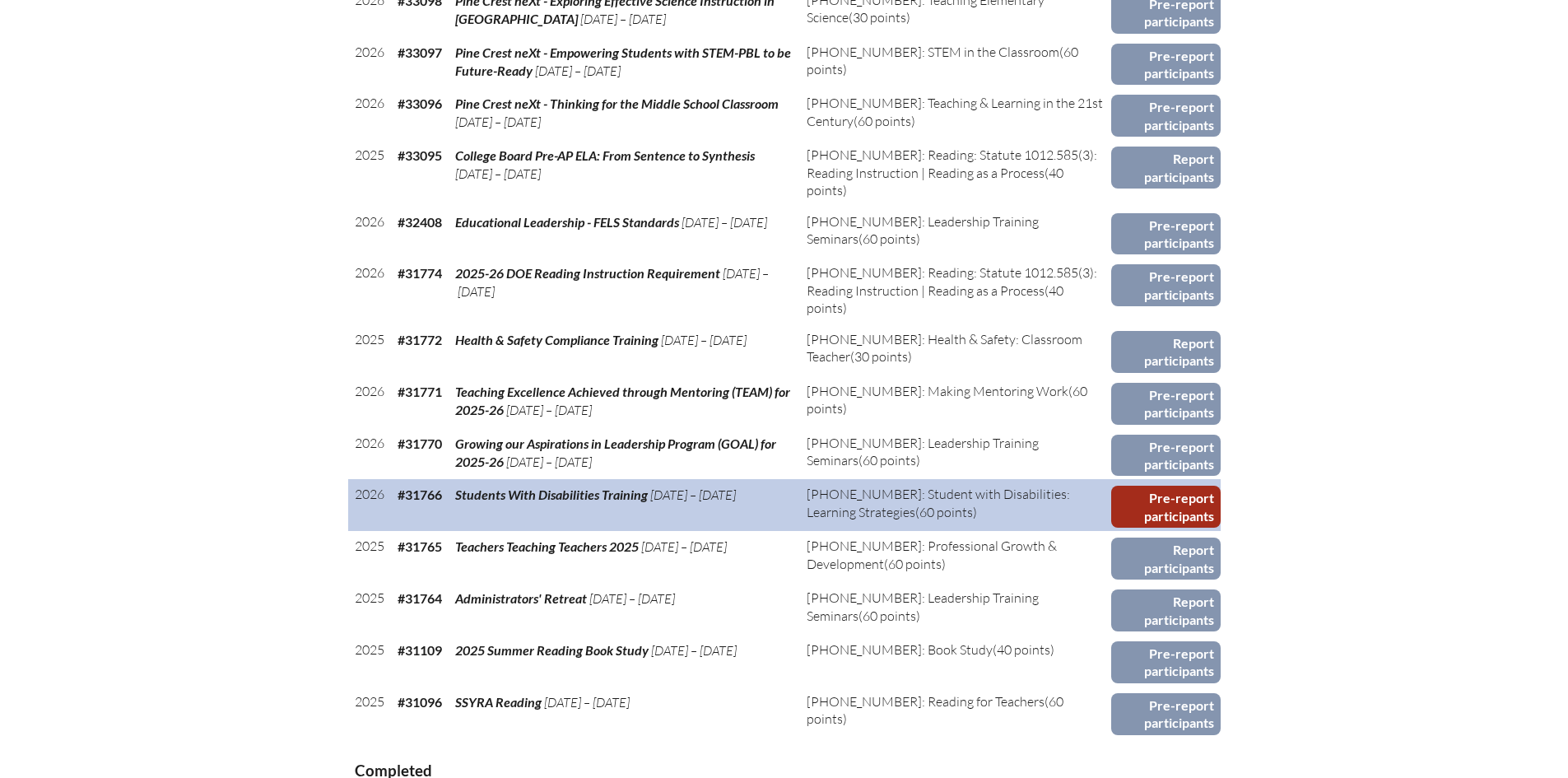
click at [1173, 486] on link "Pre-report participants" at bounding box center [1166, 507] width 109 height 42
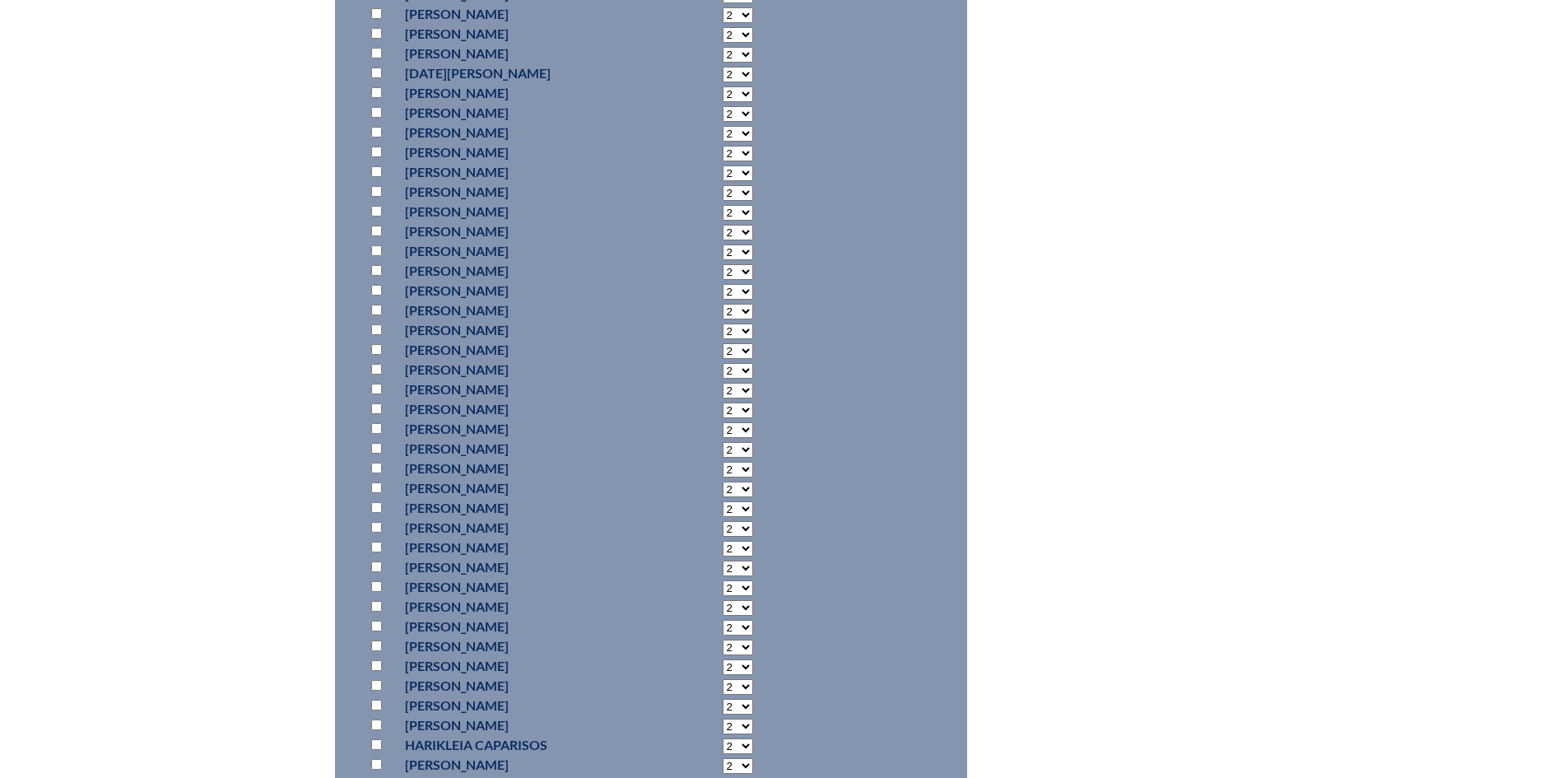
click at [374, 493] on input "checkbox" at bounding box center [377, 488] width 11 height 11
checkbox input "true"
click at [723, 497] on select "2 3 4 5 6 7 8 9 10 11 12 13 14 15 16 17 18 19 20 21 22 23" at bounding box center [738, 489] width 30 height 15
select select "20"
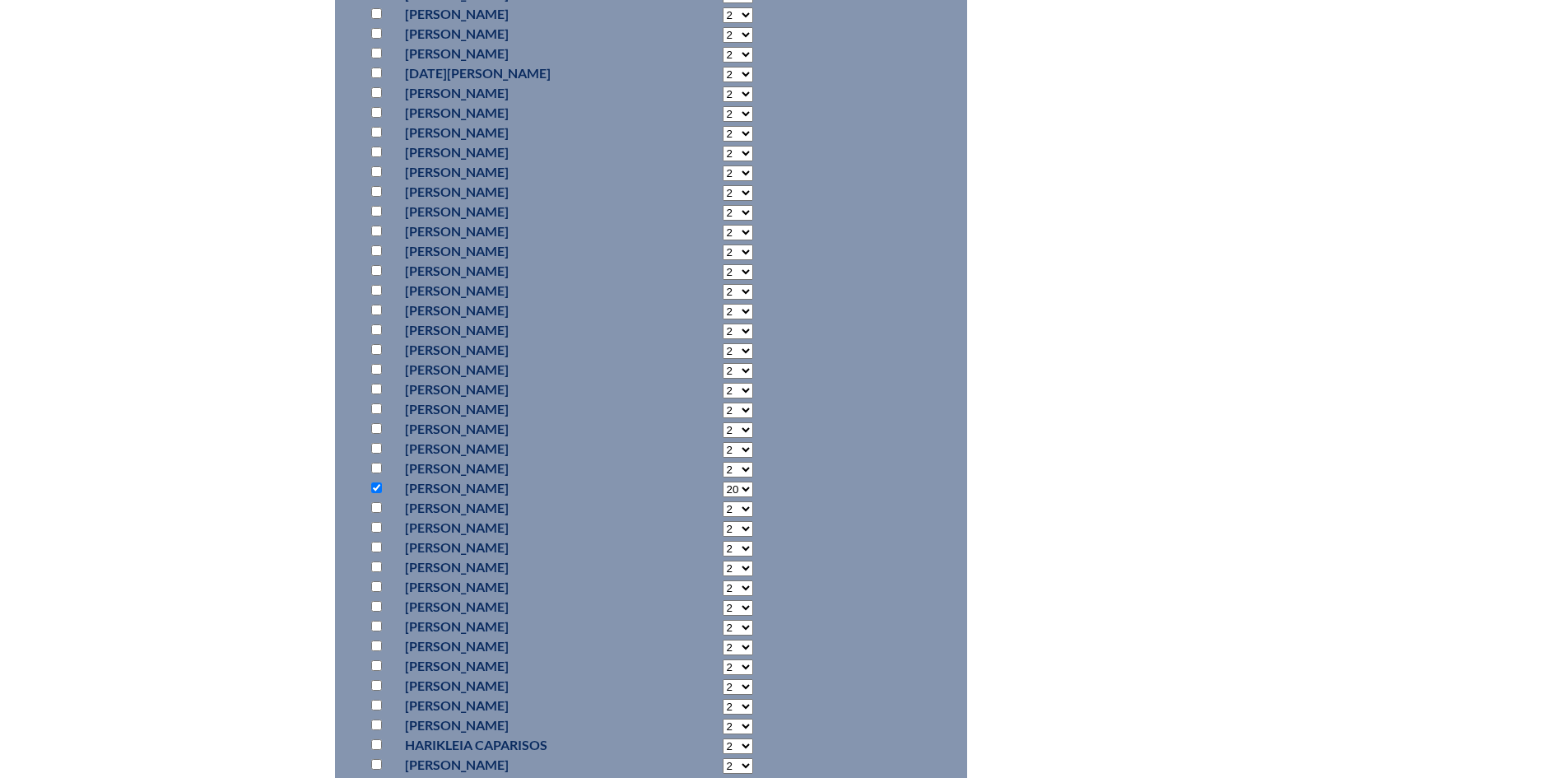
click at [723, 497] on select "2 3 4 5 6 7 8 9 10 11 12 13 14 15 16 17 18 19 20 21 22 23" at bounding box center [738, 489] width 30 height 15
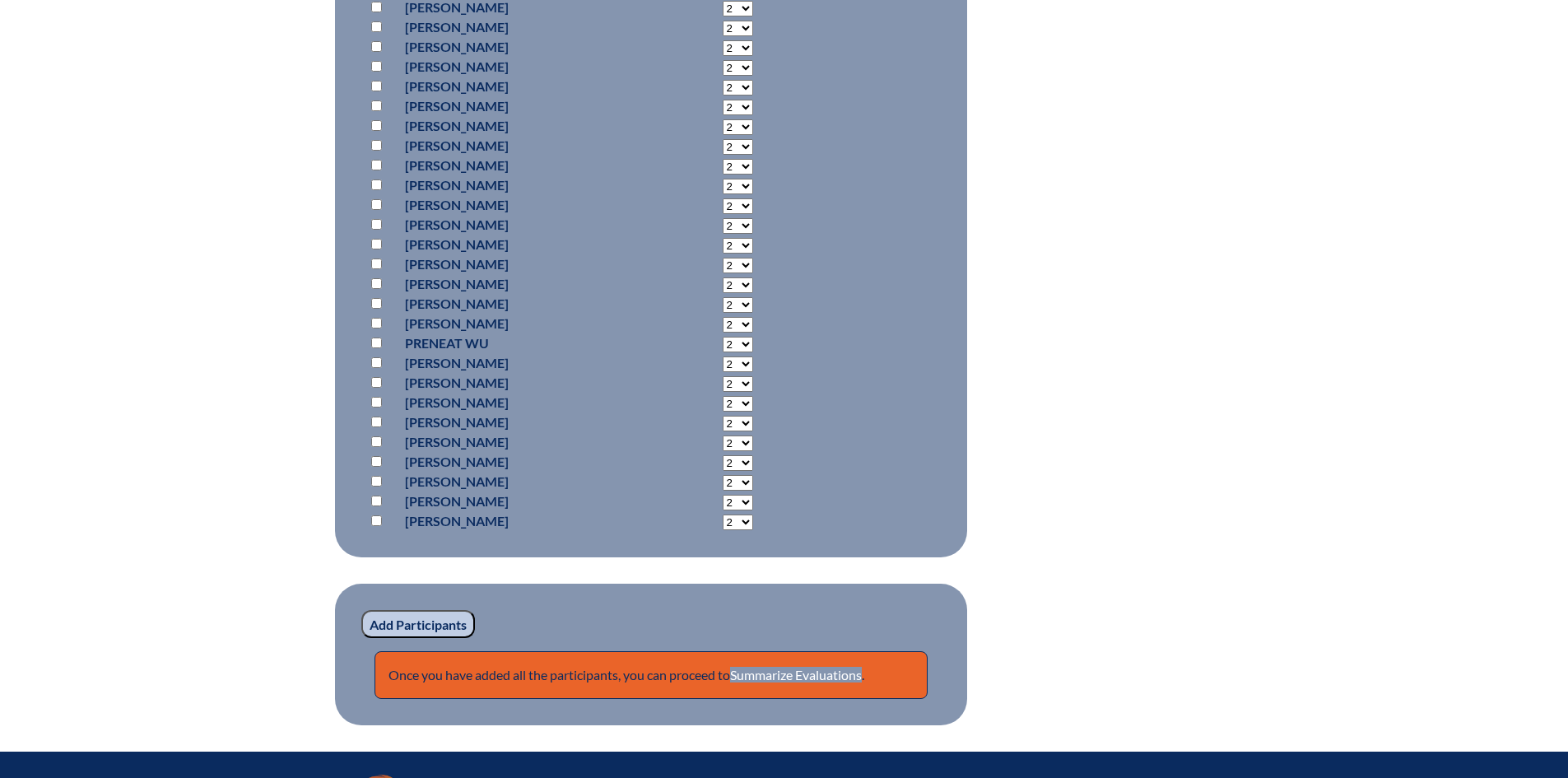
scroll to position [11096, 0]
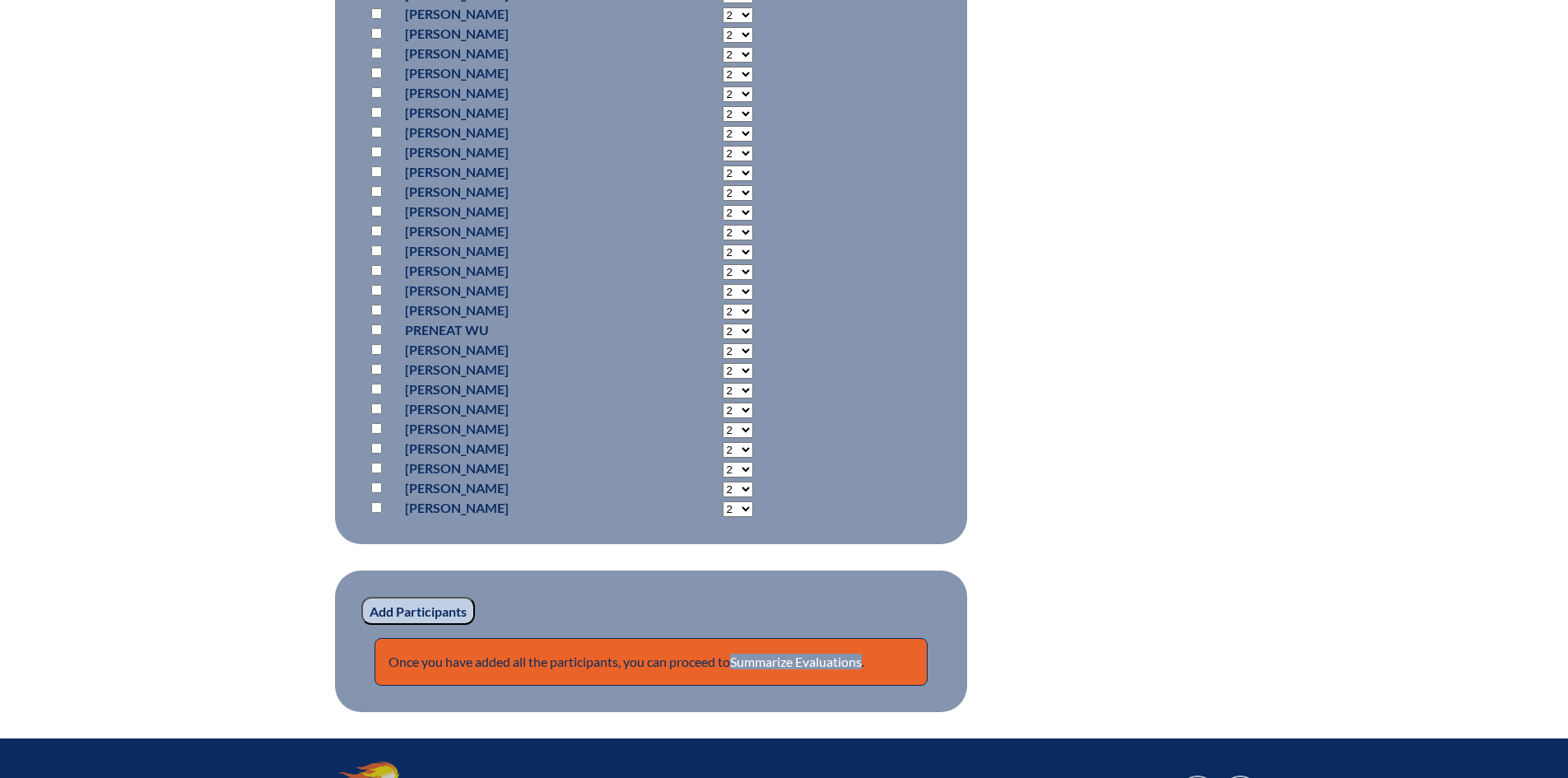
click at [433, 625] on input "Add Participants" at bounding box center [418, 610] width 114 height 28
